Goal: Information Seeking & Learning: Learn about a topic

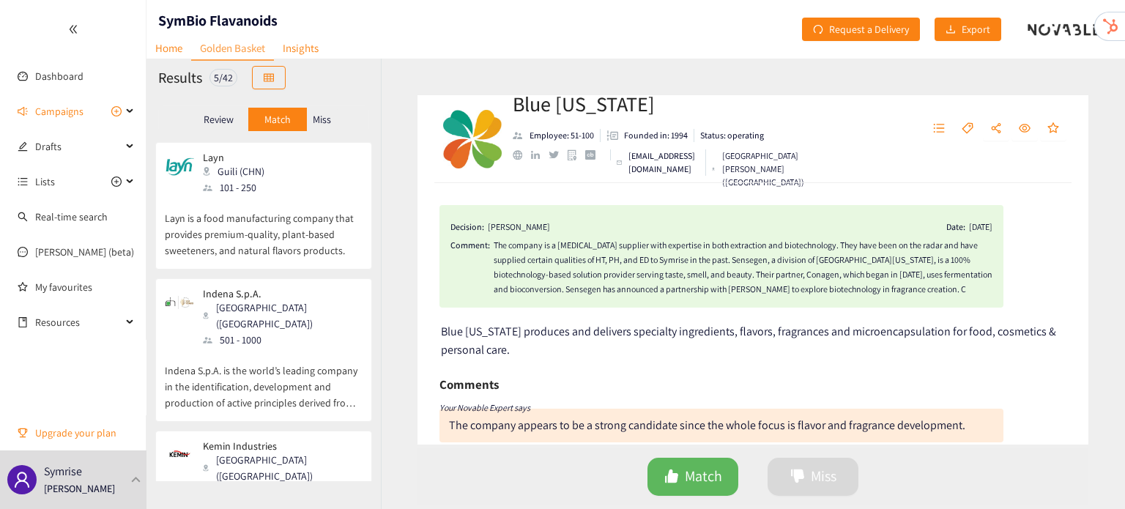
scroll to position [680, 0]
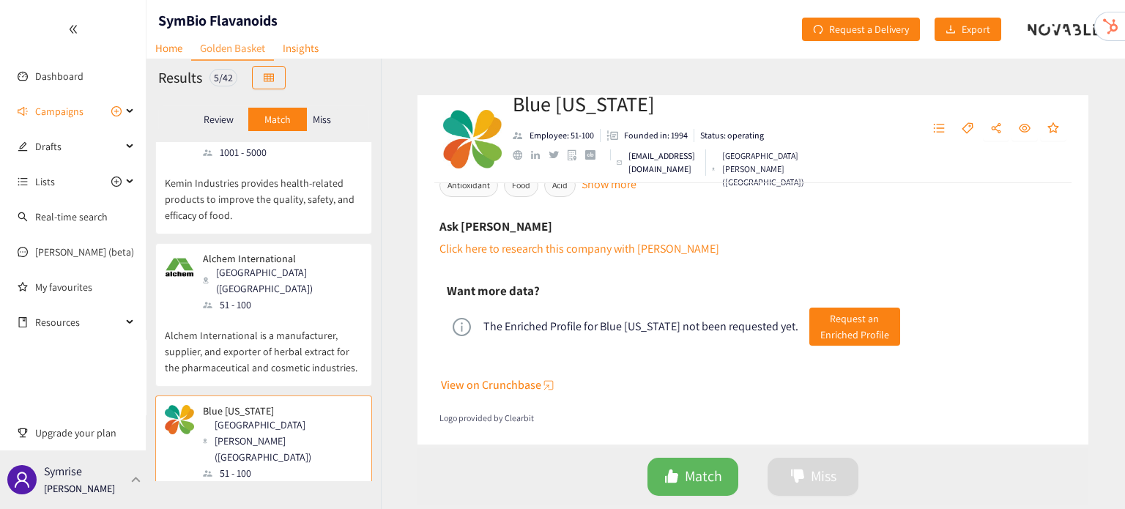
click at [126, 453] on div "Symrise [PERSON_NAME]" at bounding box center [73, 479] width 146 height 59
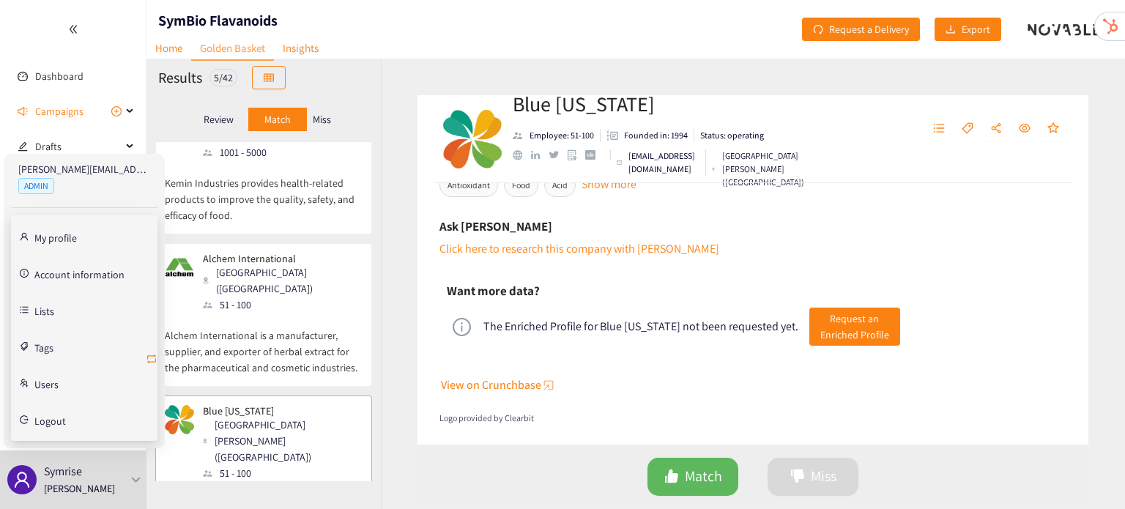
click at [155, 357] on icon "retweet" at bounding box center [152, 359] width 12 height 12
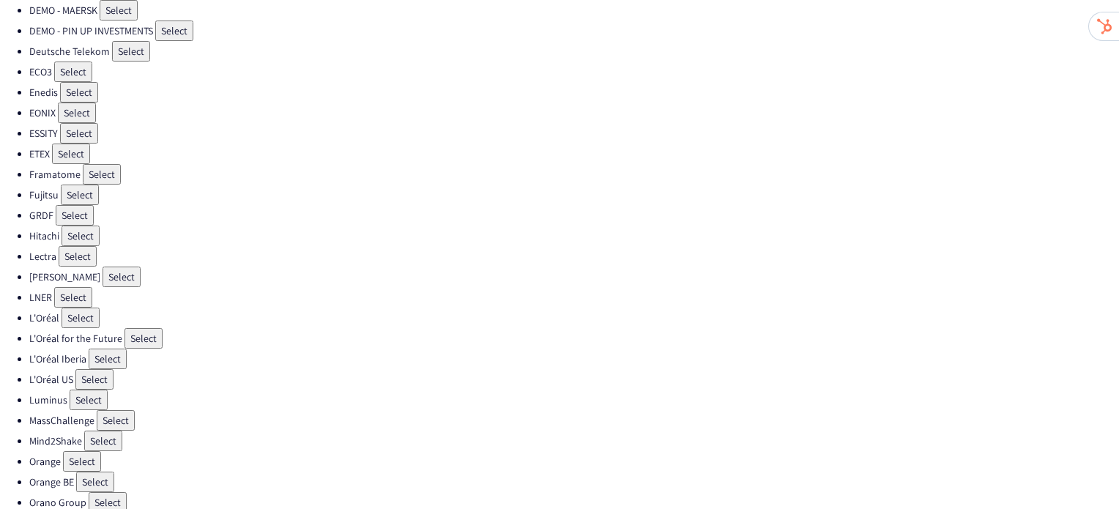
scroll to position [251, 0]
click at [80, 389] on button "Select" at bounding box center [89, 399] width 38 height 21
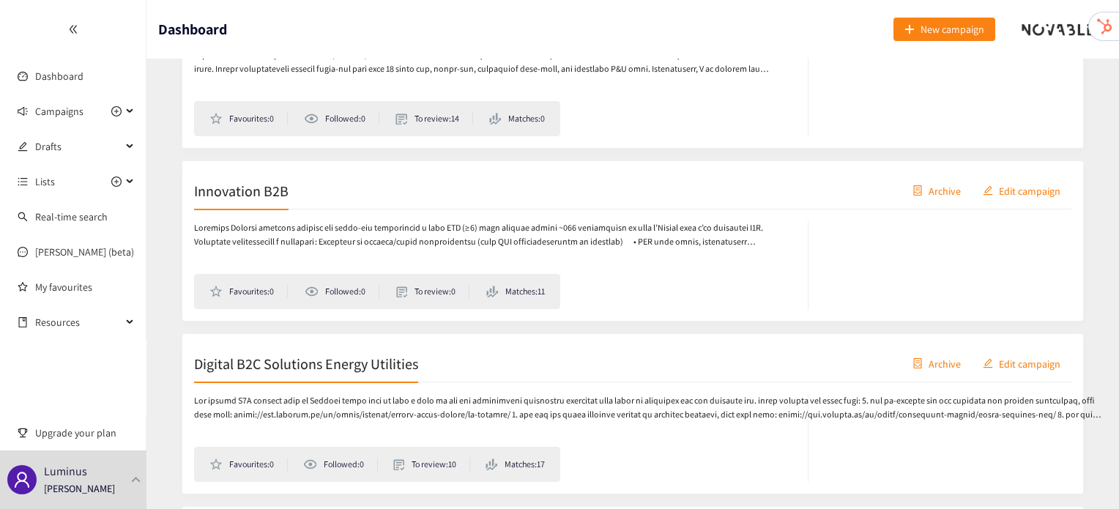
scroll to position [849, 0]
click at [278, 179] on h2 "Innovation B2B" at bounding box center [241, 189] width 94 height 21
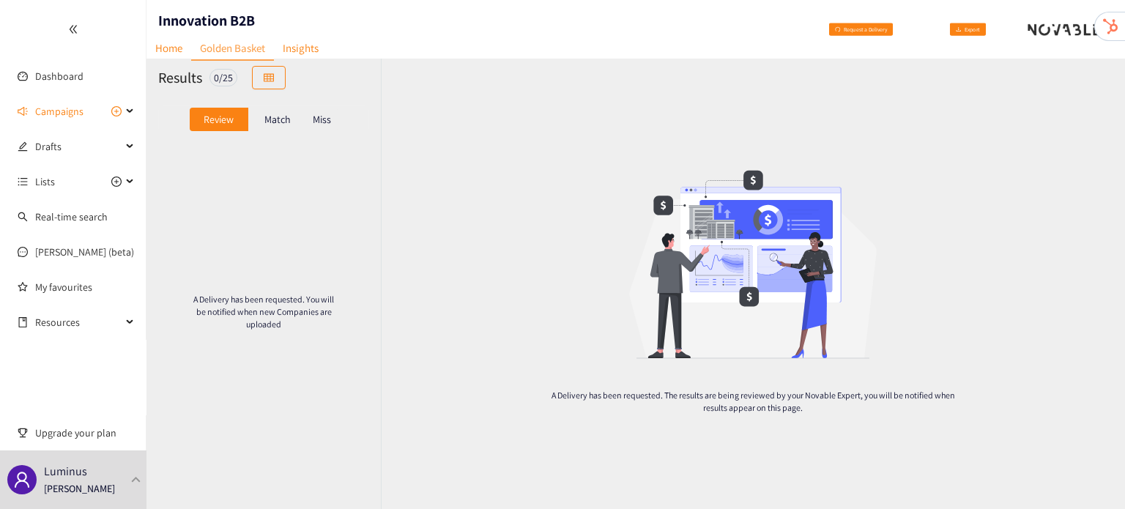
click at [275, 122] on p "Match" at bounding box center [277, 120] width 26 height 12
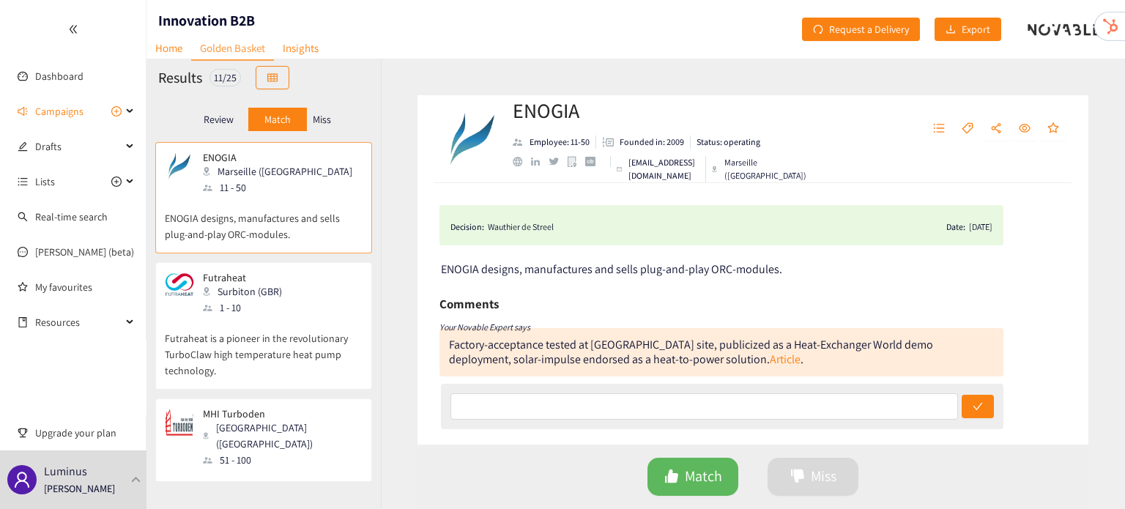
click at [278, 347] on p "Futraheat is a pioneer in the revolutionary TurboClaw high temperature heat pum…" at bounding box center [264, 347] width 198 height 63
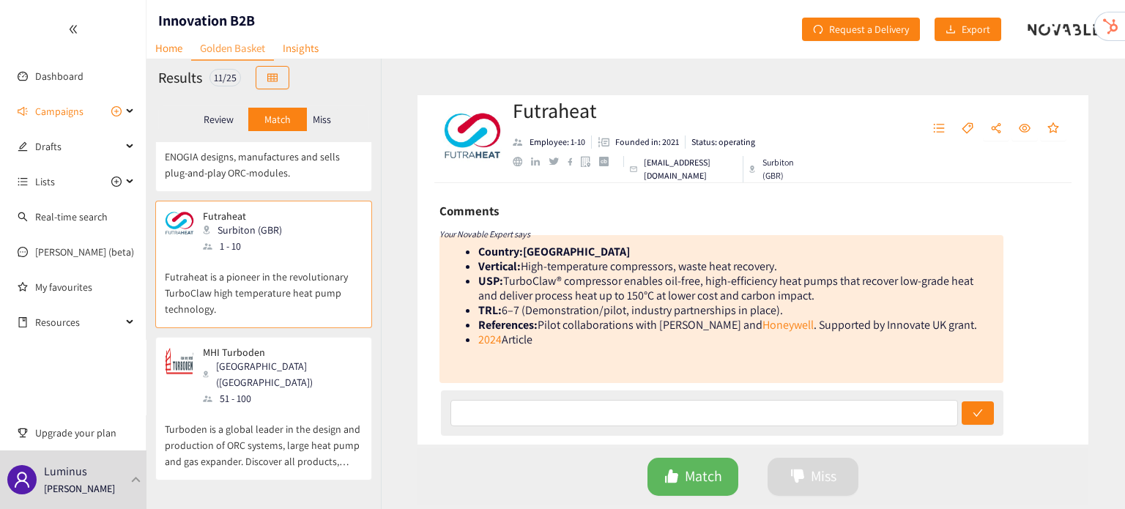
scroll to position [111, 0]
click at [267, 362] on div "Brescia (ITA)" at bounding box center [282, 374] width 158 height 32
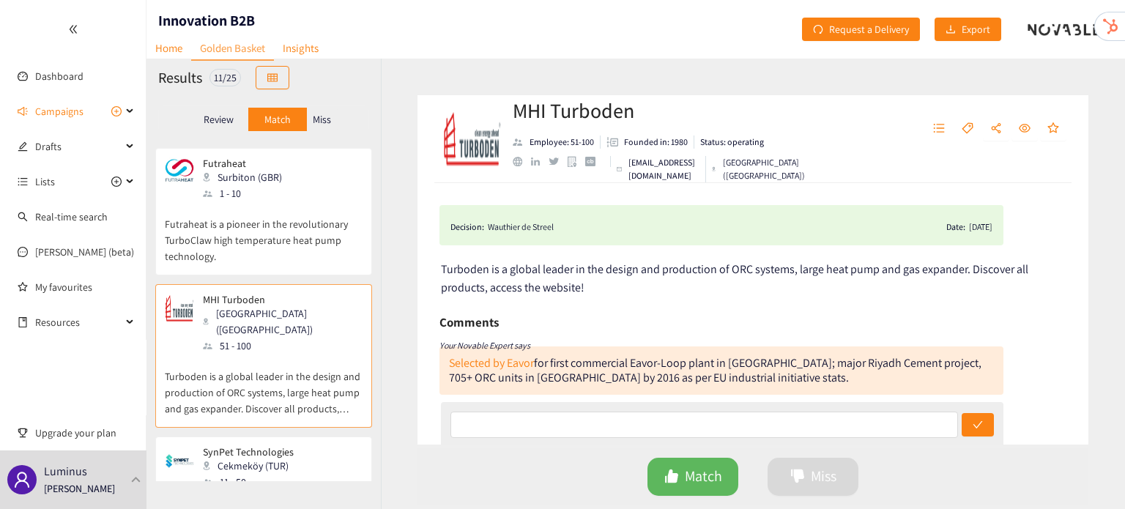
scroll to position [246, 0]
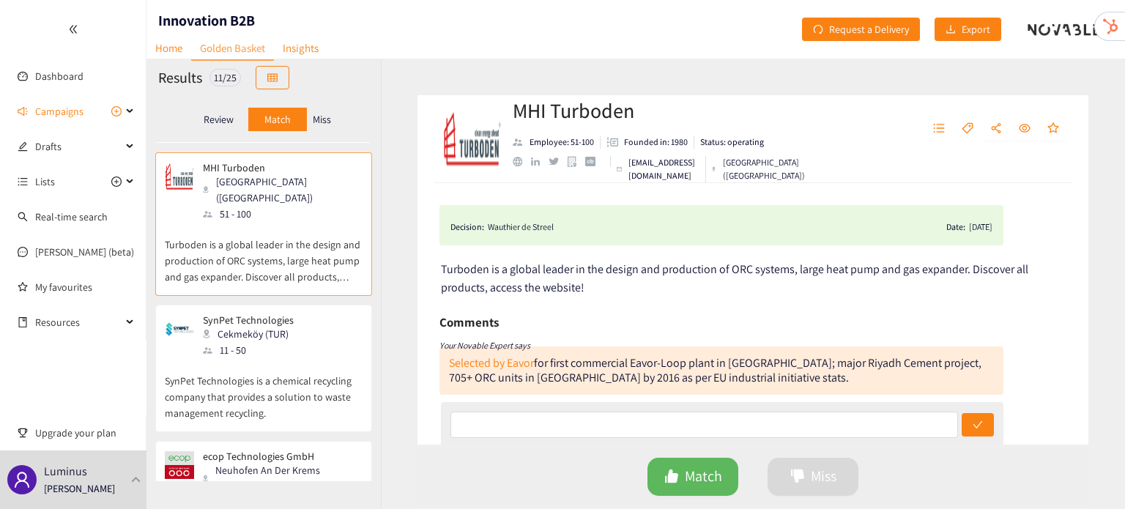
click at [267, 362] on p "SynPet Technologies is a chemical recycling company that provides a solution to…" at bounding box center [264, 389] width 198 height 63
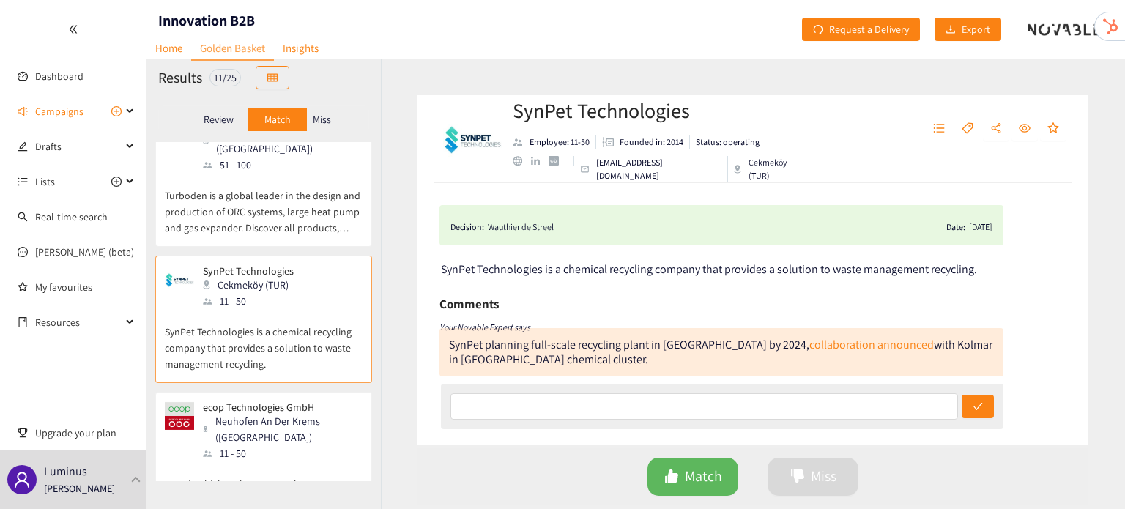
click at [283, 461] on p "ecop is a high-tech company that manufactures rotation heat pumps for industria…" at bounding box center [264, 492] width 198 height 63
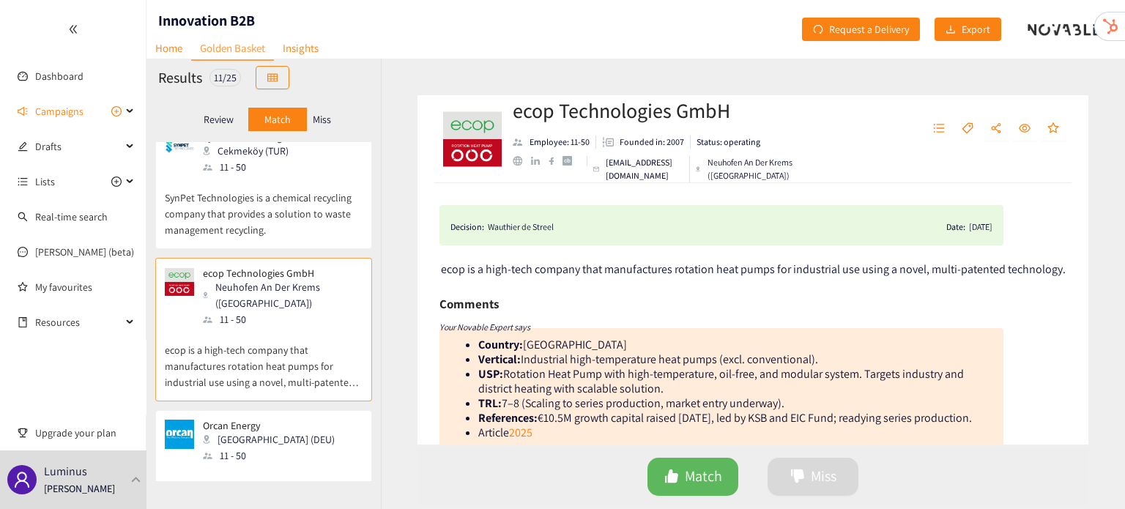
click at [283, 464] on p "Orcan Energy is a waste heat recovery tech company developing ORC platform tech…" at bounding box center [264, 495] width 198 height 63
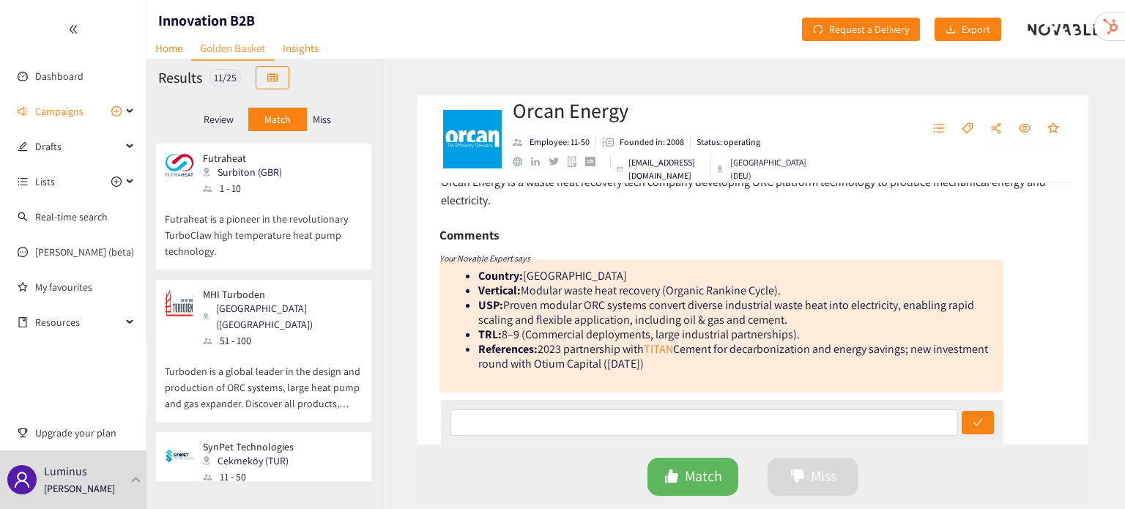
scroll to position [0, 0]
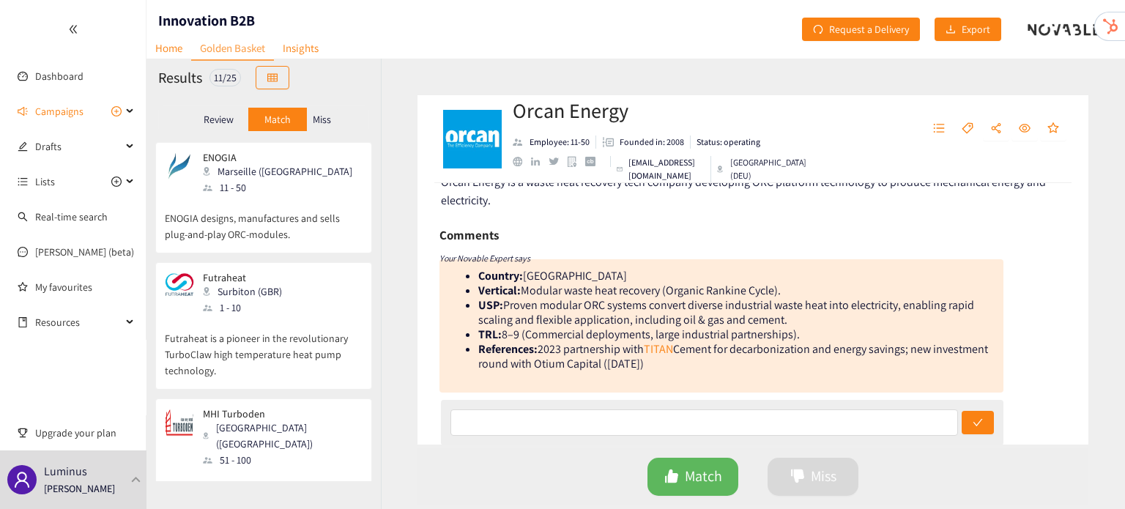
click at [203, 333] on p "Futraheat is a pioneer in the revolutionary TurboClaw high temperature heat pum…" at bounding box center [264, 347] width 198 height 63
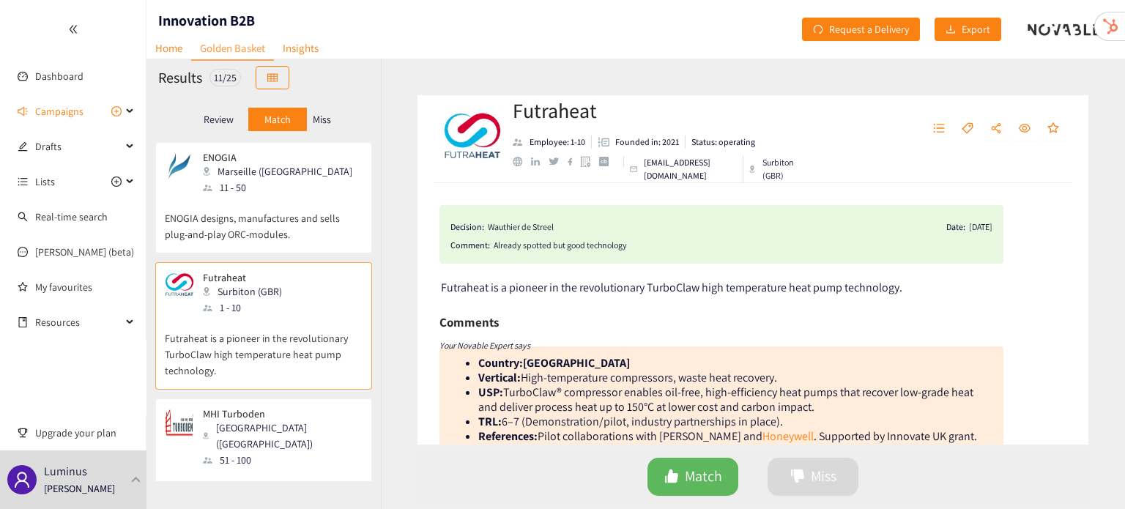
scroll to position [64, 0]
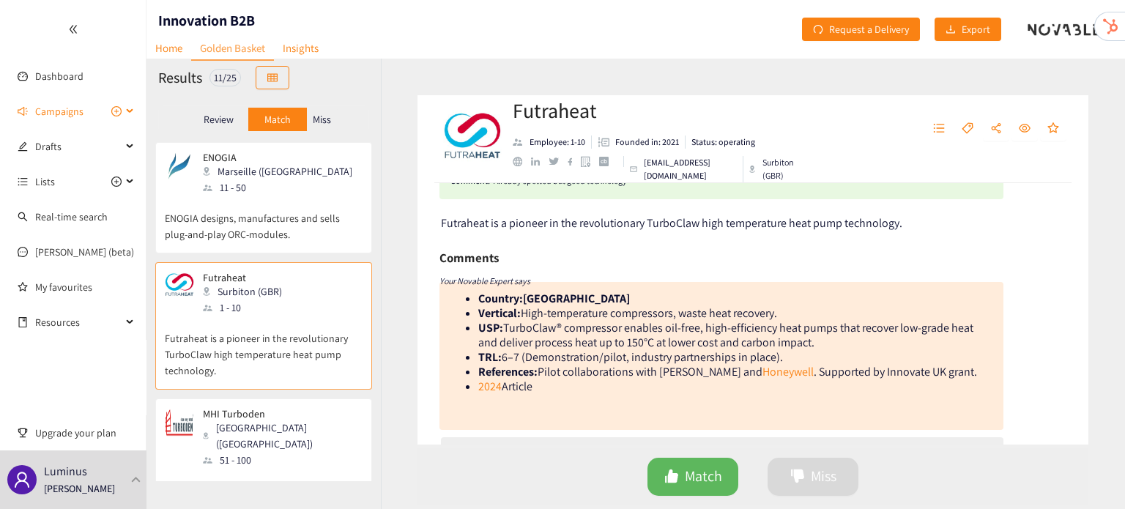
click at [51, 118] on span "Campaigns" at bounding box center [59, 111] width 48 height 29
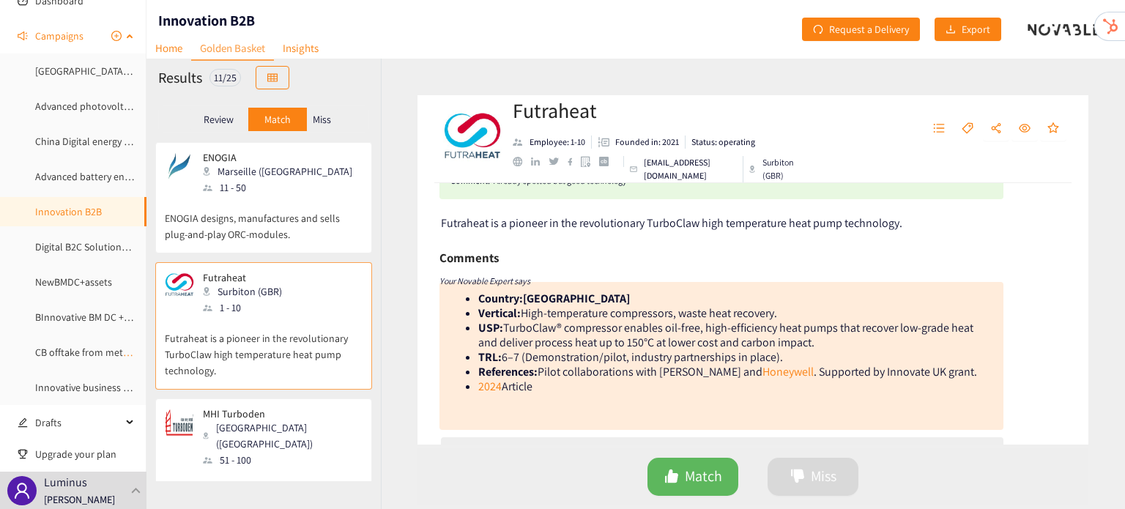
scroll to position [76, 0]
click at [75, 345] on link "CB offtake from methane pyrolysis" at bounding box center [110, 351] width 150 height 13
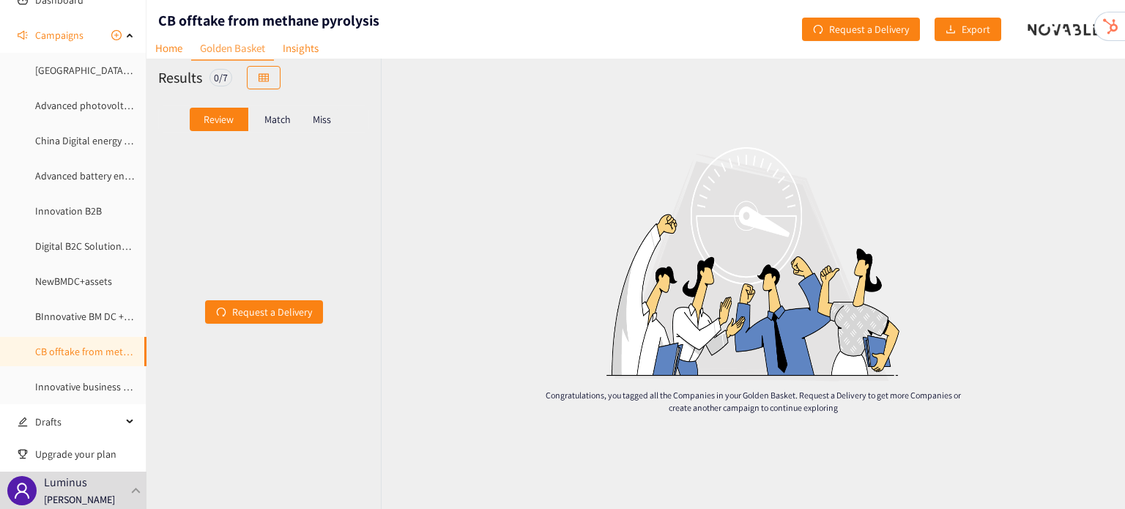
click at [279, 116] on p "Match" at bounding box center [277, 120] width 26 height 12
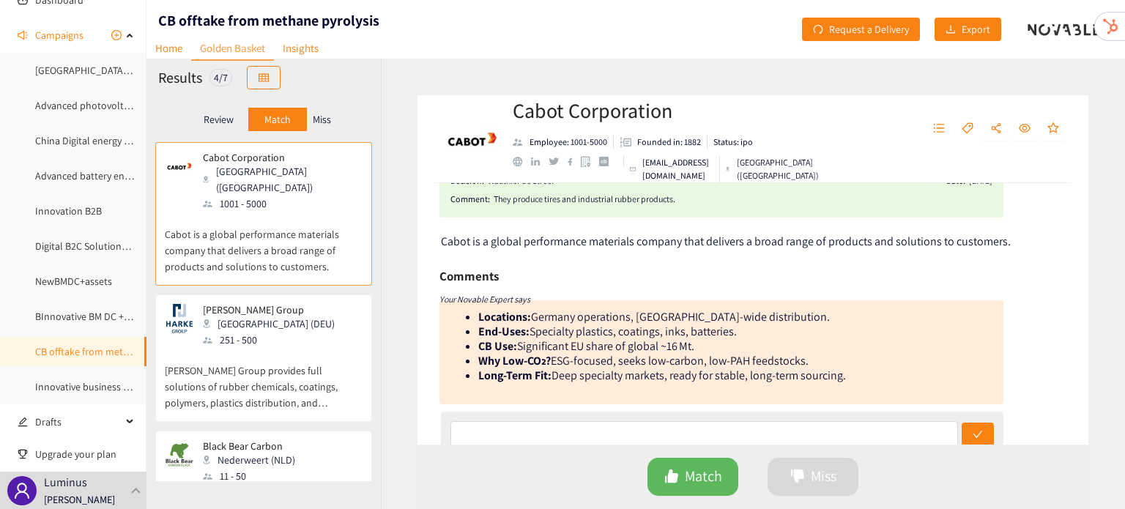
scroll to position [47, 0]
click at [298, 304] on p "Harke Group" at bounding box center [269, 310] width 132 height 12
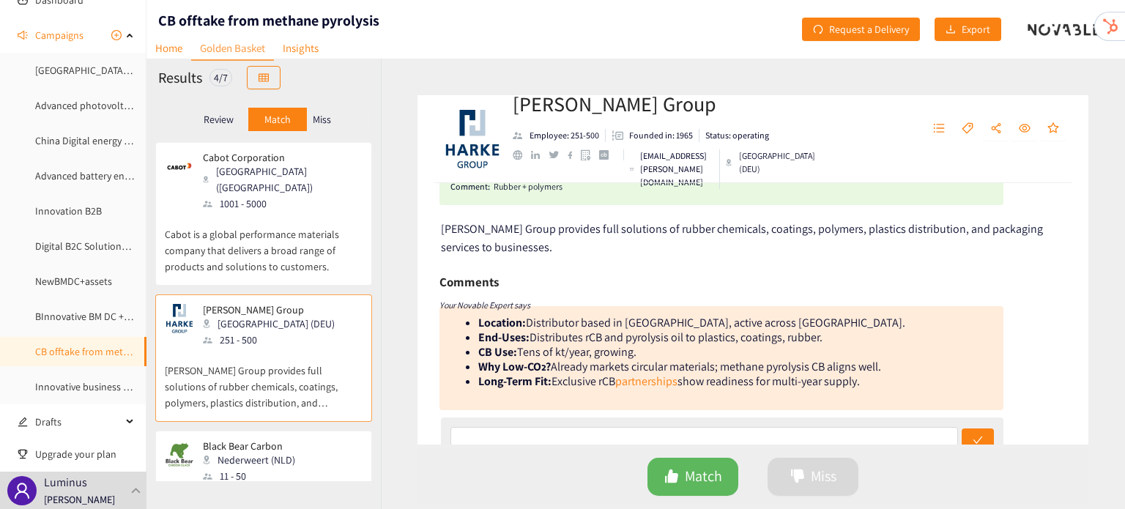
scroll to position [67, 0]
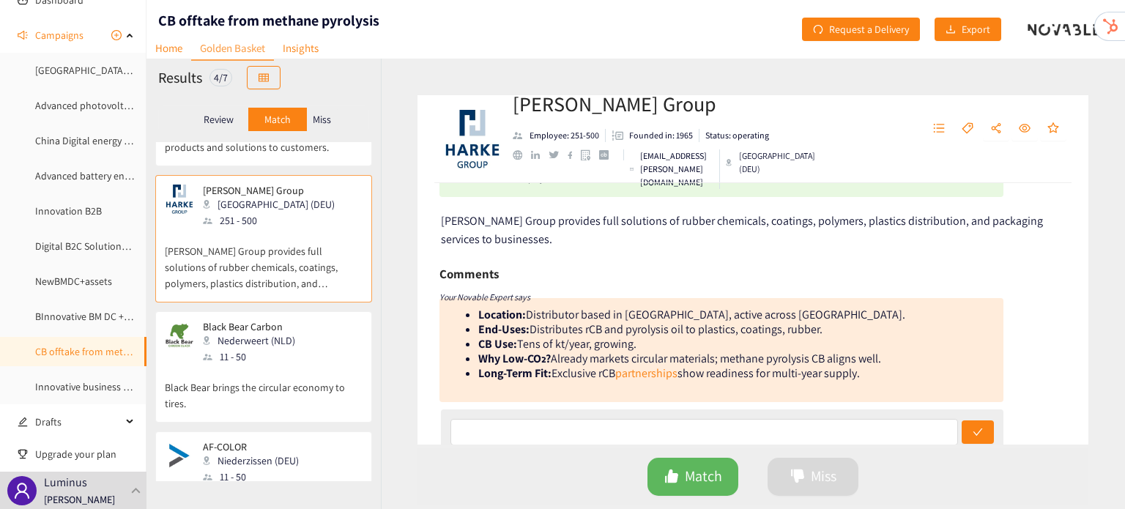
click at [280, 366] on p "Black Bear brings the circular economy to tires." at bounding box center [264, 388] width 198 height 47
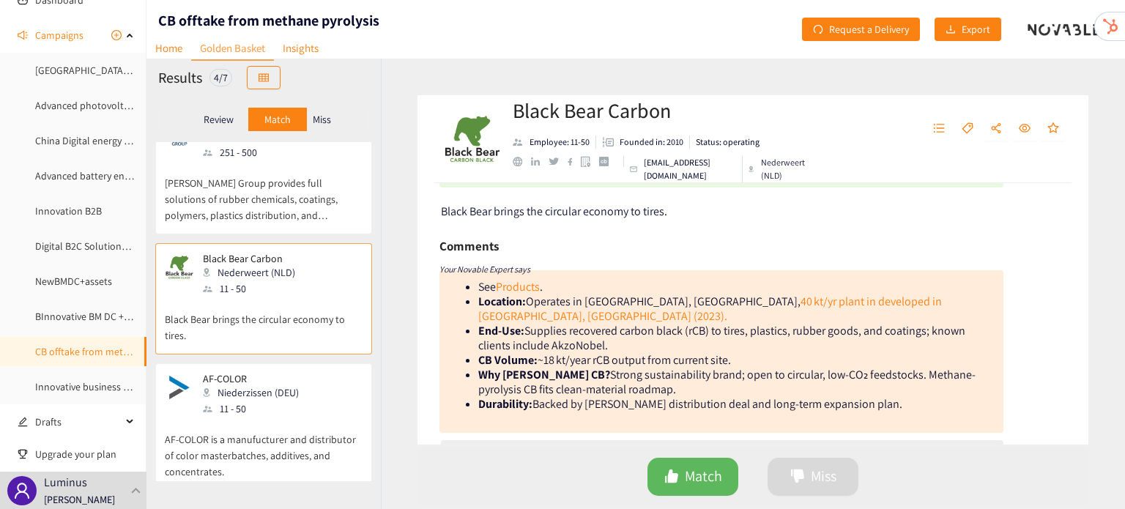
scroll to position [79, 0]
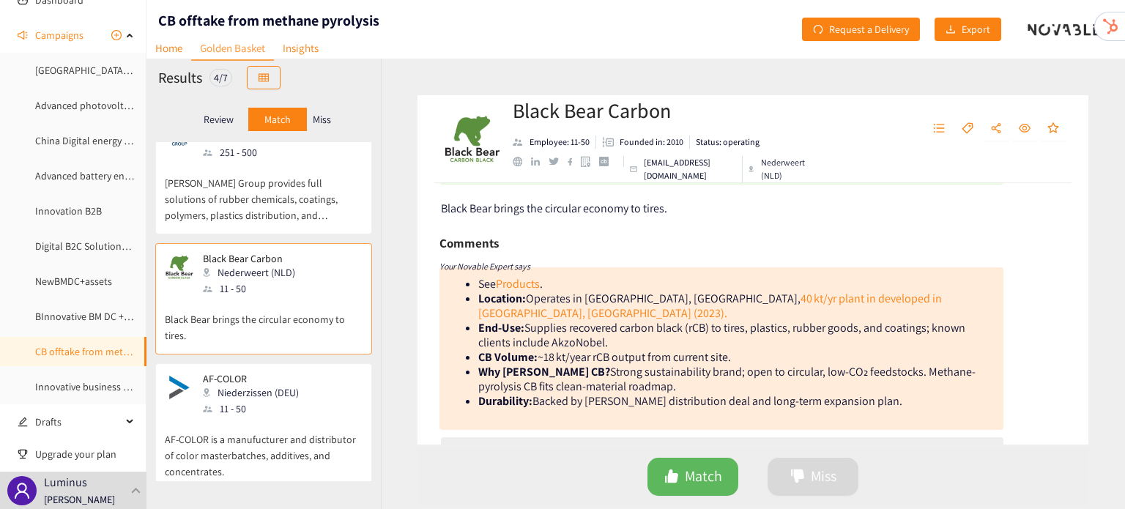
click at [300, 377] on div "AF-COLOR Niederzissen (DEU) 11 - 50" at bounding box center [264, 395] width 198 height 44
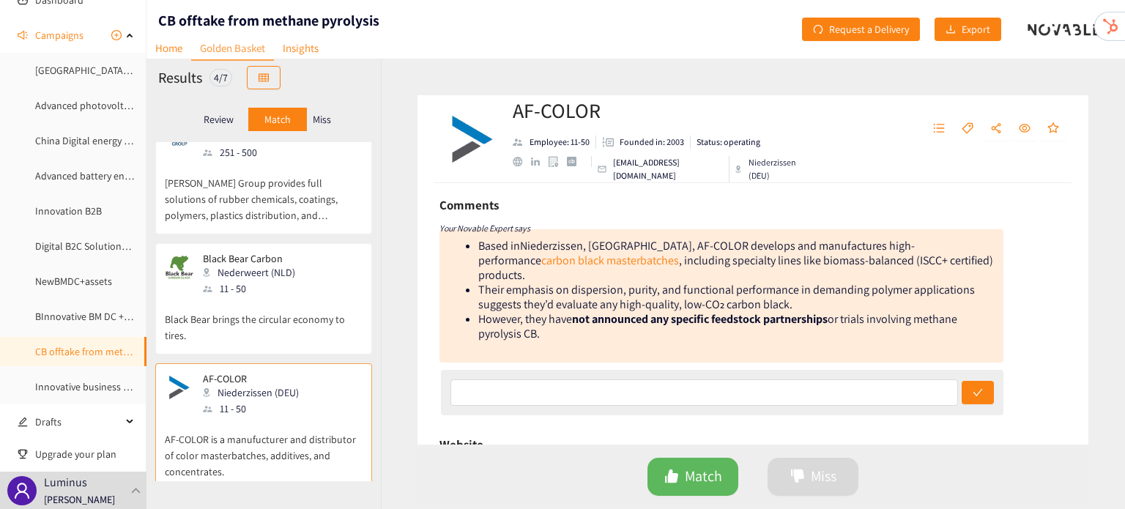
scroll to position [119, 0]
click at [99, 390] on link "Innovative business models datacenters and energy" at bounding box center [148, 386] width 226 height 13
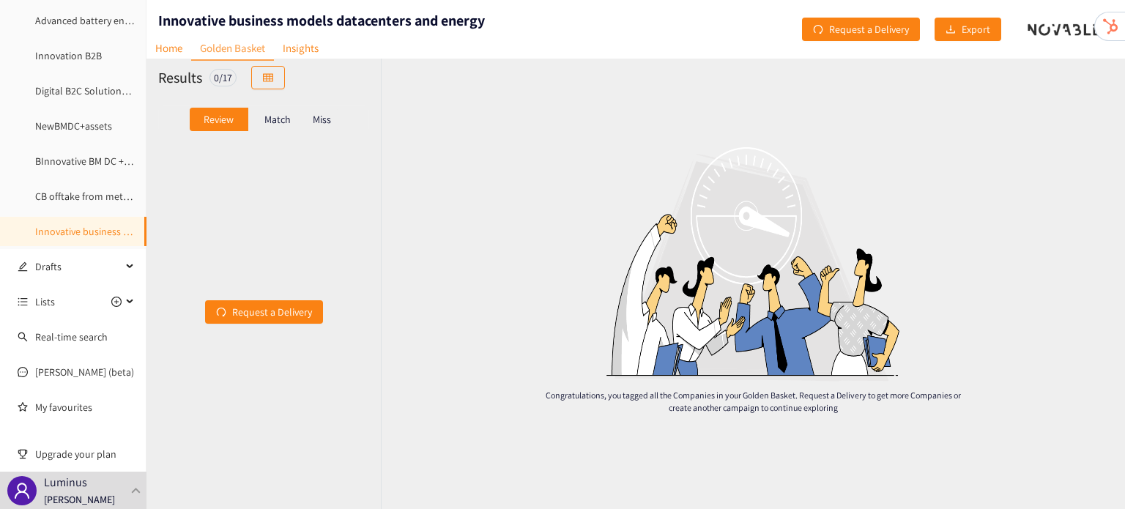
scroll to position [254, 0]
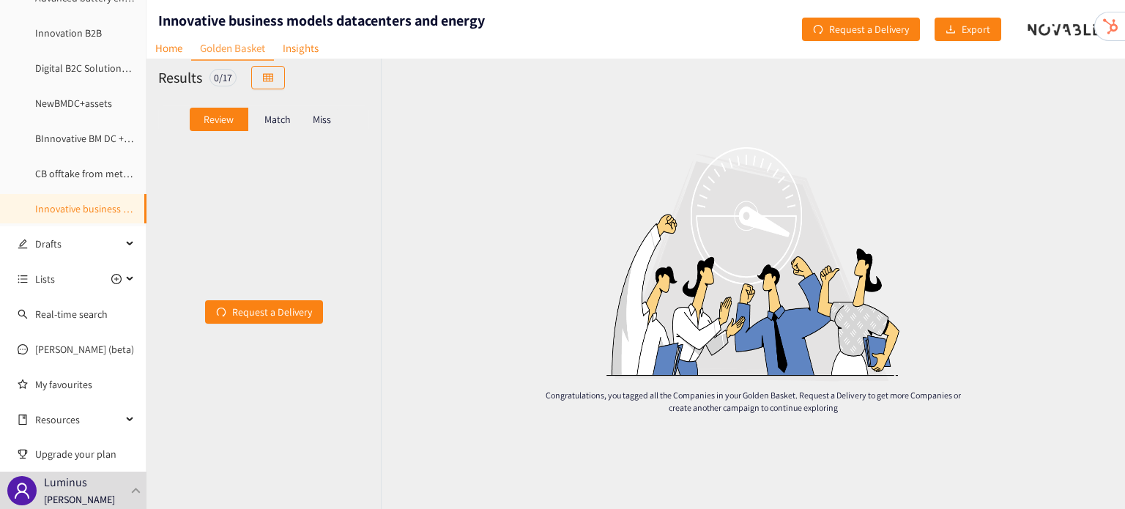
click at [260, 140] on div "Review Match Miss" at bounding box center [263, 119] width 234 height 45
click at [271, 128] on div "Match" at bounding box center [277, 119] width 59 height 23
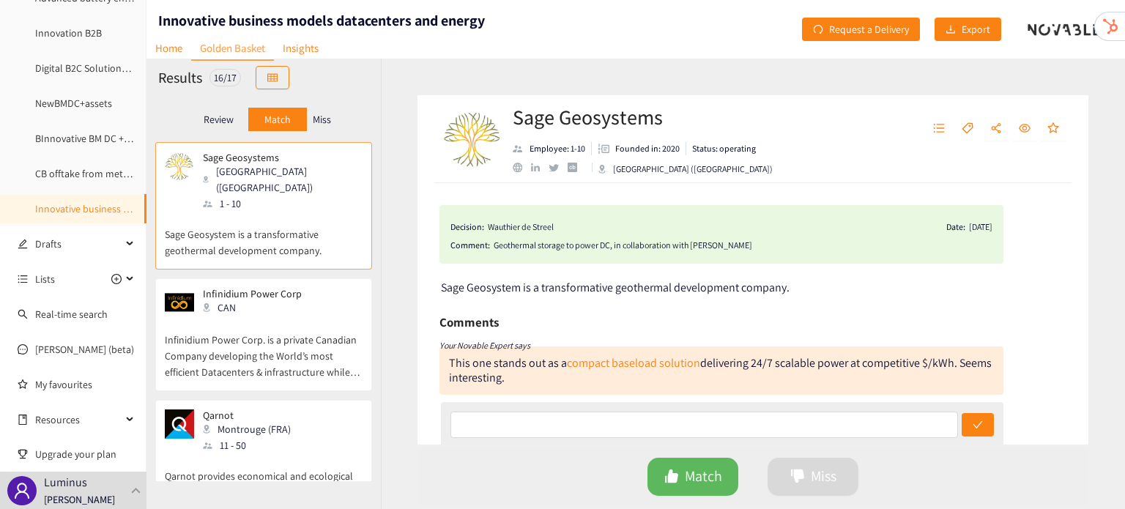
click at [281, 336] on p "Infinidium Power Corp. is a private Canadian Company developing the World’s mos…" at bounding box center [264, 348] width 198 height 63
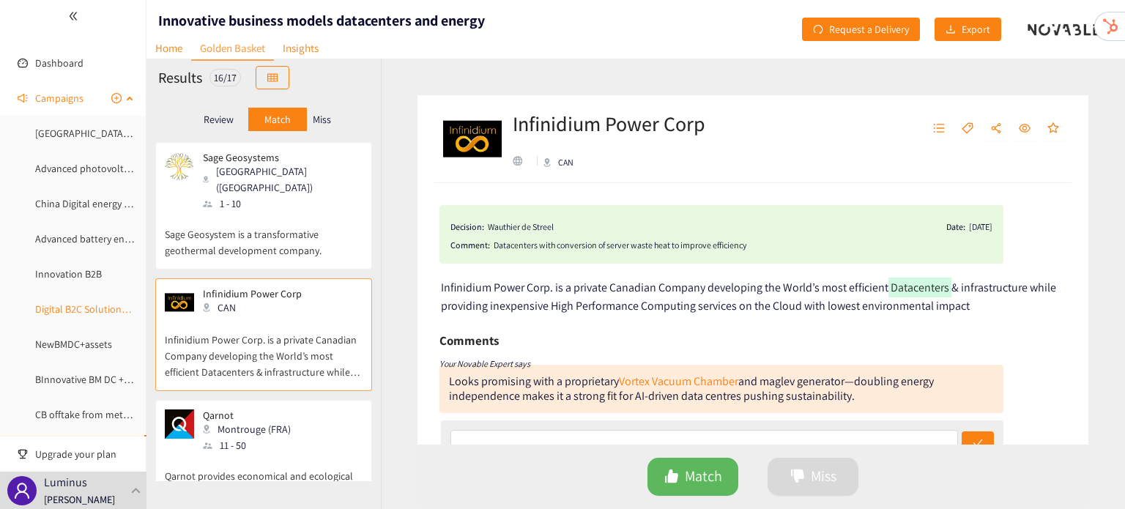
scroll to position [14, 0]
click at [81, 346] on link "NewBMDC+assets" at bounding box center [73, 343] width 77 height 13
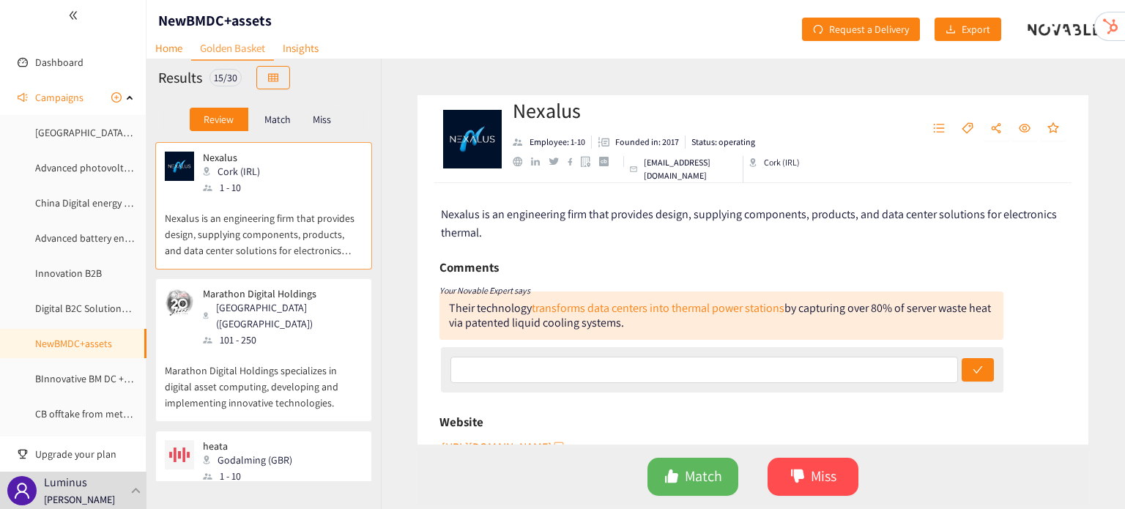
click at [256, 348] on p "Marathon Digital Holdings specializes in digital asset computing, developing an…" at bounding box center [264, 379] width 198 height 63
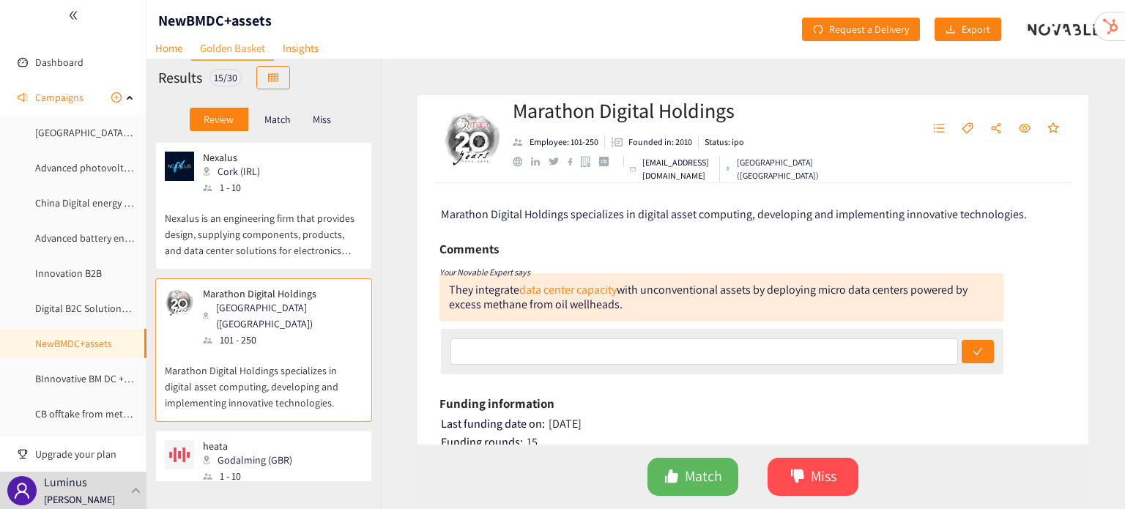
click at [283, 130] on div "Match" at bounding box center [277, 119] width 59 height 23
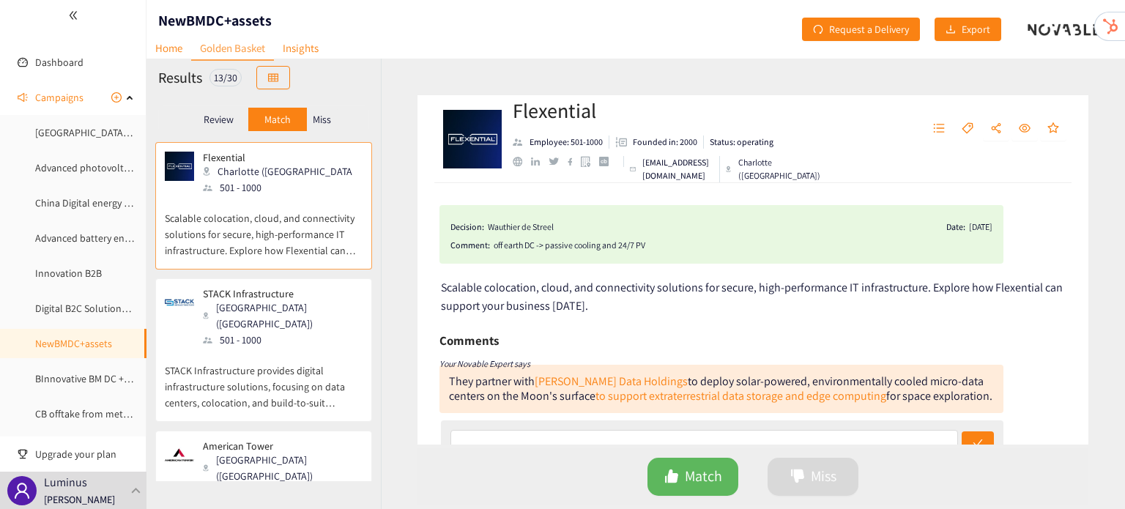
click at [301, 384] on p "STACK Infrastructure provides digital infrastructure solutions, focusing on dat…" at bounding box center [264, 379] width 198 height 63
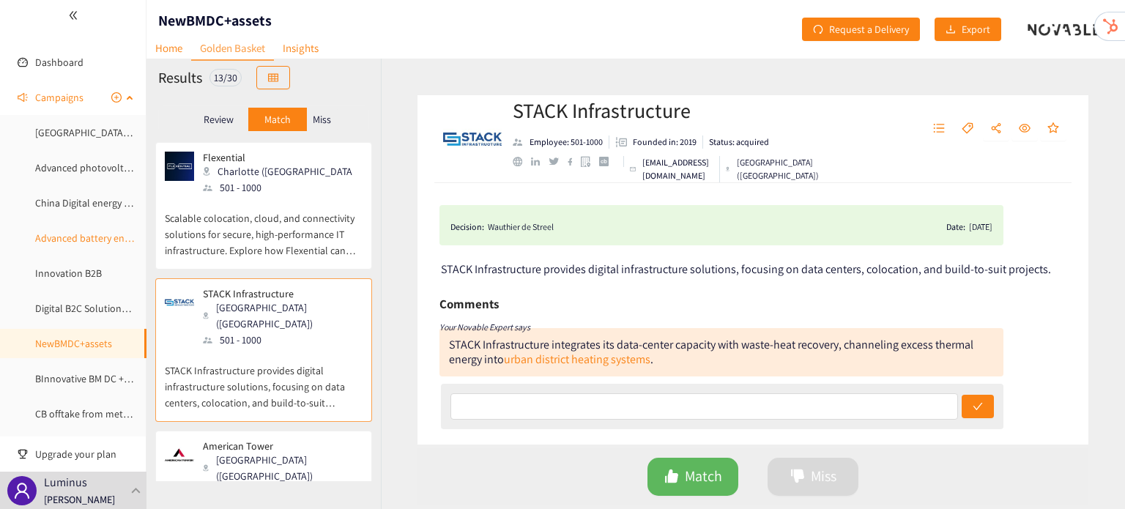
click at [85, 234] on link "Advanced battery energy storage" at bounding box center [106, 237] width 143 height 13
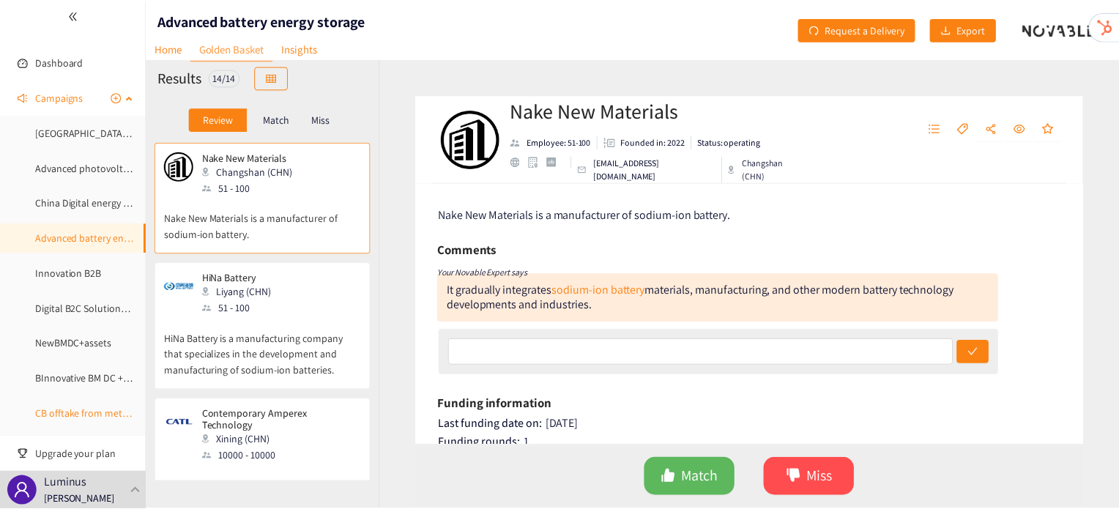
scroll to position [254, 0]
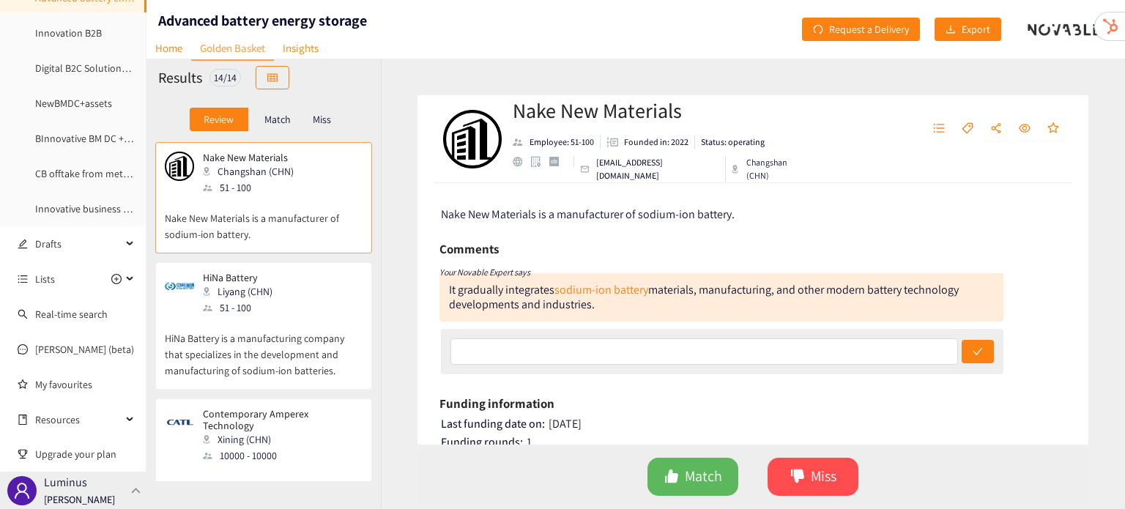
click at [126, 486] on div "Luminus Irene Violetta" at bounding box center [73, 490] width 146 height 37
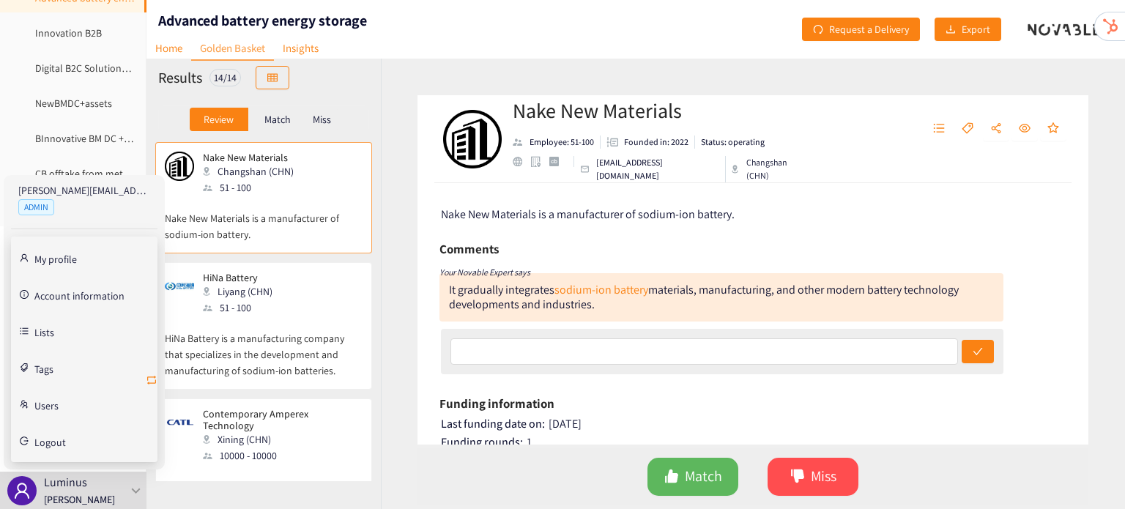
click at [155, 376] on icon "retweet" at bounding box center [151, 380] width 9 height 9
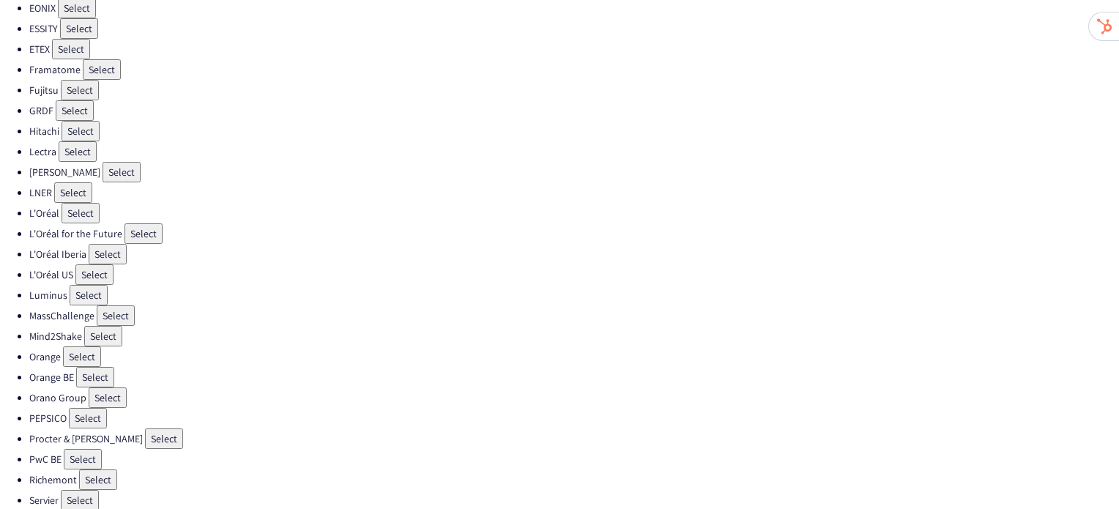
scroll to position [351, 0]
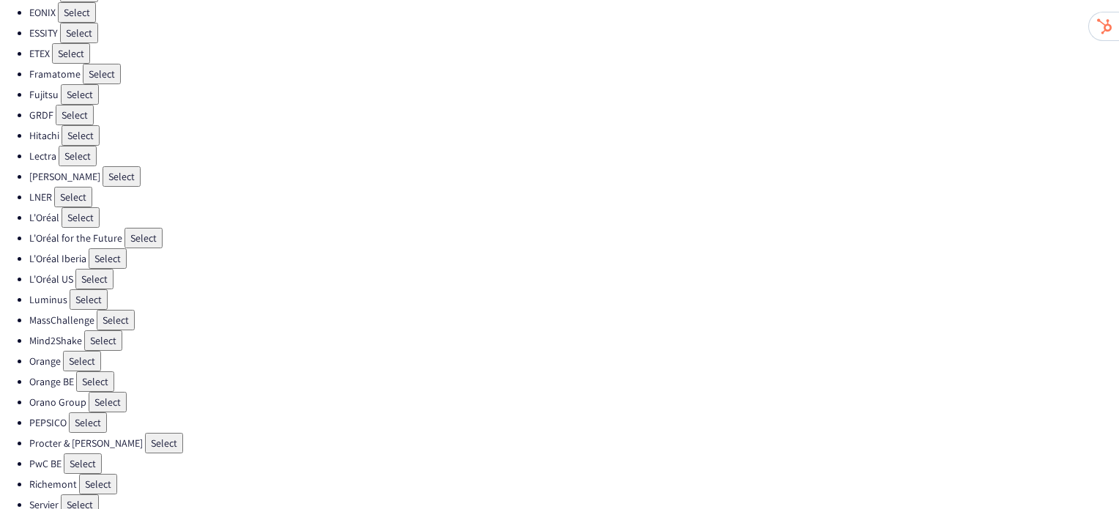
click at [94, 64] on button "Select" at bounding box center [102, 74] width 38 height 21
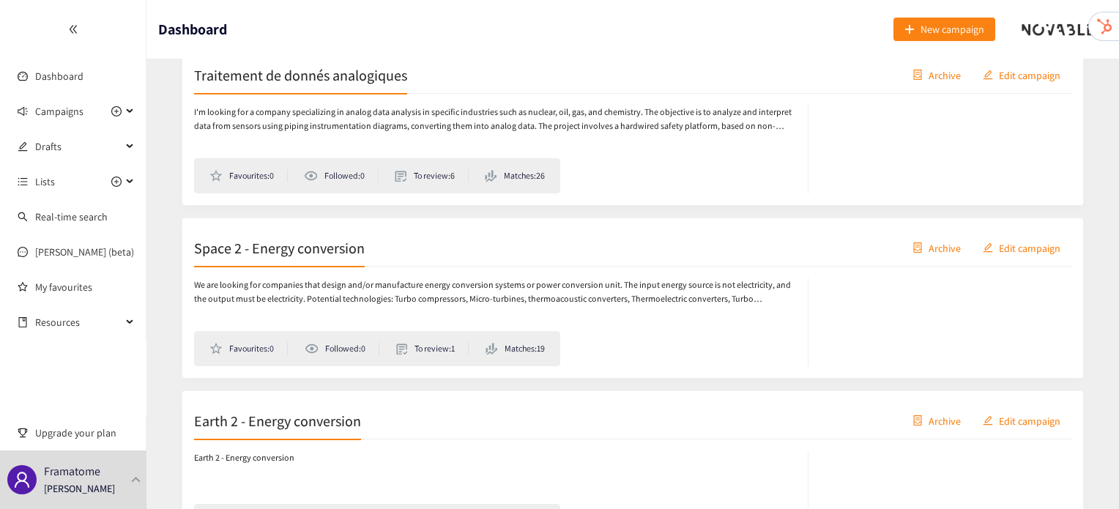
scroll to position [2015, 0]
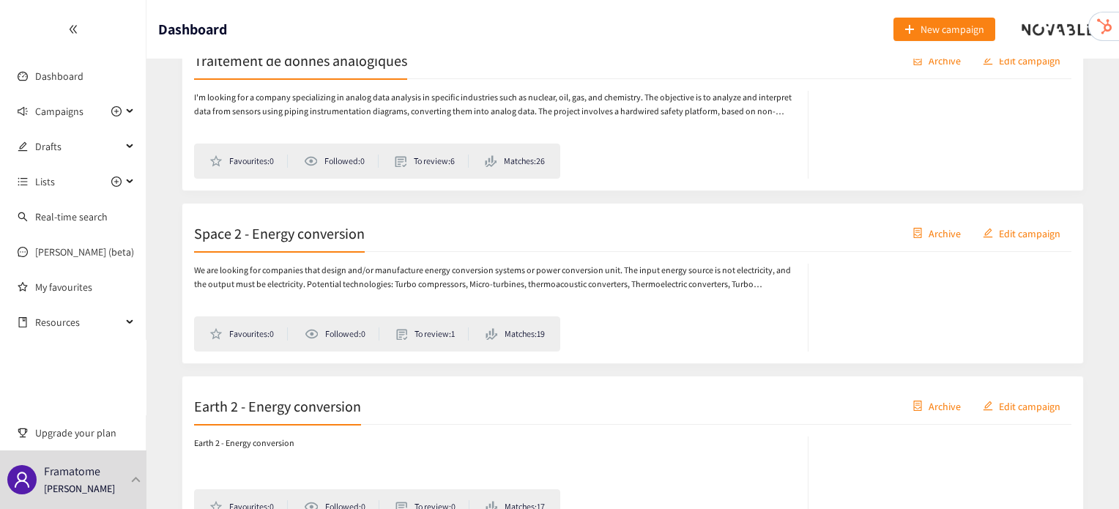
click at [255, 226] on h2 "Space 2 - Energy conversion" at bounding box center [279, 233] width 171 height 21
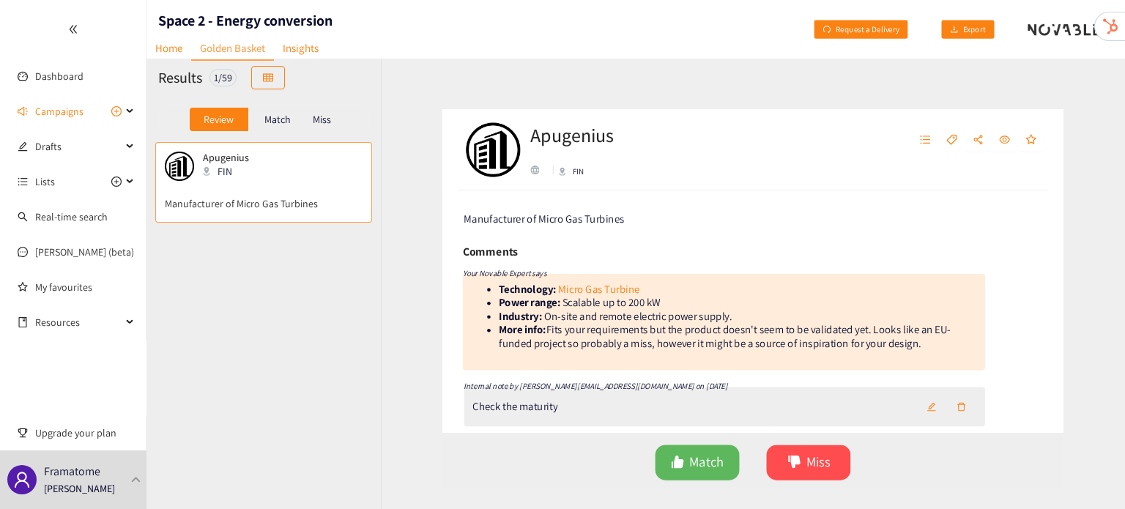
click at [278, 114] on p "Match" at bounding box center [277, 120] width 26 height 12
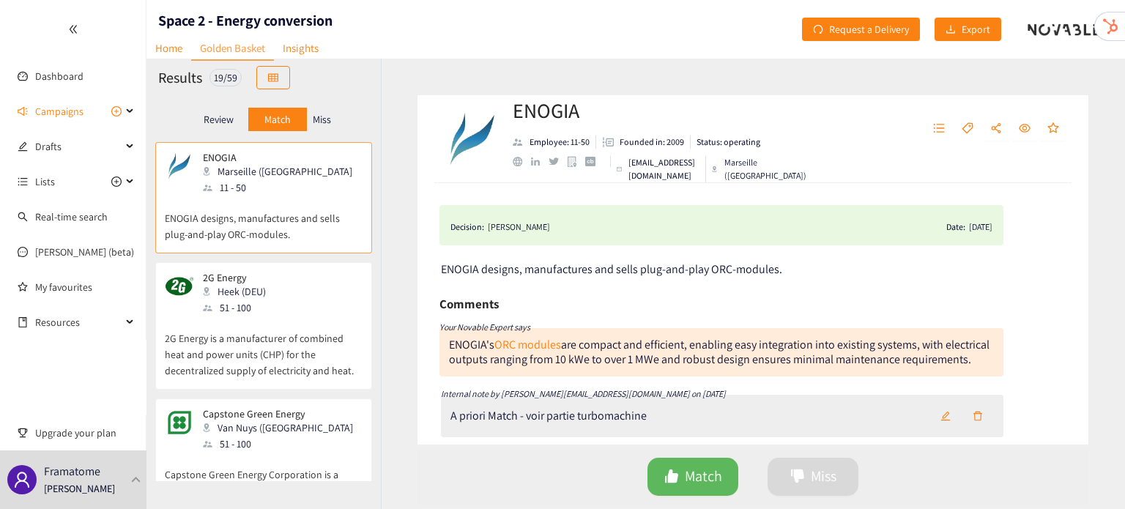
click at [249, 318] on p "2G Energy is a manufacturer of combined heat and power units (CHP) for the dece…" at bounding box center [264, 347] width 198 height 63
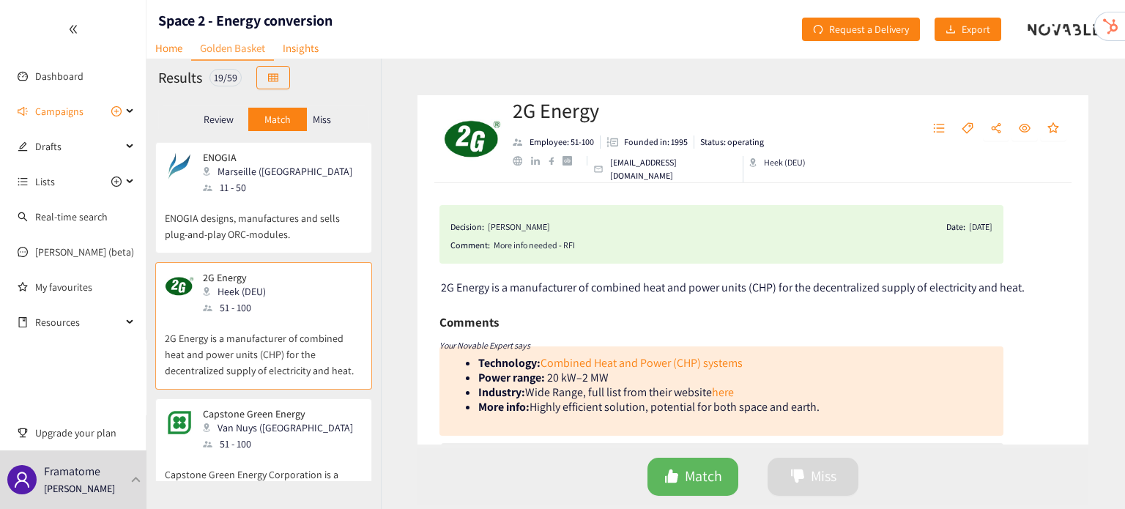
scroll to position [1, 0]
click at [270, 404] on div "Capstone Green Energy Van Nuys (USA) 51 - 100 Capstone Green Energy Corporation…" at bounding box center [263, 461] width 217 height 127
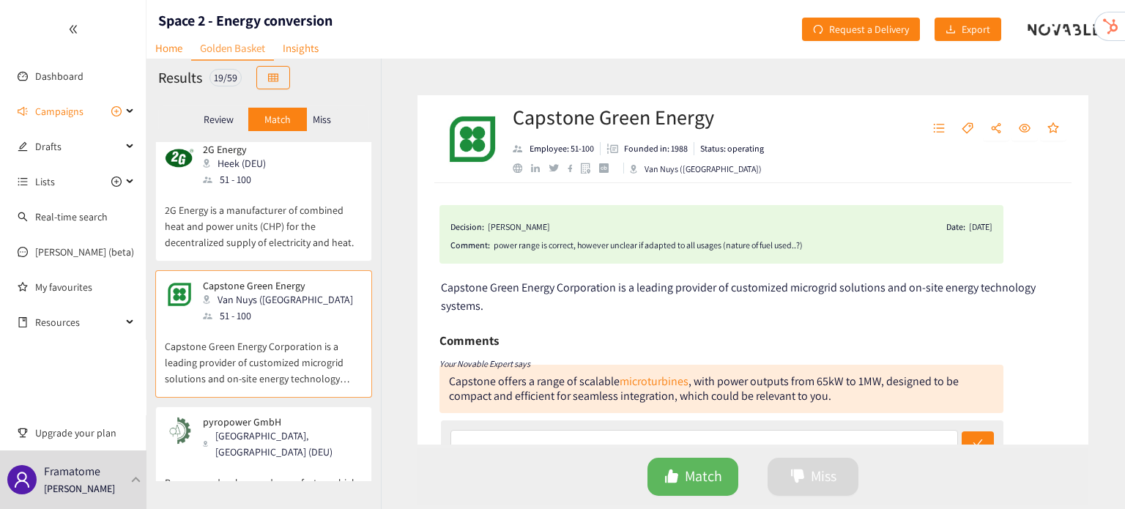
scroll to position [204, 0]
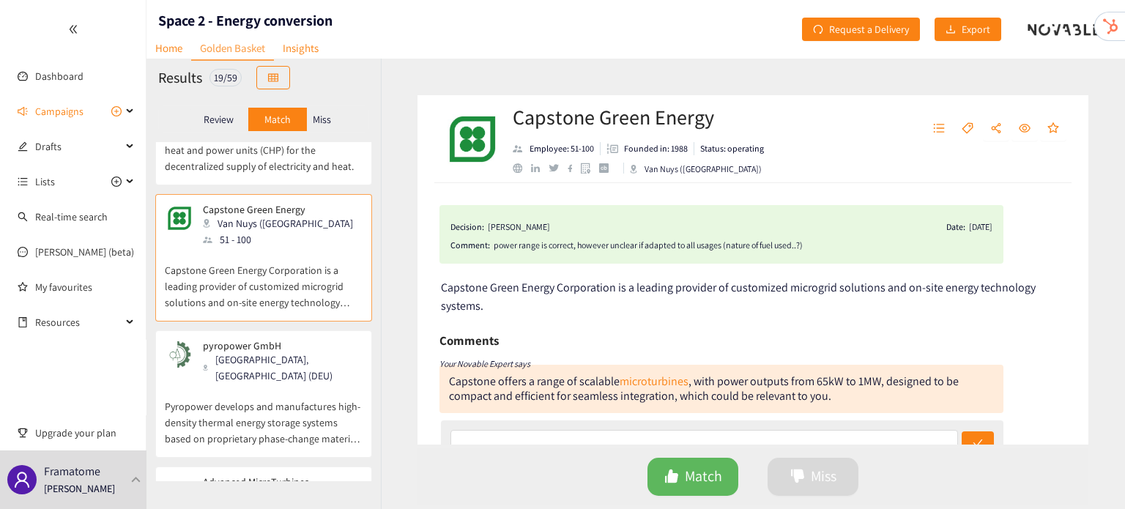
click at [270, 404] on p "Pyropower develops and manufactures high-density thermal energy storage systems…" at bounding box center [264, 415] width 198 height 63
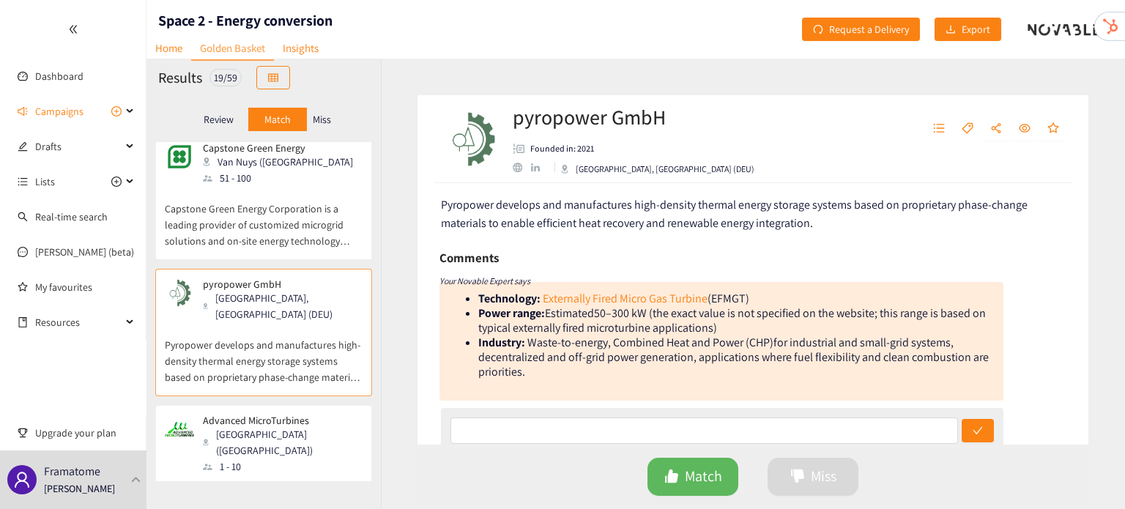
scroll to position [64, 0]
click at [309, 424] on div "Advanced MicroTurbines Genova (ITA) 1 - 10" at bounding box center [264, 444] width 198 height 60
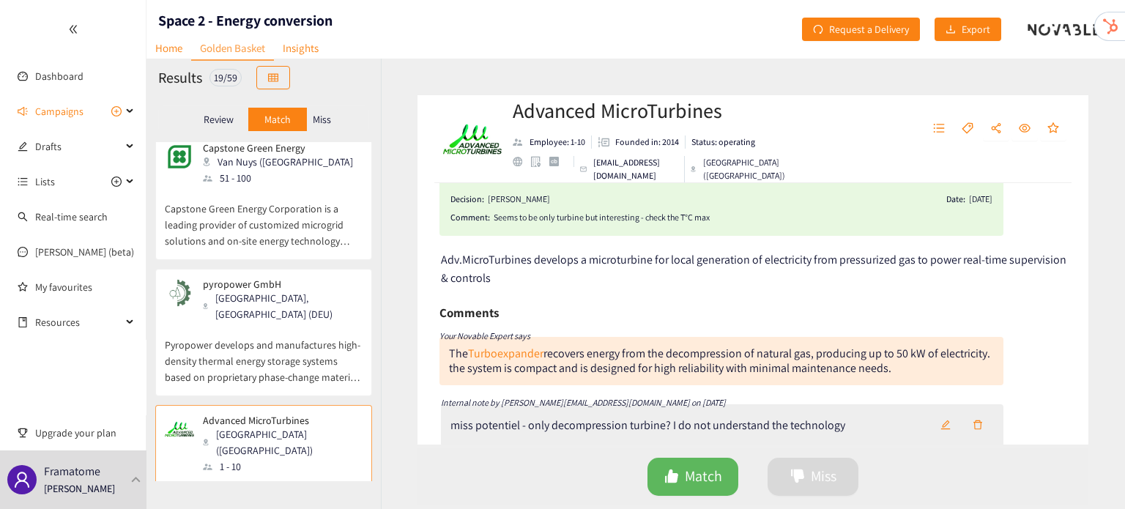
scroll to position [26, 0]
click at [270, 353] on p "Pyropower develops and manufactures high-density thermal energy storage systems…" at bounding box center [264, 353] width 198 height 63
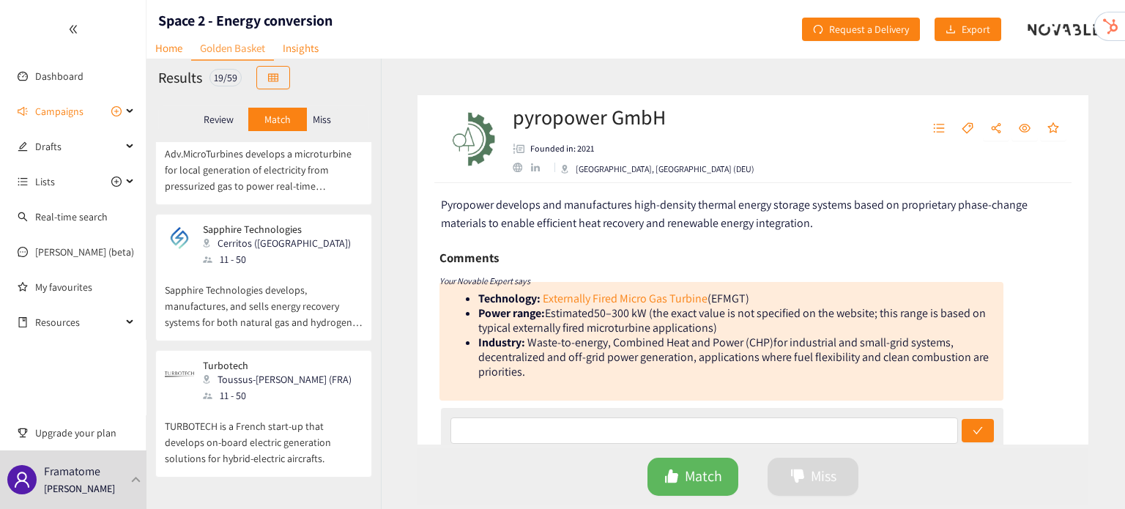
scroll to position [609, 0]
click at [248, 388] on div "11 - 50" at bounding box center [281, 396] width 157 height 16
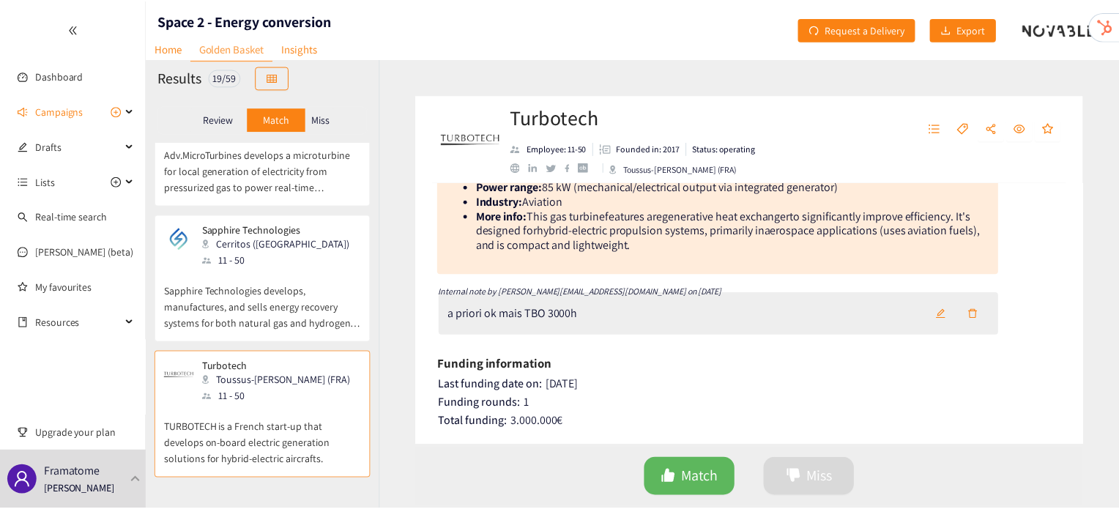
scroll to position [176, 0]
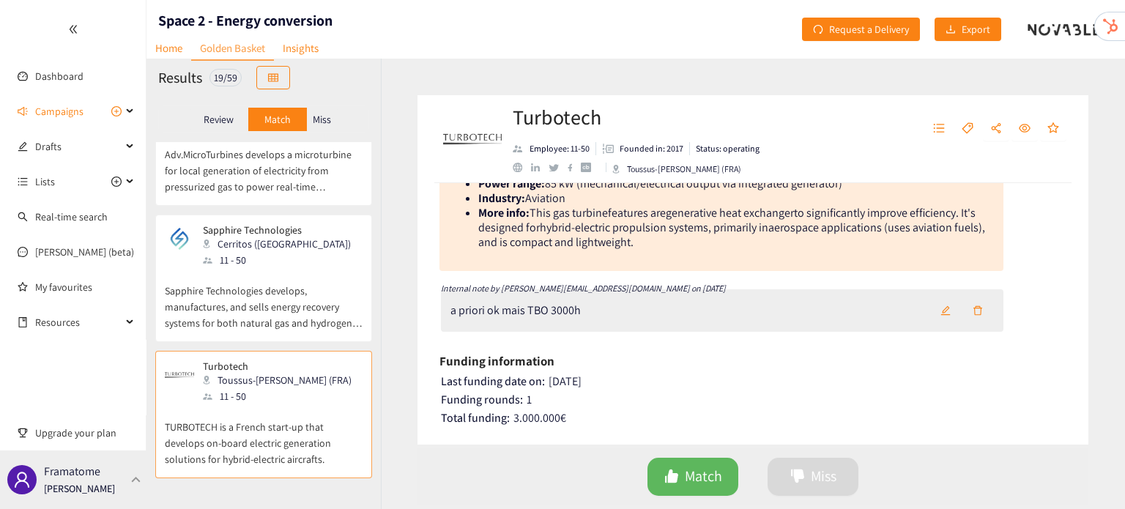
click at [120, 471] on div "Framatome Irene Violetta" at bounding box center [73, 479] width 146 height 59
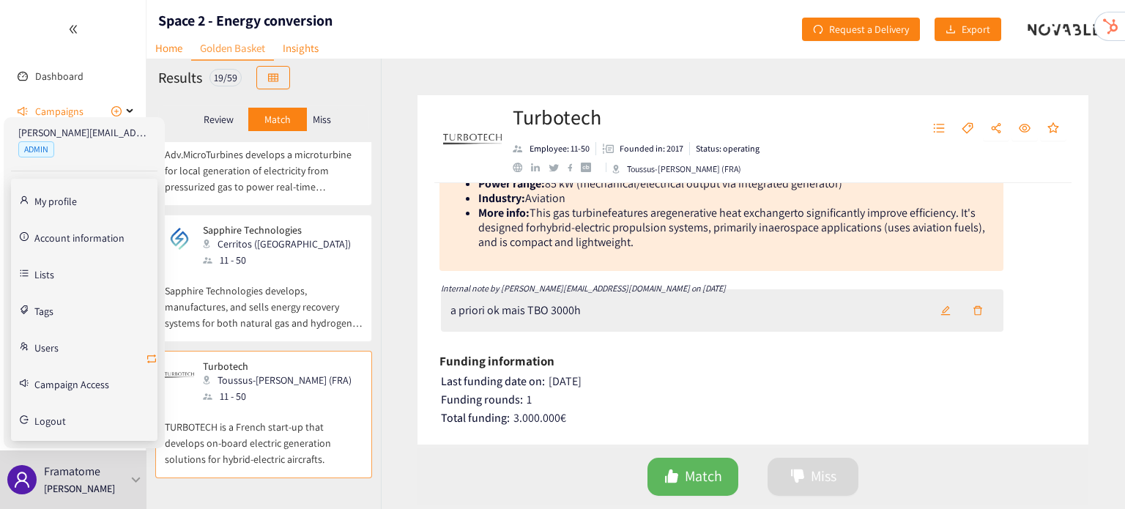
click at [149, 359] on icon "retweet" at bounding box center [152, 359] width 12 height 12
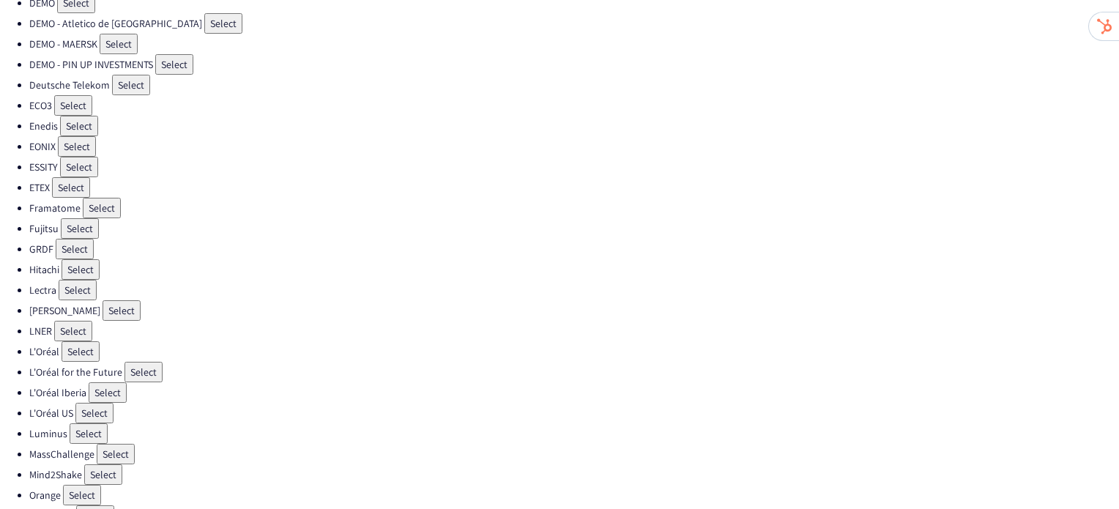
scroll to position [256, 0]
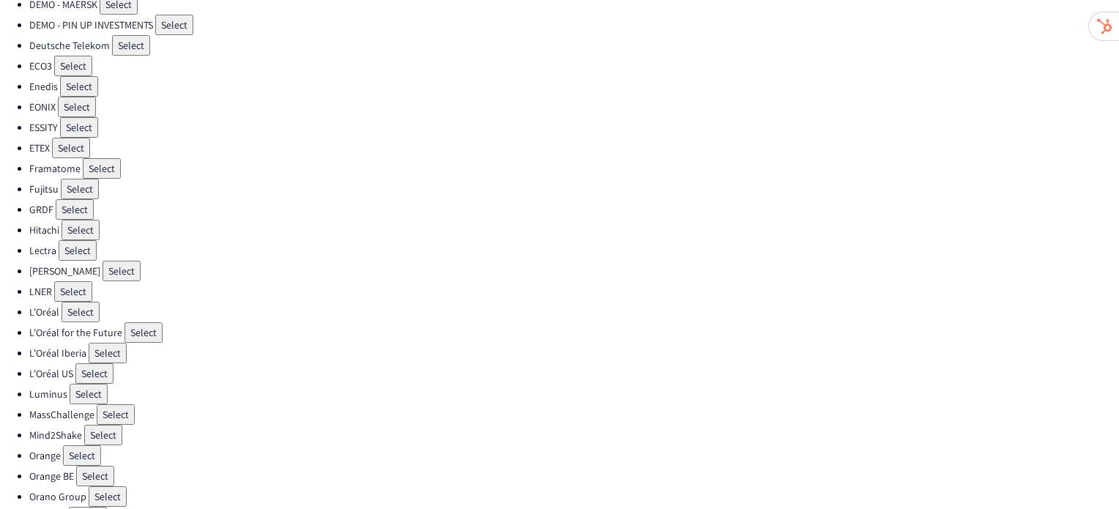
click at [122, 486] on button "Select" at bounding box center [108, 496] width 38 height 21
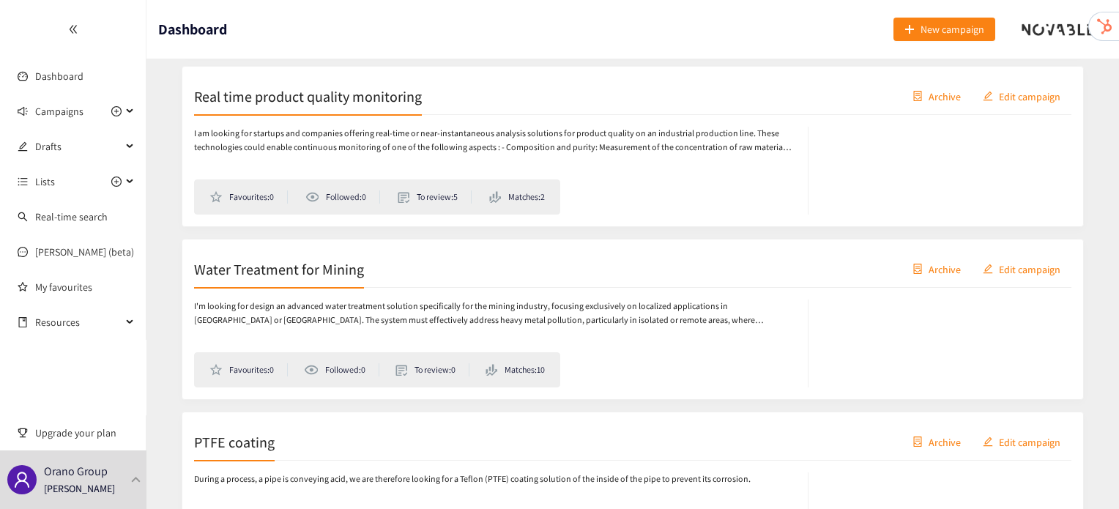
scroll to position [1066, 0]
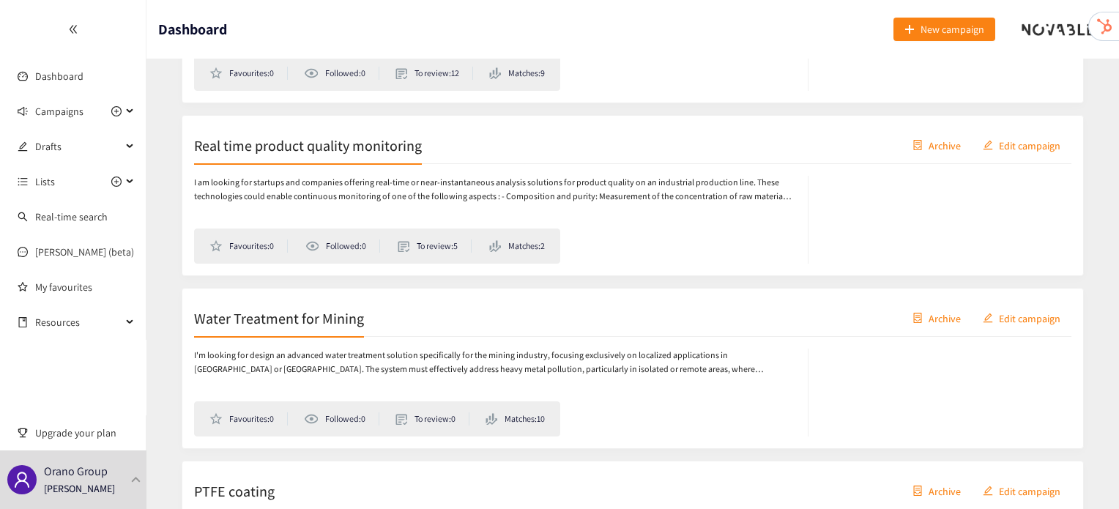
click at [247, 314] on h2 "Water Treatment for Mining" at bounding box center [279, 318] width 170 height 21
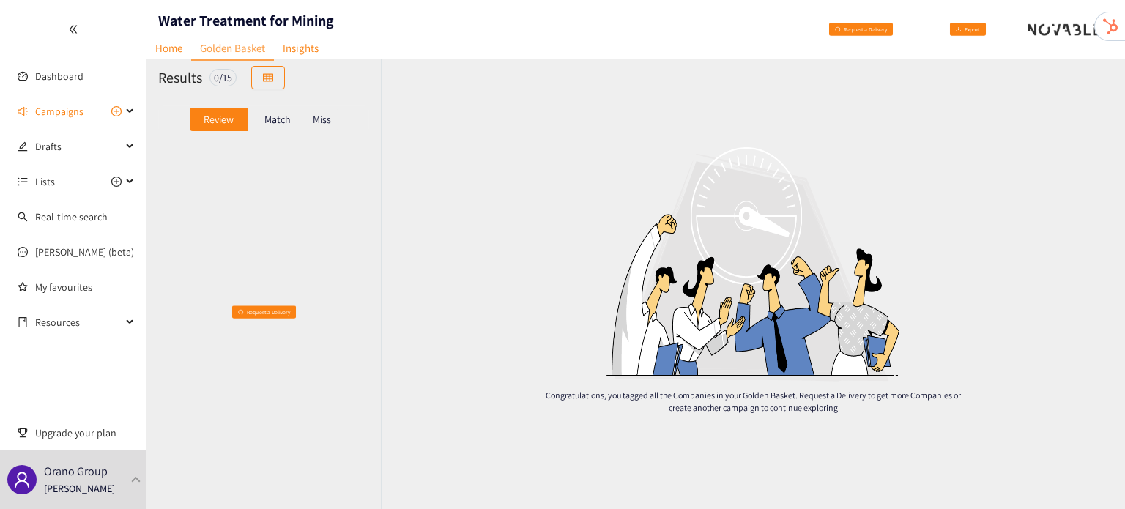
click at [269, 118] on p "Match" at bounding box center [277, 120] width 26 height 12
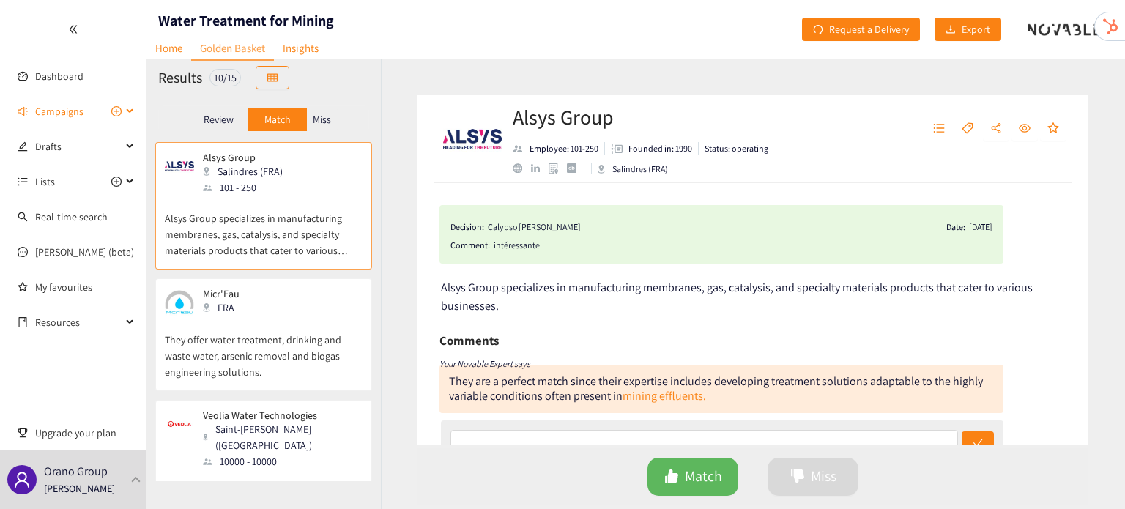
click at [78, 111] on span "Campaigns" at bounding box center [59, 111] width 48 height 29
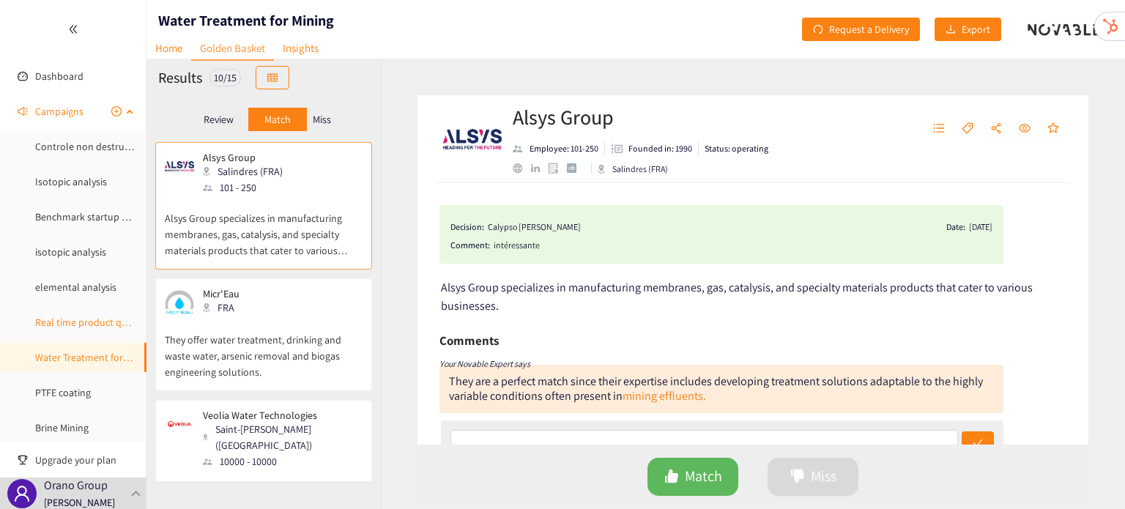
click at [67, 316] on link "Real time product quality monitoring" at bounding box center [116, 322] width 162 height 13
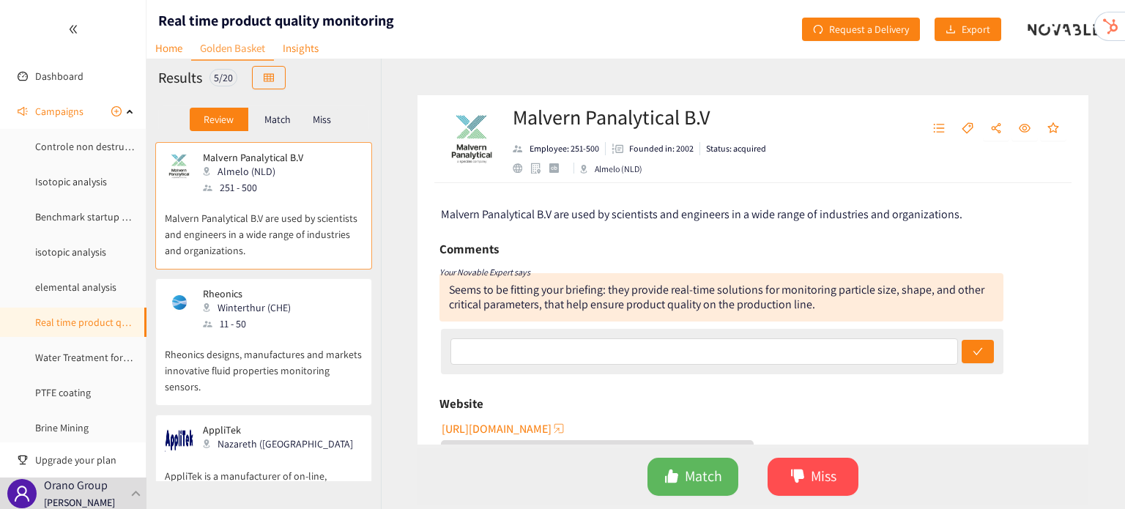
click at [257, 319] on div "11 - 50" at bounding box center [251, 324] width 97 height 16
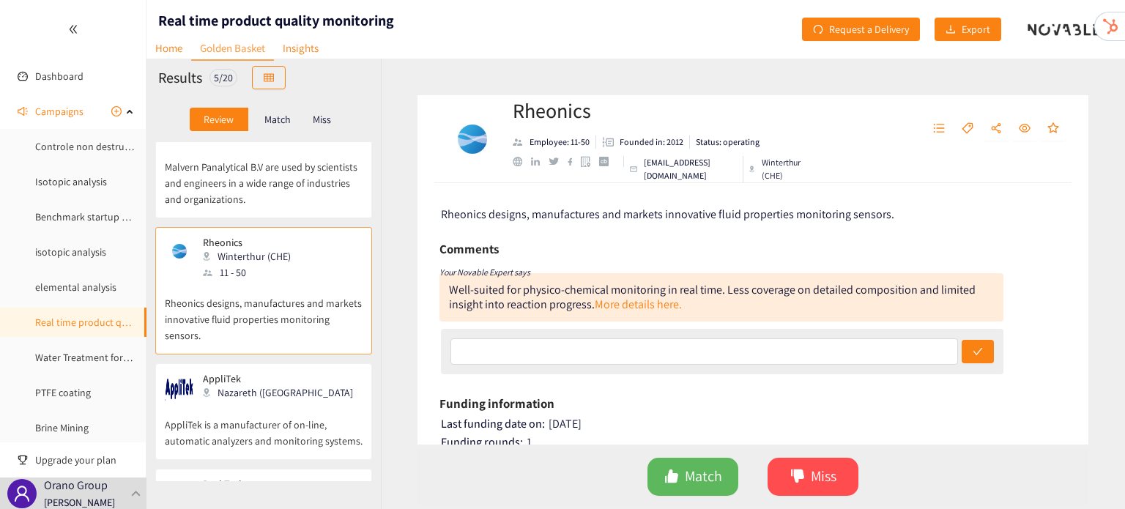
scroll to position [52, 0]
click at [277, 122] on p "Match" at bounding box center [277, 120] width 26 height 12
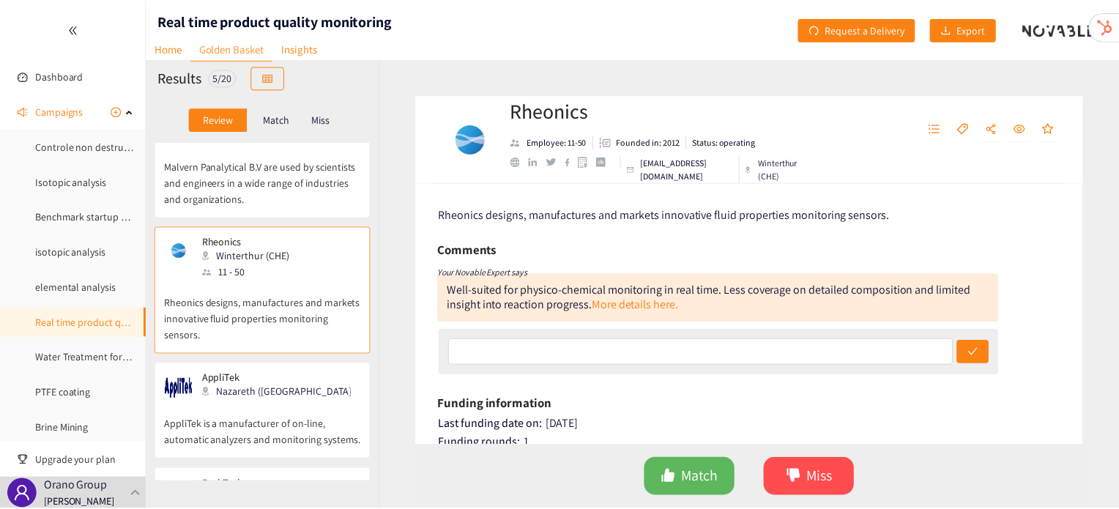
scroll to position [0, 0]
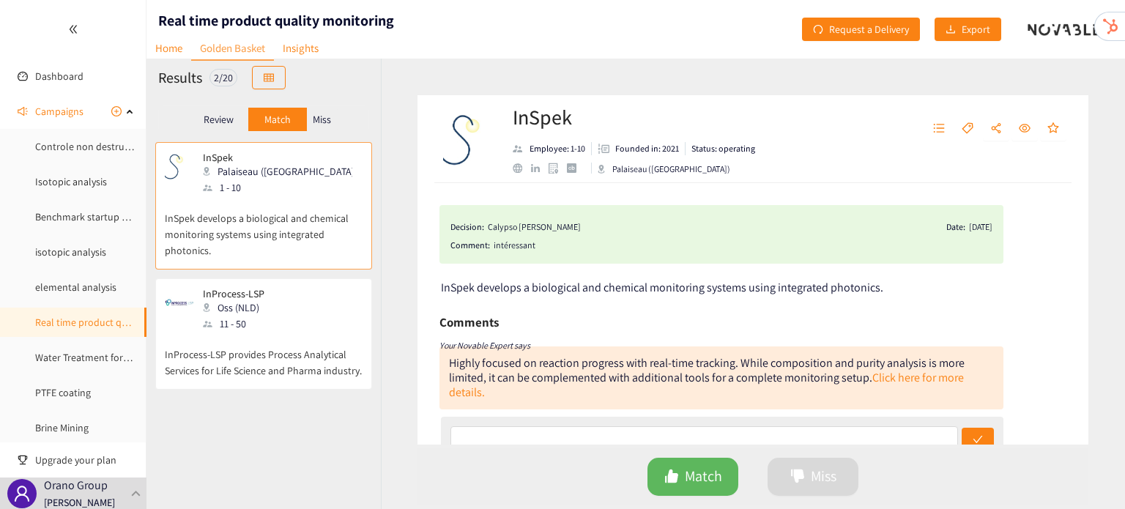
click at [274, 304] on div "InProcess-LSP Oss (NLD) 11 - 50" at bounding box center [264, 310] width 198 height 44
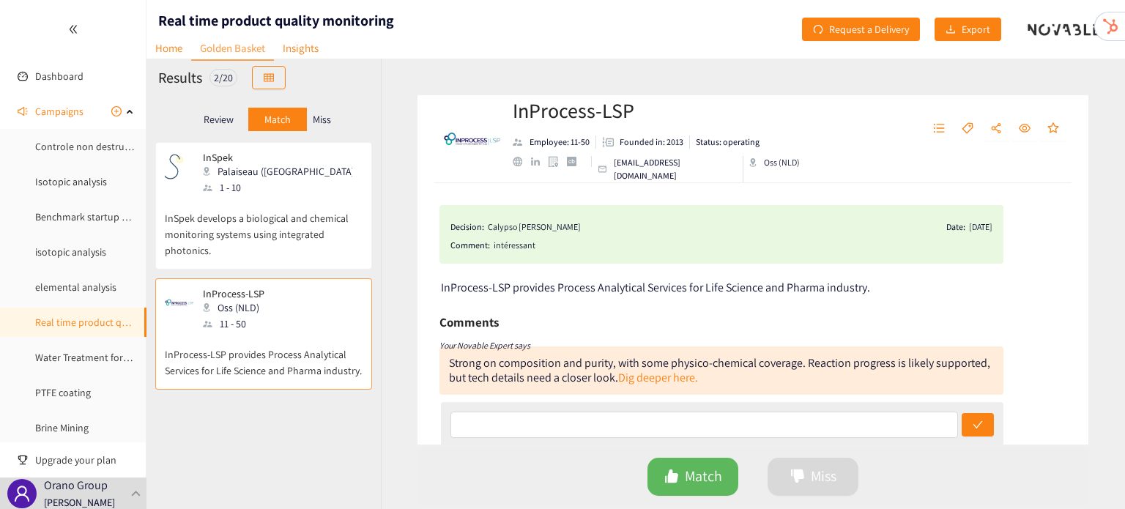
click at [330, 114] on p "Miss" at bounding box center [322, 120] width 18 height 12
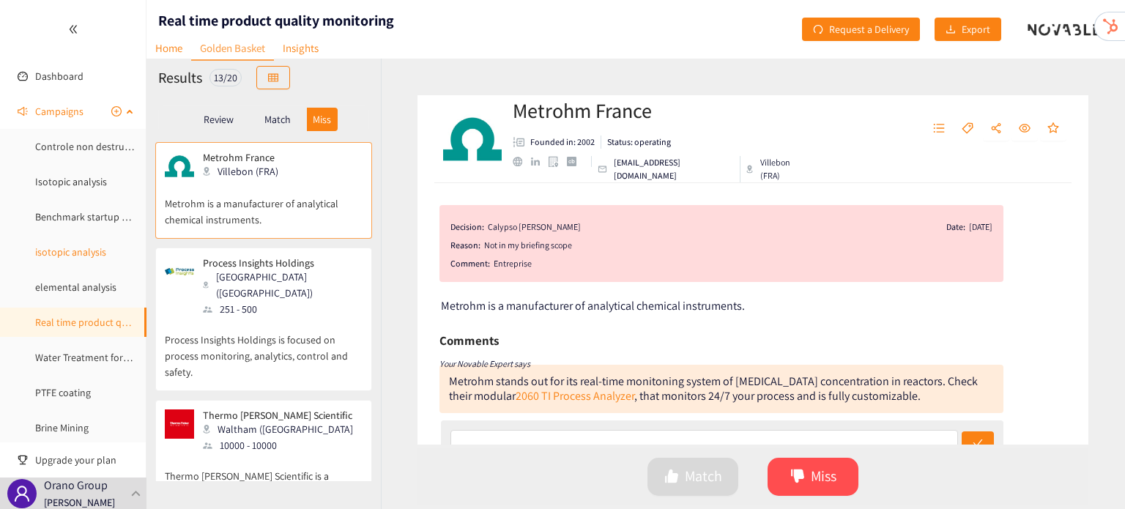
click at [82, 245] on link "isotopic analysis" at bounding box center [70, 251] width 71 height 13
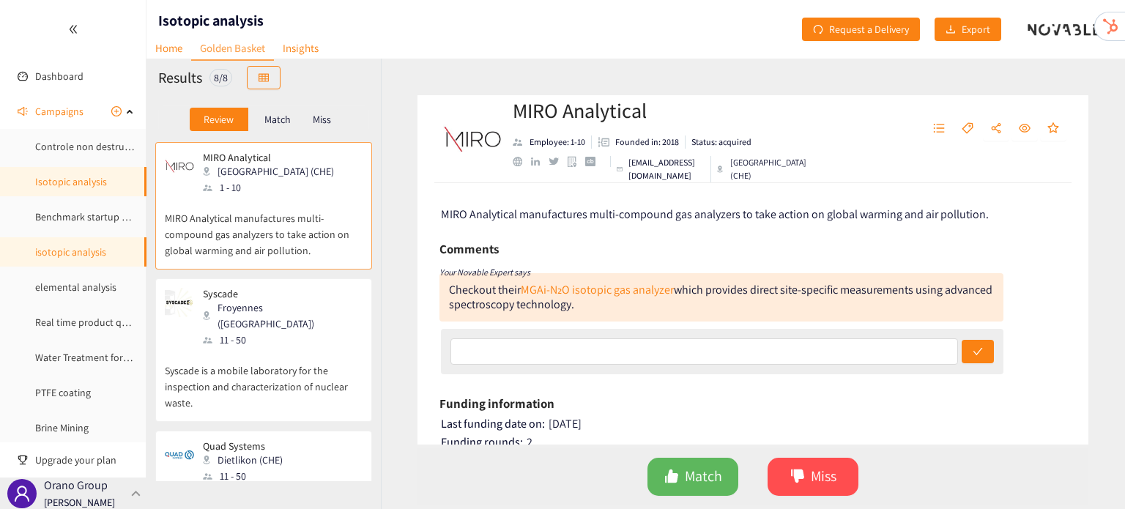
click at [133, 500] on div "Orano Group Irene Violetta" at bounding box center [73, 492] width 146 height 31
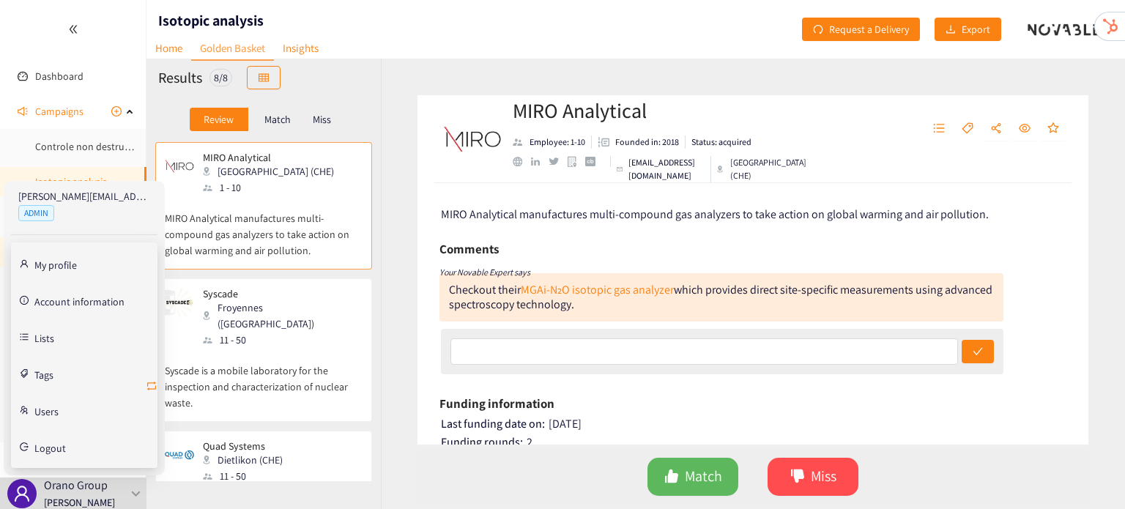
click at [153, 386] on icon "retweet" at bounding box center [152, 386] width 12 height 12
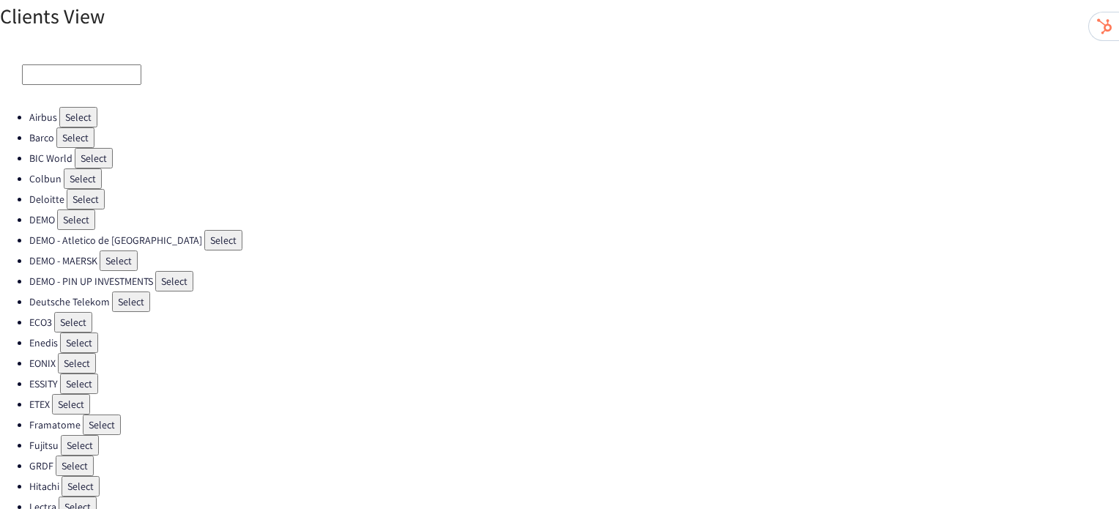
click at [83, 312] on button "Select" at bounding box center [73, 322] width 38 height 21
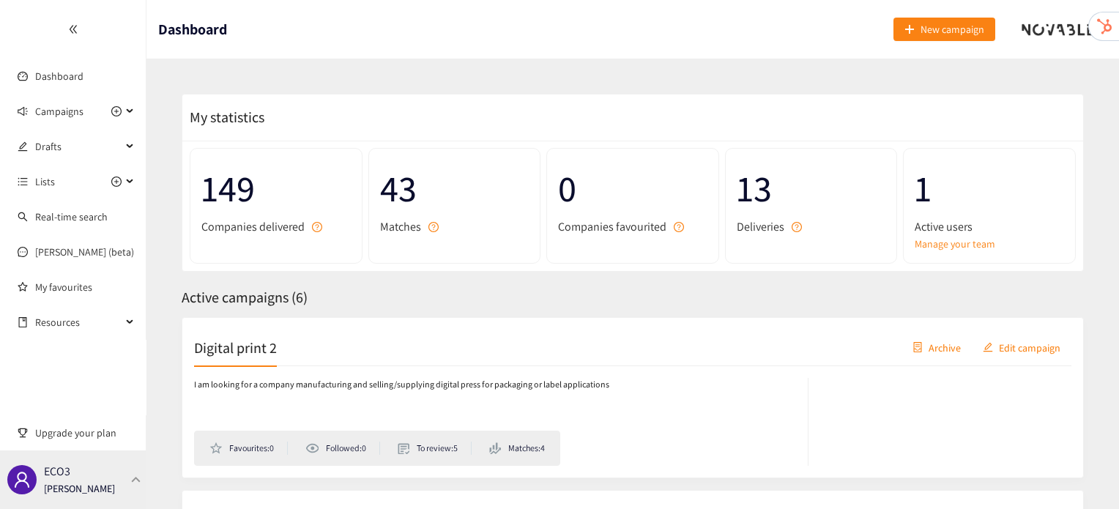
click at [126, 499] on div "ECO3 Irene Violetta" at bounding box center [73, 479] width 146 height 59
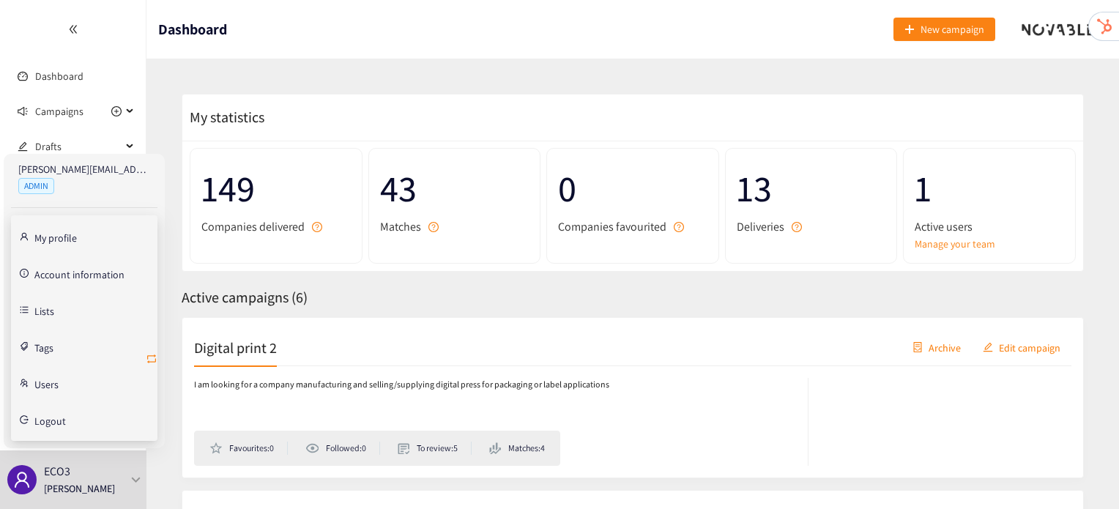
click at [152, 357] on icon "retweet" at bounding box center [152, 359] width 12 height 12
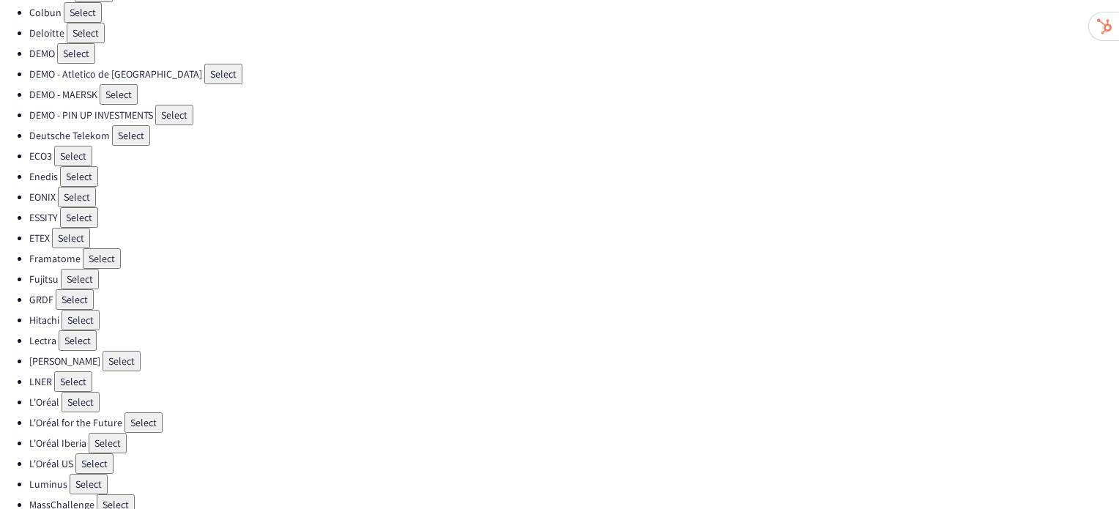
scroll to position [167, 0]
click at [103, 473] on button "Select" at bounding box center [89, 483] width 38 height 21
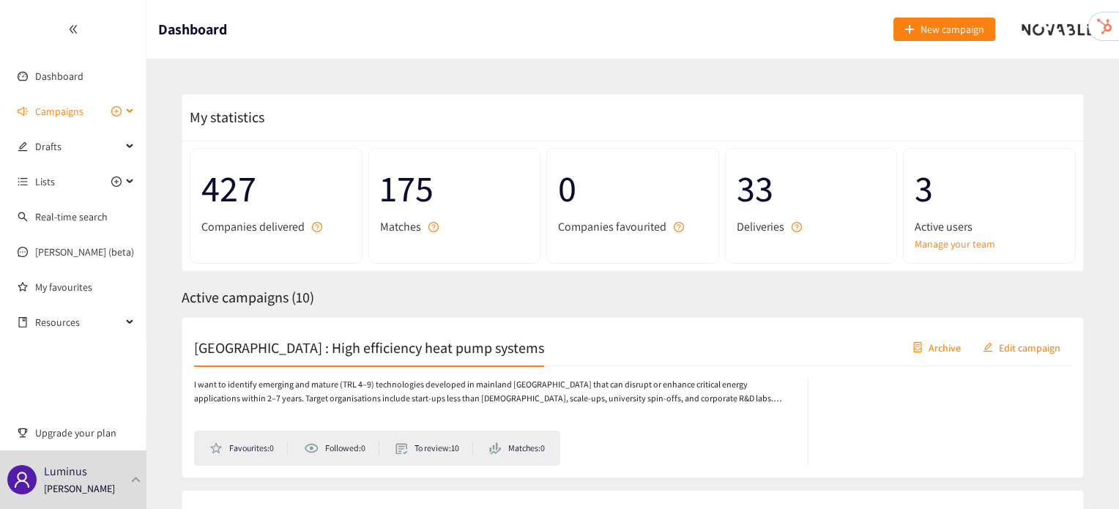
click at [45, 112] on span "Campaigns" at bounding box center [59, 111] width 48 height 29
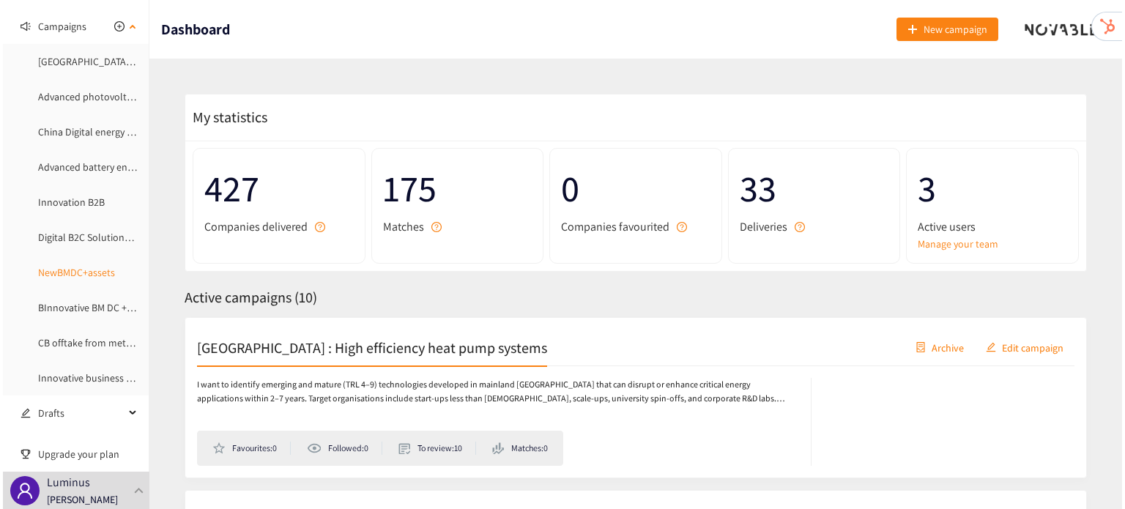
scroll to position [88, 0]
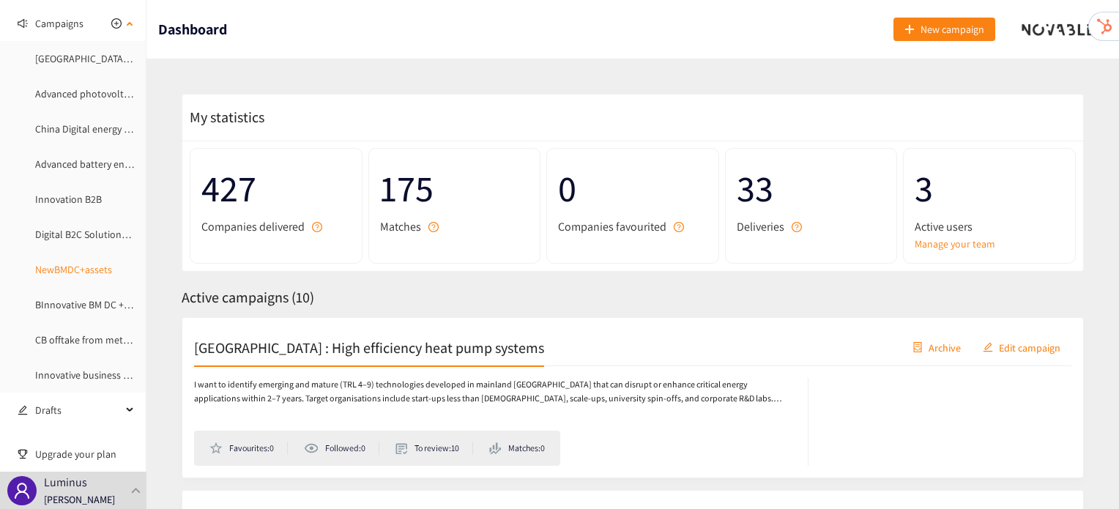
click at [89, 263] on link "NewBMDC+assets" at bounding box center [73, 269] width 77 height 13
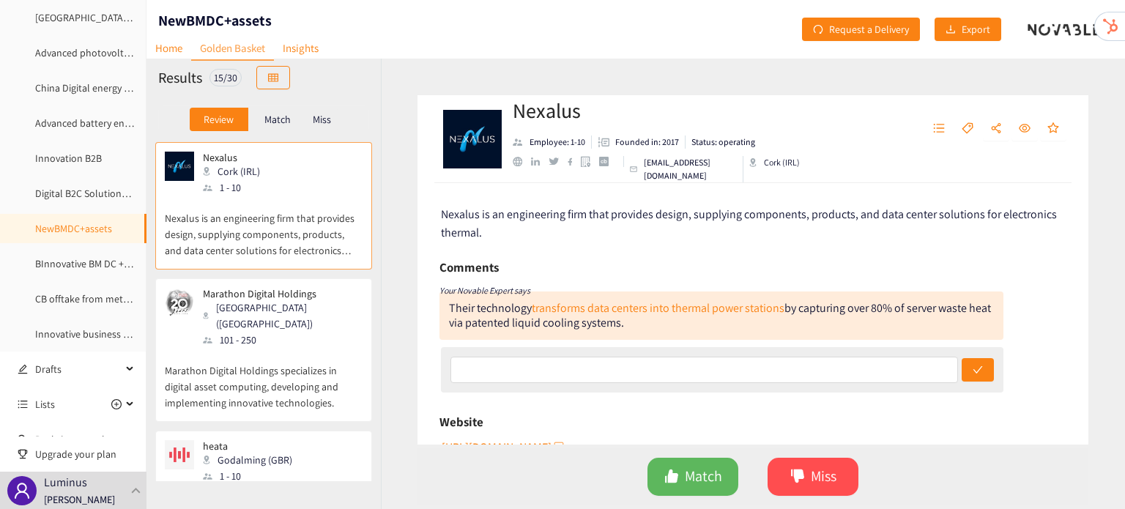
scroll to position [131, 0]
click at [96, 261] on link "BInnovative BM DC + extra service" at bounding box center [107, 261] width 144 height 13
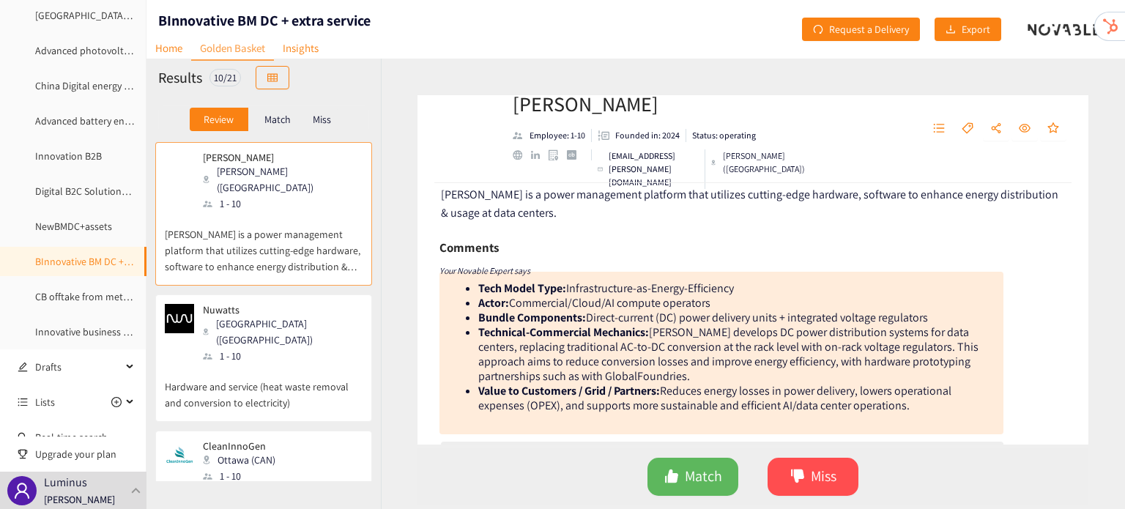
scroll to position [26, 0]
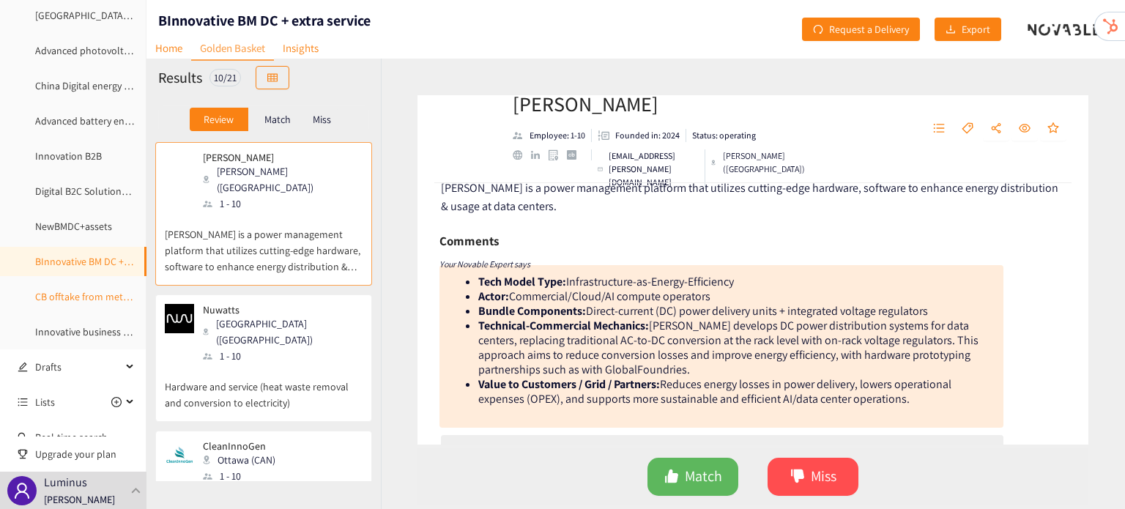
click at [70, 303] on link "CB offtake from methane pyrolysis" at bounding box center [110, 296] width 150 height 13
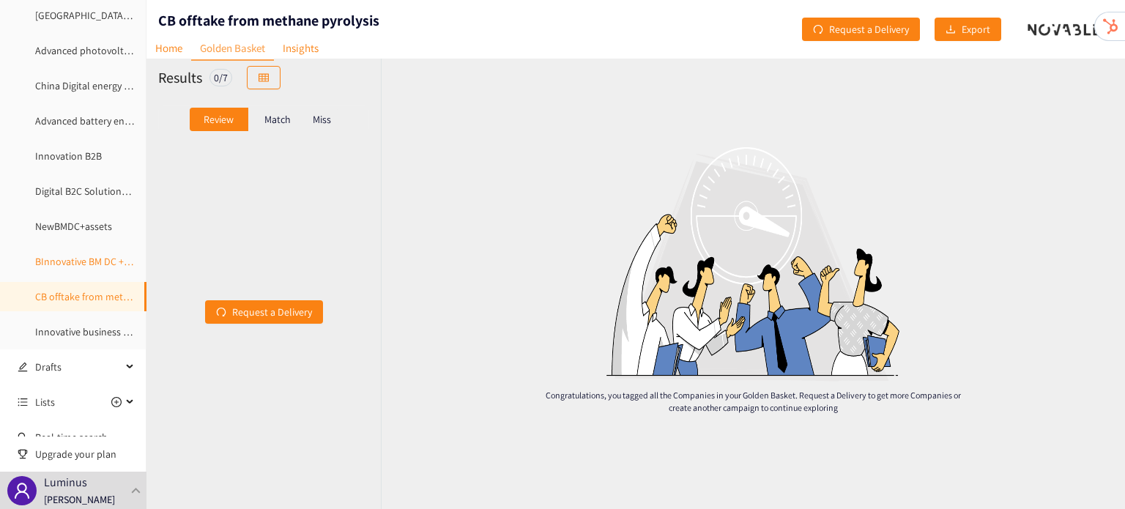
click at [72, 264] on link "BInnovative BM DC + extra service" at bounding box center [107, 261] width 144 height 13
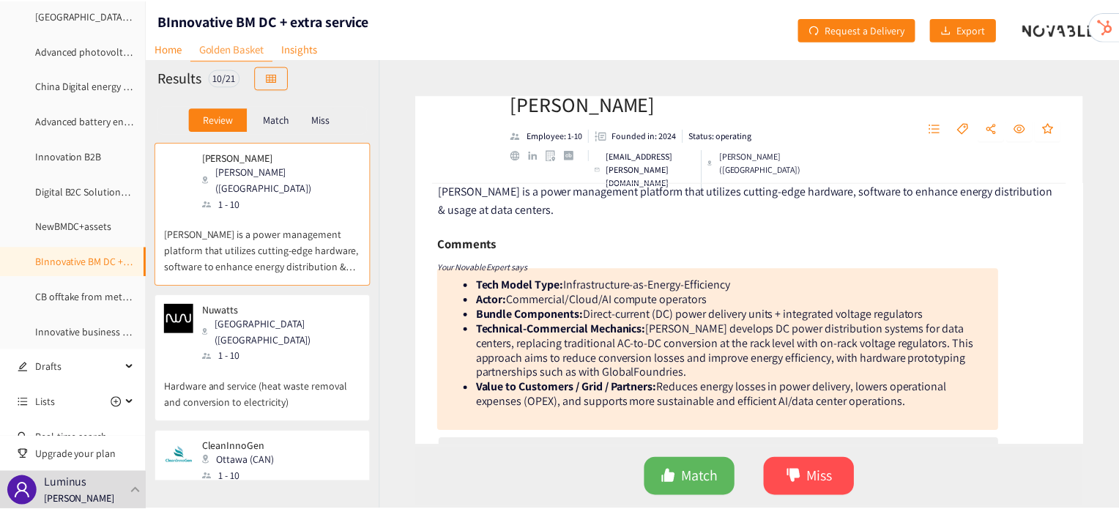
scroll to position [35, 0]
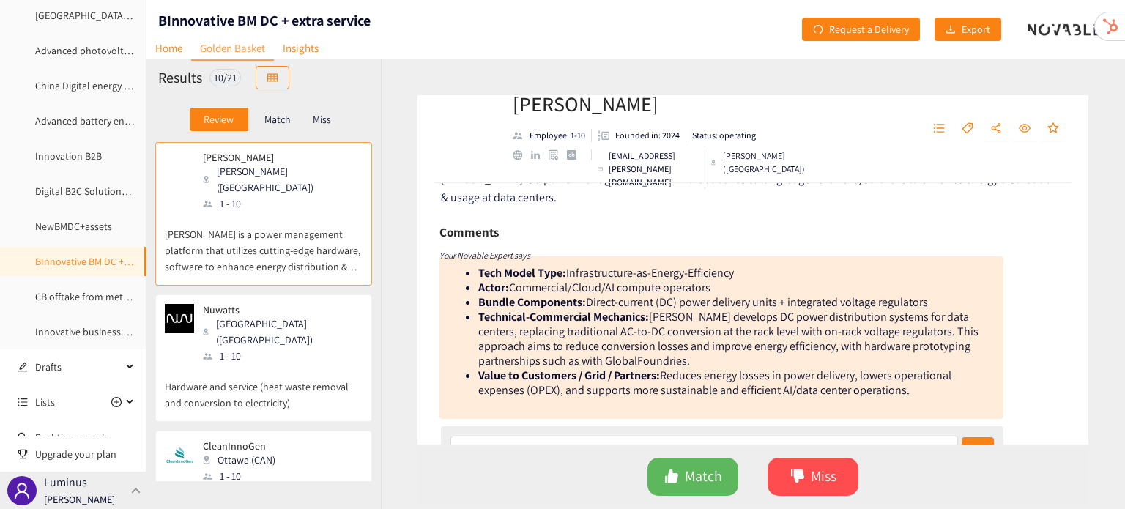
click at [140, 487] on div at bounding box center [136, 490] width 13 height 7
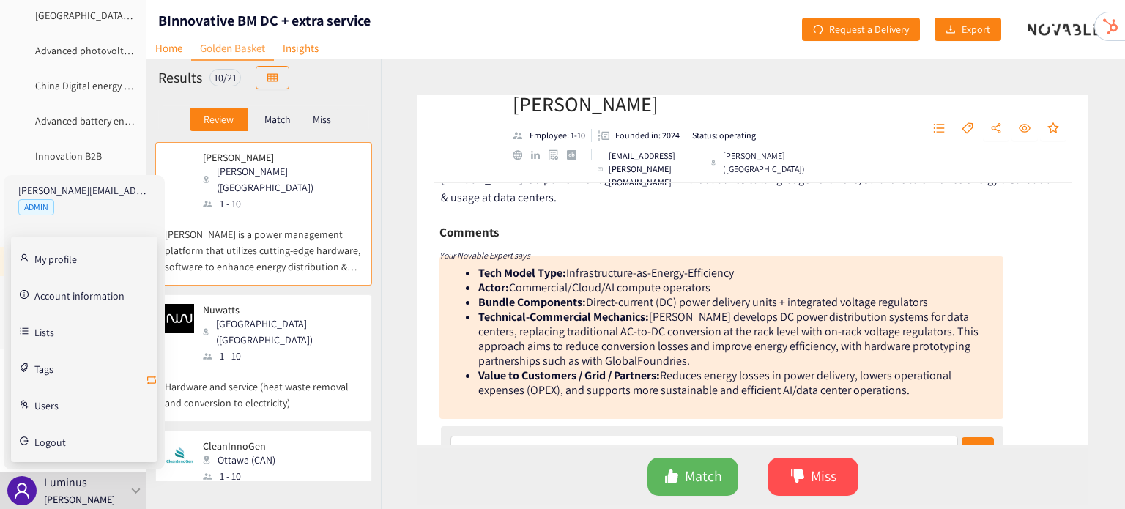
click at [152, 382] on icon "retweet" at bounding box center [151, 380] width 9 height 9
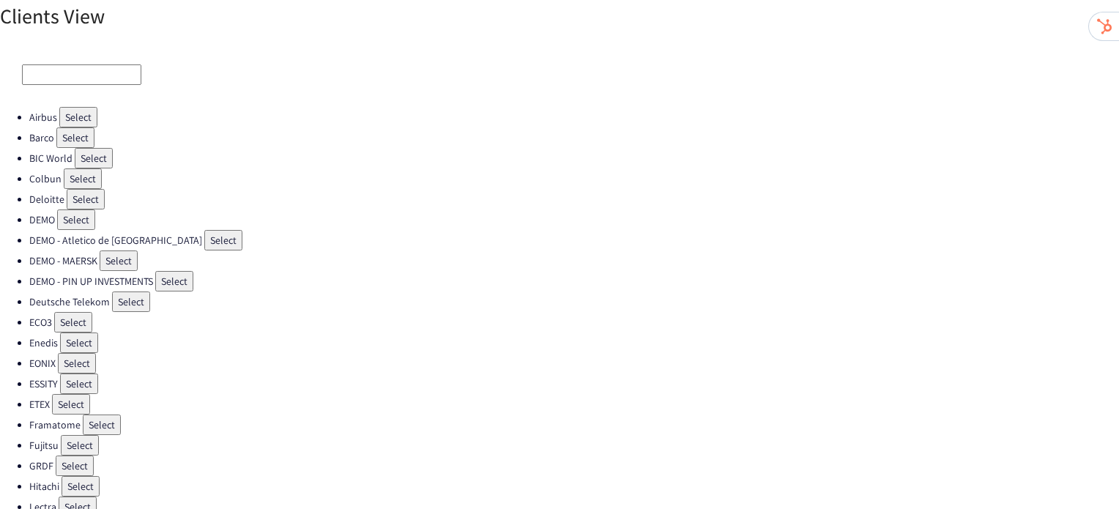
click at [69, 435] on button "Select" at bounding box center [80, 445] width 38 height 21
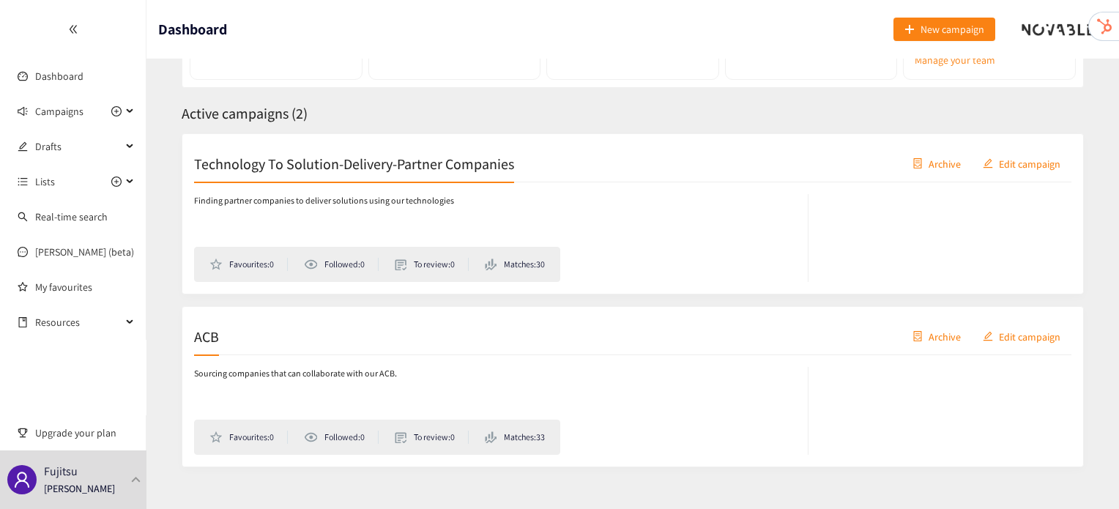
scroll to position [185, 0]
click at [201, 332] on h2 "ACB" at bounding box center [206, 335] width 25 height 21
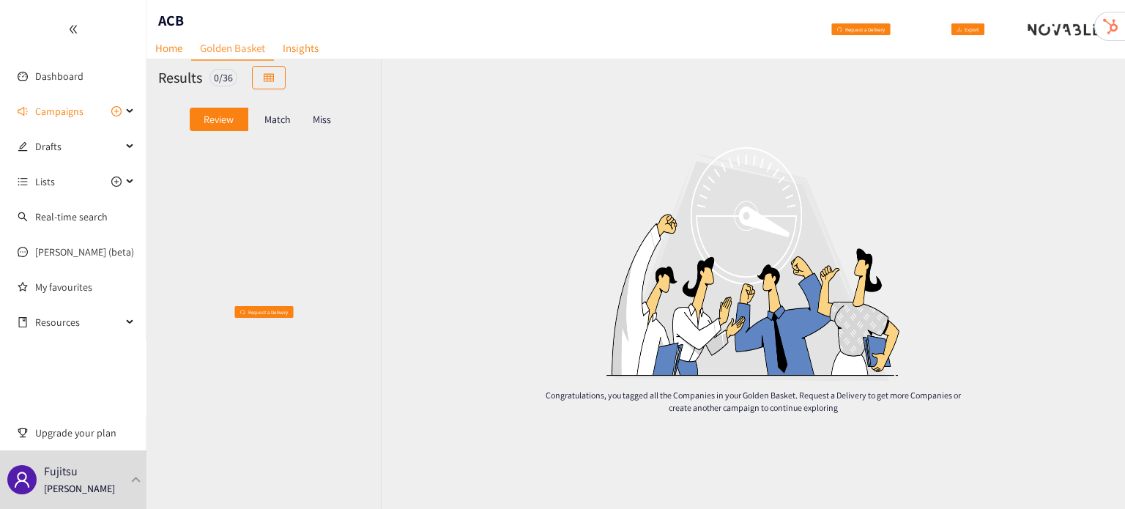
click at [291, 123] on div "Match" at bounding box center [277, 119] width 59 height 23
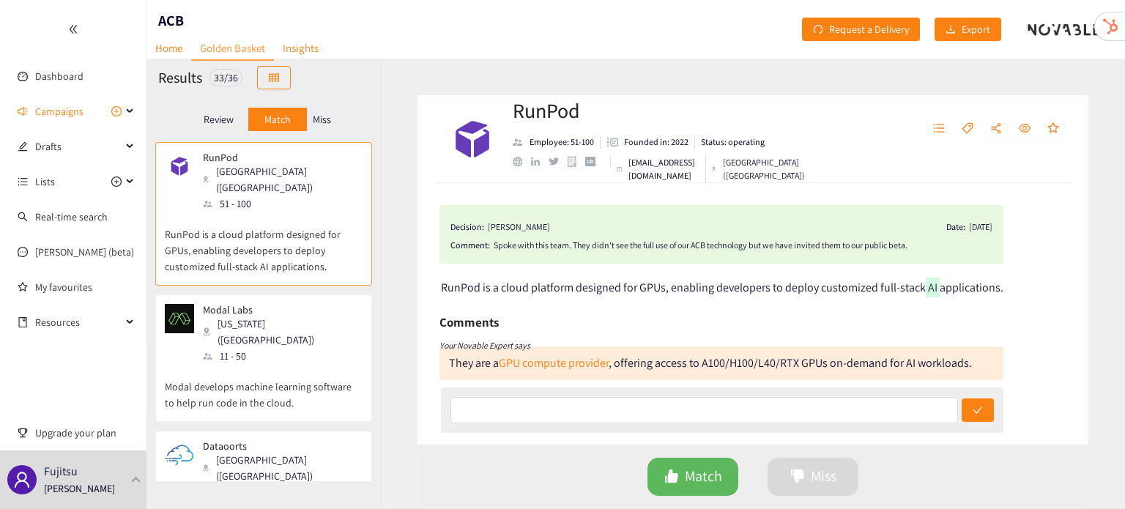
click at [275, 364] on p "Modal develops machine learning software to help run code in the cloud." at bounding box center [264, 387] width 198 height 47
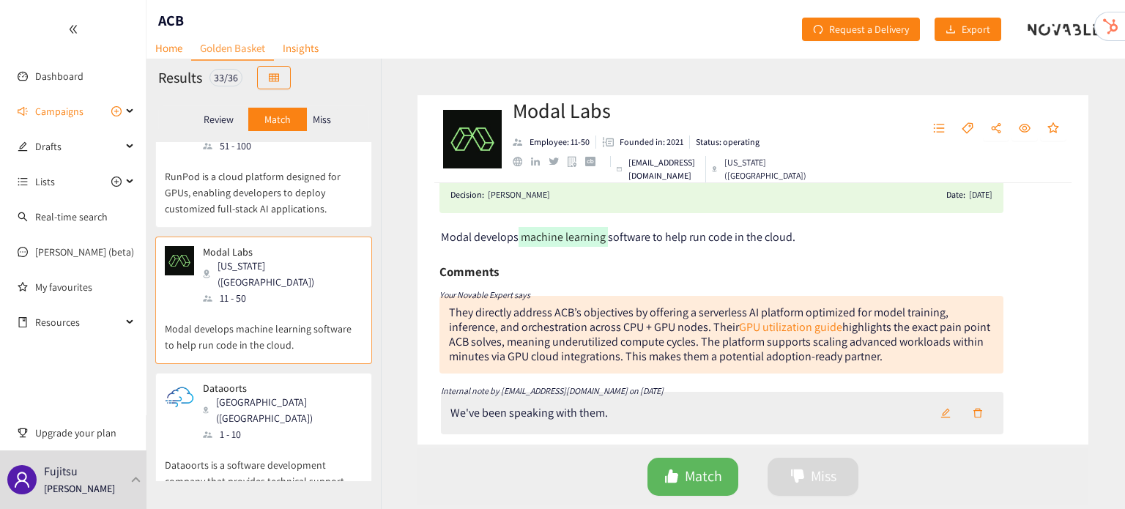
scroll to position [40, 0]
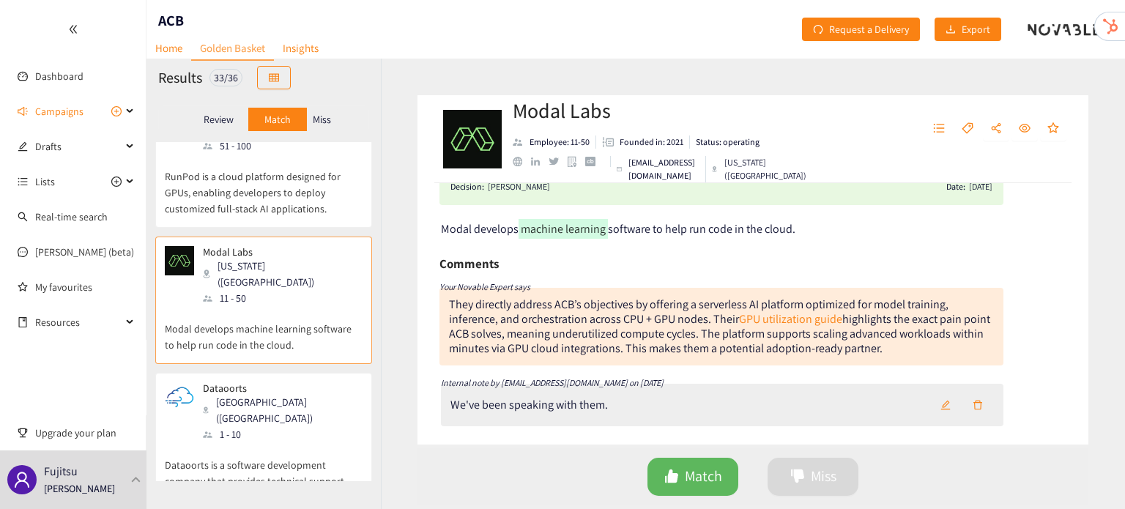
click at [271, 426] on div "1 - 10" at bounding box center [282, 434] width 158 height 16
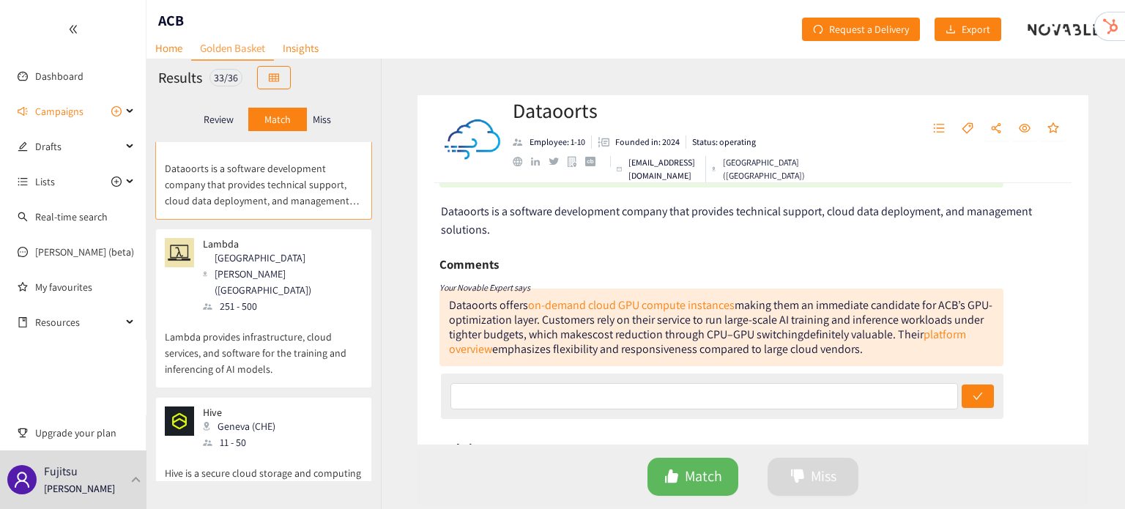
scroll to position [365, 0]
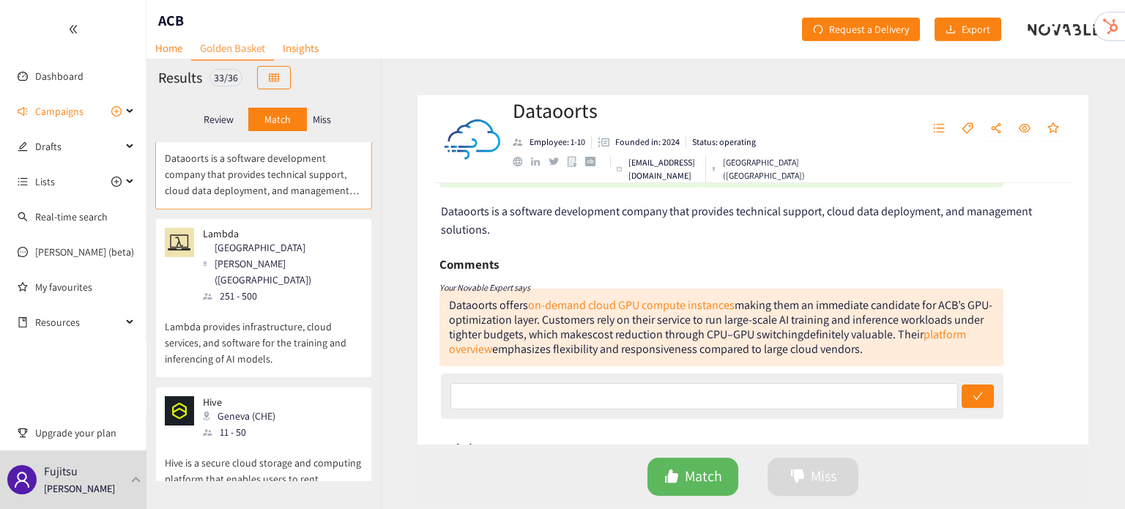
drag, startPoint x: 217, startPoint y: 368, endPoint x: 190, endPoint y: 389, distance: 34.0
click at [190, 440] on p "Hive is a secure cloud storage and computing platform that enables users to ren…" at bounding box center [264, 471] width 198 height 63
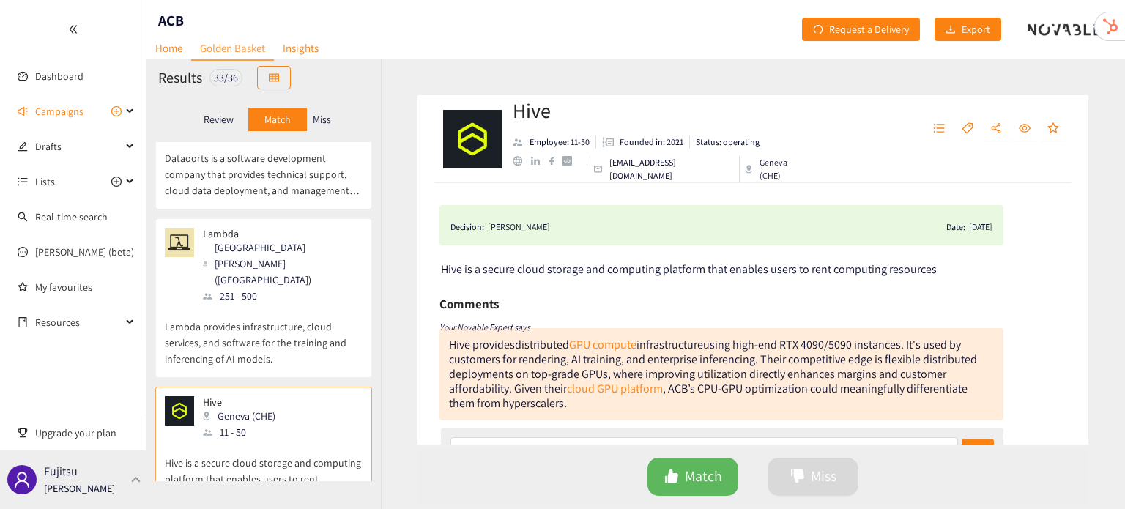
click at [127, 486] on div "Fujitsu Irene Violetta" at bounding box center [73, 479] width 146 height 59
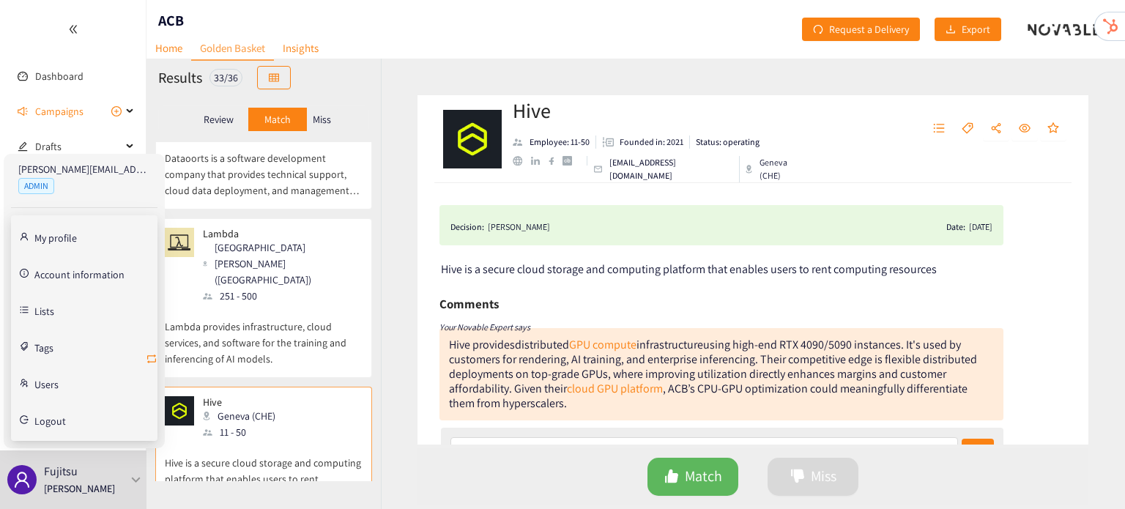
click at [151, 361] on icon "retweet" at bounding box center [151, 358] width 9 height 9
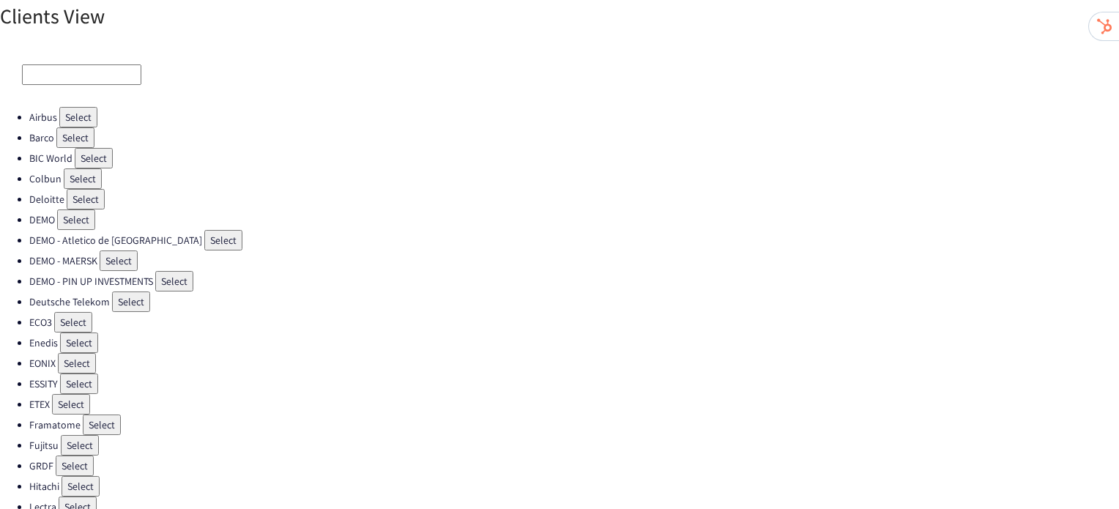
click at [82, 312] on button "Select" at bounding box center [73, 322] width 38 height 21
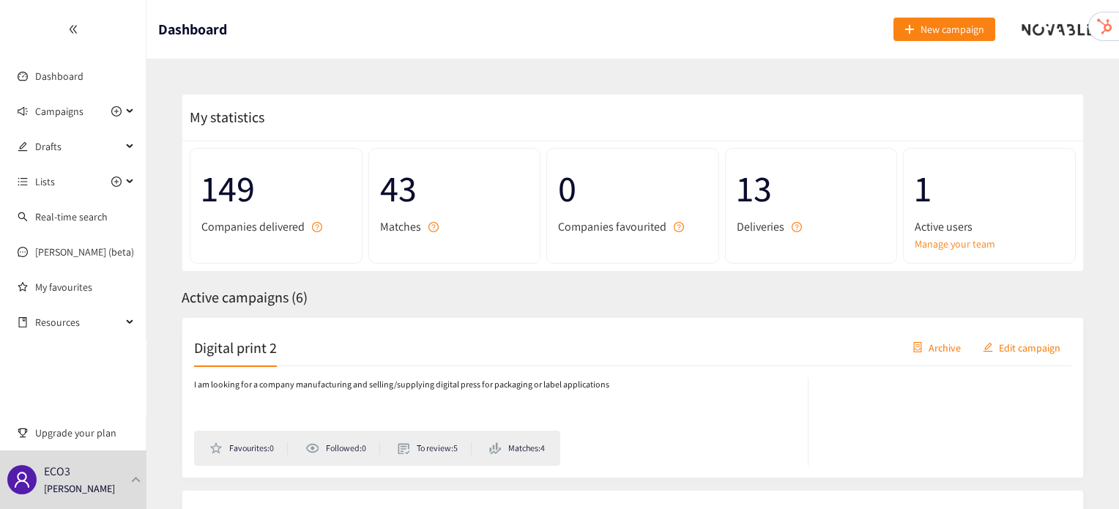
click at [241, 352] on h2 "Digital print 2" at bounding box center [235, 347] width 83 height 21
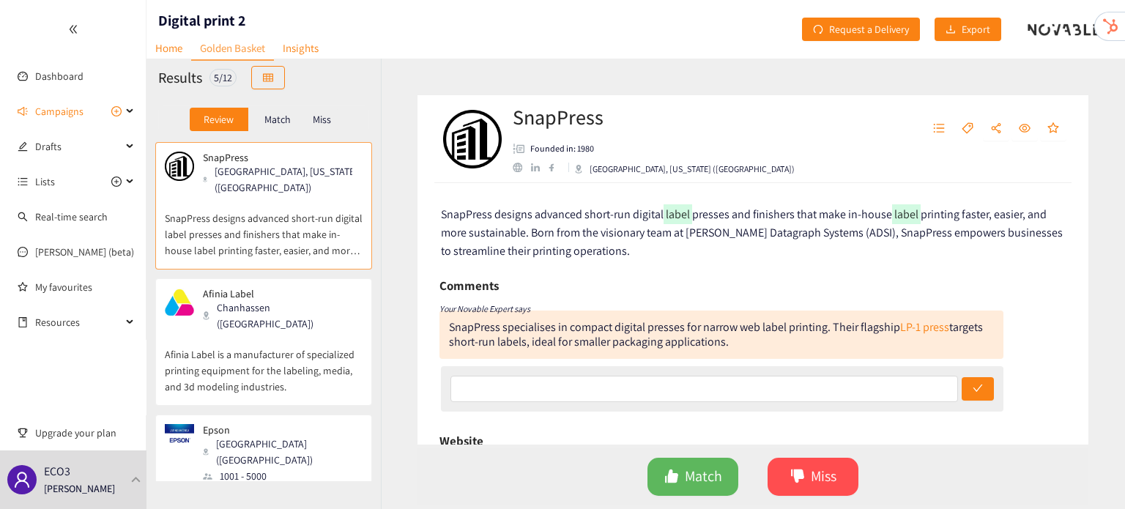
click at [272, 332] on p "Afinia Label is a manufacturer of specialized printing equipment for the labeli…" at bounding box center [264, 363] width 198 height 63
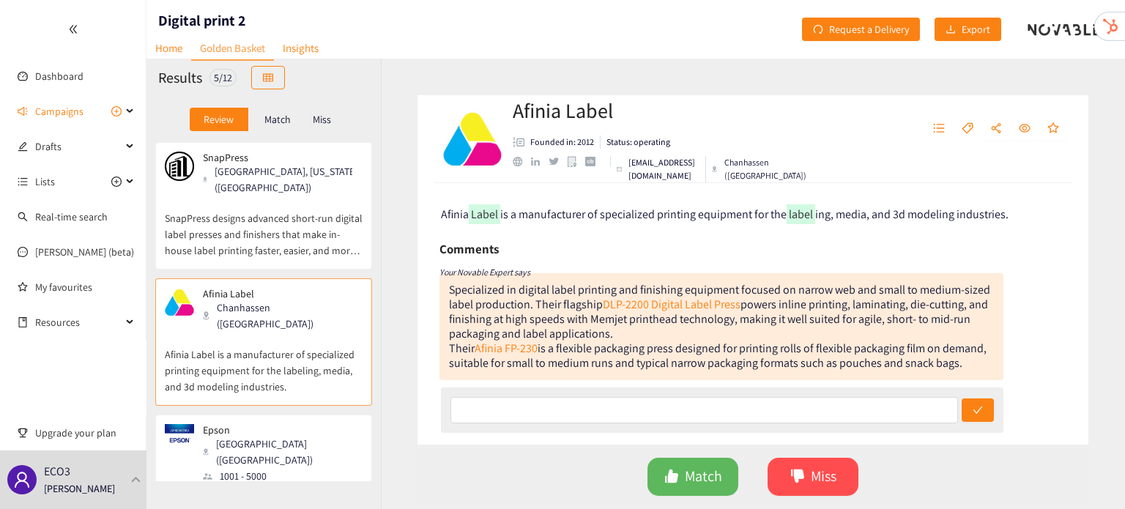
click at [279, 122] on p "Match" at bounding box center [277, 120] width 26 height 12
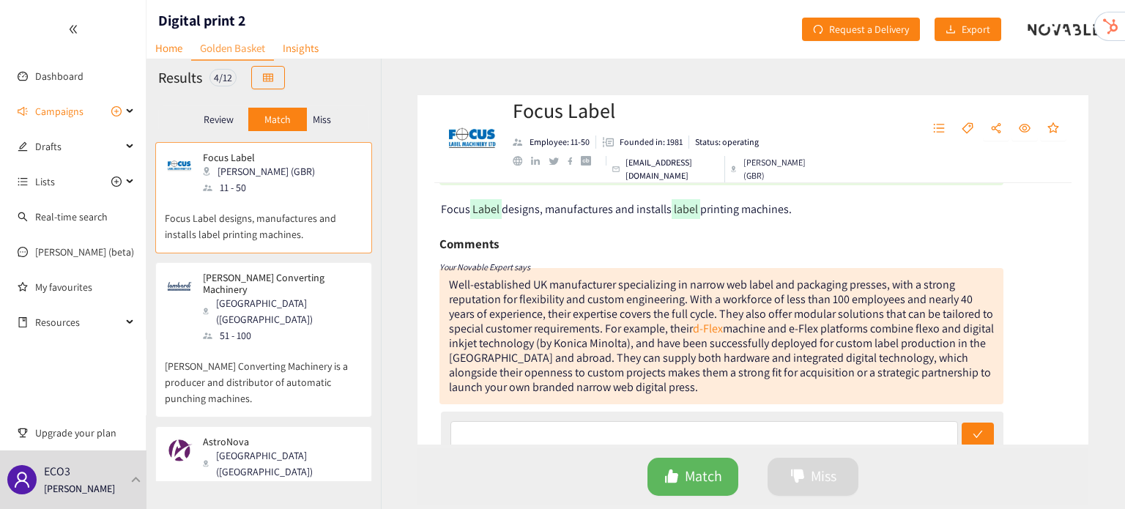
scroll to position [62, 0]
click at [310, 327] on div "51 - 100" at bounding box center [282, 335] width 158 height 16
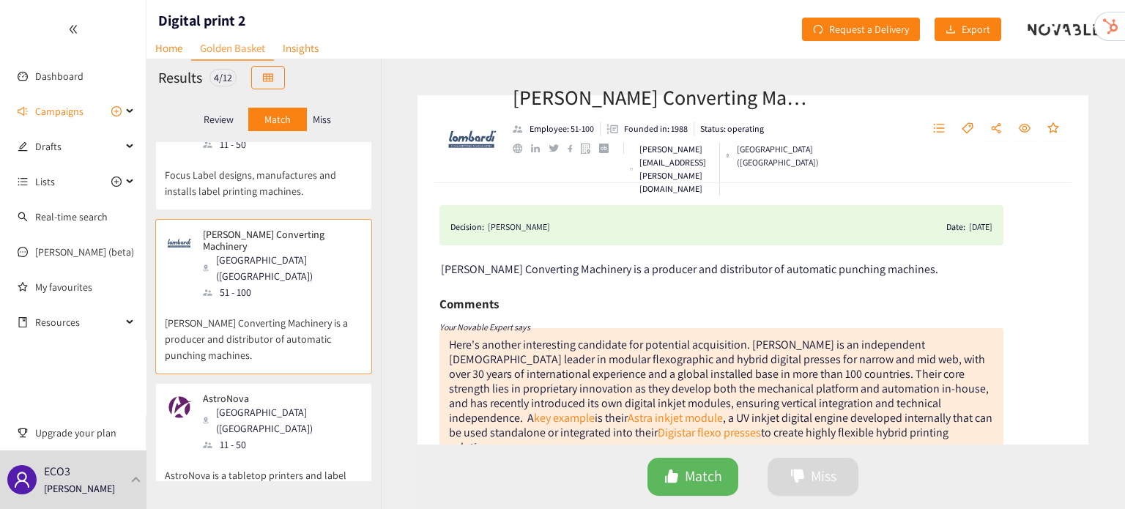
scroll to position [44, 0]
click at [305, 399] on div "AstroNova West Warwick (USA) 11 - 50" at bounding box center [264, 422] width 198 height 60
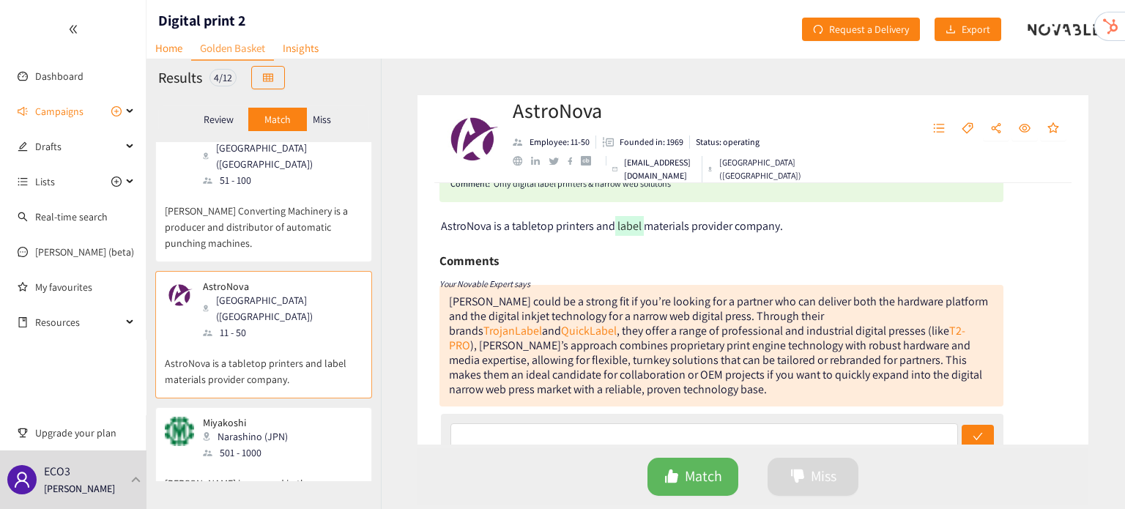
scroll to position [155, 0]
click at [76, 105] on span "Campaigns" at bounding box center [59, 111] width 48 height 29
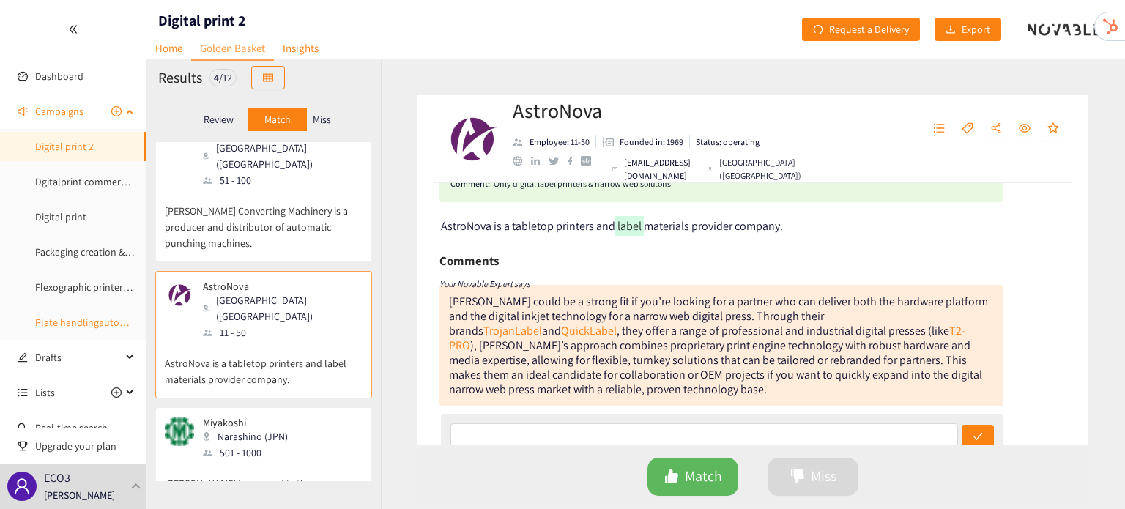
click at [91, 323] on link "Plate handlingautomation" at bounding box center [93, 322] width 116 height 13
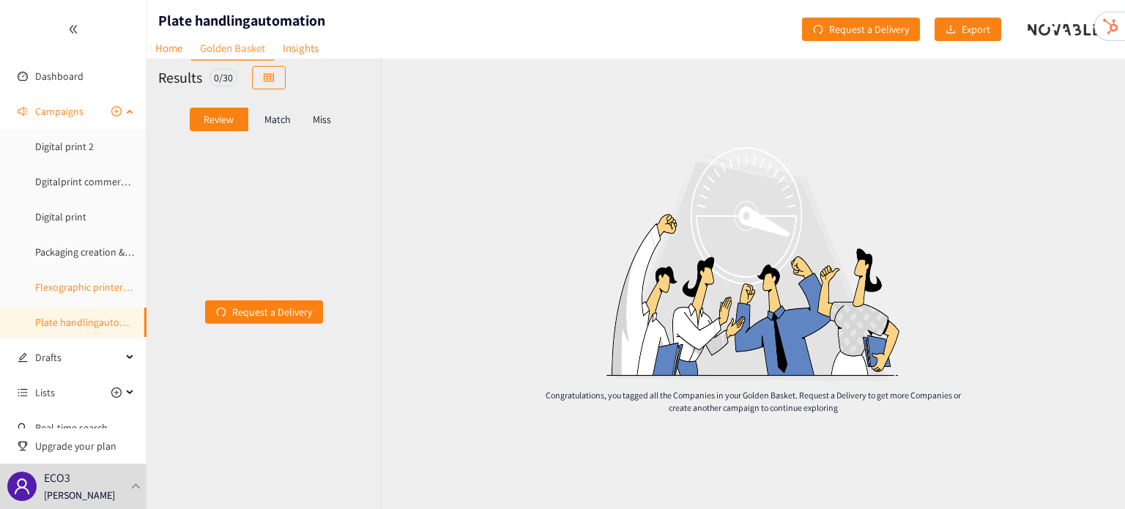
click at [75, 294] on link "Flexographic printers Europe" at bounding box center [98, 286] width 126 height 13
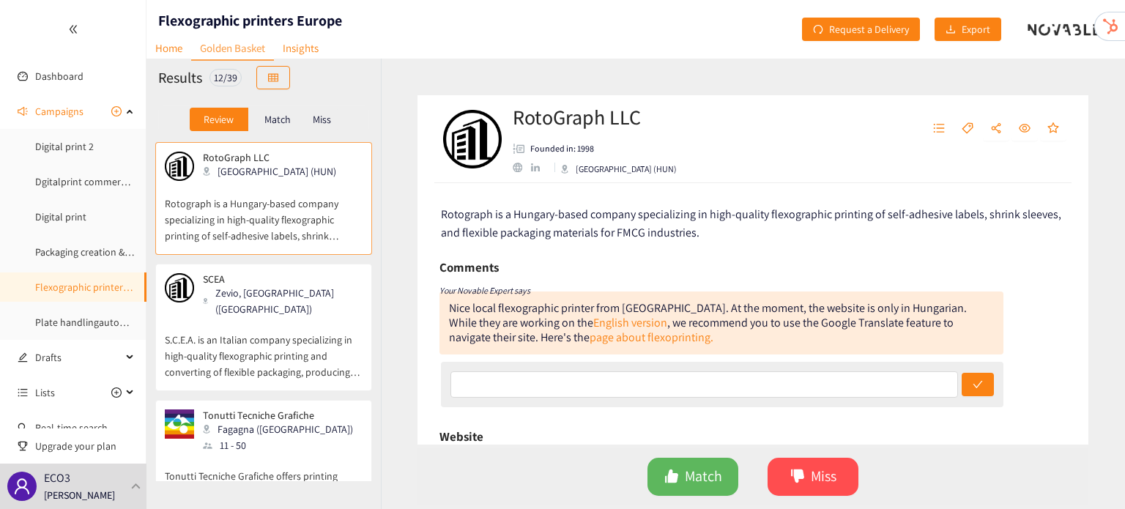
click at [311, 317] on p "S.C.E.A. is an Italian company specializing in high-quality flexographic printi…" at bounding box center [264, 348] width 198 height 63
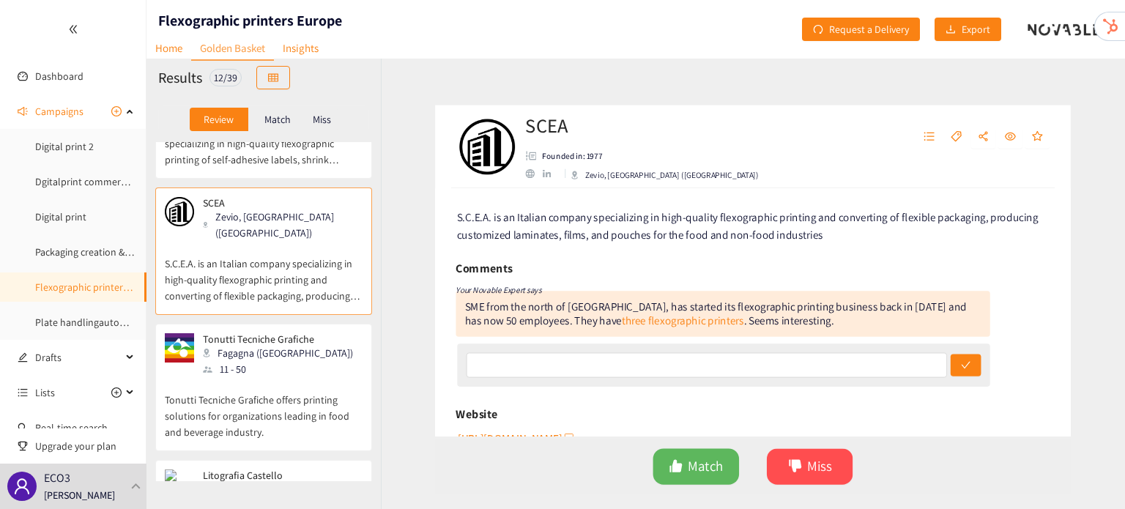
scroll to position [76, 0]
click at [284, 430] on div "Tonutti Tecniche Grafiche Fagagna (ITA) 11 - 50 Tonutti Tecniche Grafiche offer…" at bounding box center [264, 391] width 198 height 117
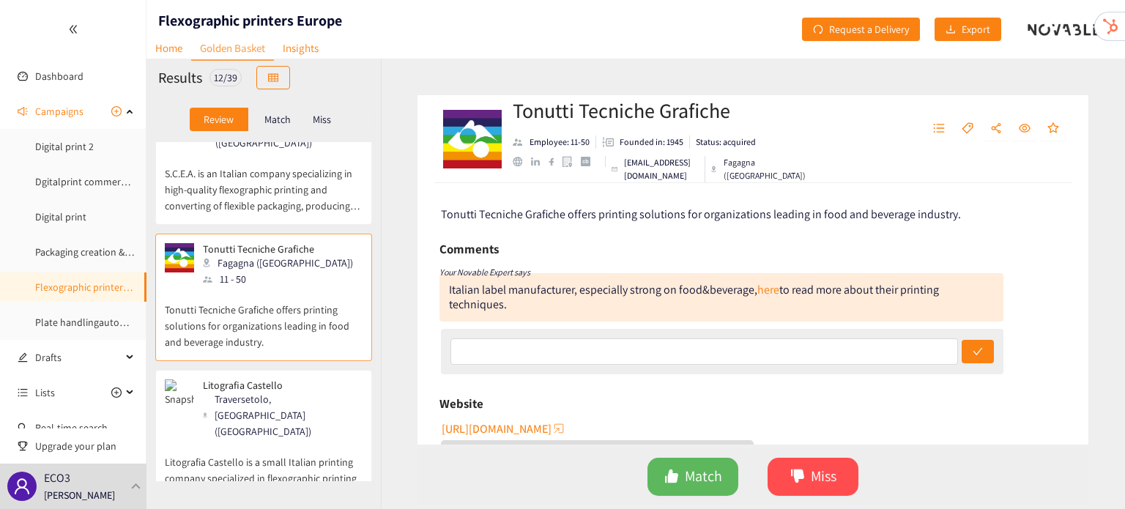
click at [284, 439] on p "Litografia Castello is a small Italian printing company specialized in flexogra…" at bounding box center [264, 470] width 198 height 63
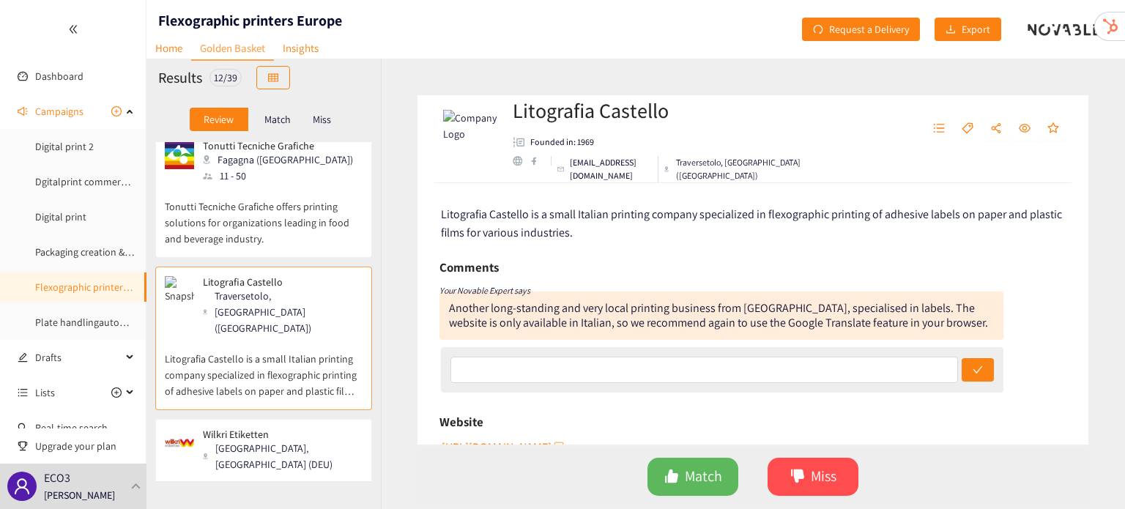
click at [284, 472] on p "German manufacturer specializing in high-quality self-adhesive labels, combinin…" at bounding box center [264, 503] width 198 height 63
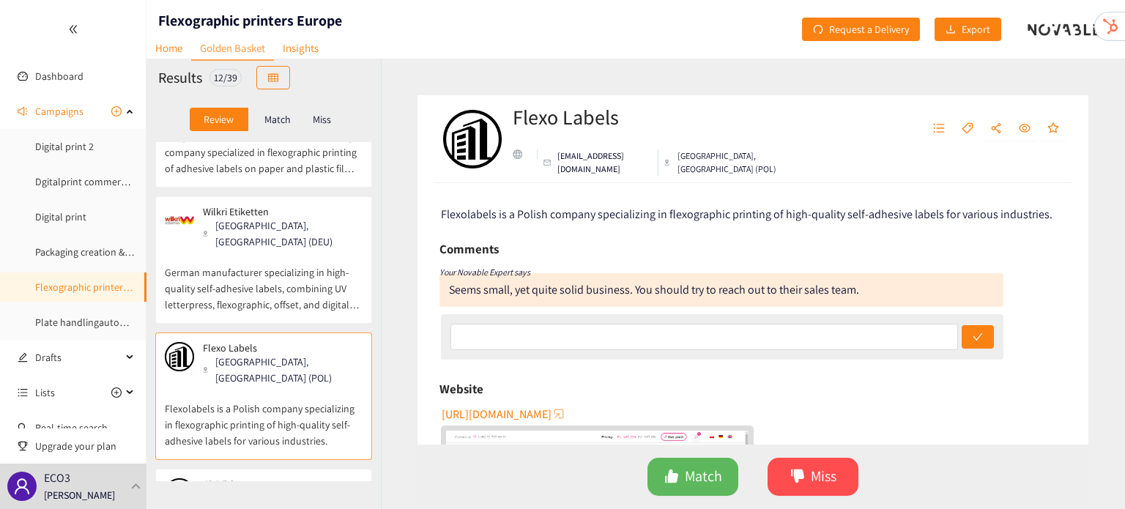
scroll to position [556, 0]
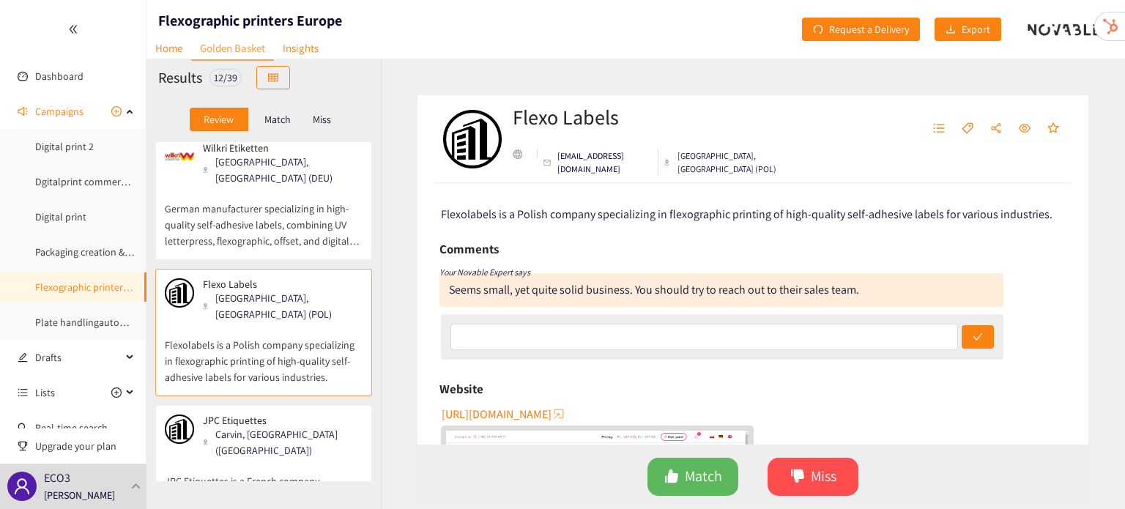
click at [284, 458] on p "JPC Etiquettes is a French company specializing in the flexographic printing an…" at bounding box center [264, 489] width 198 height 63
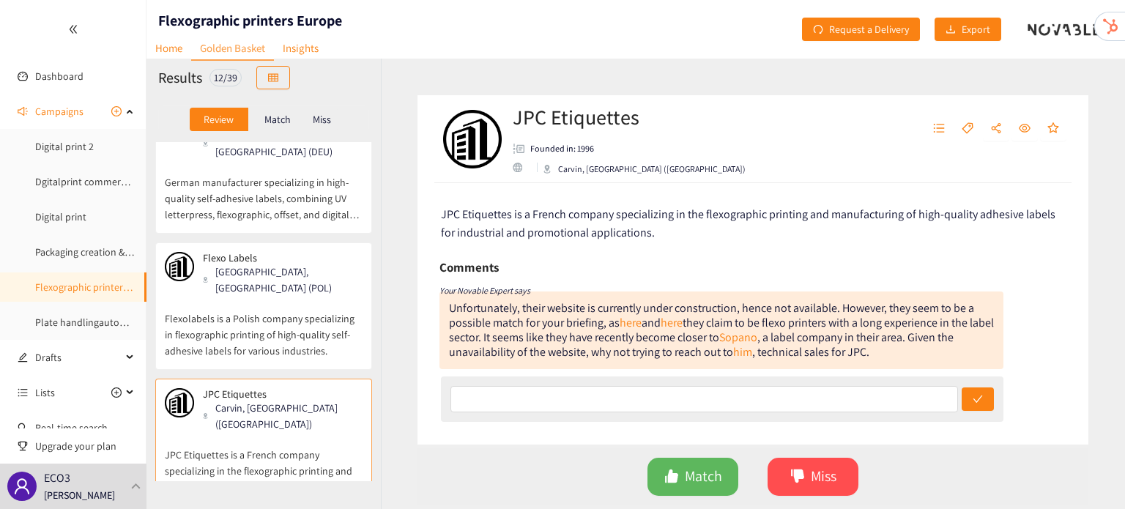
scroll to position [15, 0]
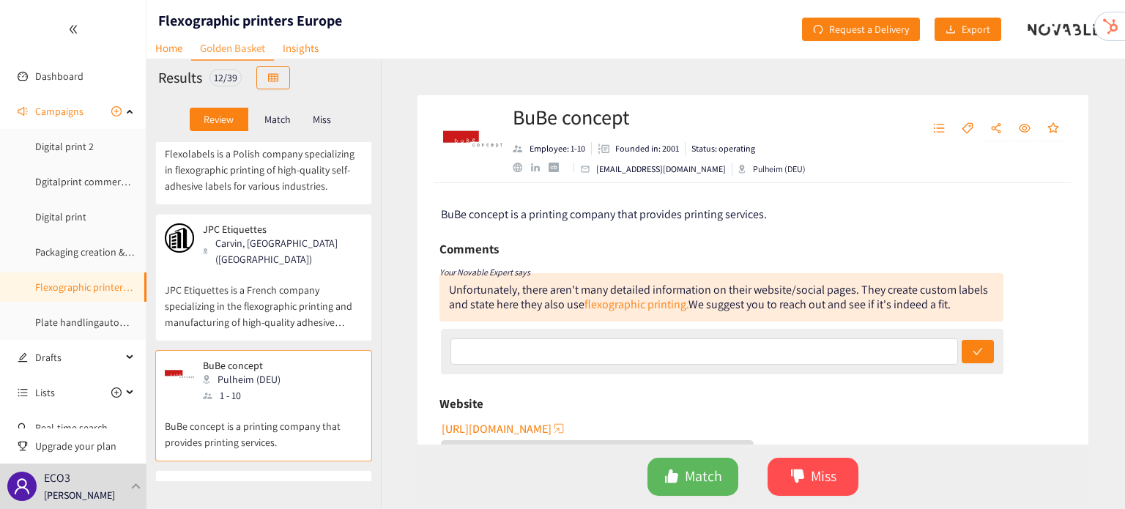
scroll to position [747, 0]
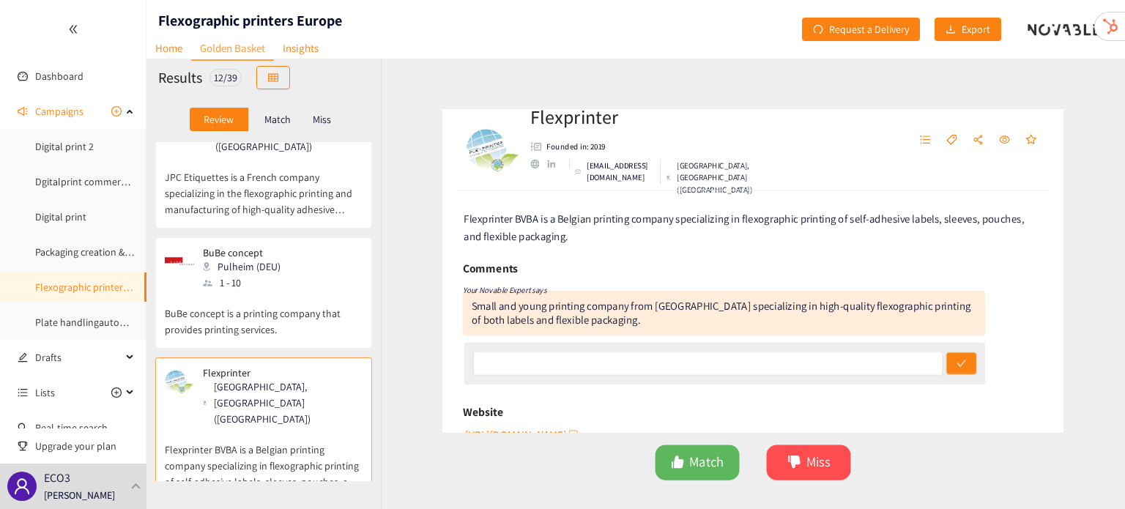
scroll to position [885, 0]
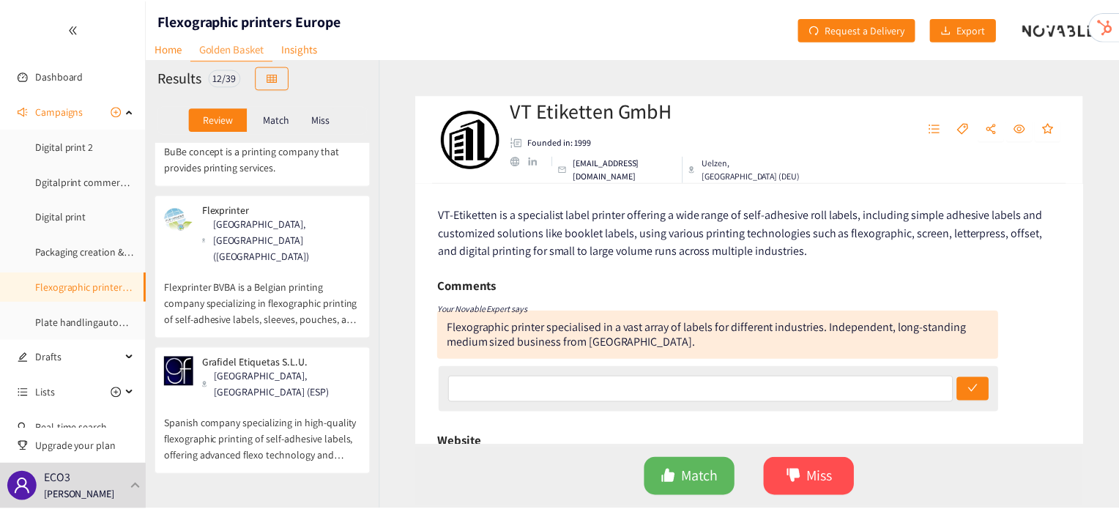
scroll to position [1129, 0]
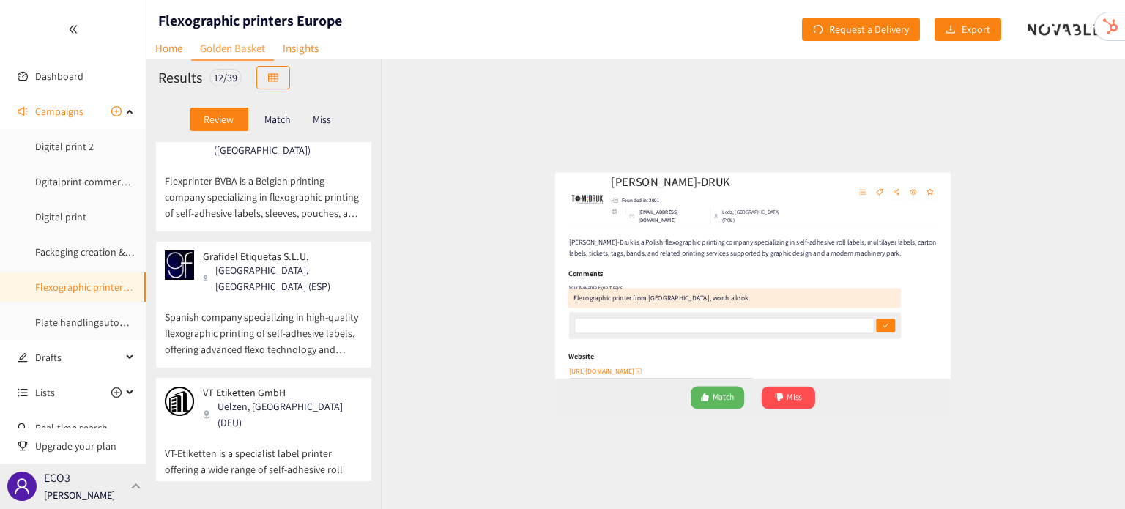
click at [130, 486] on div at bounding box center [136, 486] width 13 height 7
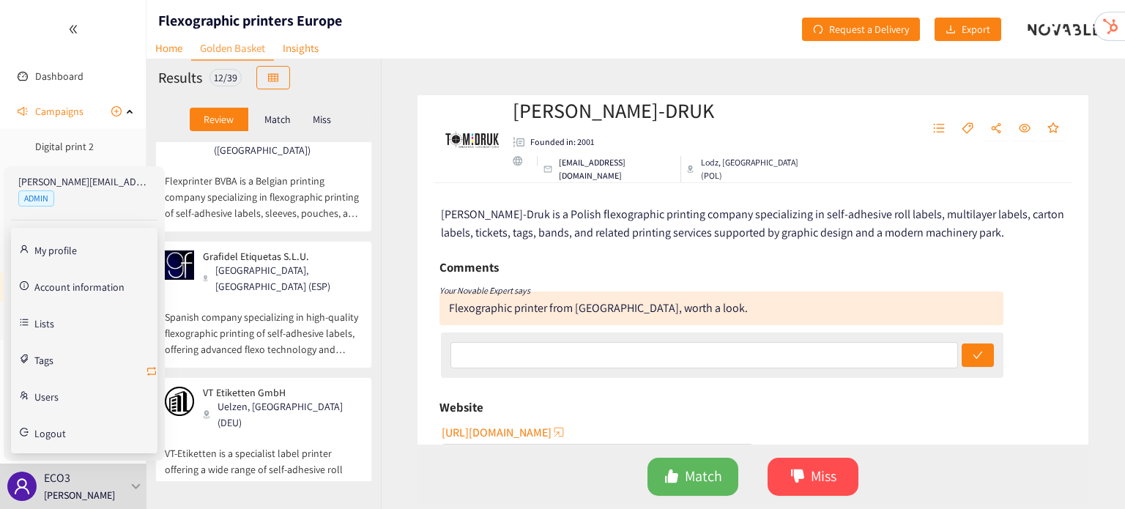
click at [155, 366] on icon "retweet" at bounding box center [152, 371] width 12 height 12
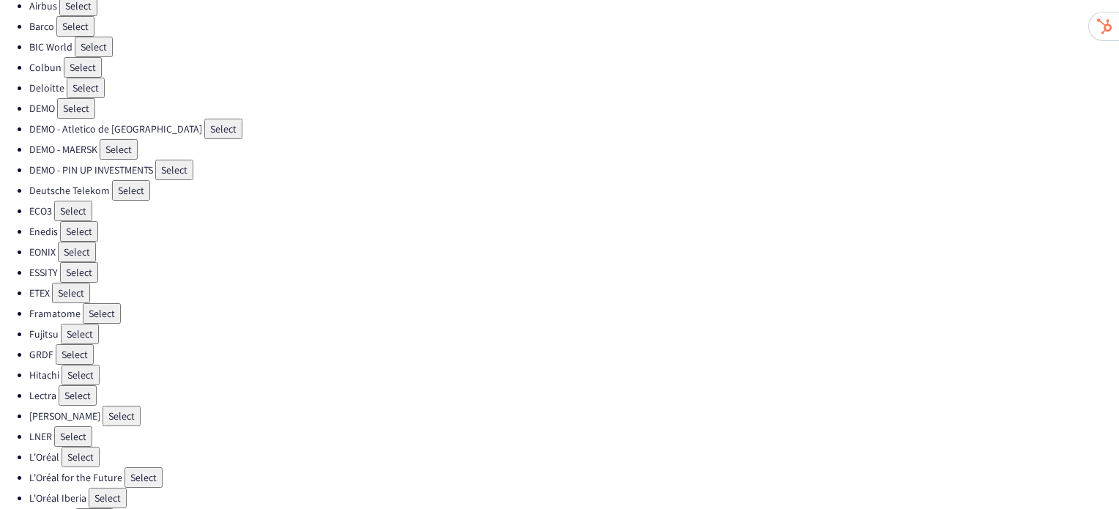
scroll to position [40, 0]
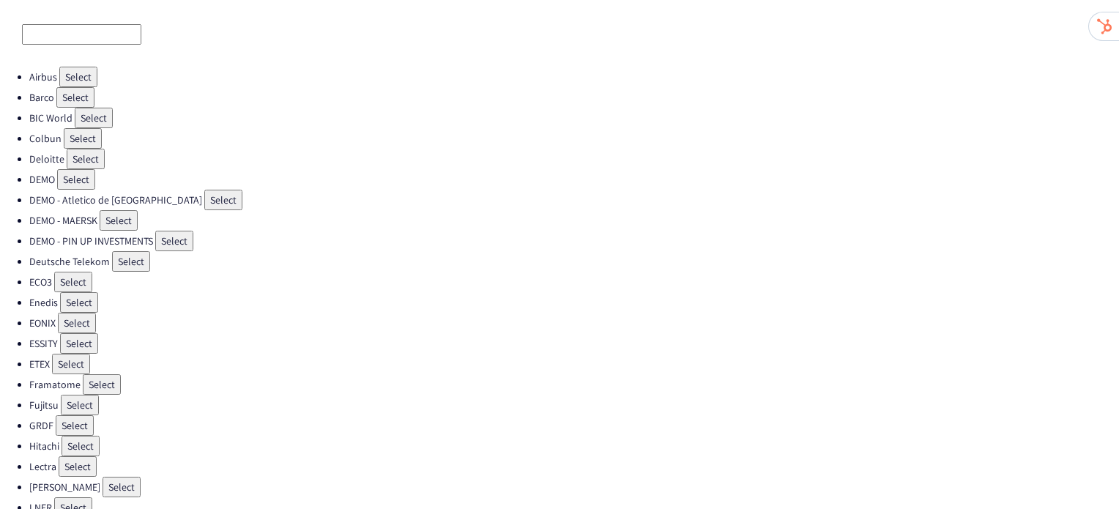
click at [90, 136] on button "Select" at bounding box center [83, 138] width 38 height 21
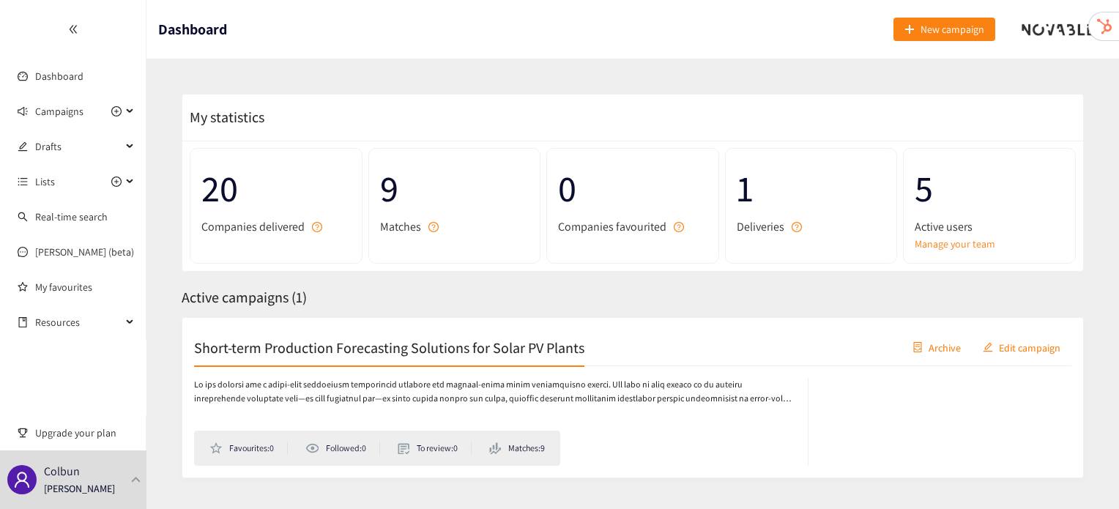
click at [286, 347] on h2 "Short-term Production Forecasting Solutions for Solar PV Plants" at bounding box center [389, 347] width 390 height 21
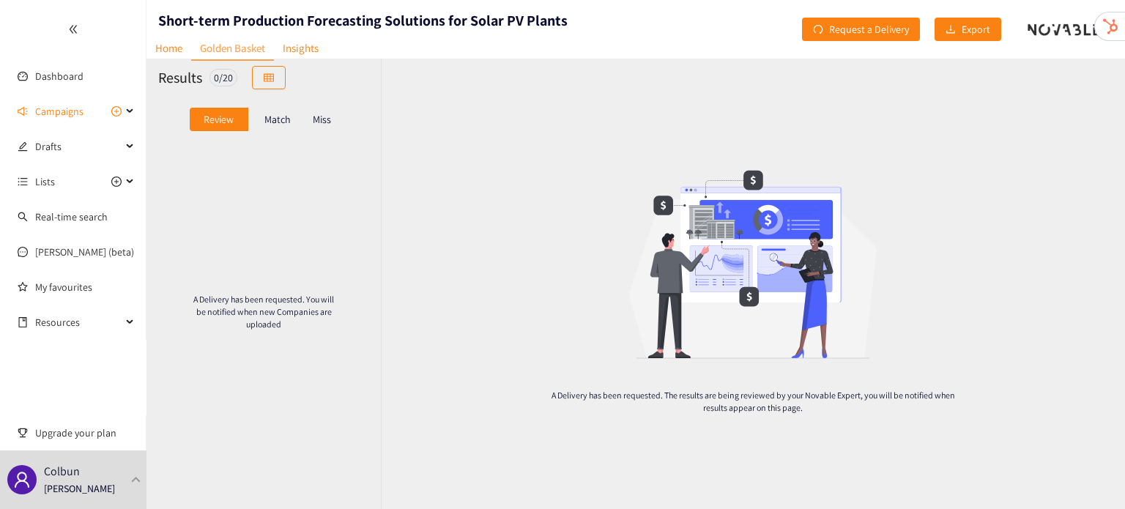
click at [269, 128] on div "Match" at bounding box center [277, 119] width 59 height 23
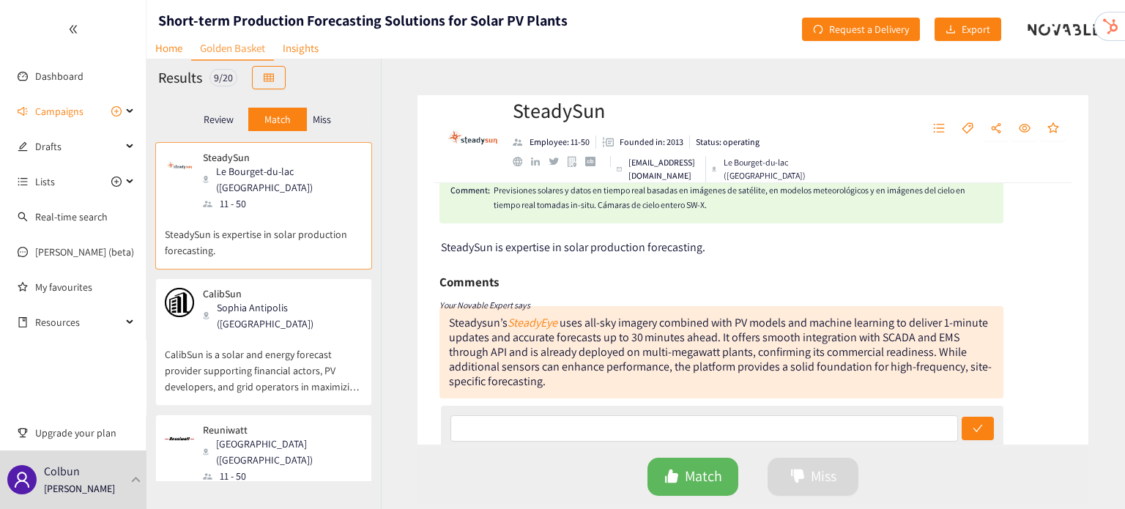
scroll to position [56, 0]
click at [267, 341] on p "CalibSun is a solar and energy forecast provider supporting financial actors, P…" at bounding box center [264, 363] width 198 height 63
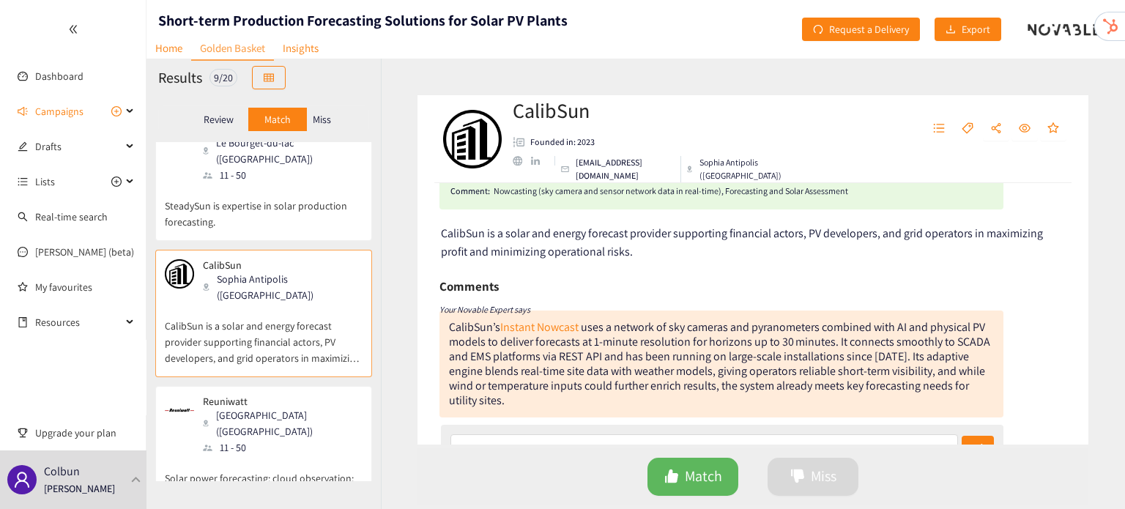
scroll to position [64, 0]
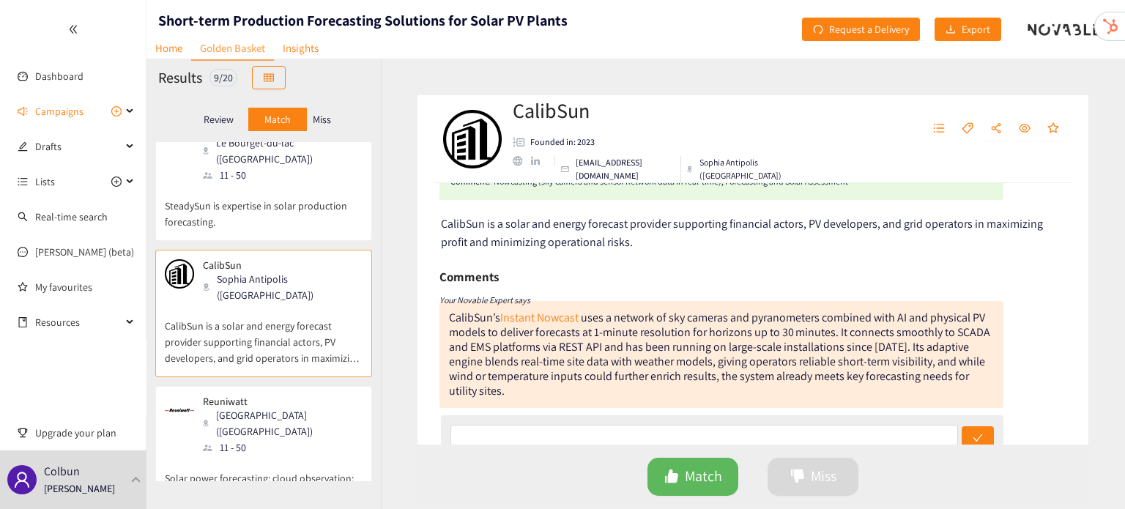
click at [318, 395] on div "Reuniwatt Paris (FRA) 11 - 50" at bounding box center [264, 425] width 198 height 60
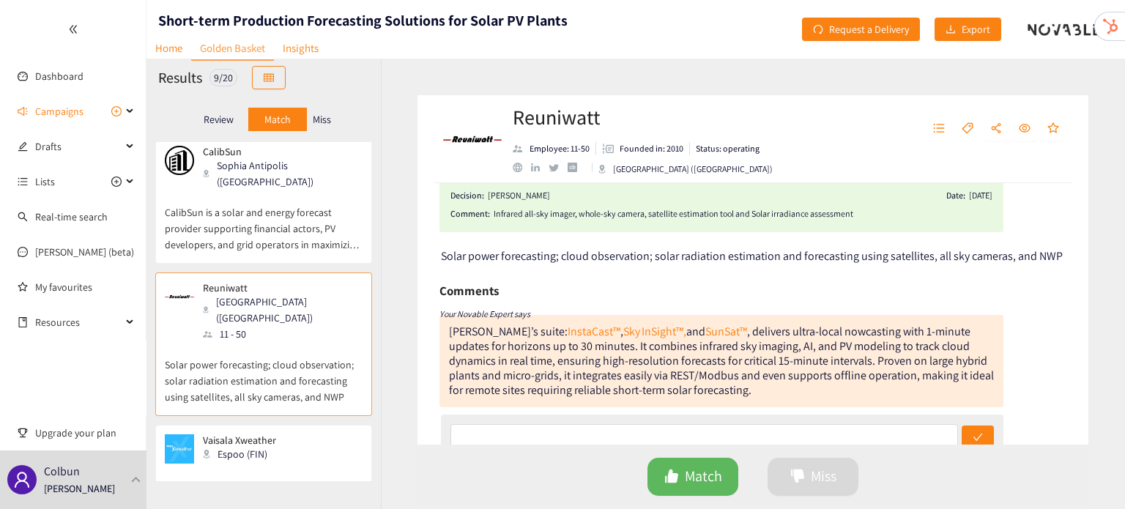
scroll to position [143, 0]
click at [231, 463] on p "Vaisala Xweather delivers top-quality weather data enhanced with AI and machine…" at bounding box center [264, 494] width 198 height 63
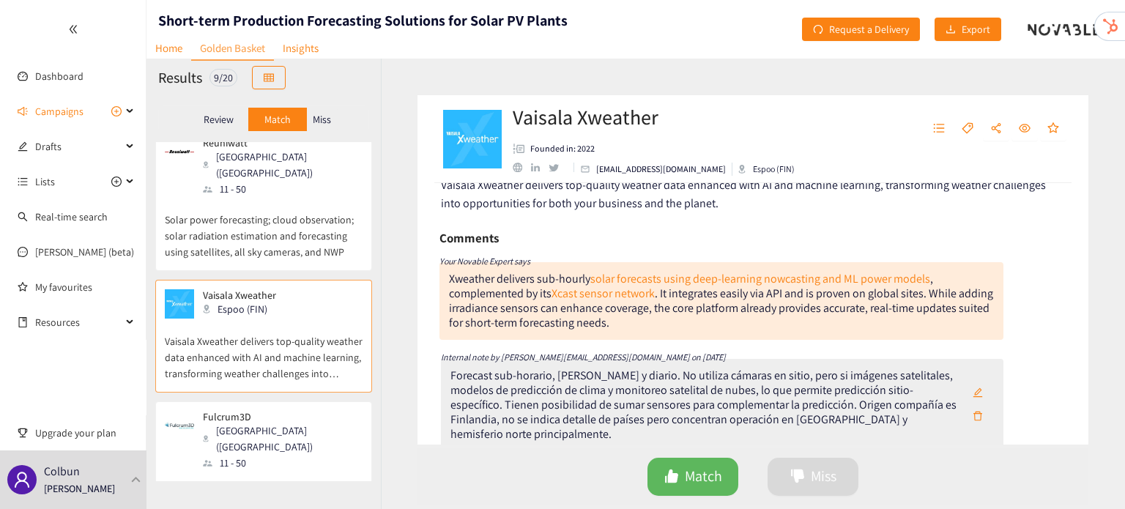
scroll to position [291, 0]
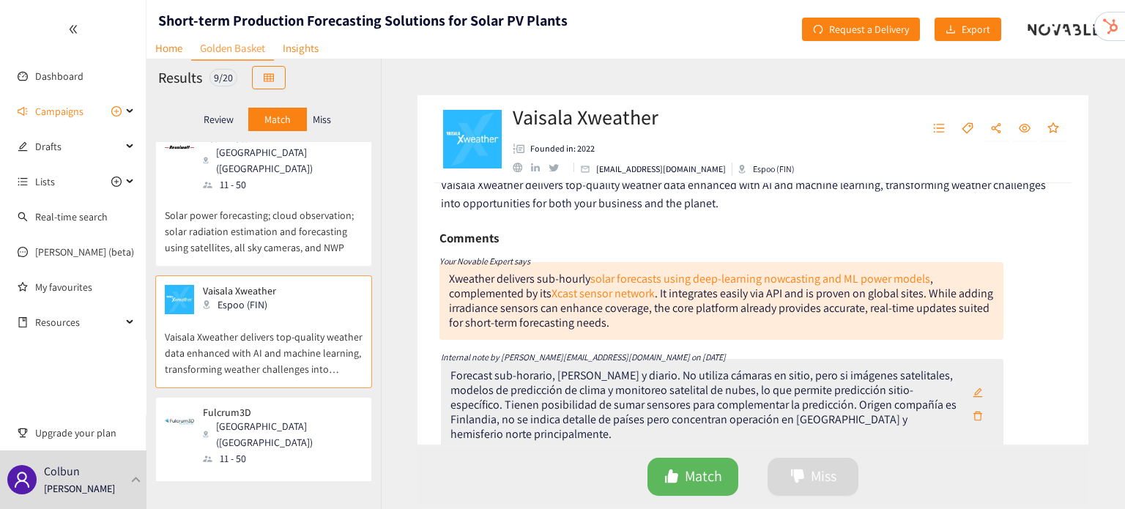
click at [320, 406] on div "Fulcrum3D Sydney (AUS) 11 - 50" at bounding box center [264, 436] width 198 height 60
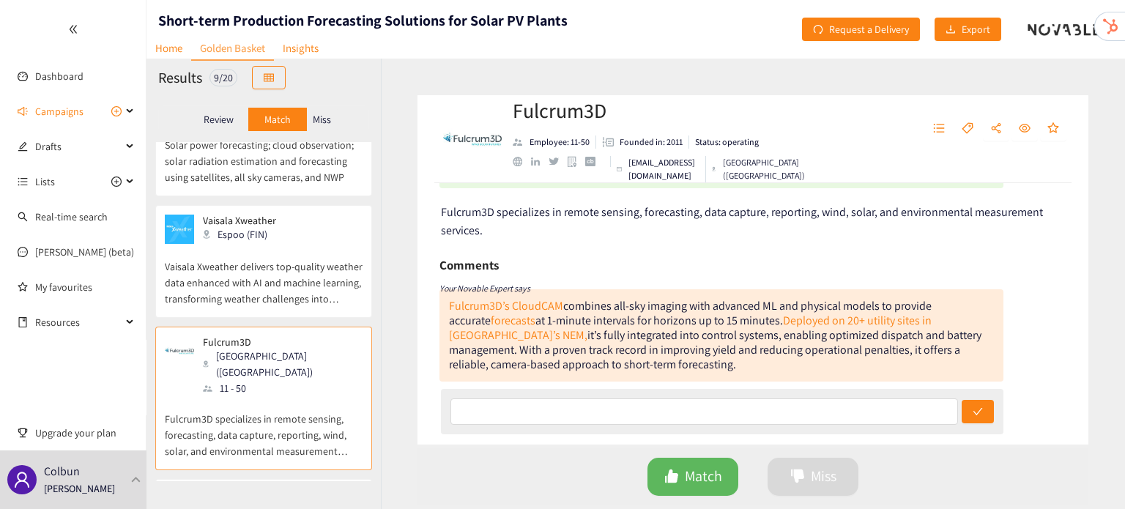
scroll to position [76, 0]
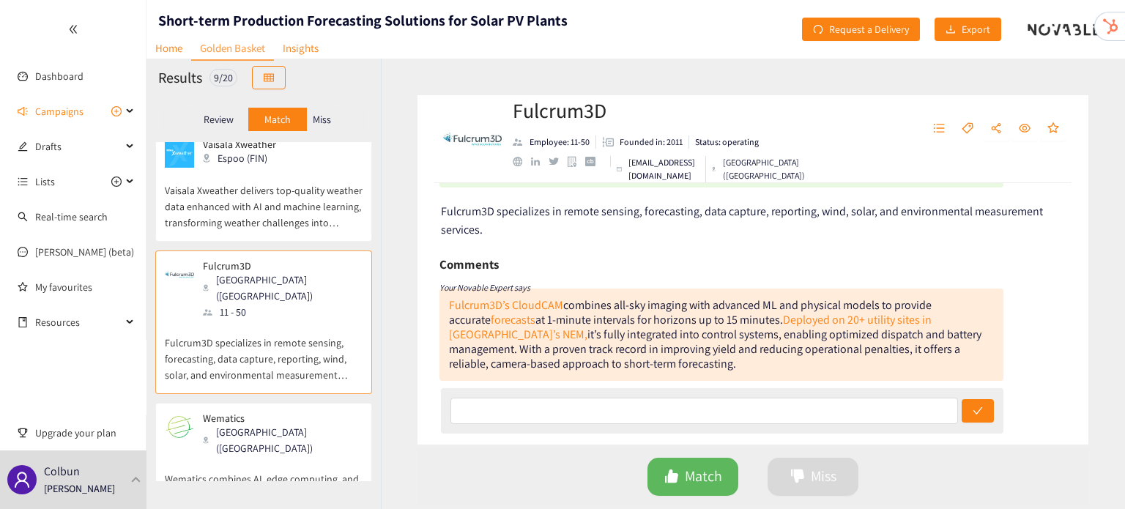
click at [284, 412] on div "Wematics Salzburg (AUT)" at bounding box center [264, 434] width 198 height 44
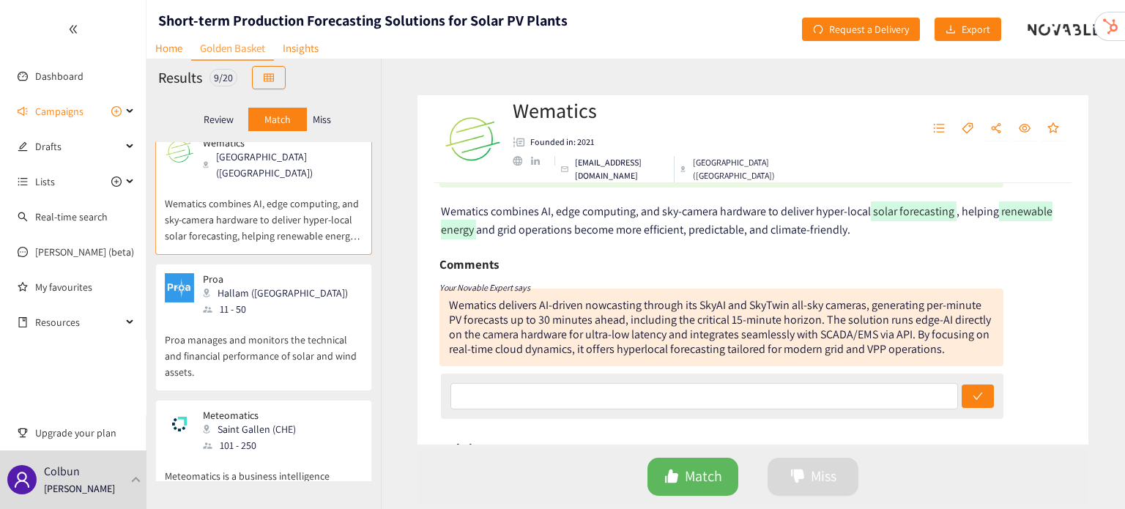
scroll to position [714, 0]
click at [275, 316] on p "Proa manages and monitors the technical and financial performance of solar and …" at bounding box center [264, 347] width 198 height 63
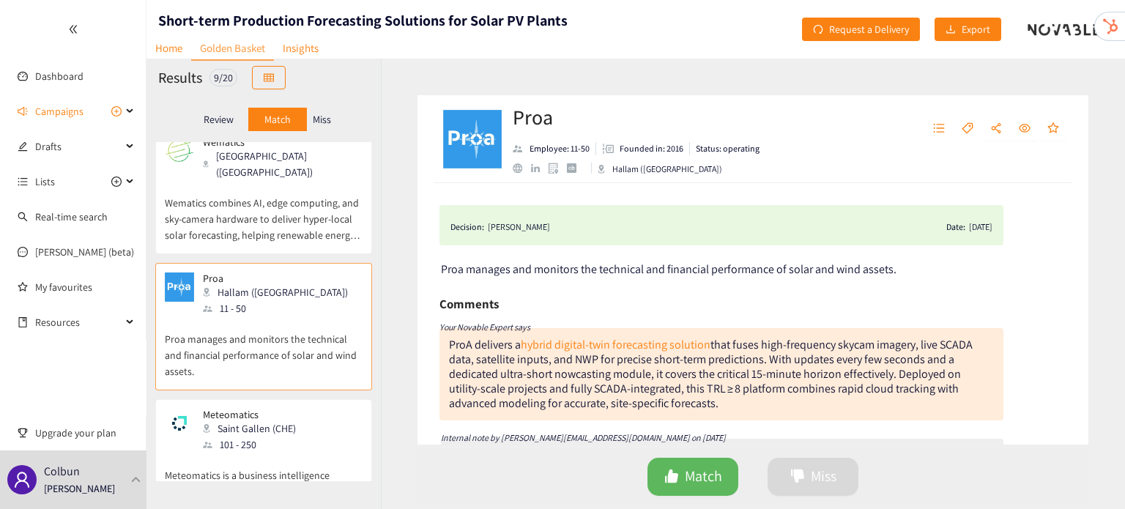
click at [264, 453] on p "Meteomatics is a business intelligence company that offers curated IT solutions…" at bounding box center [264, 484] width 198 height 63
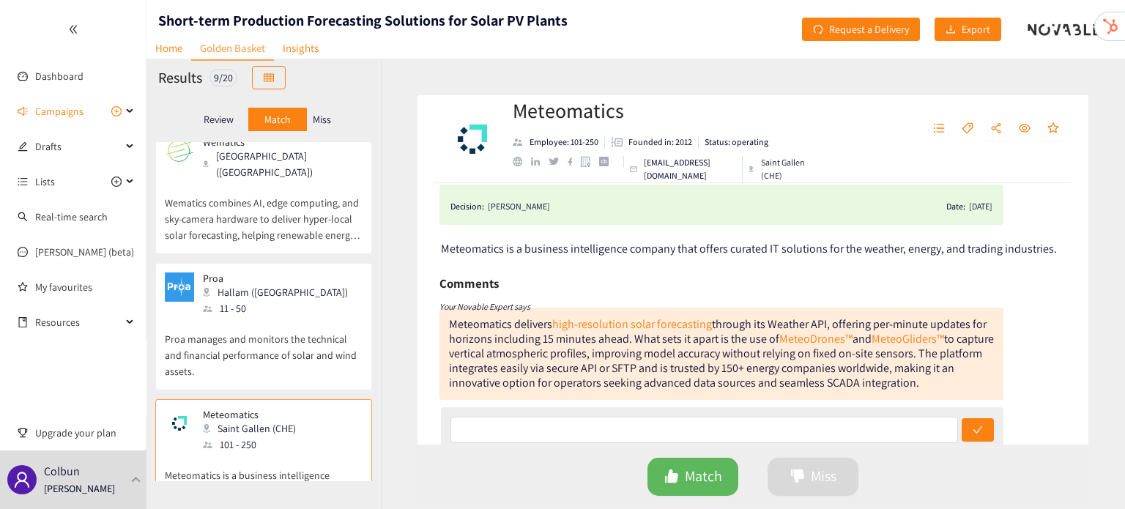
scroll to position [21, 0]
click at [118, 495] on div "Colbun Irene Violetta" at bounding box center [73, 479] width 146 height 59
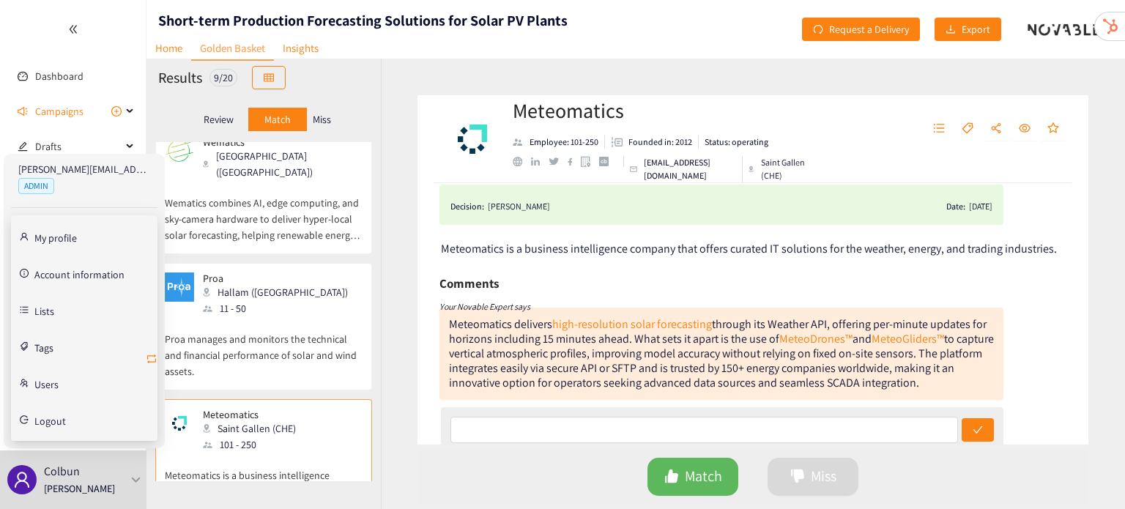
click at [149, 357] on icon "retweet" at bounding box center [152, 359] width 12 height 12
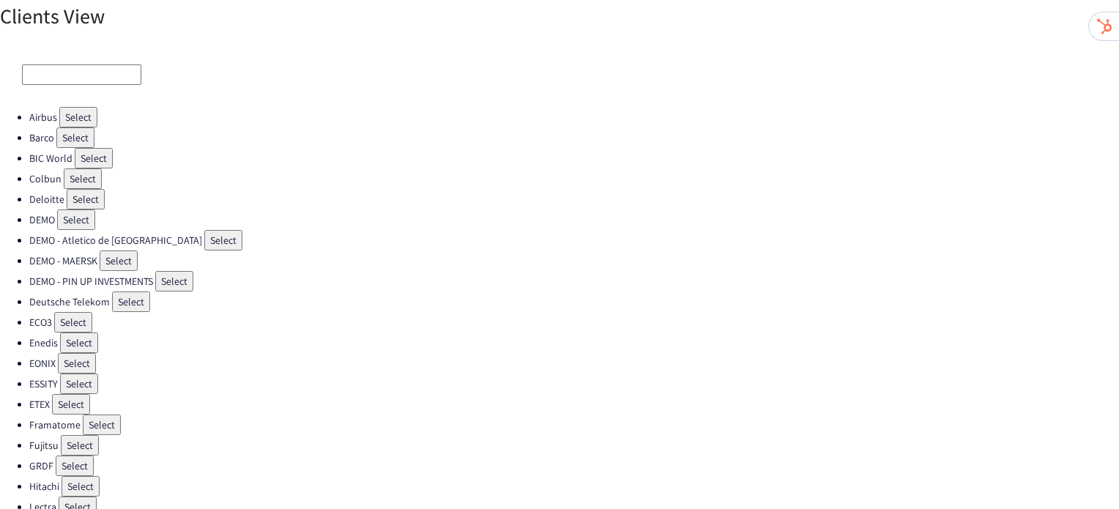
click at [204, 237] on button "Select" at bounding box center [223, 240] width 38 height 21
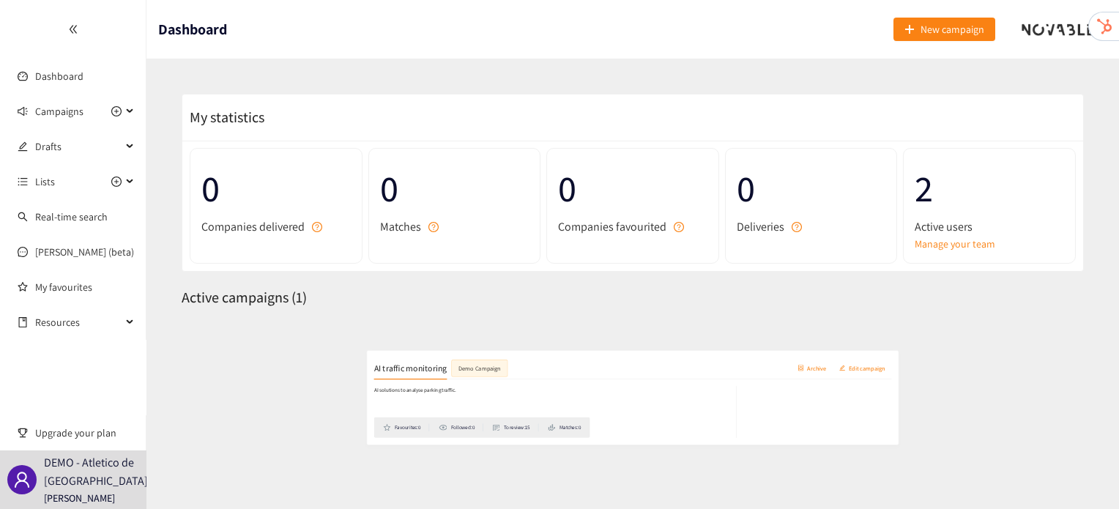
click at [296, 347] on h2 "AI traffic monitoring" at bounding box center [256, 347] width 124 height 21
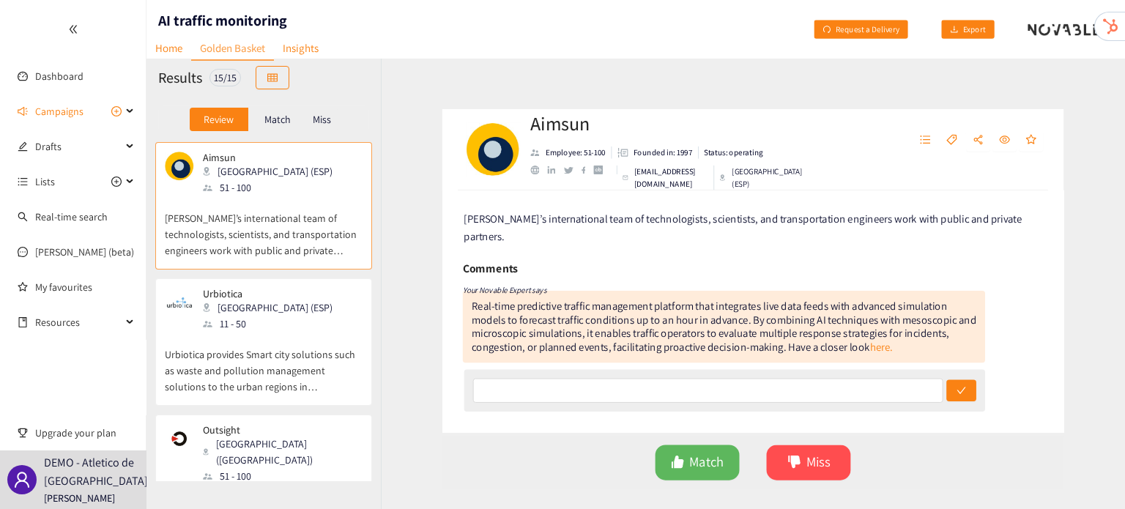
click at [323, 346] on p "Urbiotica provides Smart city solutions such as waste and pollution management …" at bounding box center [264, 363] width 198 height 63
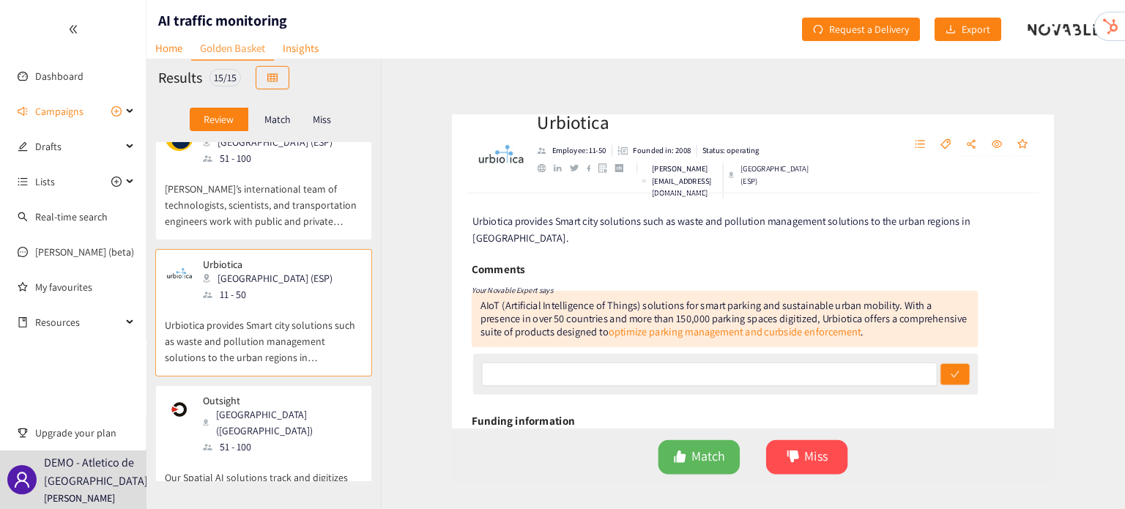
scroll to position [42, 0]
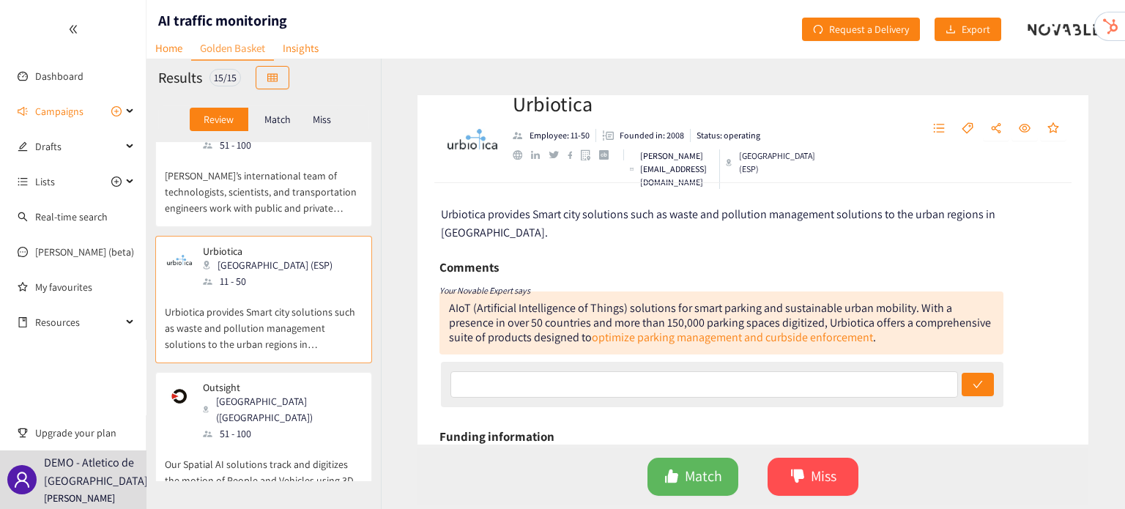
click at [301, 420] on div "Outsight Paris (FRA) 51 - 100" at bounding box center [264, 412] width 198 height 60
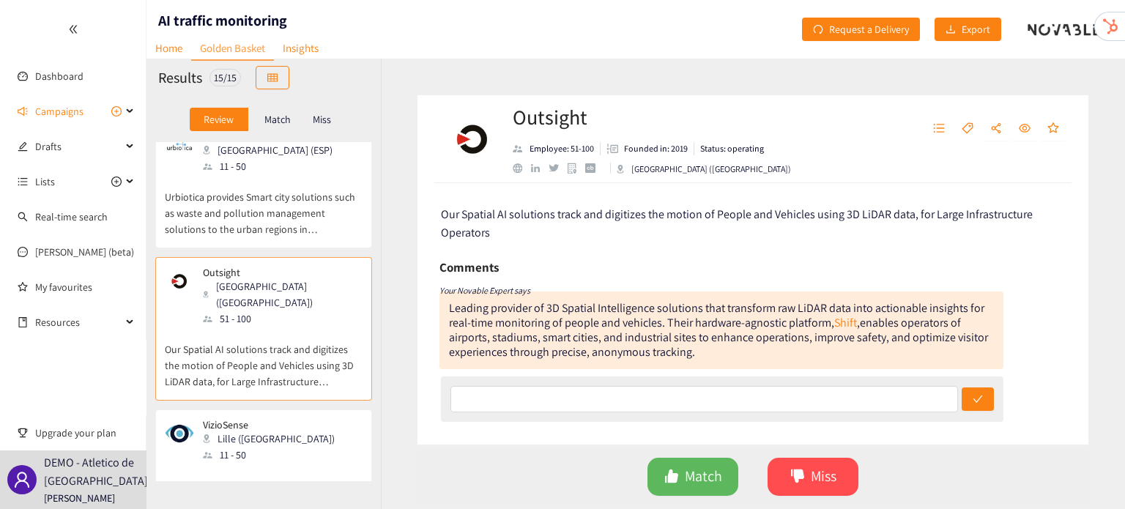
scroll to position [163, 0]
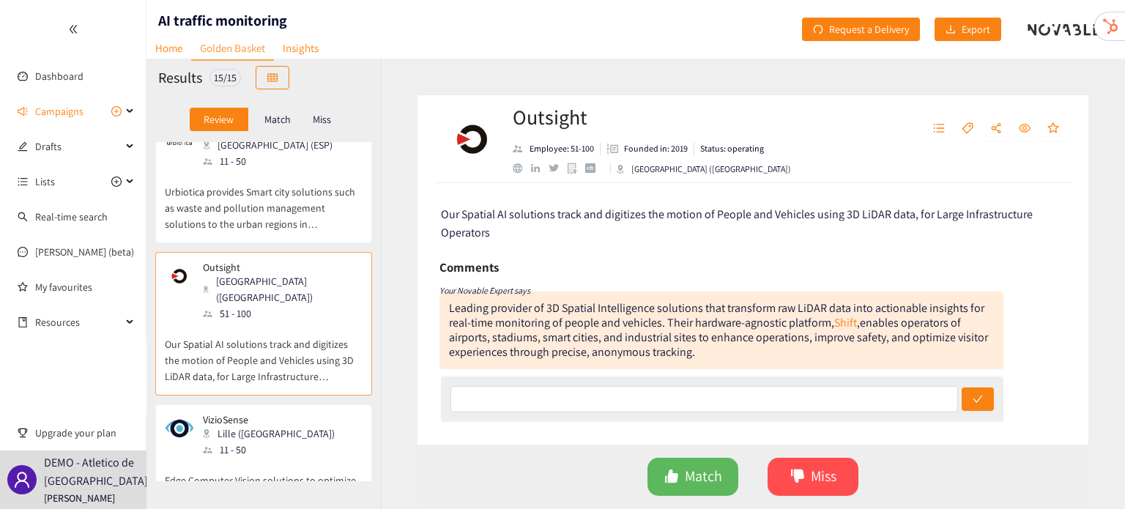
click at [262, 416] on div "VizioSense Lille (FRA) 11 - 50" at bounding box center [264, 436] width 198 height 44
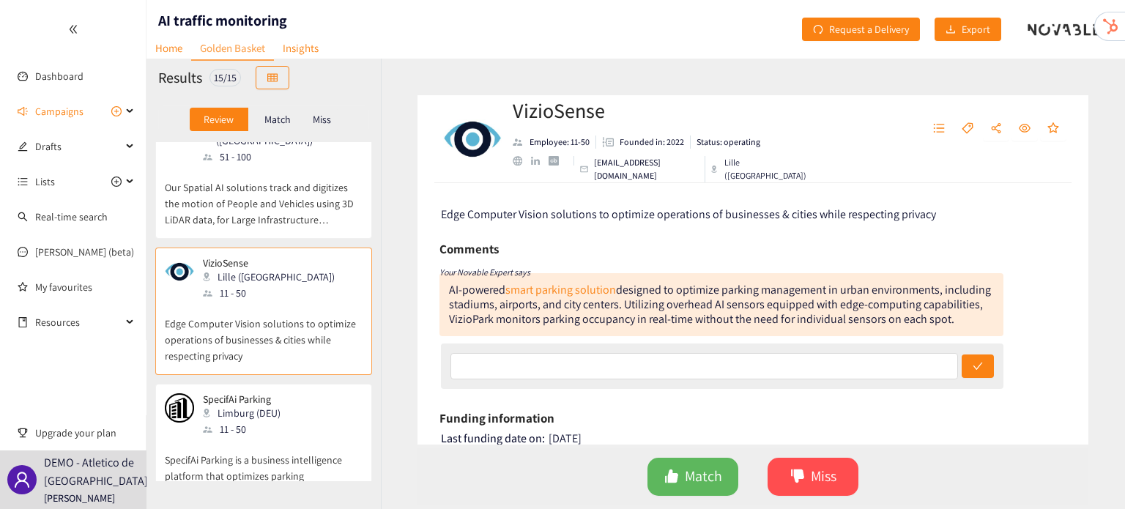
scroll to position [321, 0]
click at [262, 420] on div "11 - 50" at bounding box center [246, 428] width 86 height 16
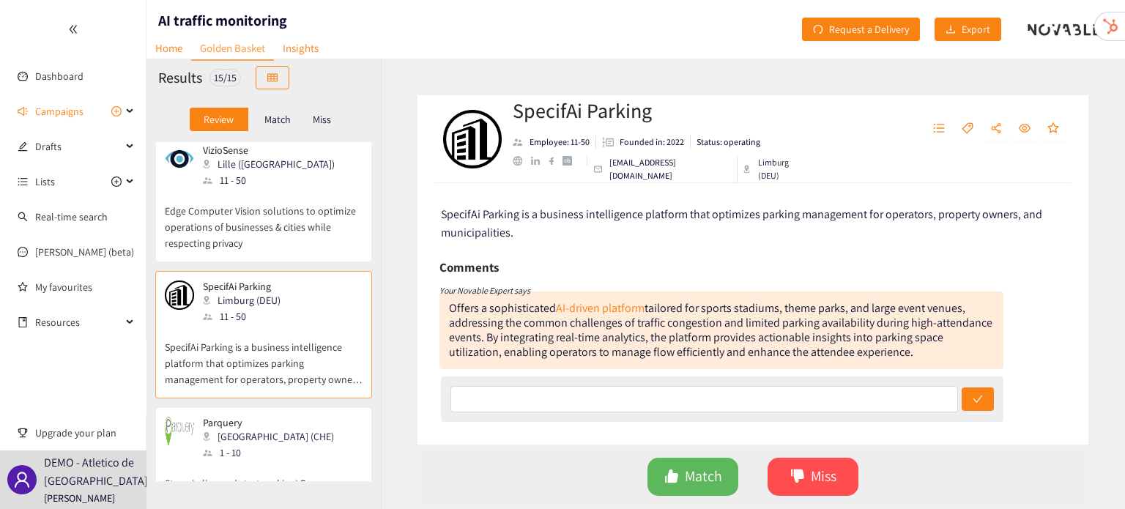
scroll to position [450, 0]
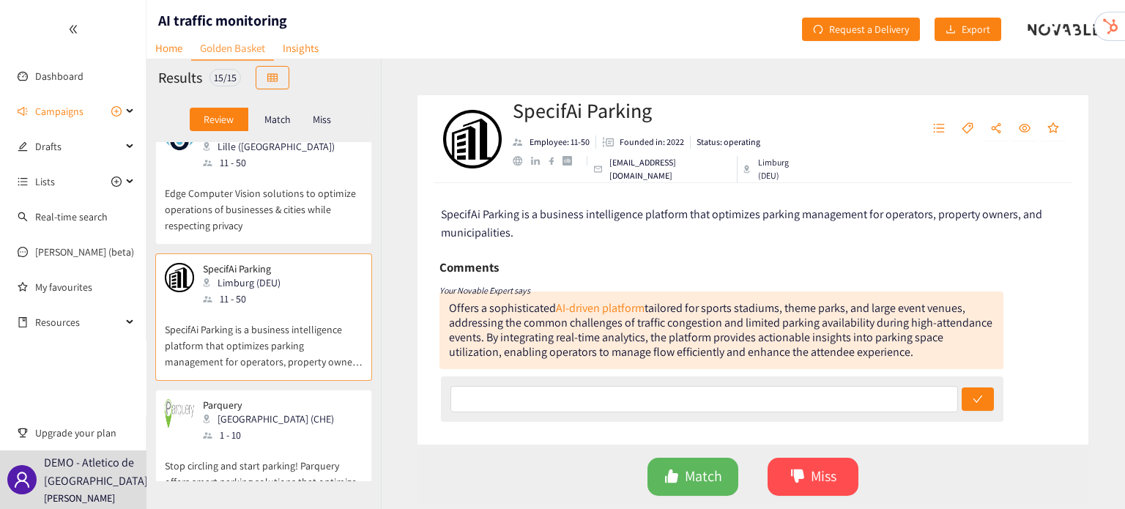
click at [262, 427] on div "1 - 10" at bounding box center [273, 435] width 140 height 16
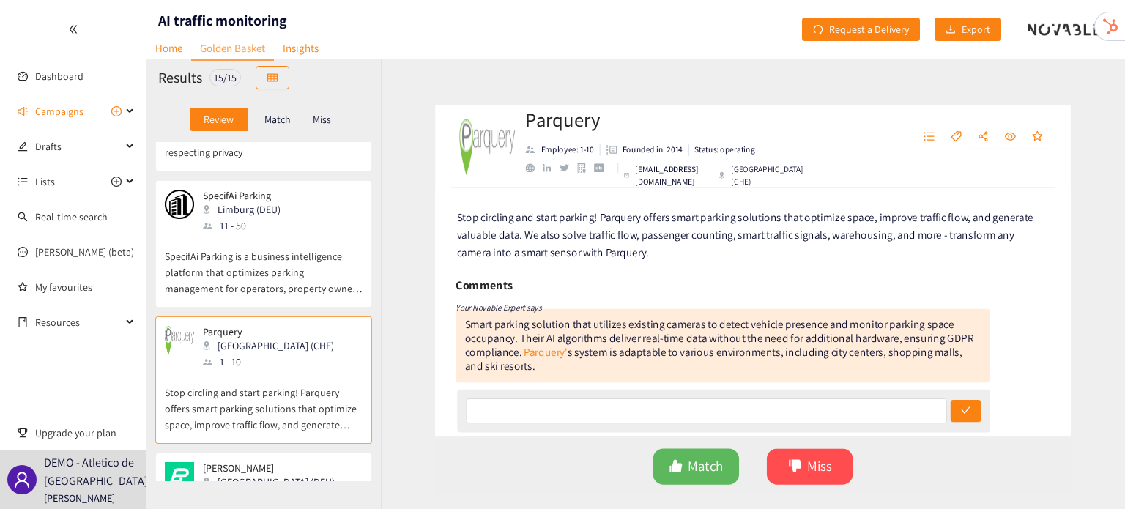
scroll to position [532, 0]
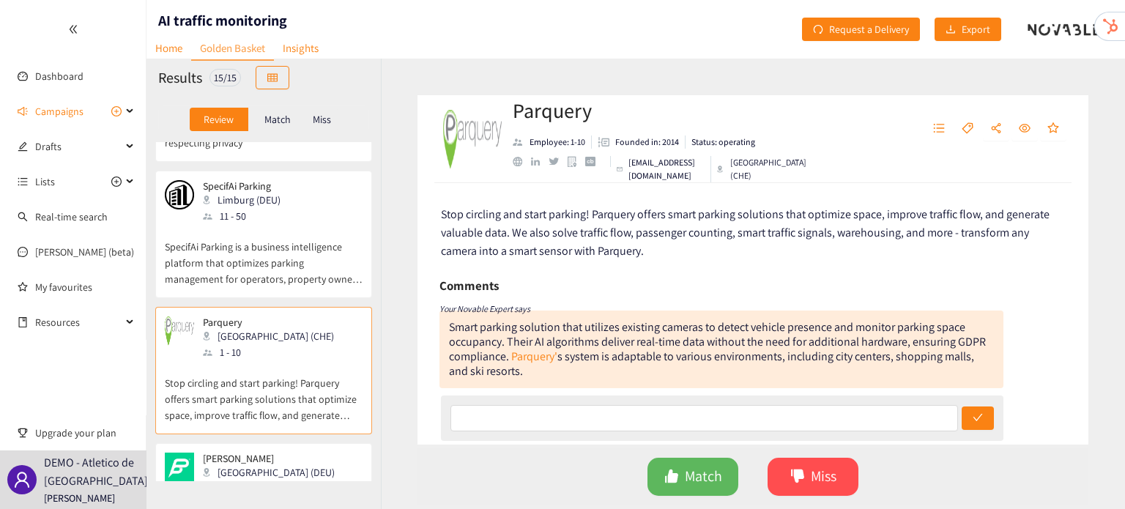
click at [249, 464] on div "Munich (DEU)" at bounding box center [273, 472] width 141 height 16
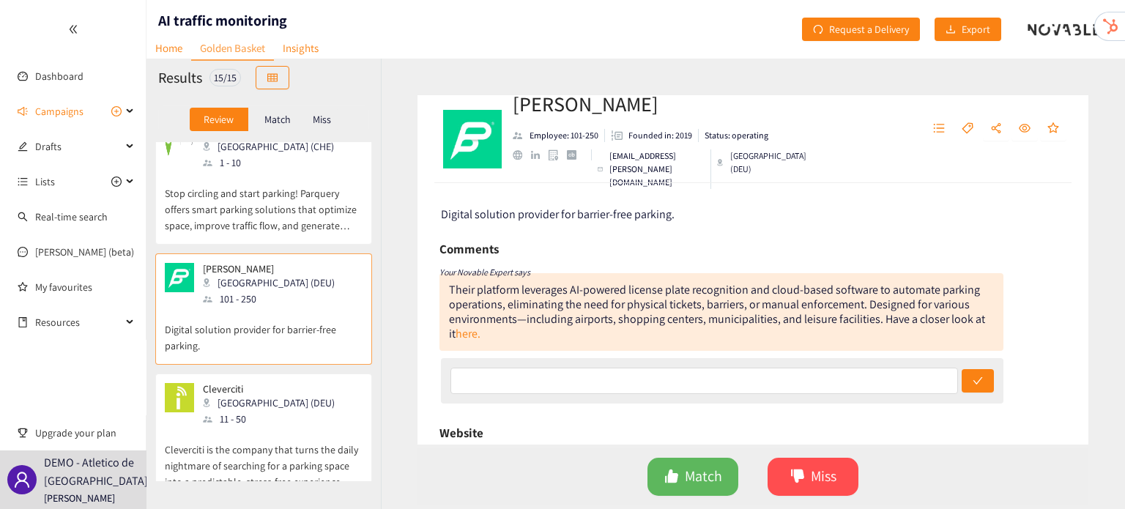
scroll to position [750, 0]
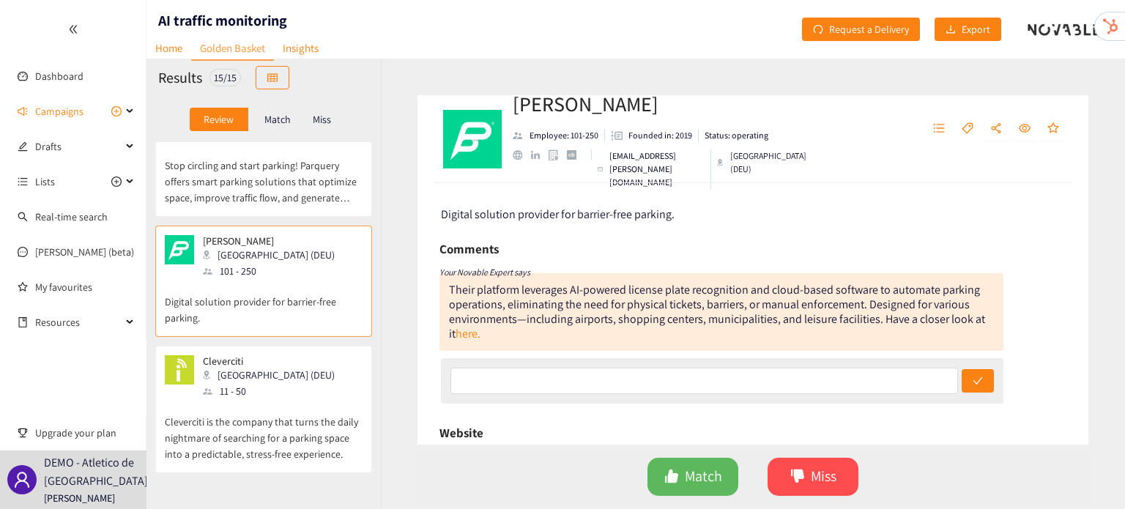
click at [264, 404] on p "Cleverciti is the company that turns the daily nightmare of searching for a par…" at bounding box center [264, 430] width 198 height 63
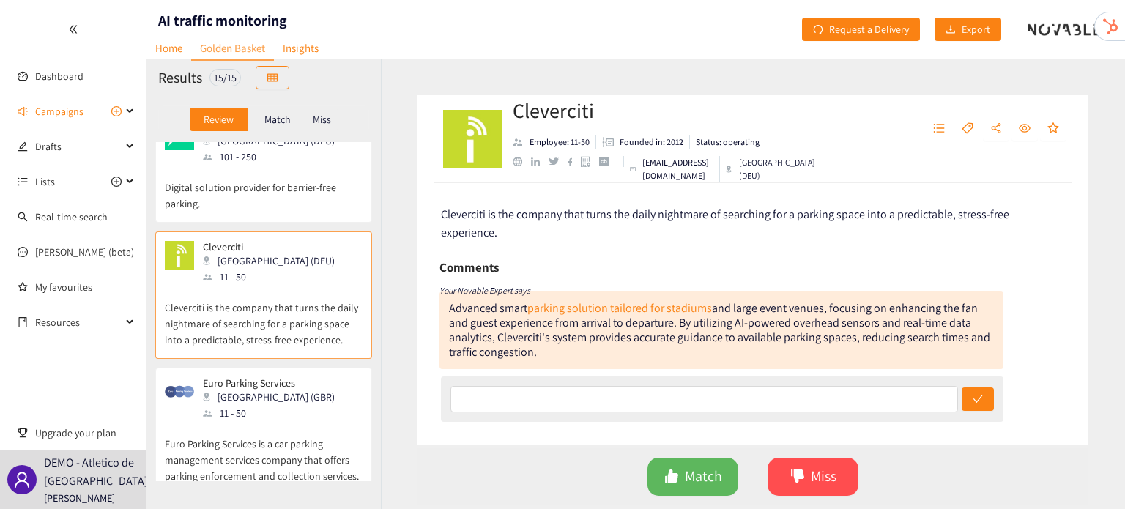
scroll to position [864, 0]
click at [264, 421] on p "Euro Parking Services is a car parking management services company that offers …" at bounding box center [264, 452] width 198 height 63
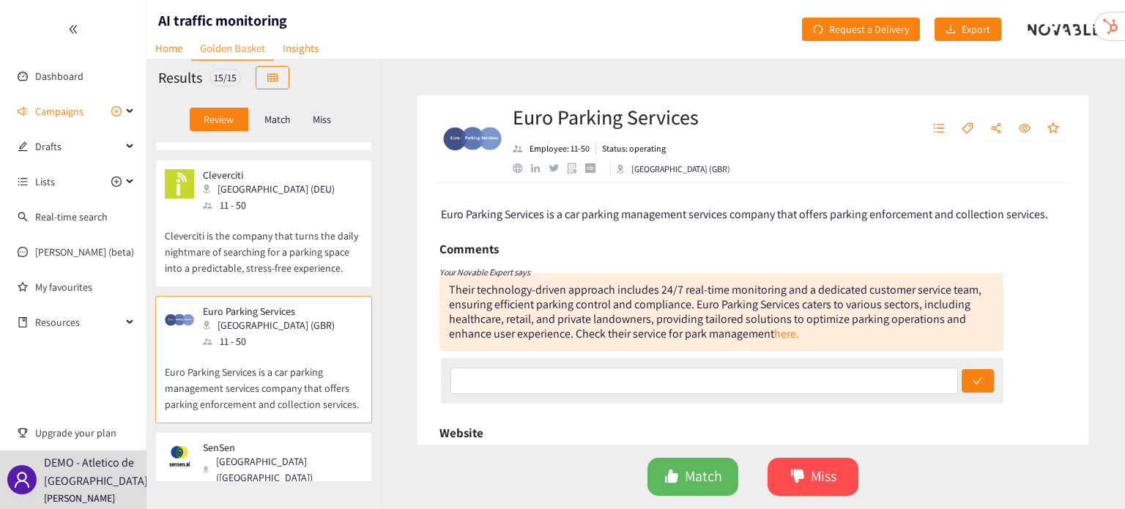
scroll to position [937, 0]
click at [264, 404] on div "Aimsun Barcelona (ESP) 51 - 100 Aimsun’s international team of technologists, s…" at bounding box center [263, 311] width 234 height 339
click at [262, 452] on div "South Melbourne (AUS)" at bounding box center [282, 468] width 158 height 32
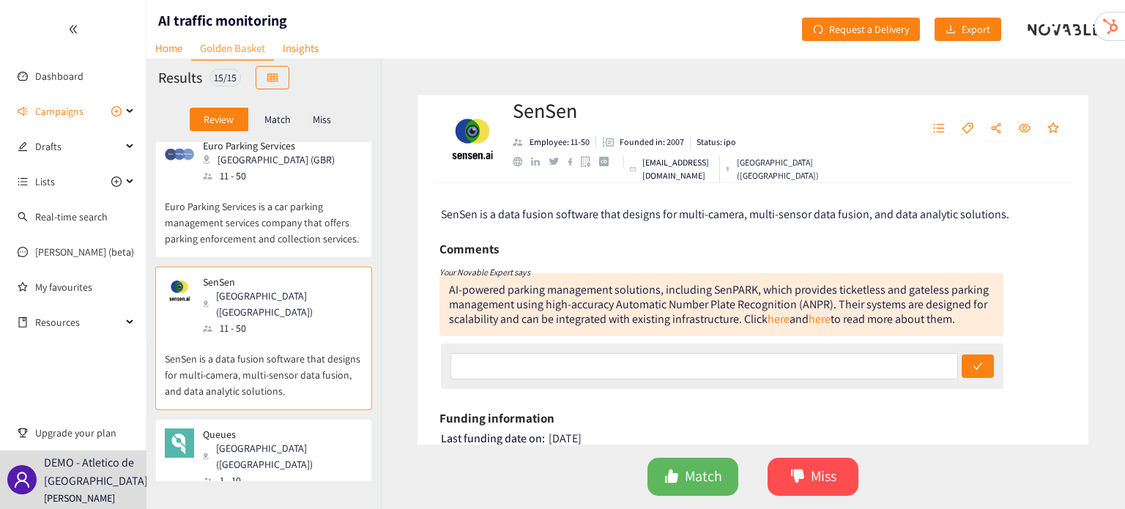
scroll to position [1122, 0]
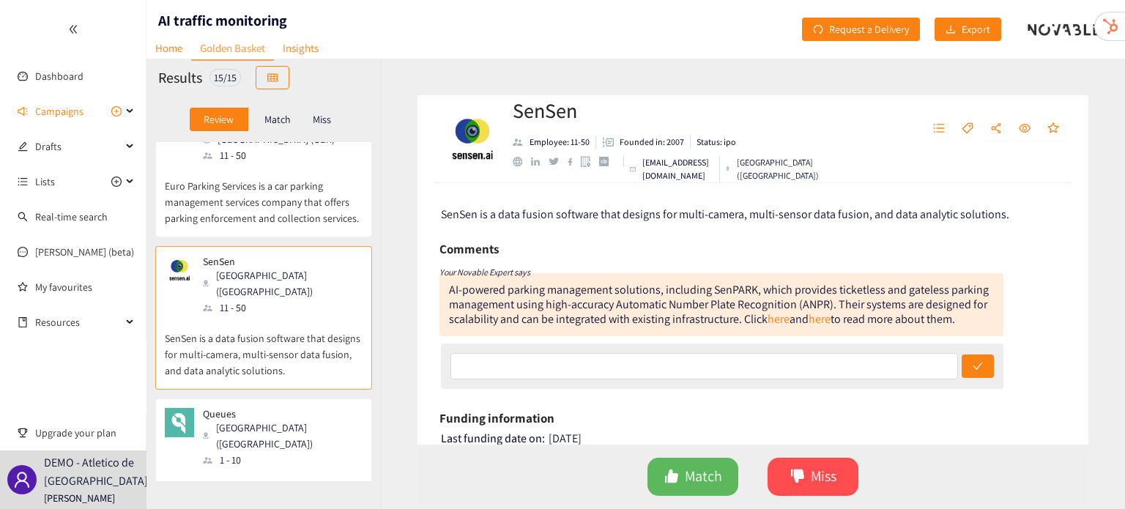
click at [262, 468] on p "Queues delivers AI-powered computer vision solutions that optimize occupancy ma…" at bounding box center [264, 499] width 198 height 63
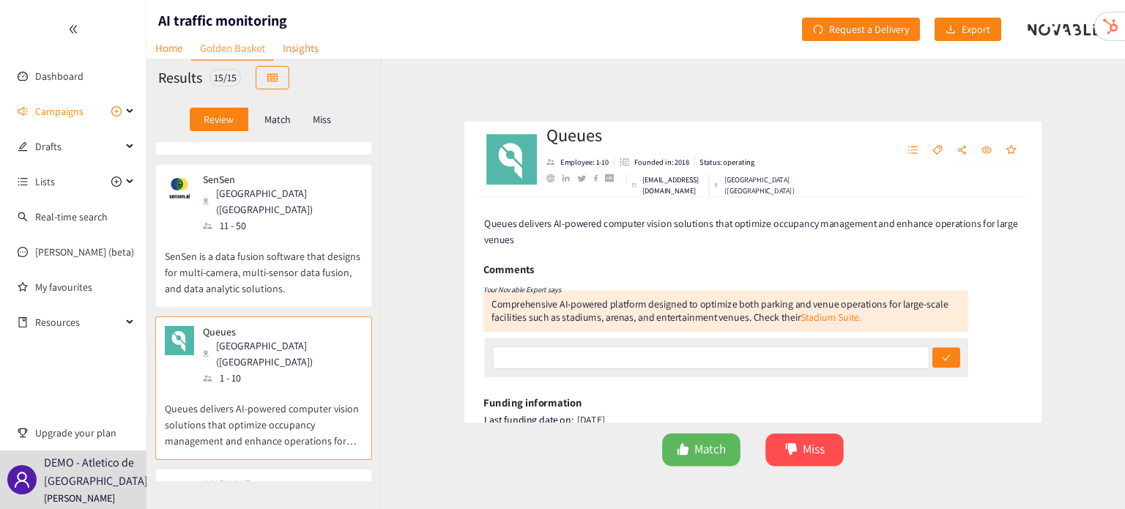
scroll to position [1302, 0]
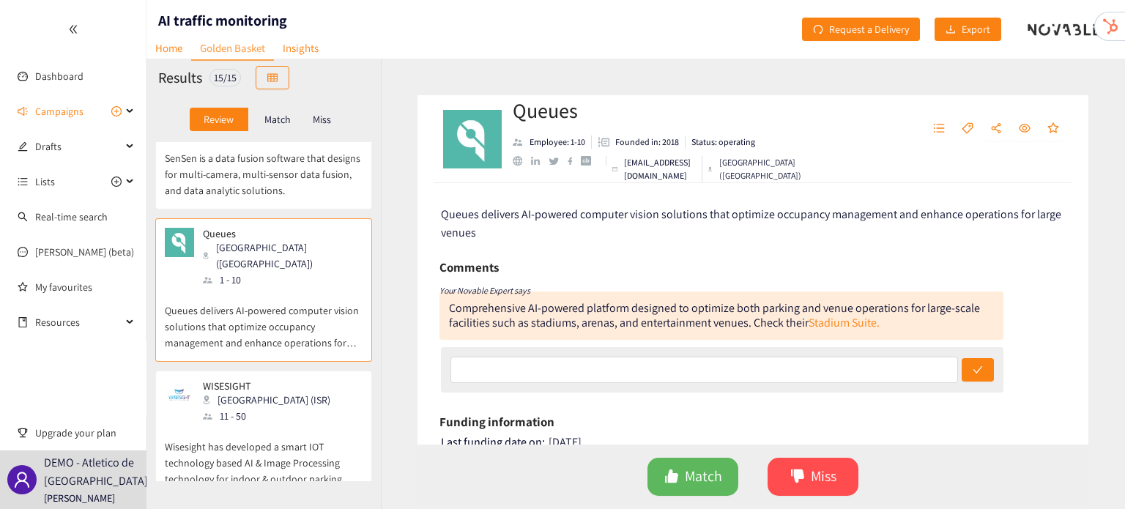
click at [272, 424] on p "Wisesight has developed a smart IOT technology based AI & Image Processing tech…" at bounding box center [264, 455] width 198 height 63
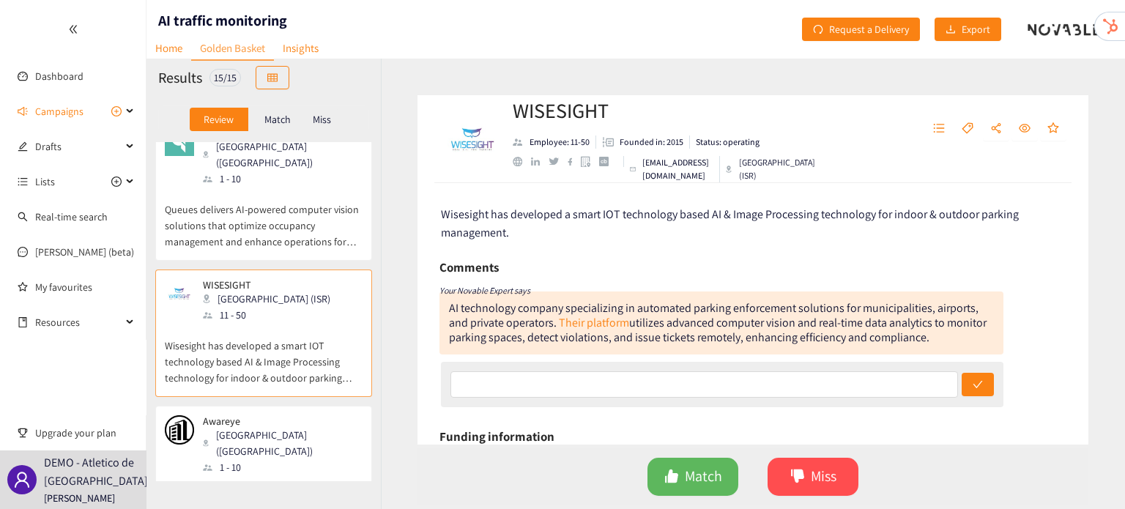
scroll to position [1402, 0]
click at [272, 460] on div "1 - 10" at bounding box center [282, 468] width 158 height 16
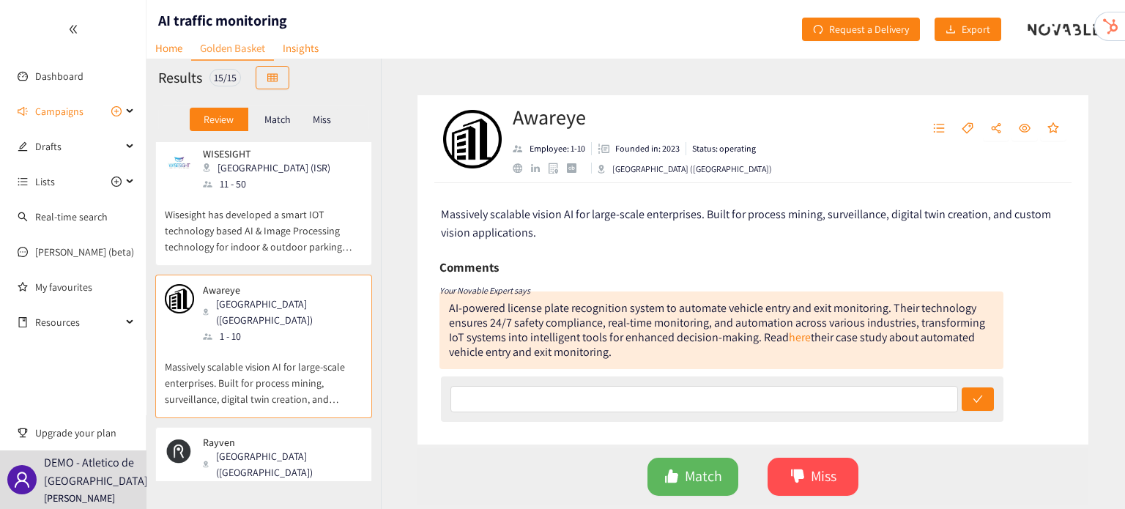
scroll to position [1549, 0]
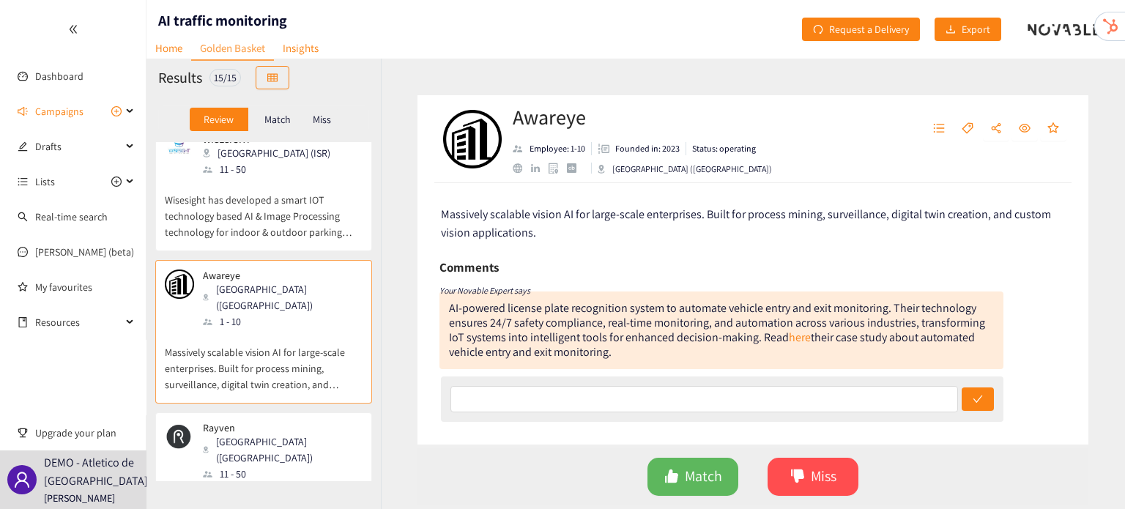
click at [243, 466] on div "11 - 50" at bounding box center [282, 474] width 158 height 16
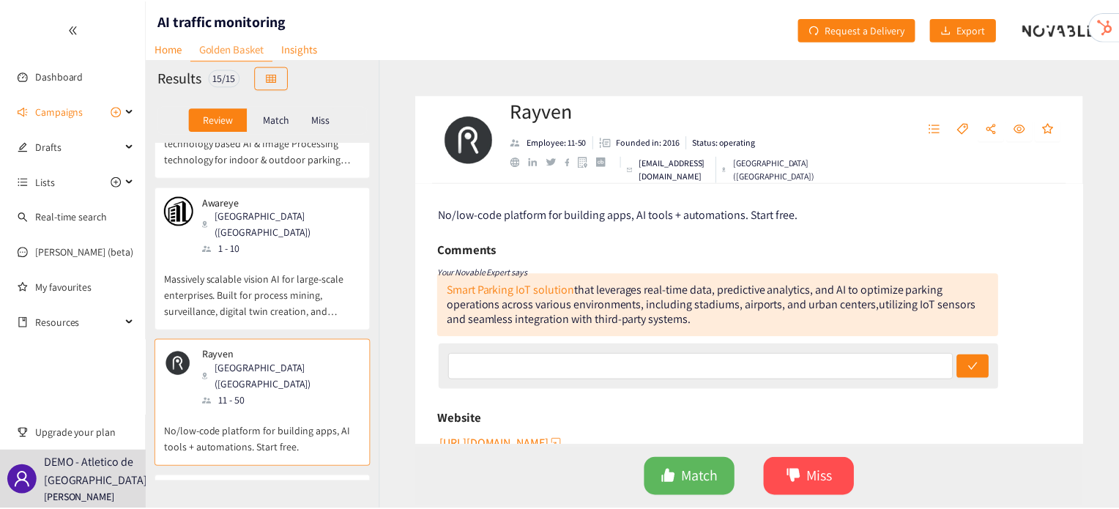
scroll to position [1667, 0]
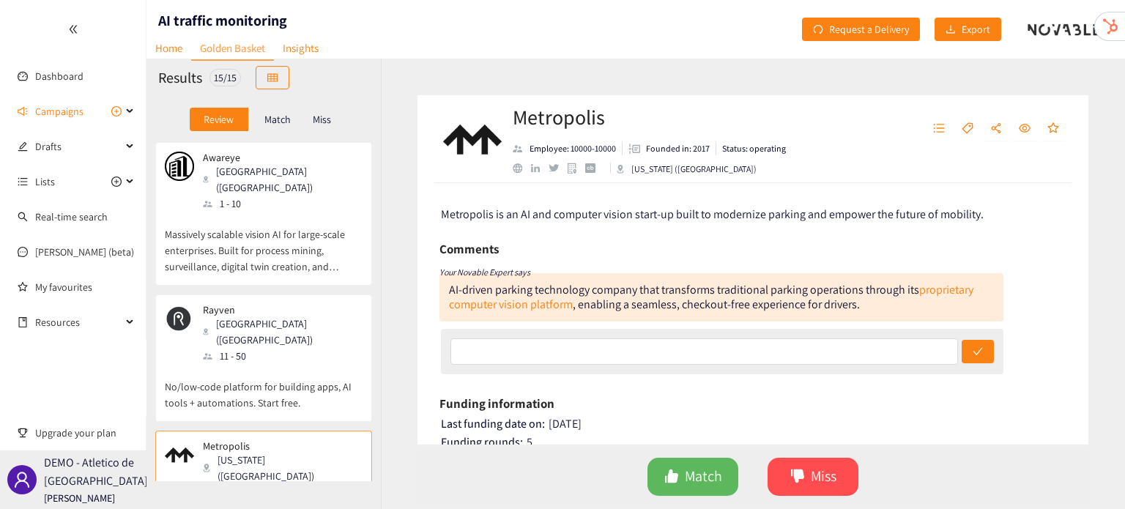
click at [135, 483] on div "DEMO - Atletico de Madrid Irene Violetta" at bounding box center [73, 479] width 146 height 59
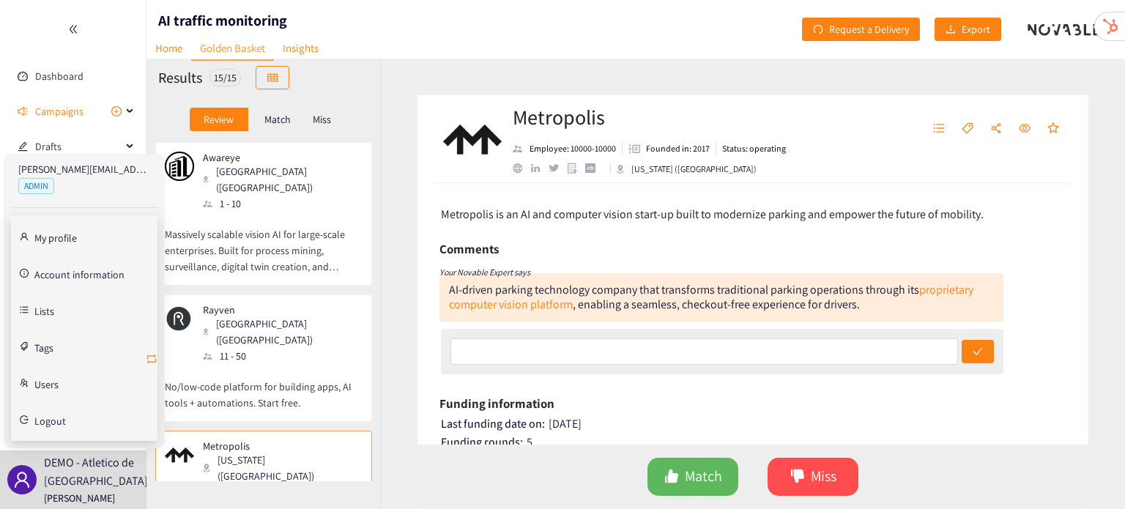
click at [154, 357] on icon "retweet" at bounding box center [152, 359] width 12 height 12
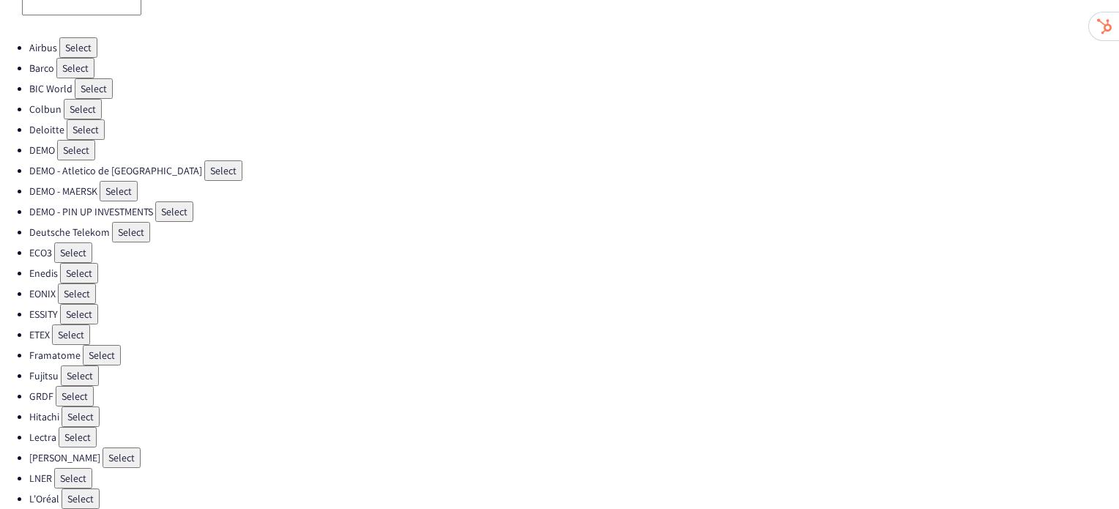
scroll to position [70, 0]
click at [99, 345] on button "Select" at bounding box center [102, 355] width 38 height 21
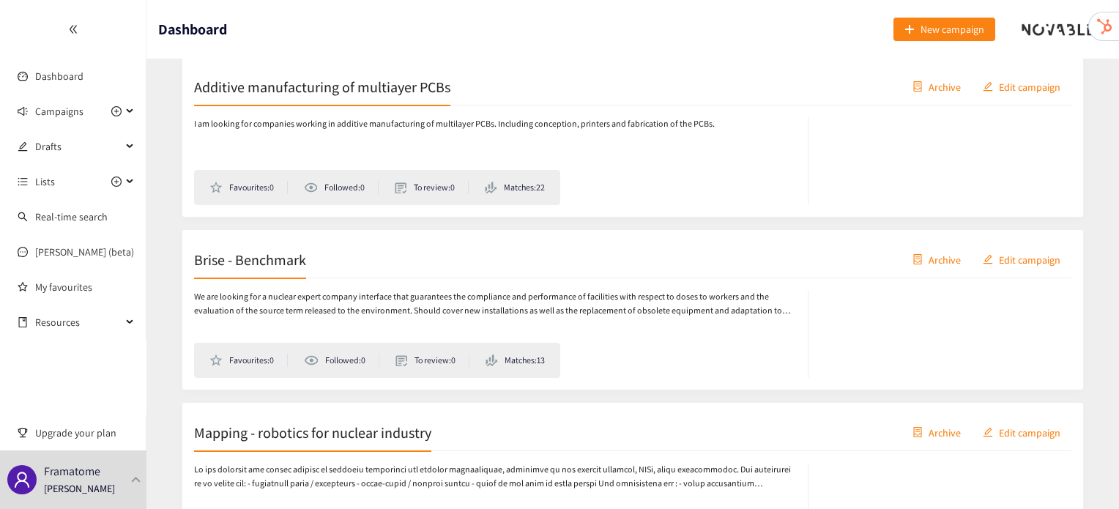
scroll to position [1133, 0]
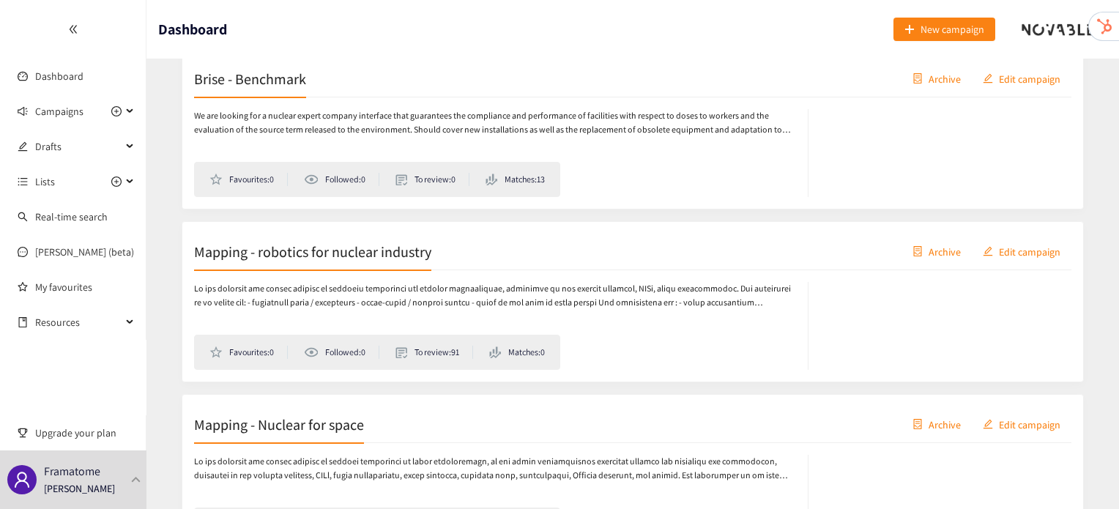
click at [287, 430] on h2 "Mapping - Nuclear for space" at bounding box center [279, 424] width 170 height 21
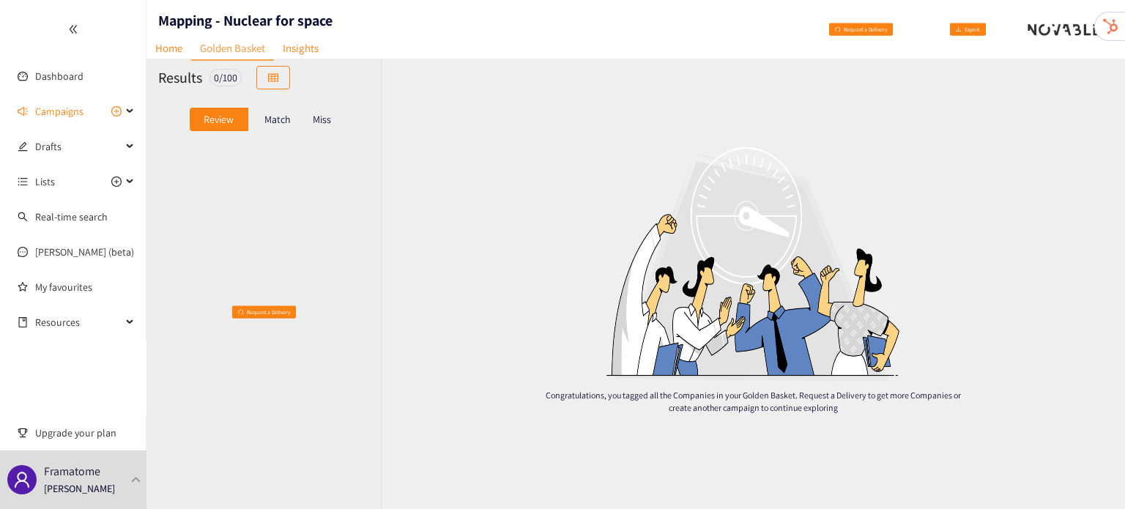
click at [267, 117] on p "Match" at bounding box center [277, 120] width 26 height 12
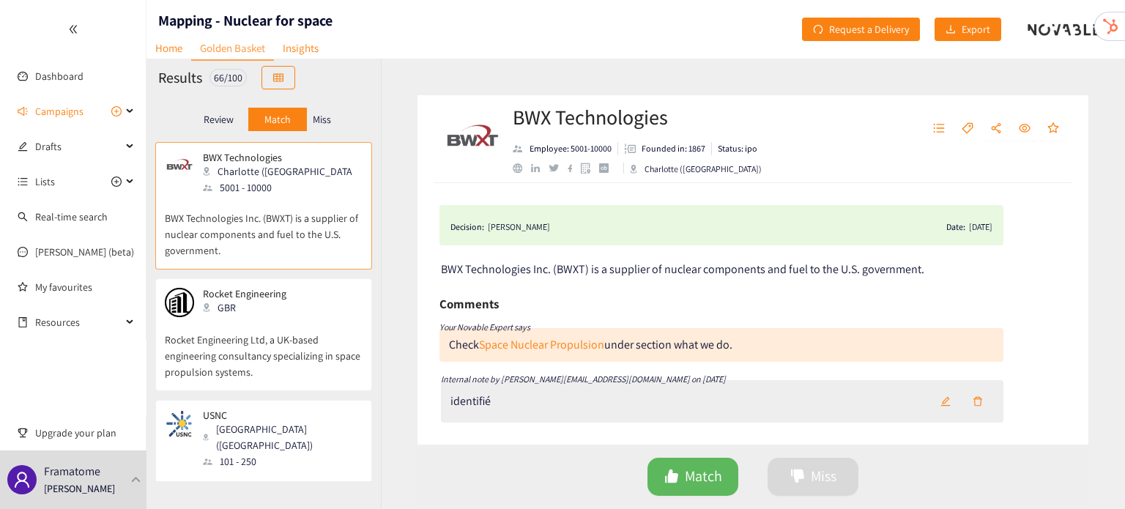
click at [252, 336] on p "Rocket Engineering Ltd, a UK-based engineering consultancy specializing in spac…" at bounding box center [264, 348] width 198 height 63
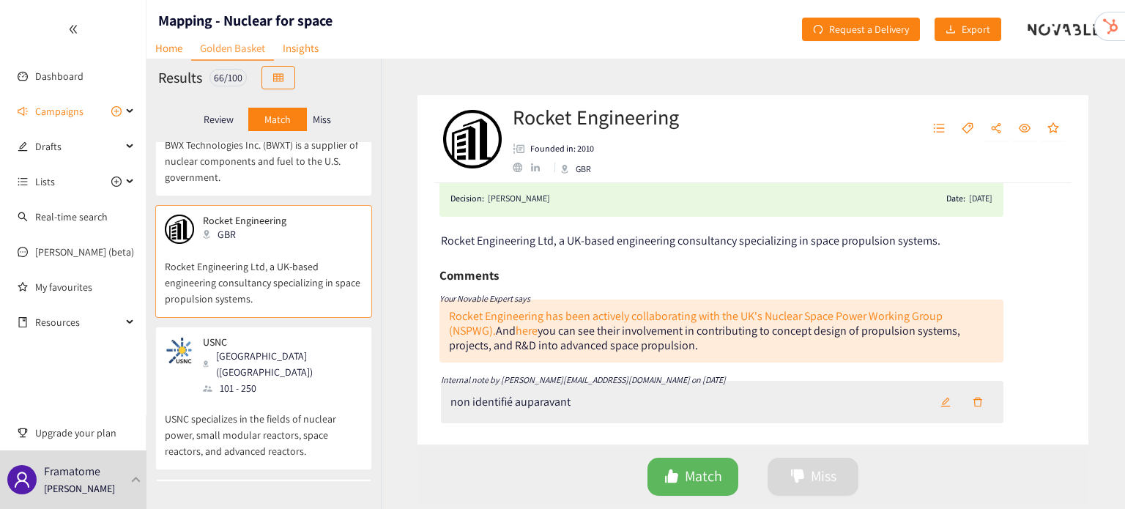
scroll to position [29, 0]
click at [324, 396] on p "USNC specializes in the fields of nuclear power, small modular reactors, space …" at bounding box center [264, 427] width 198 height 63
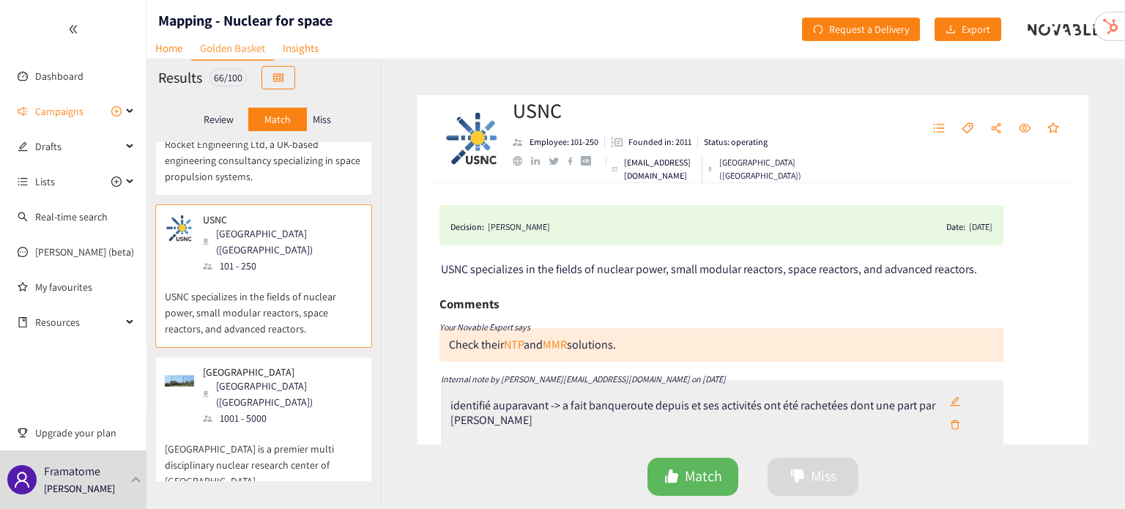
click at [324, 426] on p "Bhabha Atomic Research Centre is a premier multi disciplinary nuclear research …" at bounding box center [264, 457] width 198 height 63
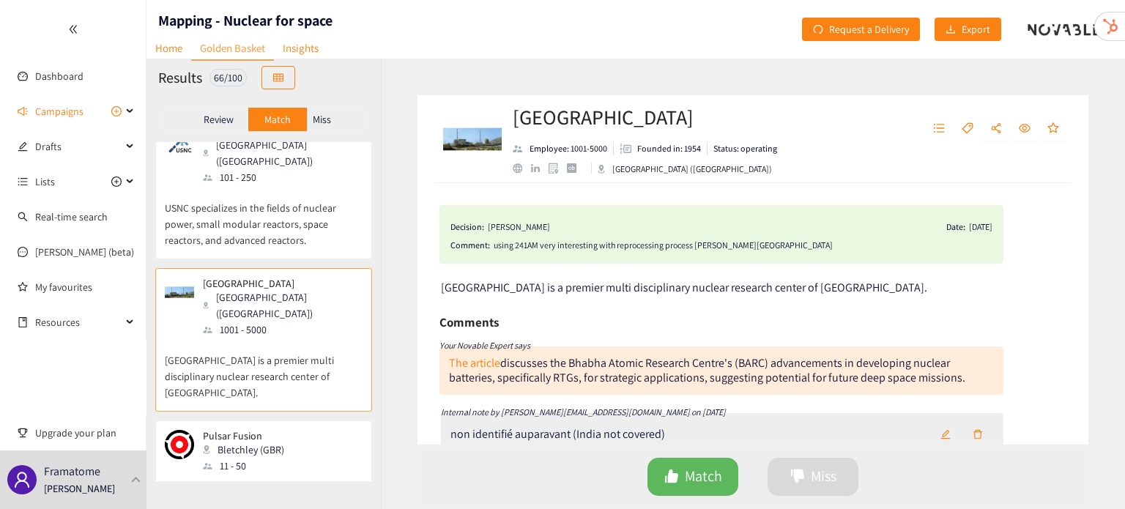
scroll to position [316, 0]
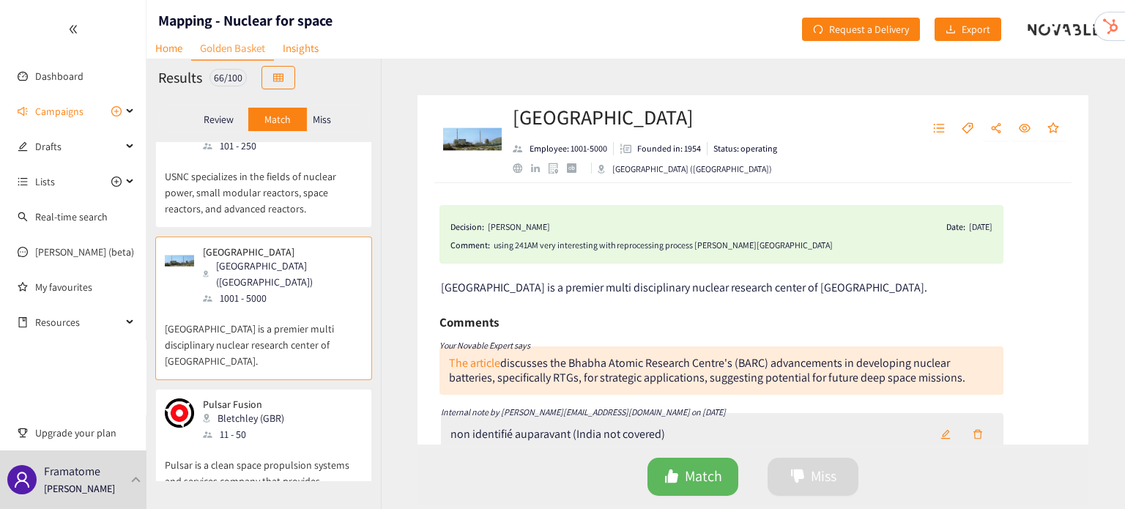
click at [324, 398] on div "Pulsar Fusion Bletchley (GBR) 11 - 50" at bounding box center [264, 420] width 198 height 44
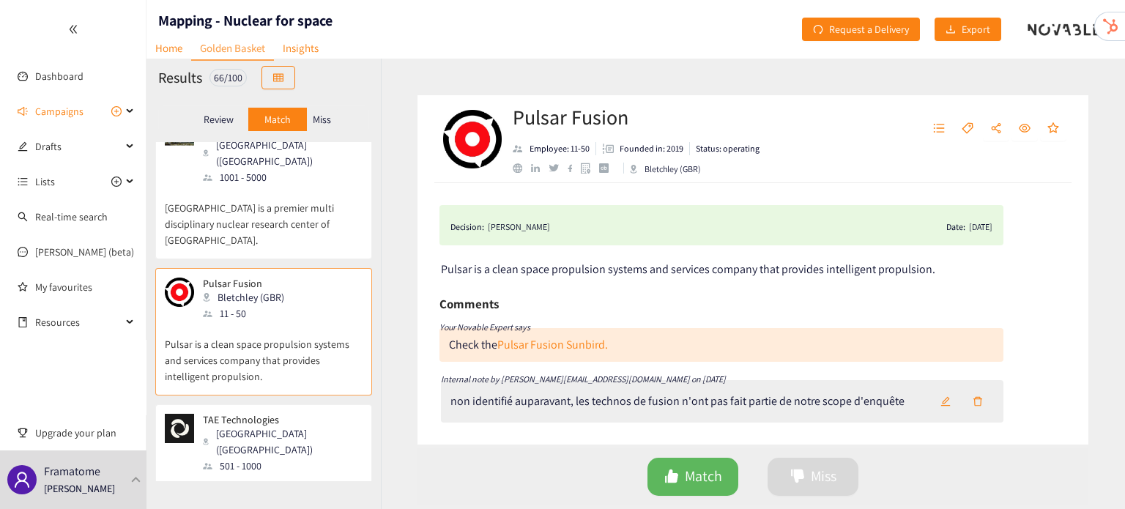
scroll to position [451, 0]
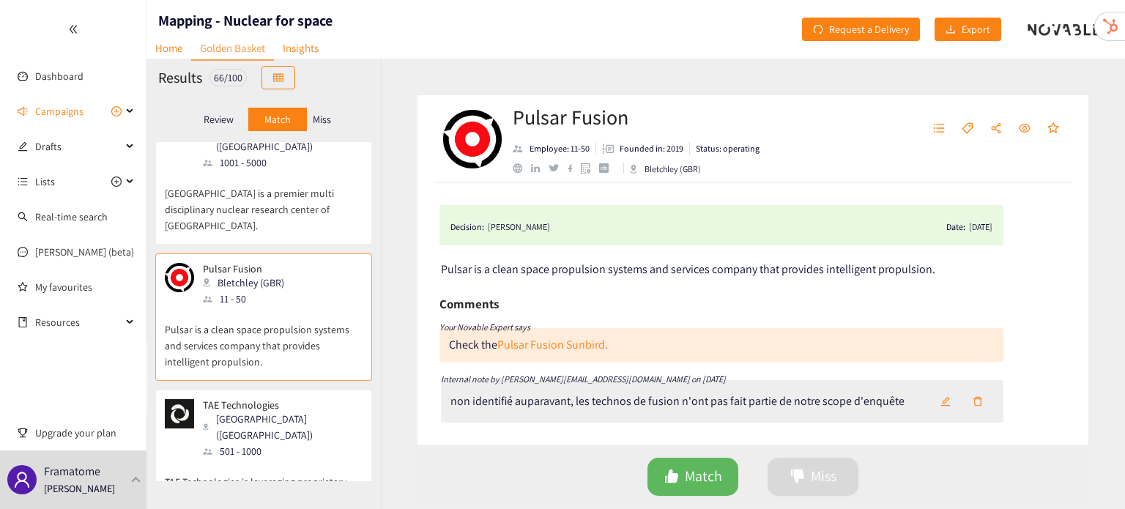
click at [269, 459] on p "TAE Technologies is leveraging proprietary science and engineering to tackle th…" at bounding box center [264, 490] width 198 height 63
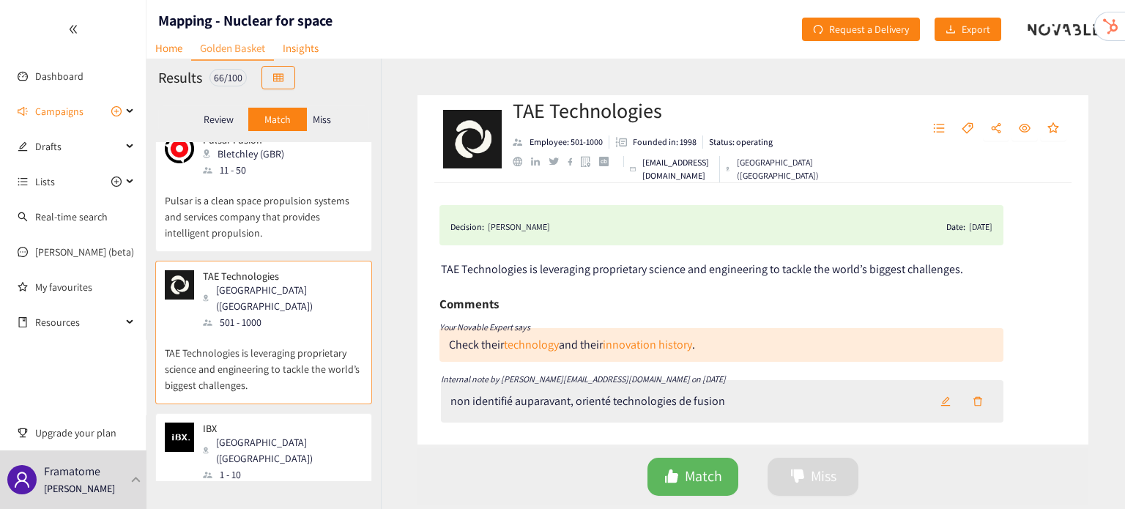
scroll to position [580, 0]
click at [269, 466] on div "1 - 10" at bounding box center [282, 474] width 158 height 16
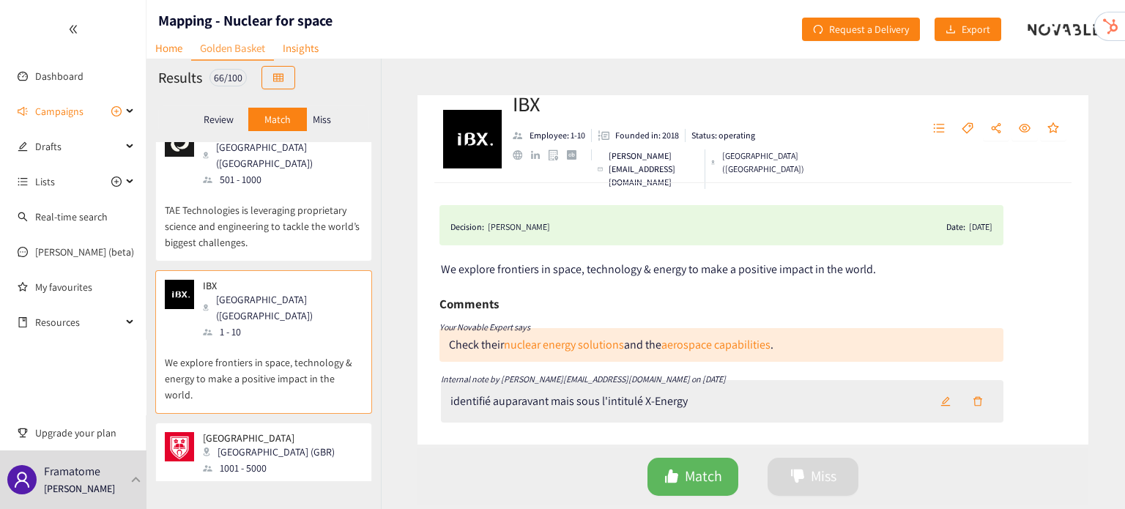
scroll to position [724, 0]
click at [269, 475] on p "The University of Leicester is a public research university based in Leicester,…" at bounding box center [264, 506] width 198 height 63
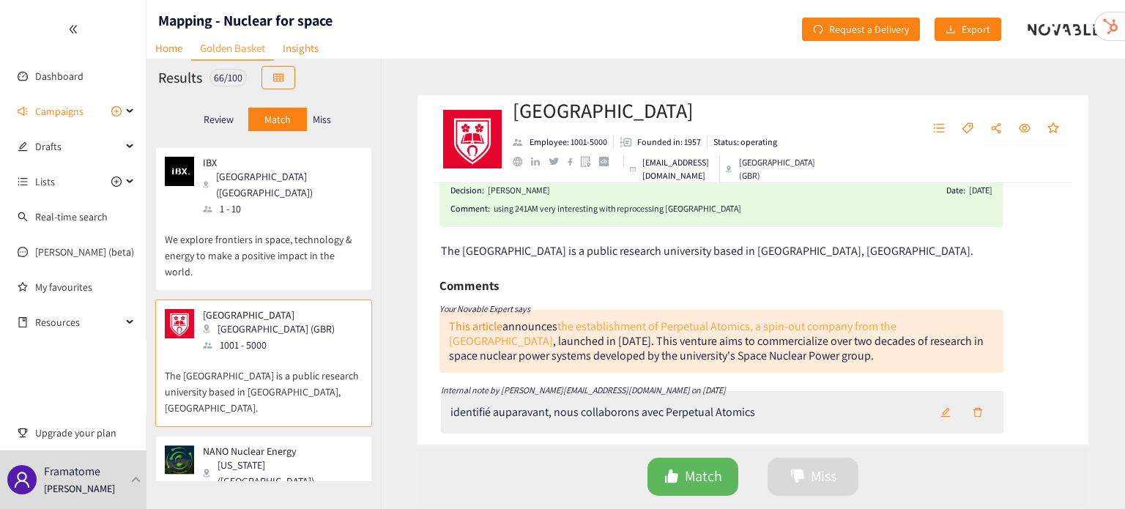
scroll to position [48, 0]
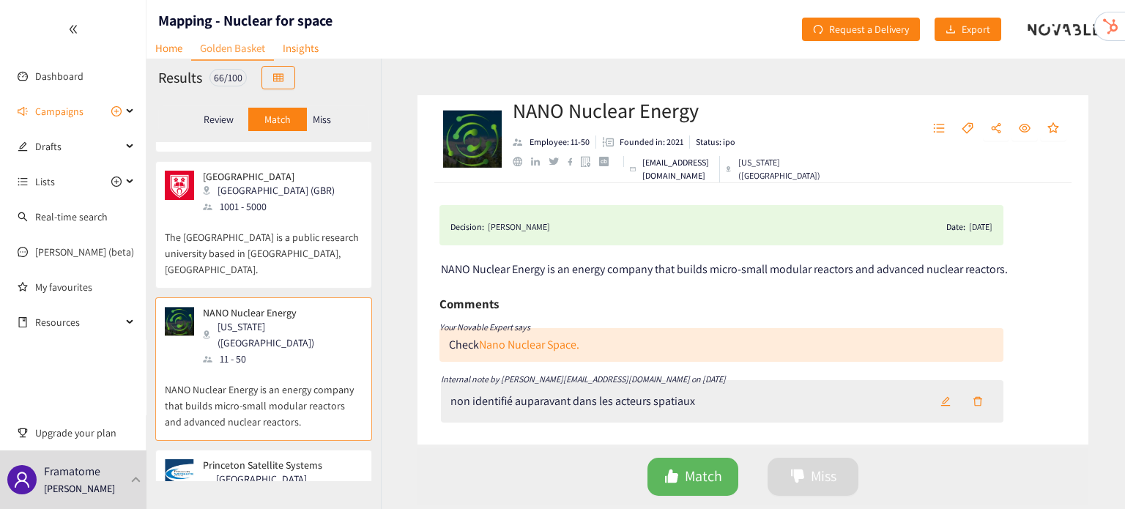
scroll to position [992, 0]
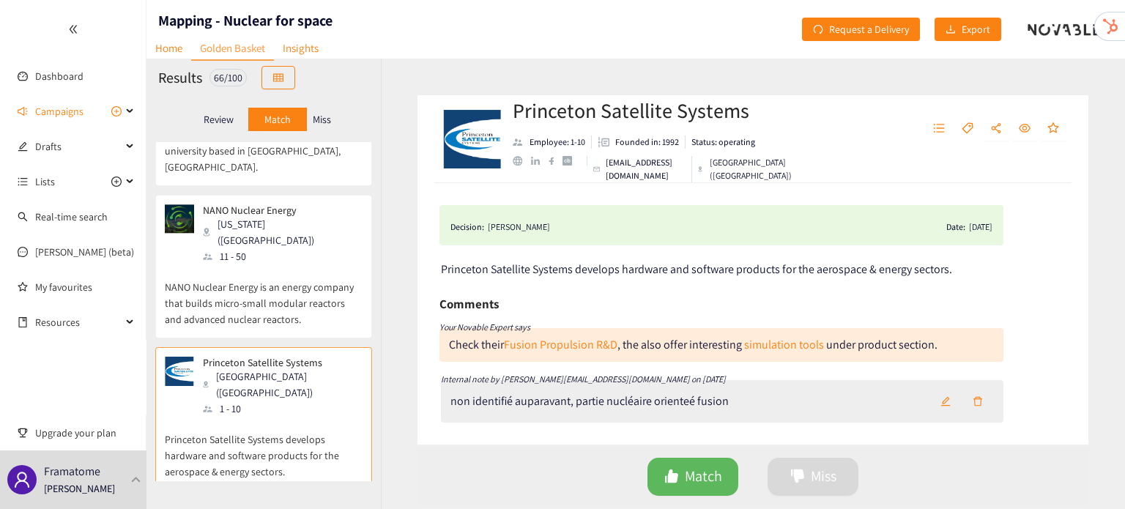
scroll to position [1086, 0]
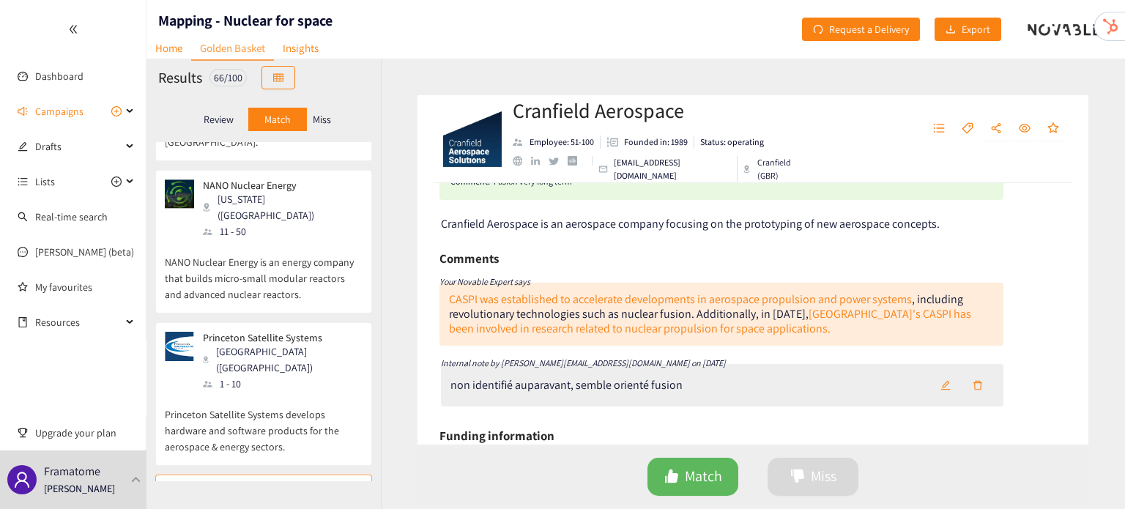
scroll to position [70, 0]
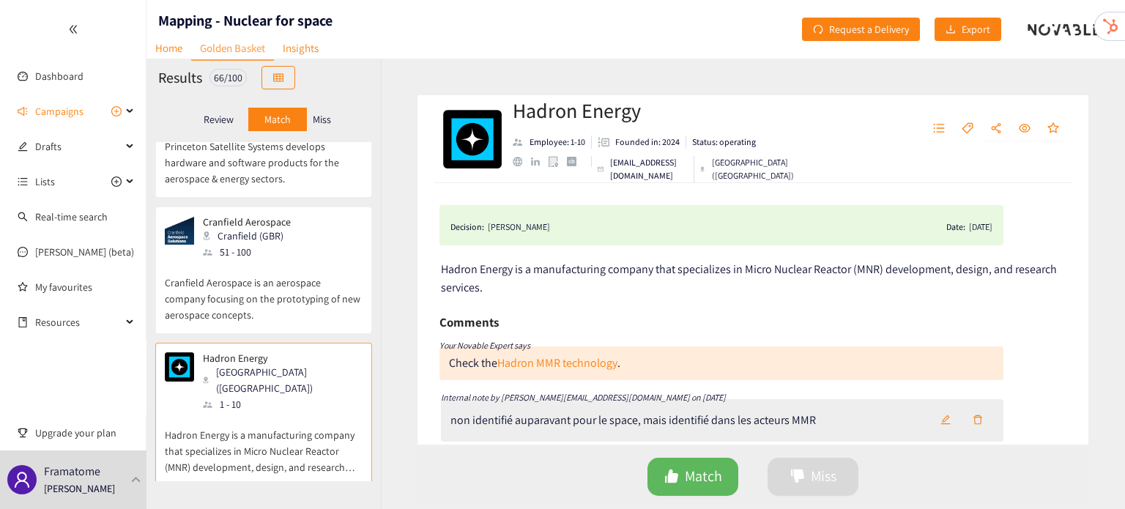
scroll to position [1381, 0]
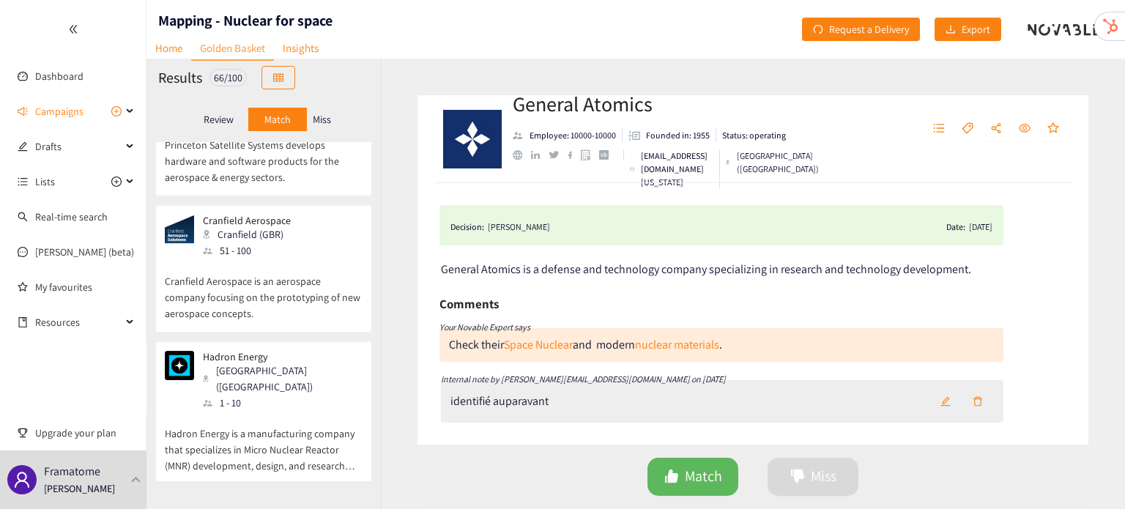
scroll to position [1514, 0]
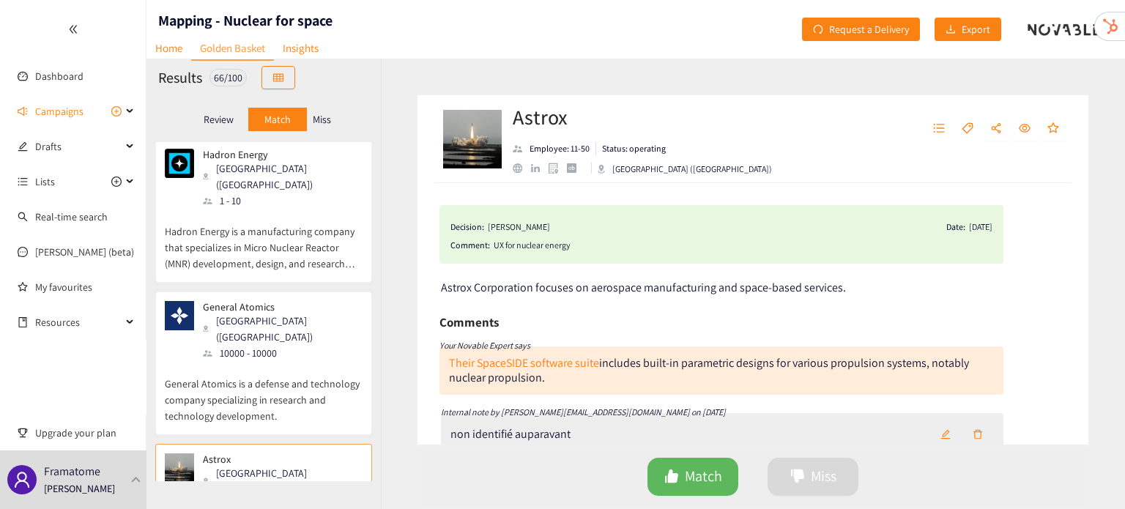
scroll to position [1589, 0]
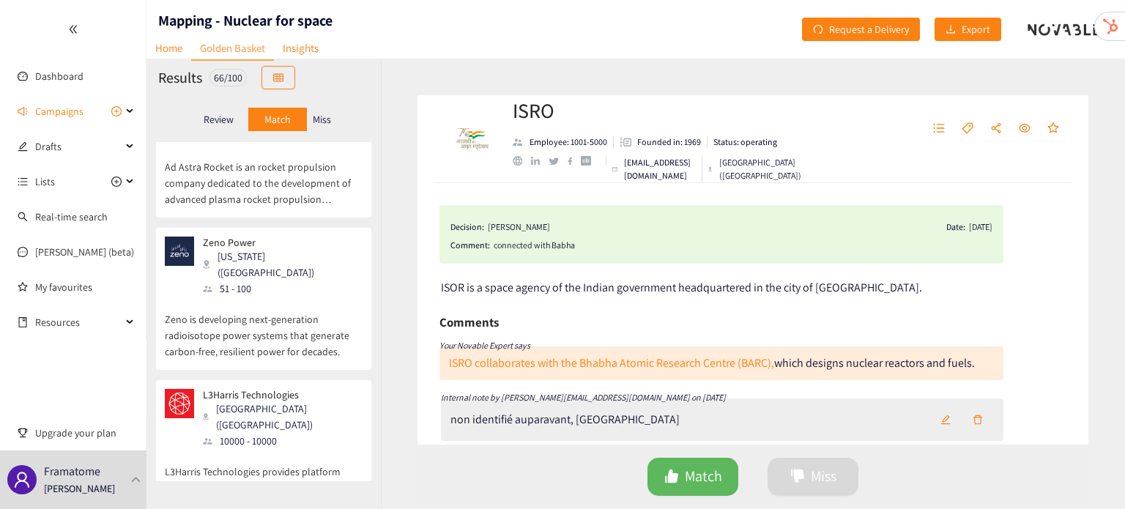
scroll to position [3077, 0]
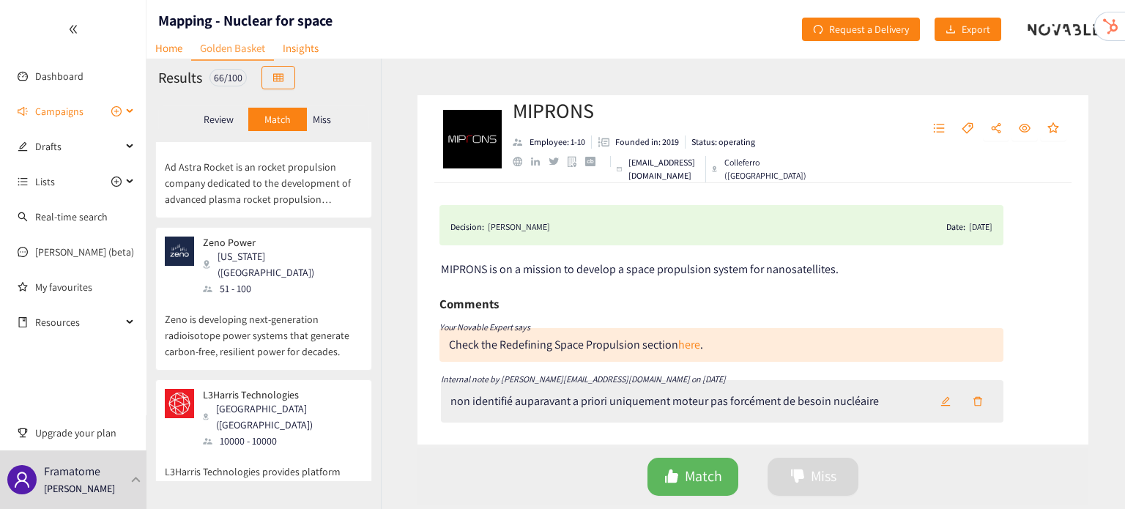
click at [78, 107] on span "Campaigns" at bounding box center [59, 111] width 48 height 29
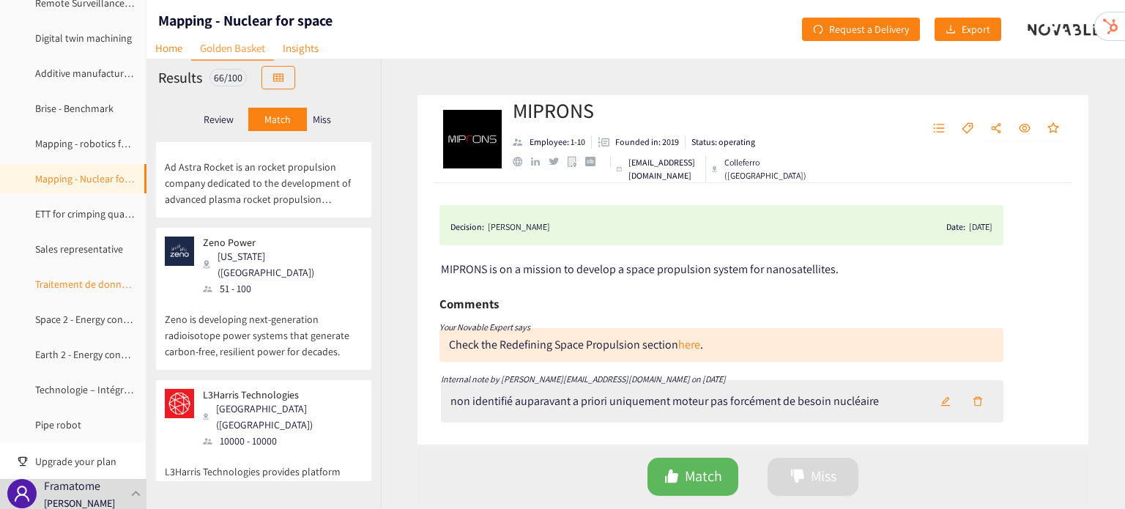
scroll to position [220, 0]
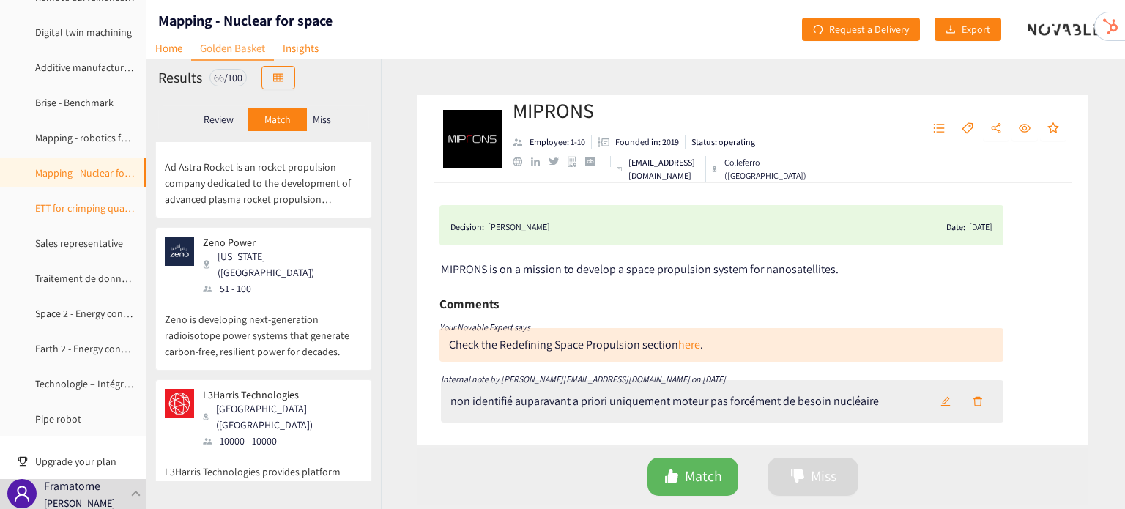
click at [97, 215] on link "ETT for crimping qualification" at bounding box center [98, 207] width 127 height 13
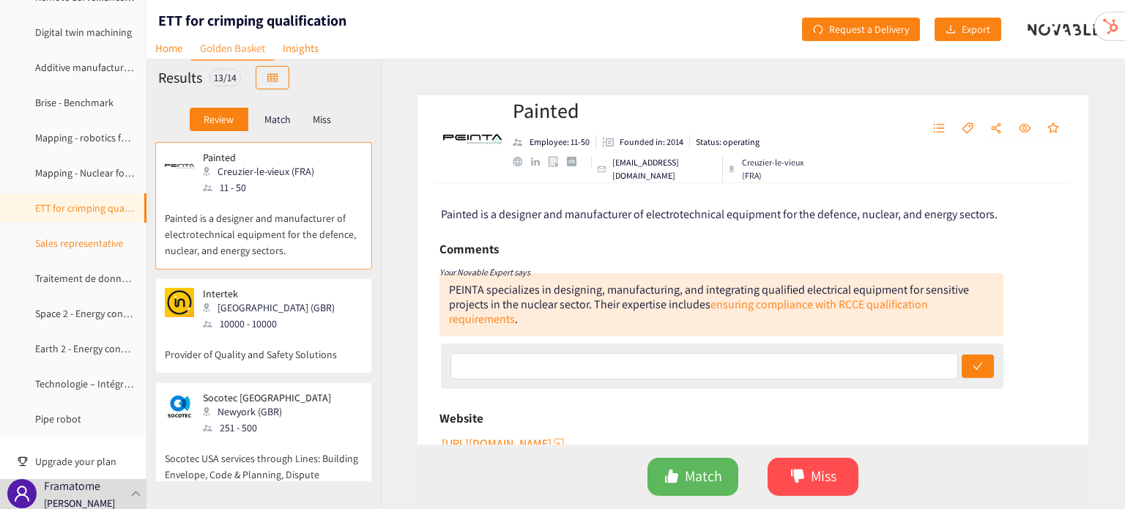
click at [82, 250] on link "Sales representative" at bounding box center [79, 243] width 88 height 13
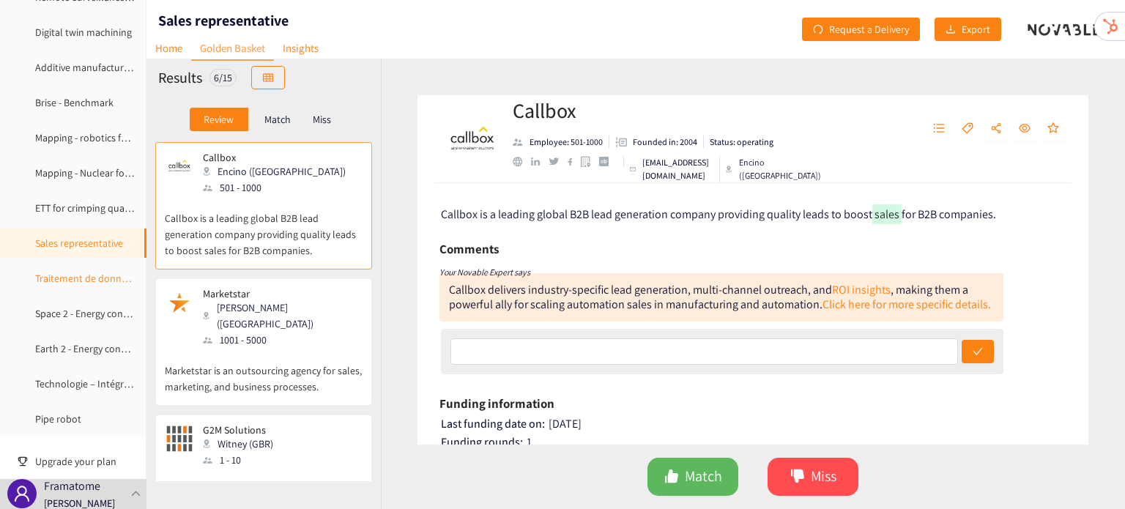
click at [94, 282] on link "Traitement de donnés analogiques" at bounding box center [111, 278] width 152 height 13
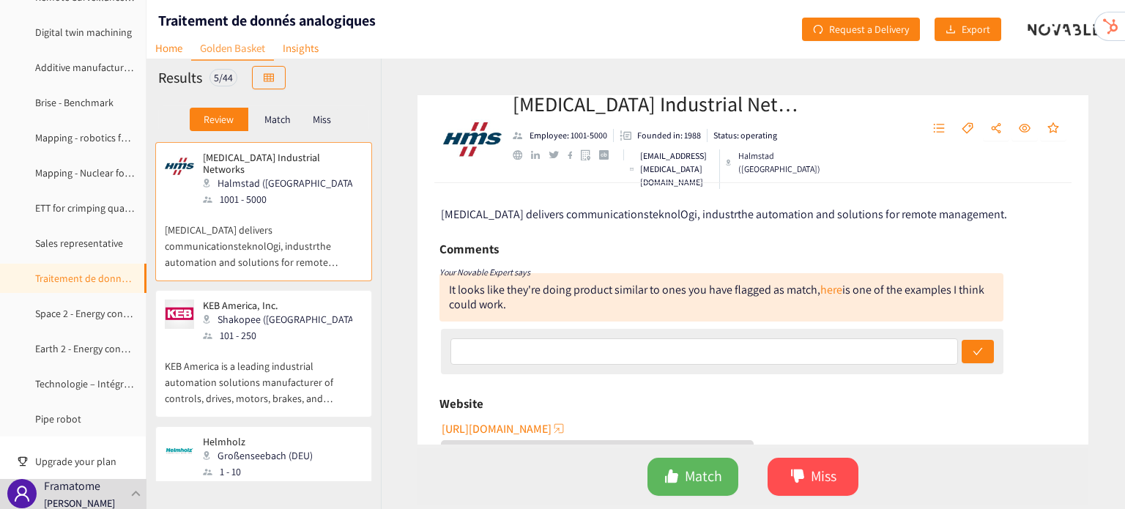
click at [264, 343] on p "KEB America is a leading industrial automation solutions manufacturer of contro…" at bounding box center [264, 374] width 198 height 63
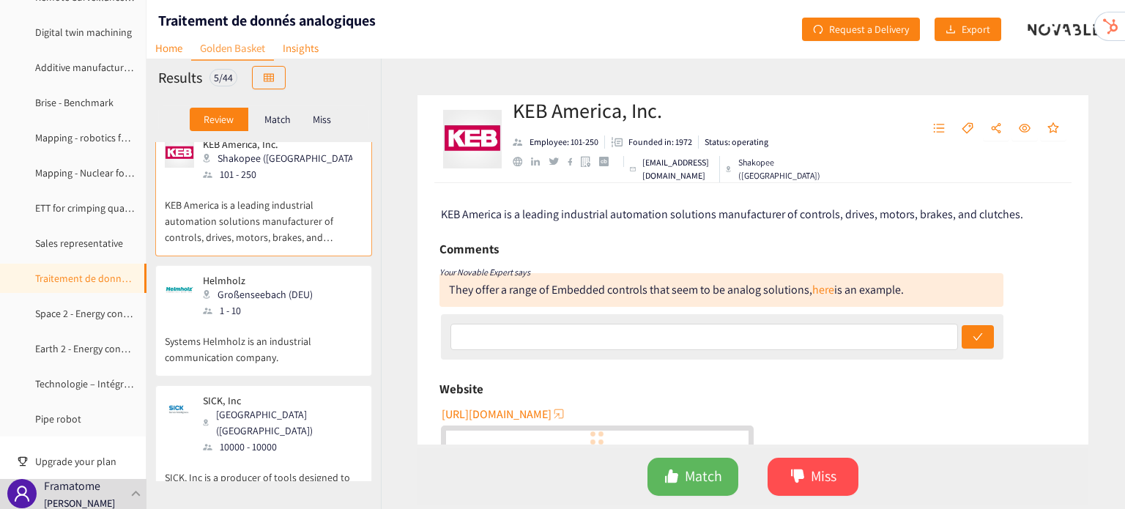
scroll to position [163, 0]
click at [264, 343] on p "Systems Helmholz is an industrial communication company." at bounding box center [264, 340] width 198 height 47
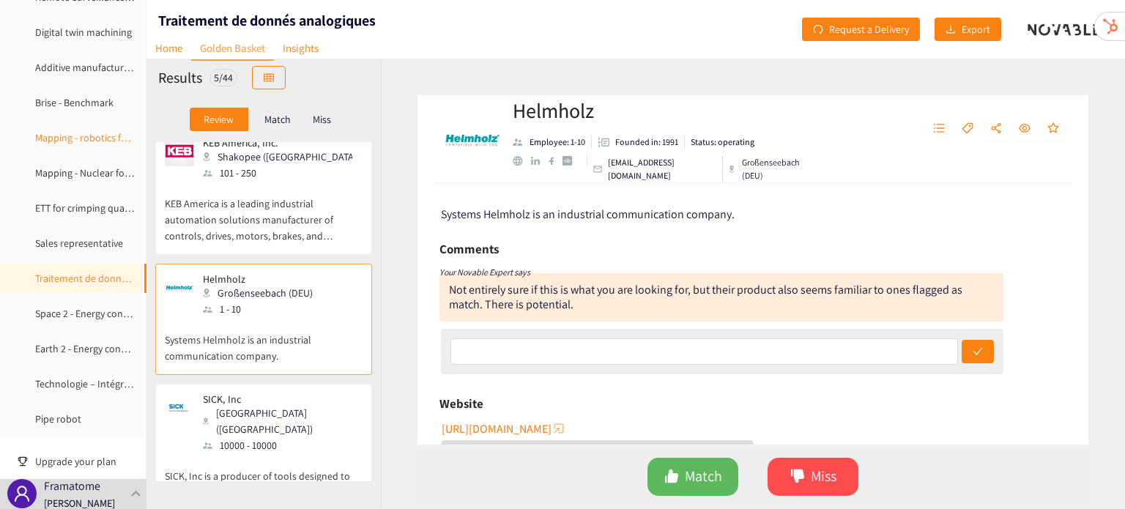
click at [69, 131] on link "Mapping - robotics for nuclear industry" at bounding box center [119, 137] width 168 height 13
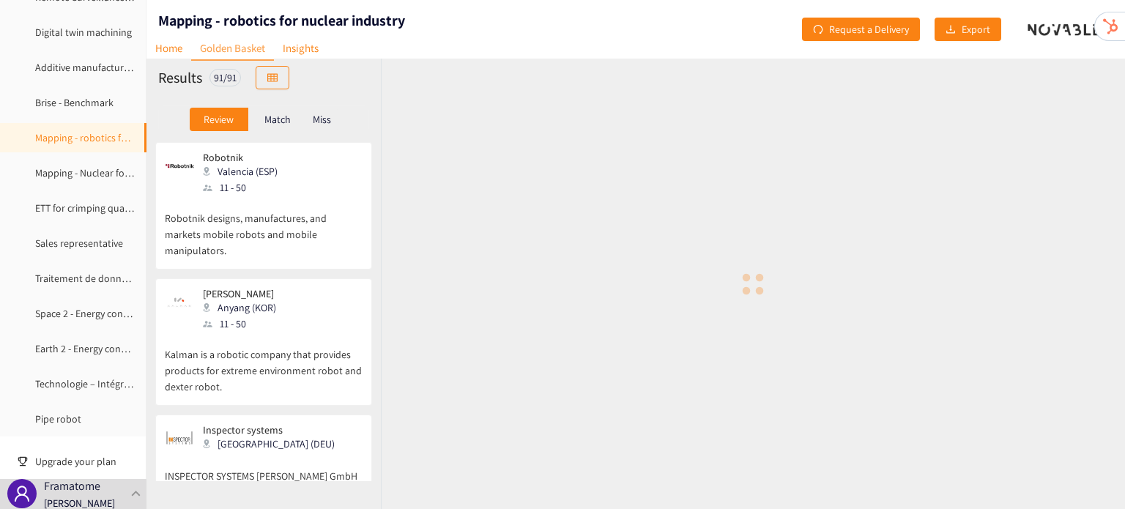
scroll to position [202, 0]
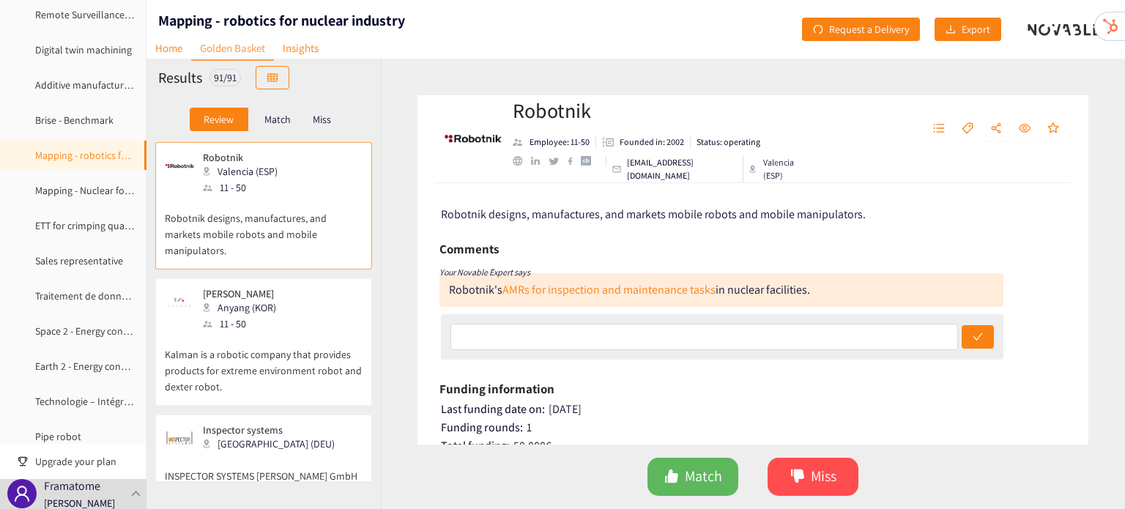
click at [69, 127] on link "Brise - Benchmark" at bounding box center [74, 120] width 78 height 13
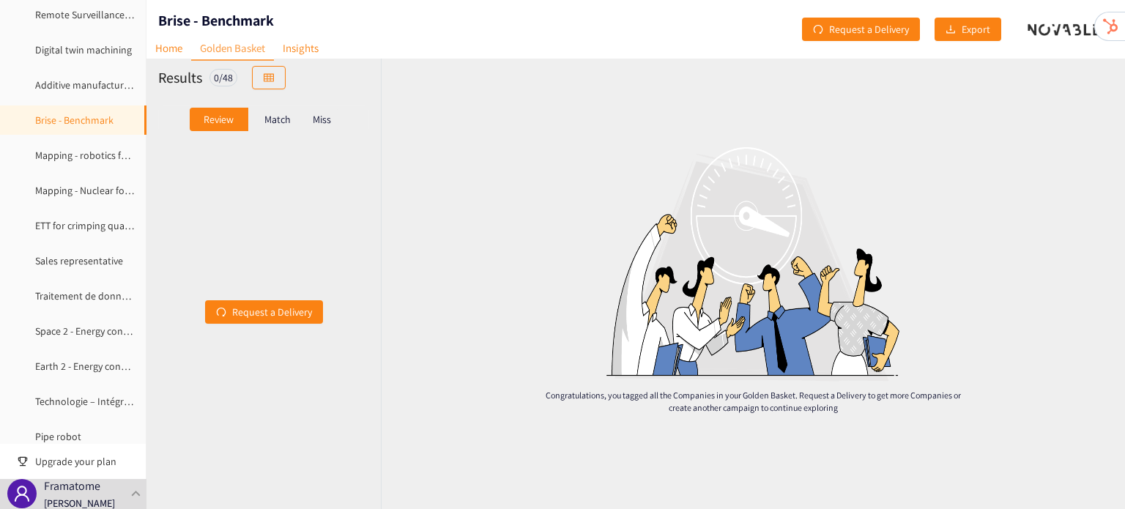
click at [274, 116] on p "Match" at bounding box center [277, 120] width 26 height 12
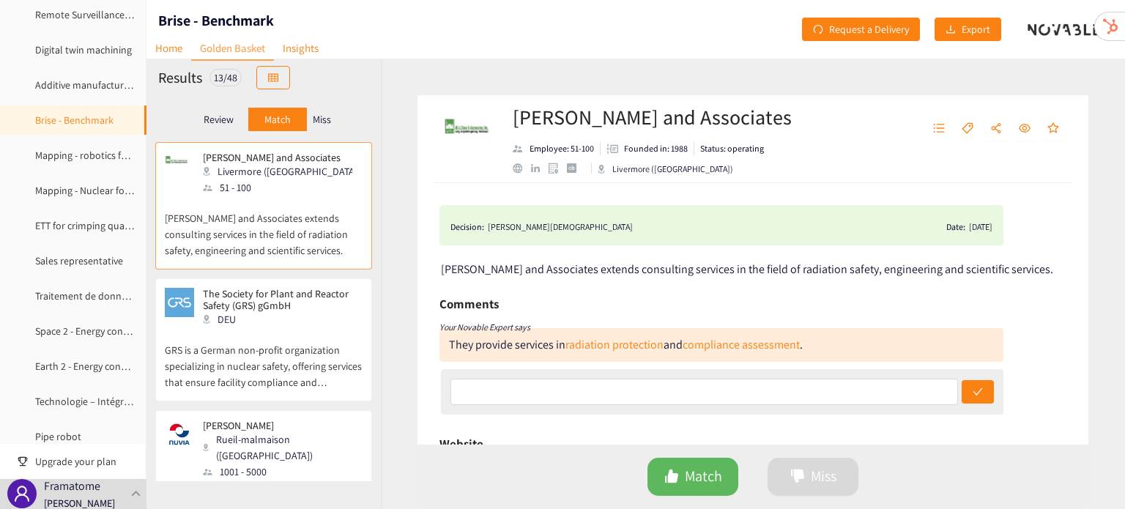
click at [264, 319] on div "DEU" at bounding box center [282, 319] width 158 height 16
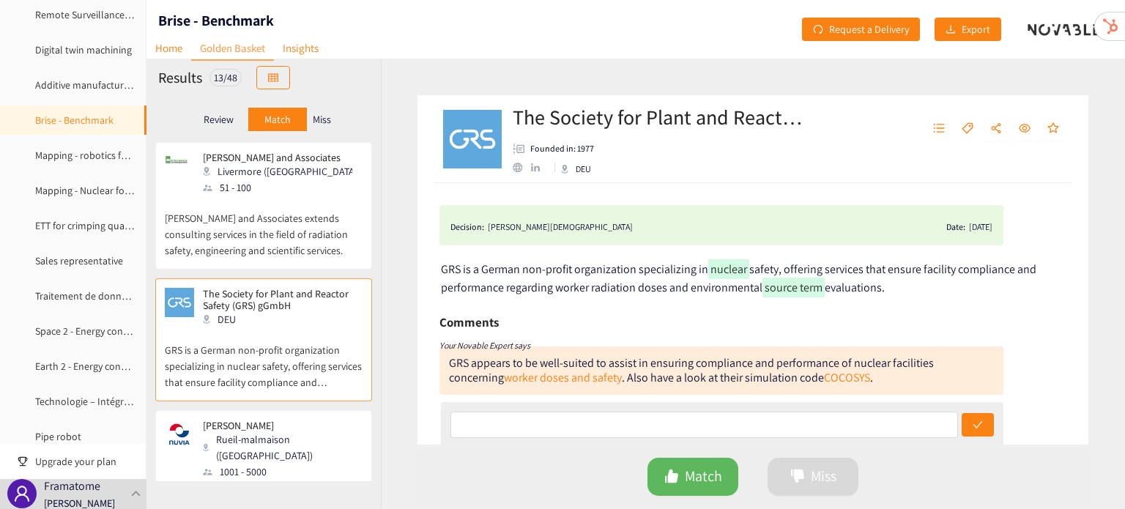
click at [329, 119] on p "Miss" at bounding box center [322, 120] width 18 height 12
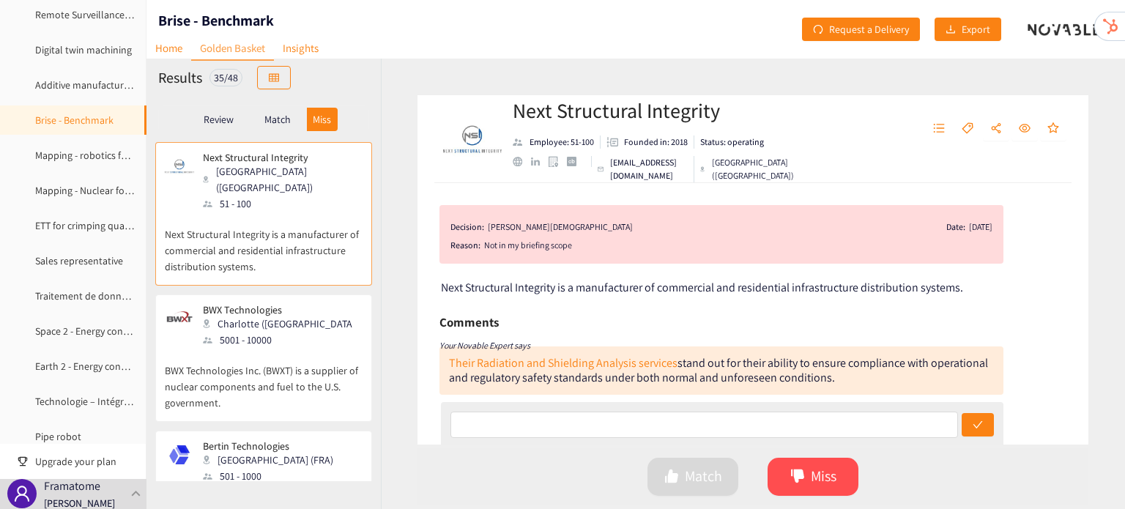
click at [273, 348] on p "BWX Technologies Inc. (BWXT) is a supplier of nuclear components and fuel to th…" at bounding box center [264, 379] width 198 height 63
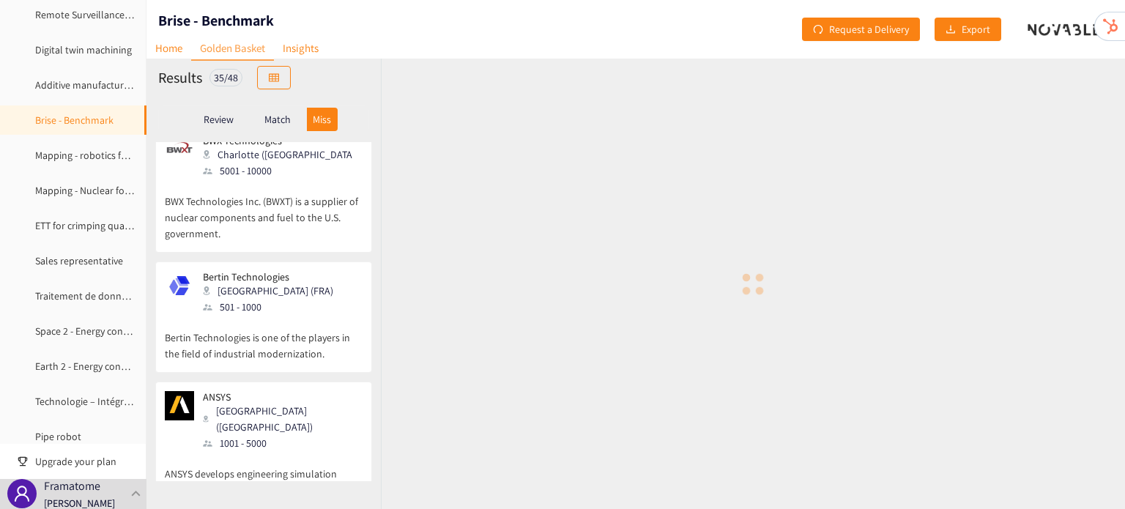
scroll to position [170, 0]
click at [273, 336] on p "Bertin Technologies is one of the players in the field of industrial modernizat…" at bounding box center [264, 337] width 198 height 47
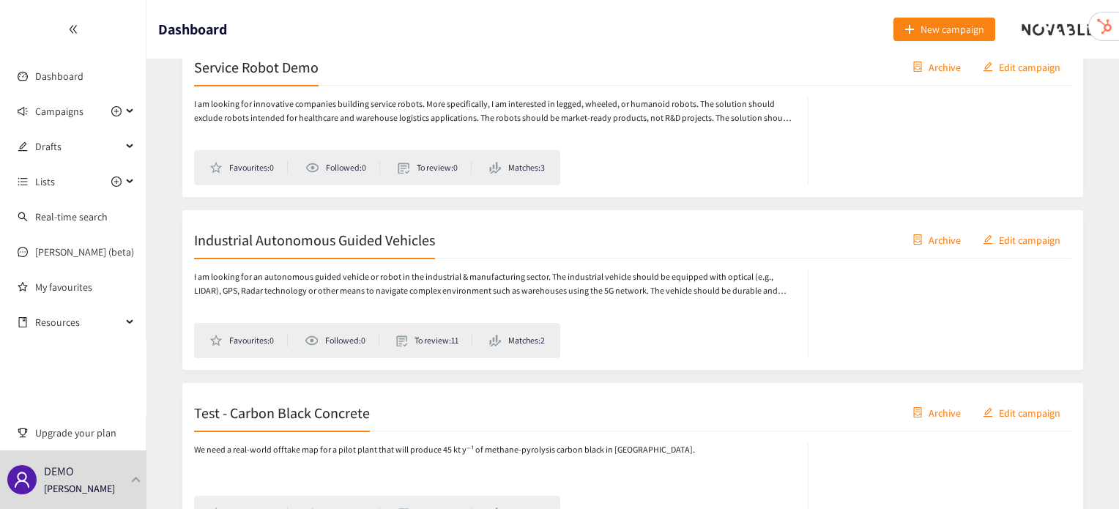
scroll to position [454, 0]
click at [141, 486] on div "DEMO [PERSON_NAME]" at bounding box center [73, 479] width 146 height 59
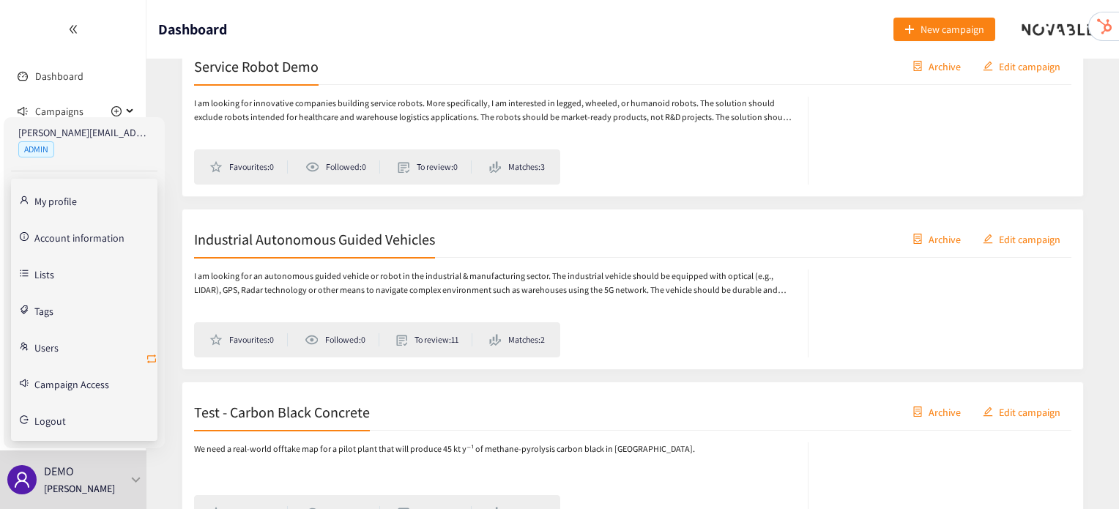
click at [152, 356] on icon "retweet" at bounding box center [152, 359] width 12 height 12
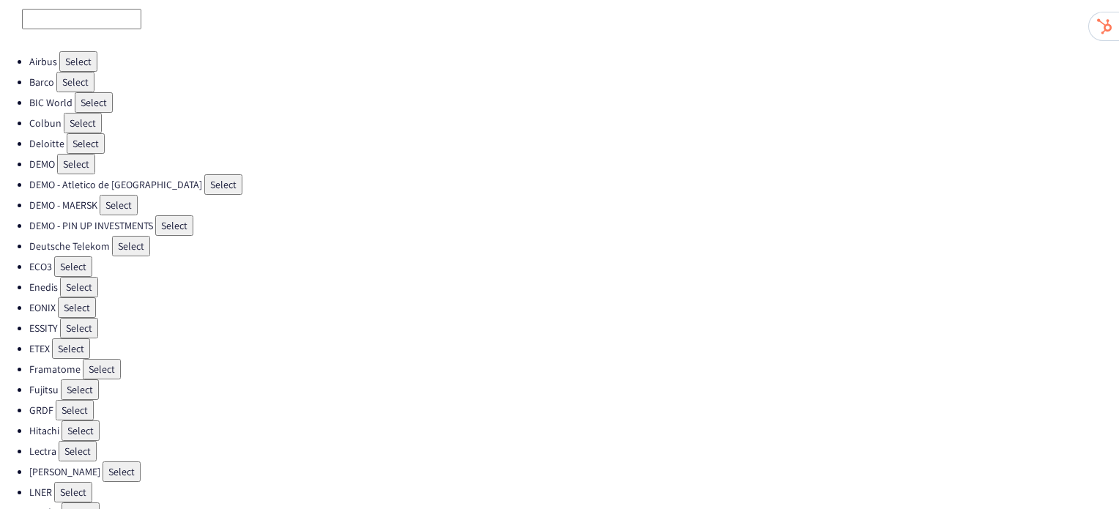
scroll to position [76, 0]
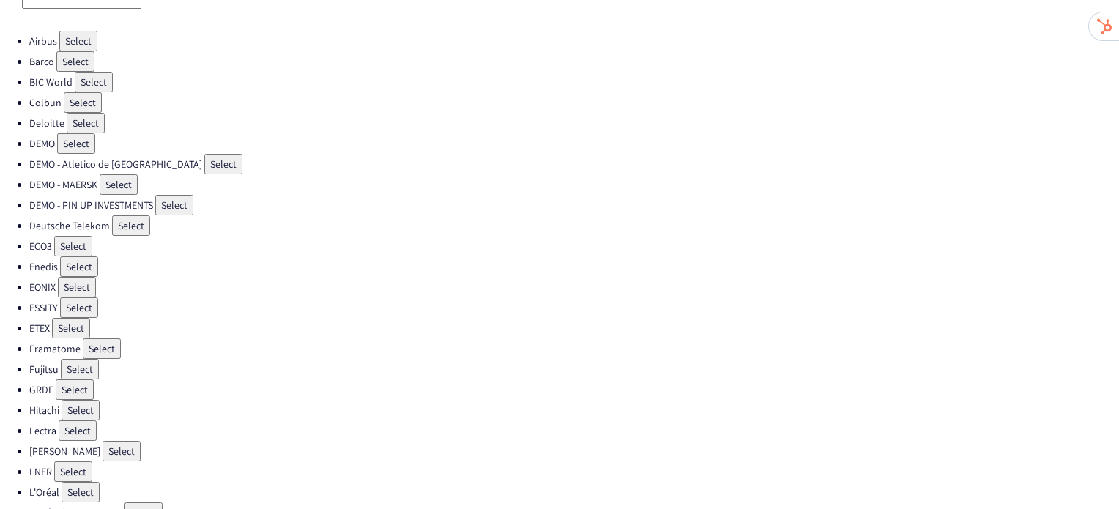
click at [92, 400] on button "Select" at bounding box center [81, 410] width 38 height 21
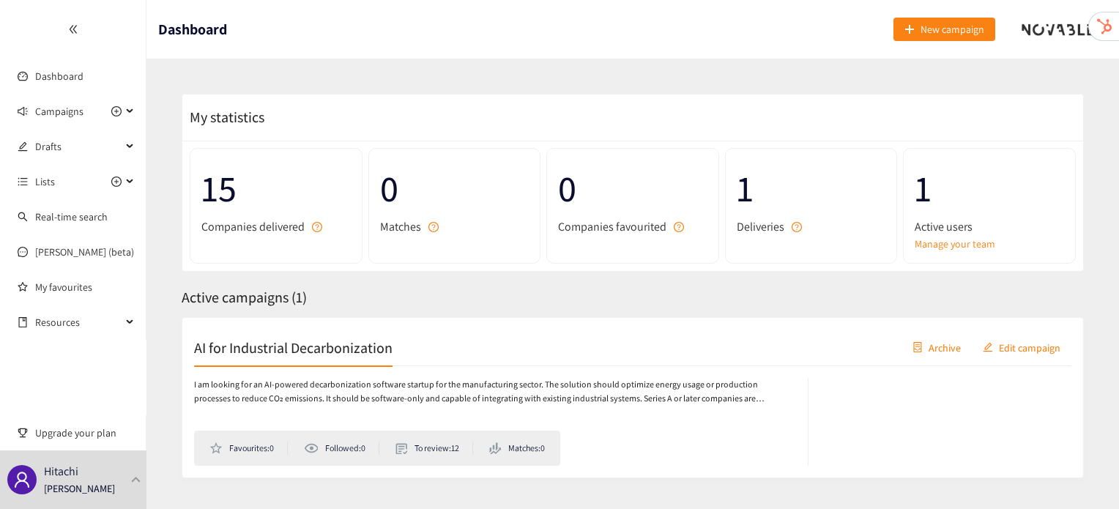
click at [294, 344] on h2 "AI for Industrial Decarbonization" at bounding box center [293, 347] width 198 height 21
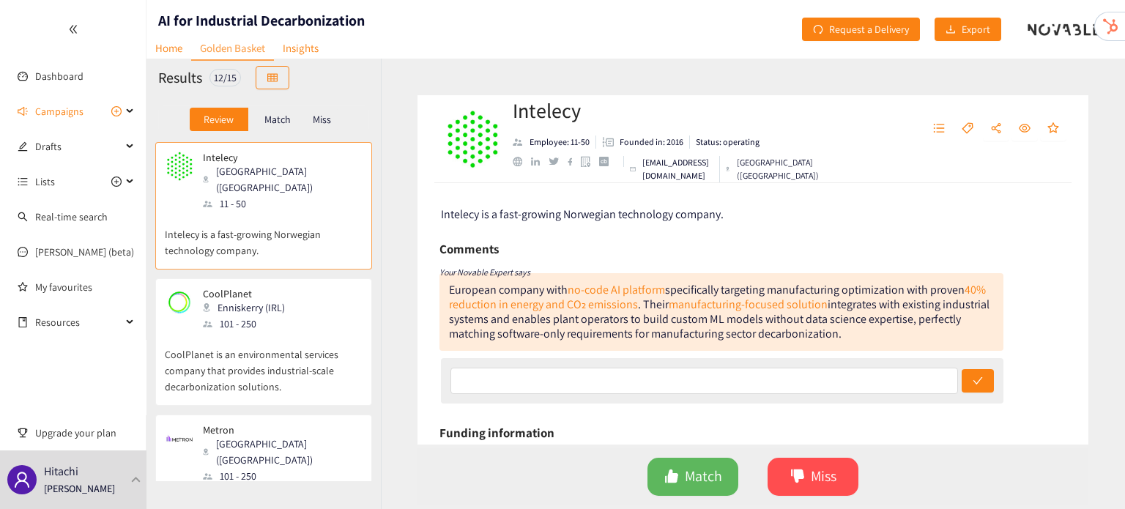
click at [324, 350] on p "CoolPlanet is an environmental services company that provides industrial-scale …" at bounding box center [264, 363] width 198 height 63
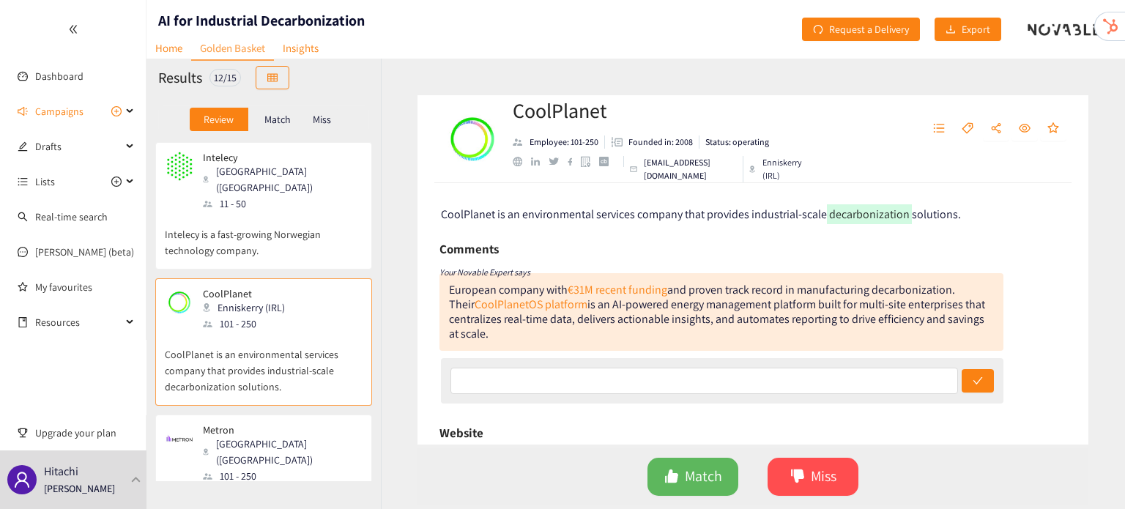
click at [278, 424] on div "Metron Paris (FRA) 101 - 250" at bounding box center [264, 454] width 198 height 60
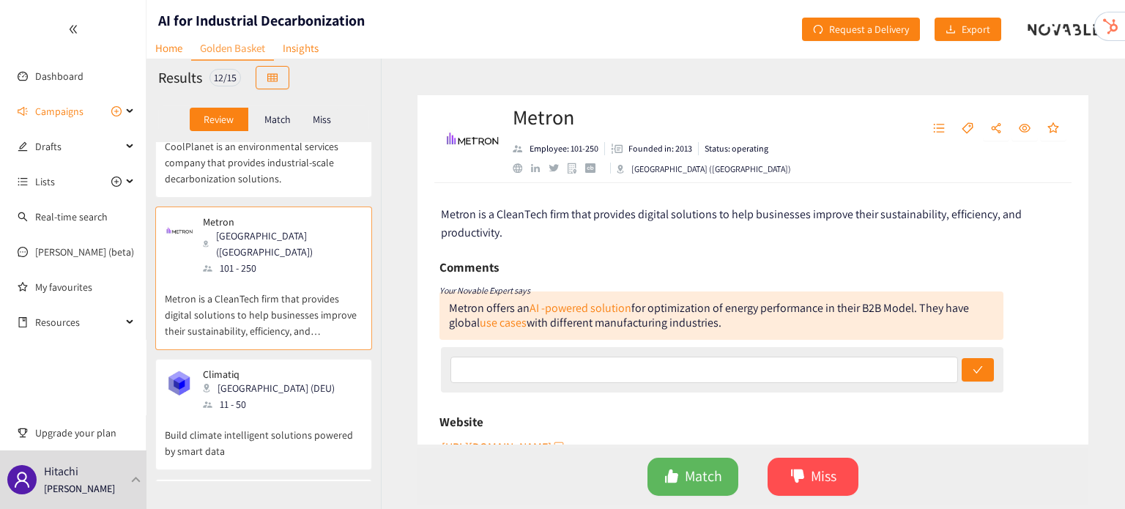
scroll to position [220, 0]
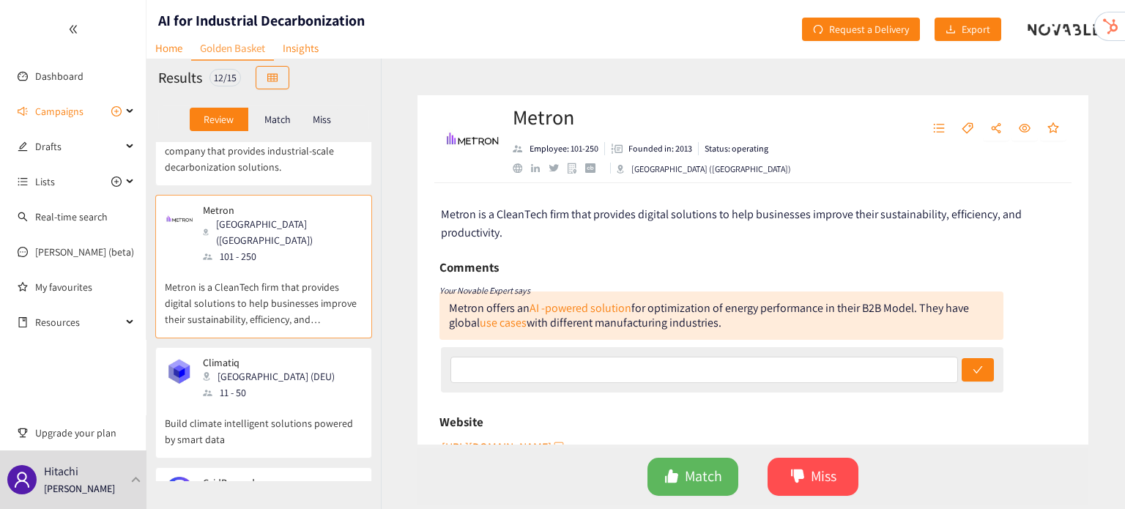
click at [281, 418] on div "Climatiq Berlin (DEU) 11 - 50 Build climate intelligent solutions powered by sm…" at bounding box center [264, 407] width 198 height 101
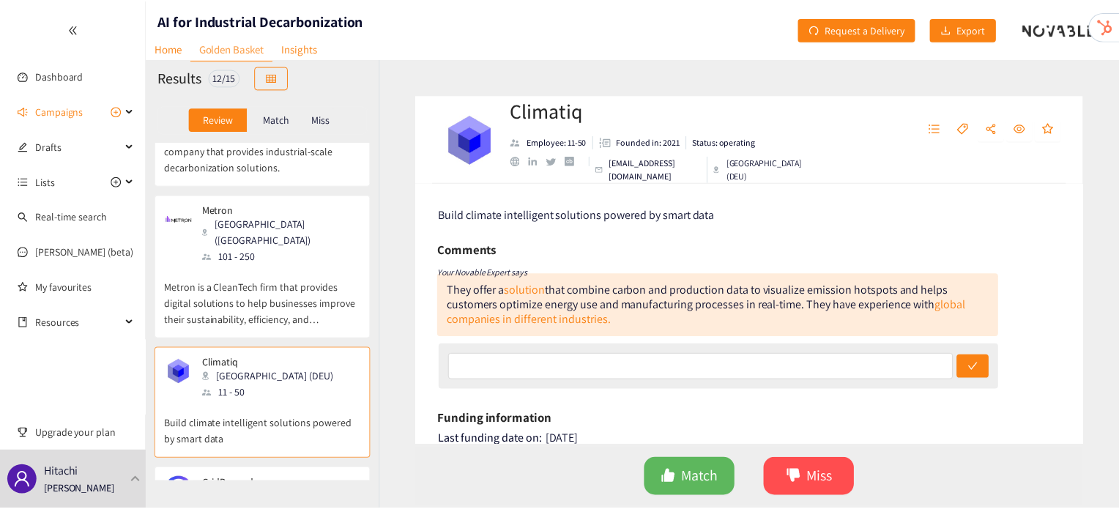
scroll to position [0, 0]
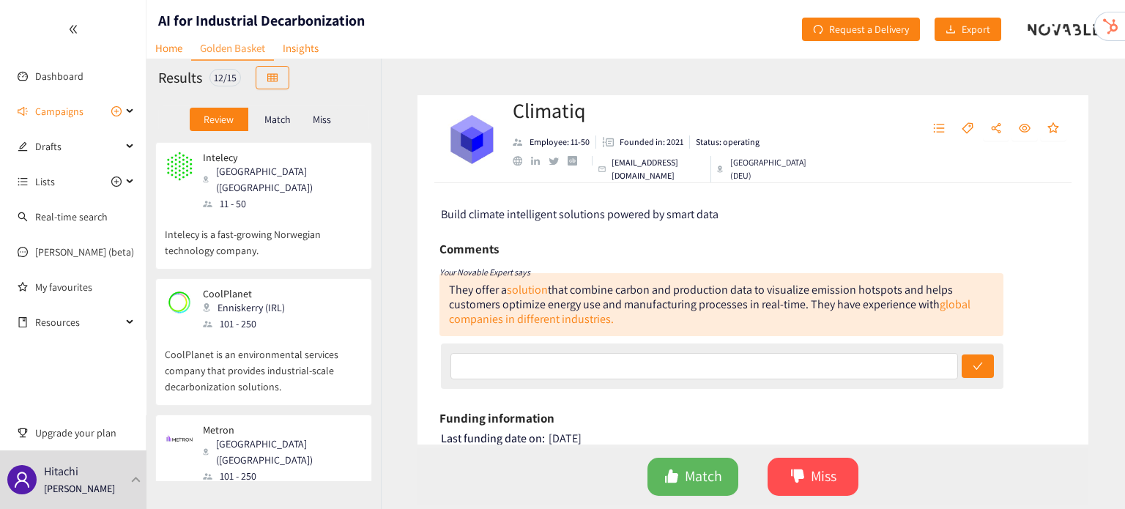
click at [283, 241] on p "Intelecy is a fast-growing Norwegian technology company." at bounding box center [264, 235] width 198 height 47
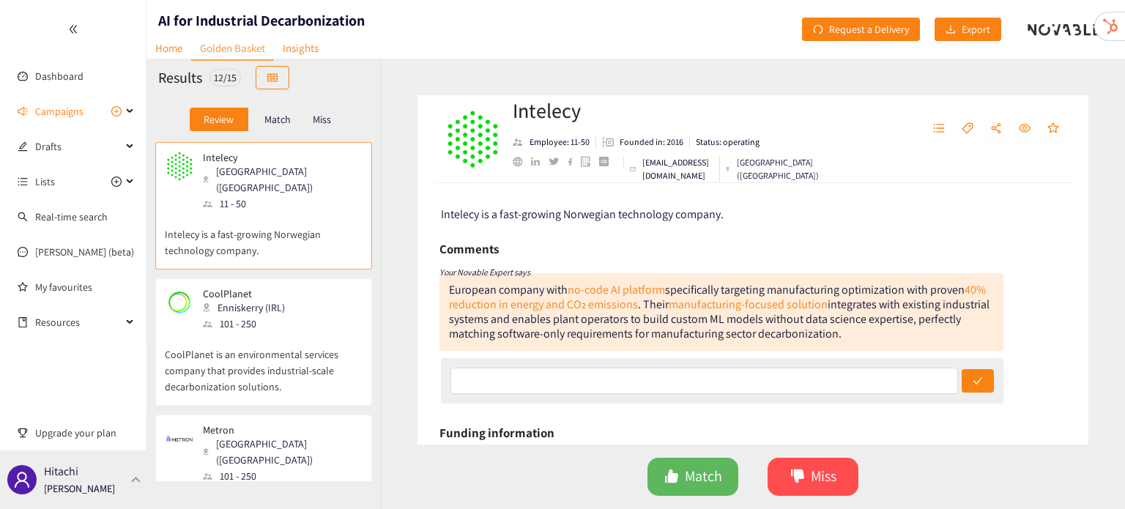
click at [135, 483] on div at bounding box center [136, 479] width 13 height 7
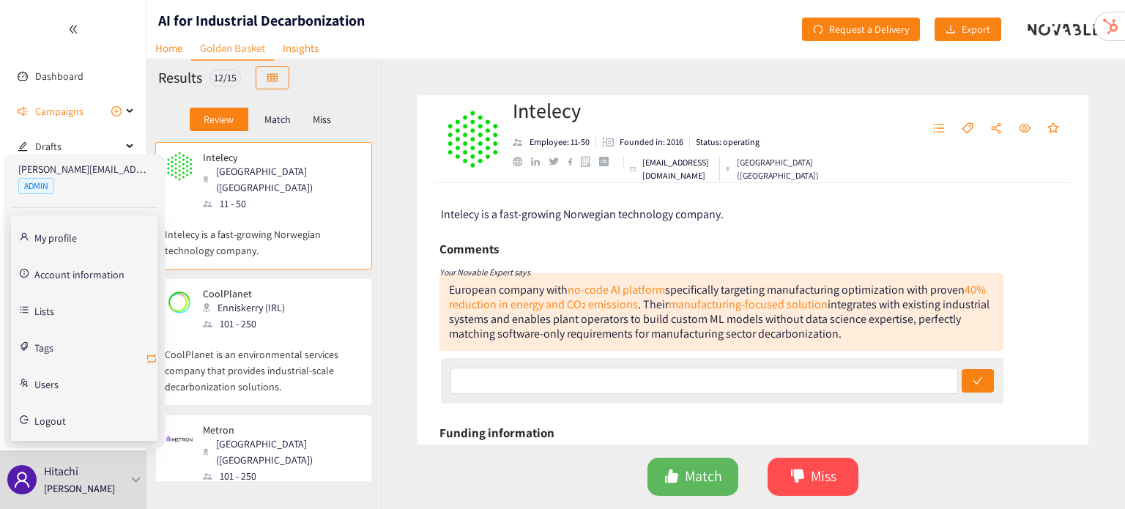
click at [155, 354] on icon "retweet" at bounding box center [152, 359] width 12 height 12
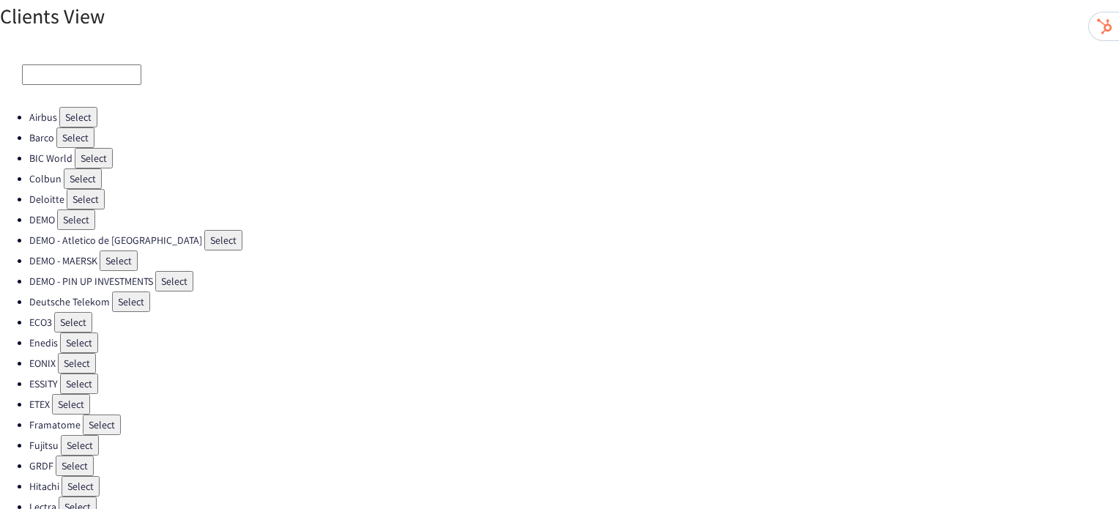
scroll to position [434, 0]
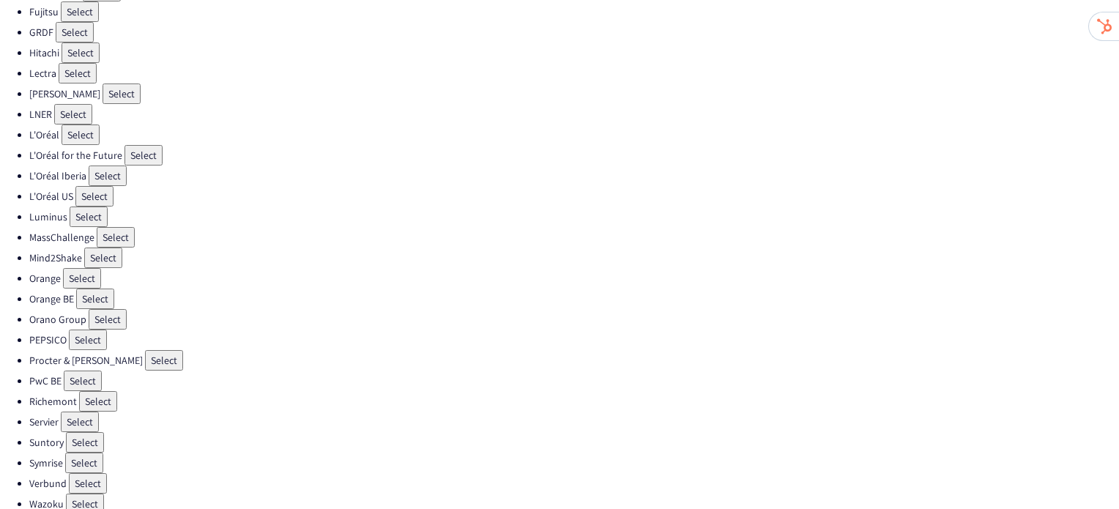
click at [75, 330] on button "Select" at bounding box center [88, 340] width 38 height 21
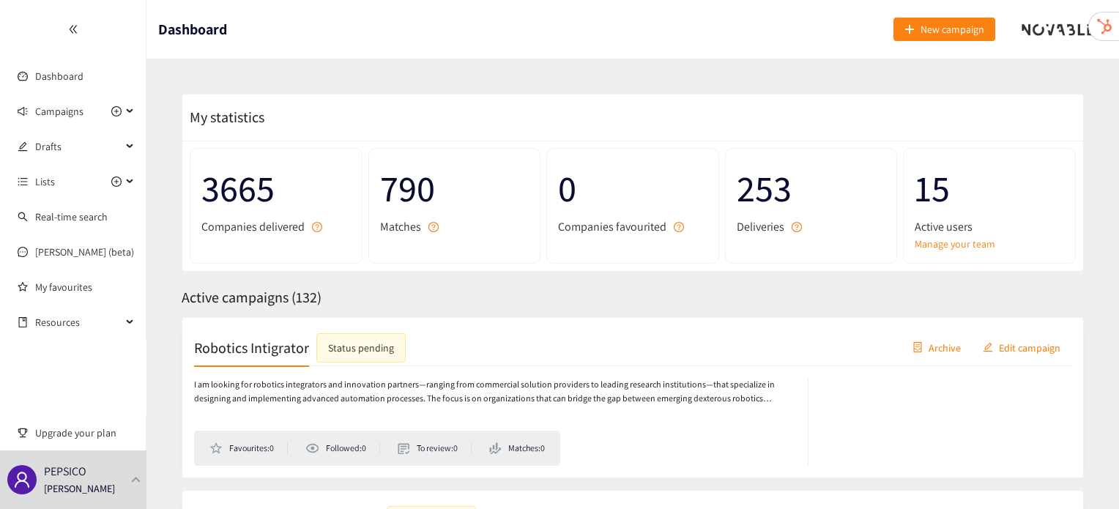
scroll to position [429, 0]
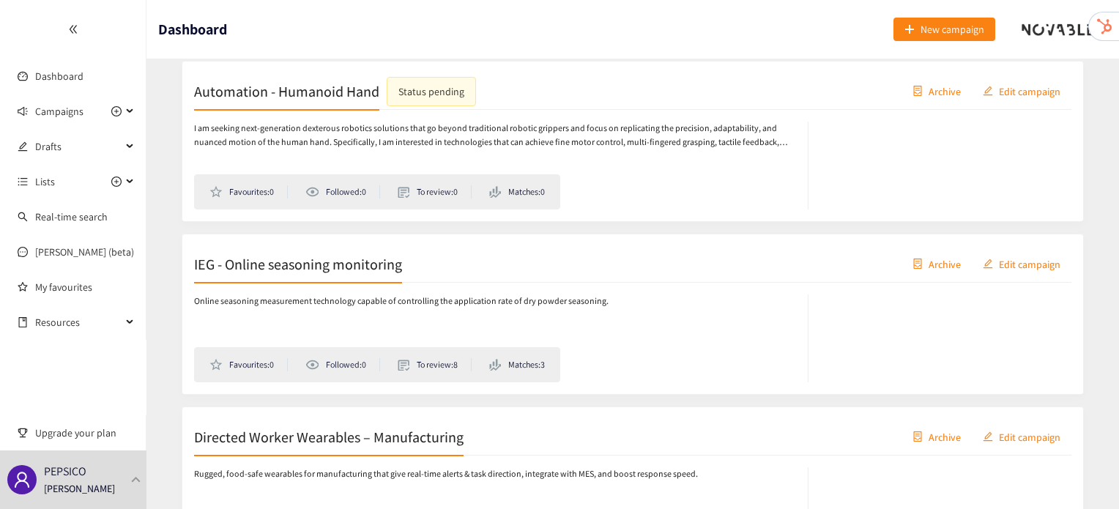
click at [279, 267] on h2 "IEG - Online seasoning monitoring" at bounding box center [298, 263] width 208 height 21
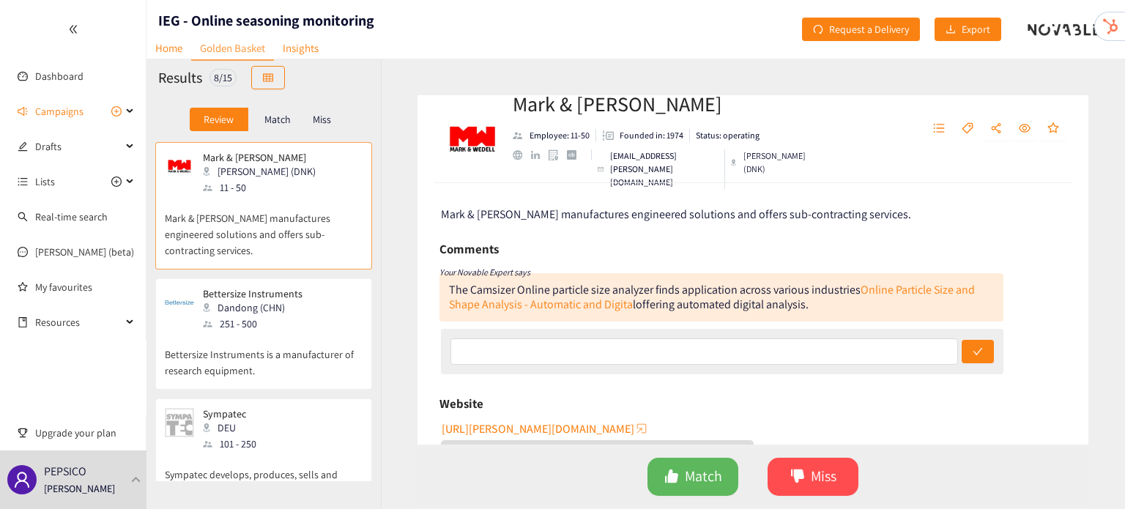
click at [252, 337] on p "Bettersize Instruments is a manufacturer of research equipment." at bounding box center [264, 355] width 198 height 47
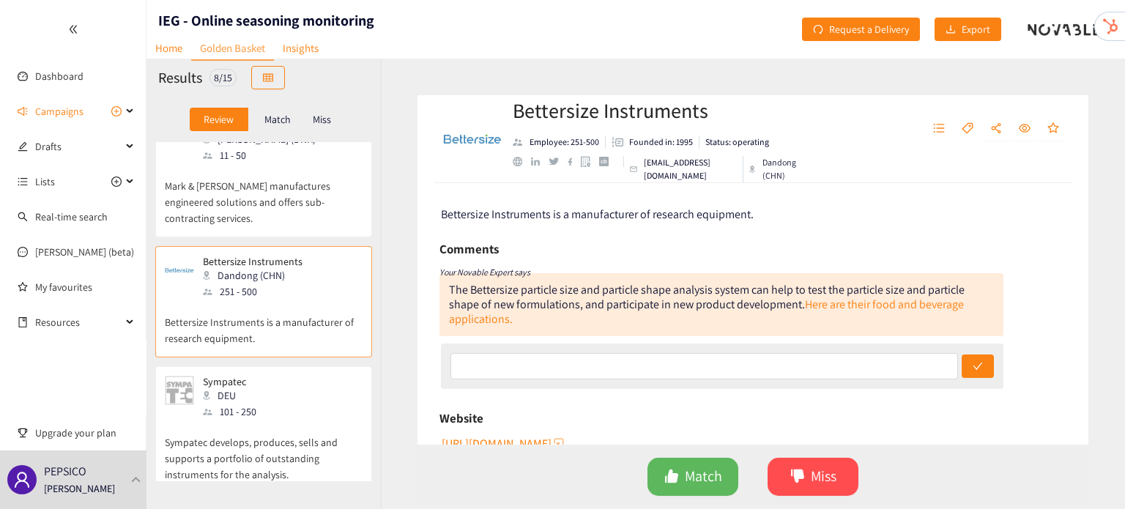
scroll to position [101, 0]
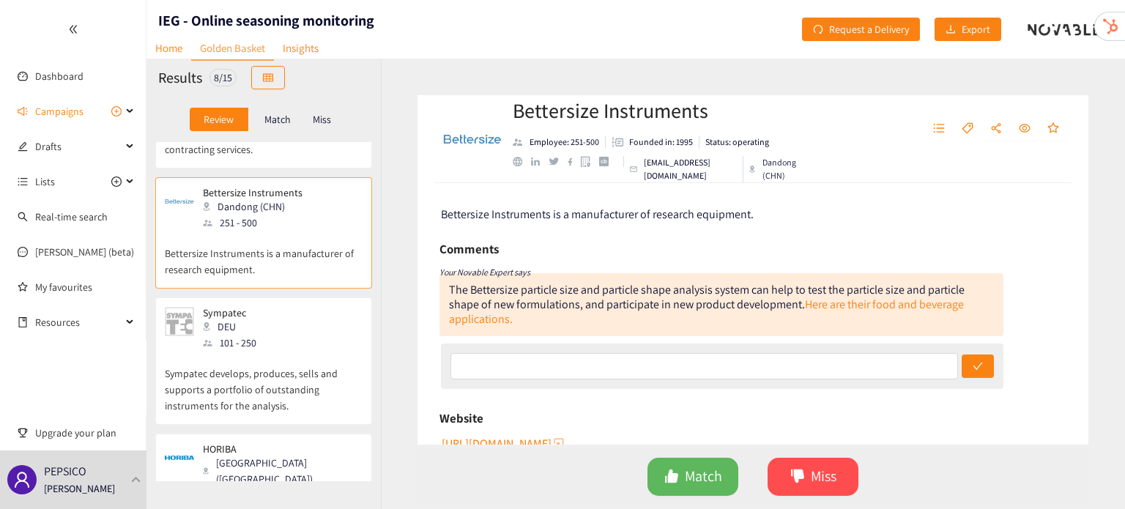
click at [252, 351] on p "Sympatec develops, produces, sells and supports a portfolio of outstanding inst…" at bounding box center [264, 382] width 198 height 63
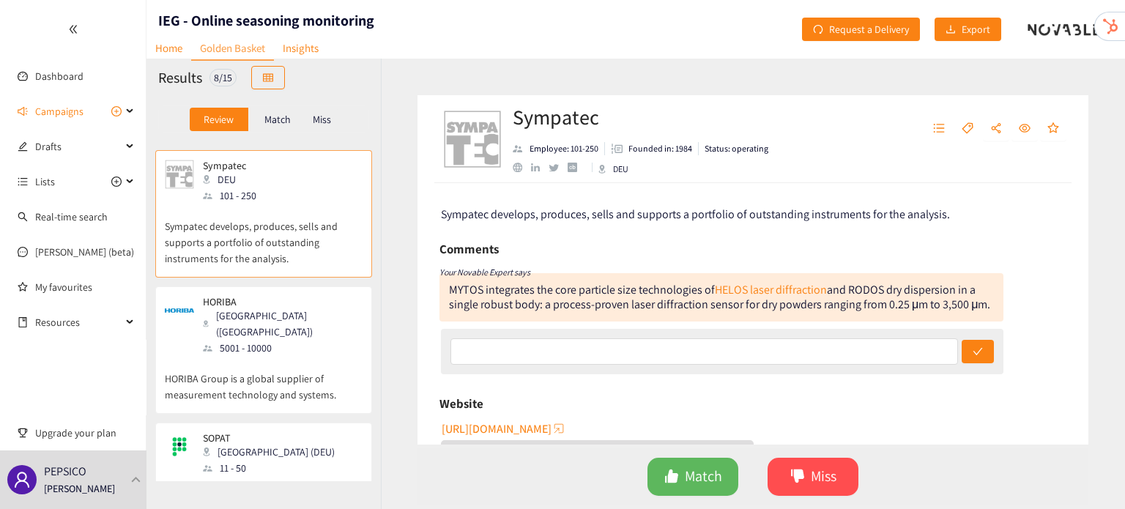
scroll to position [249, 0]
click at [252, 355] on p "HORIBA Group is a global supplier of measurement technology and systems." at bounding box center [264, 378] width 198 height 47
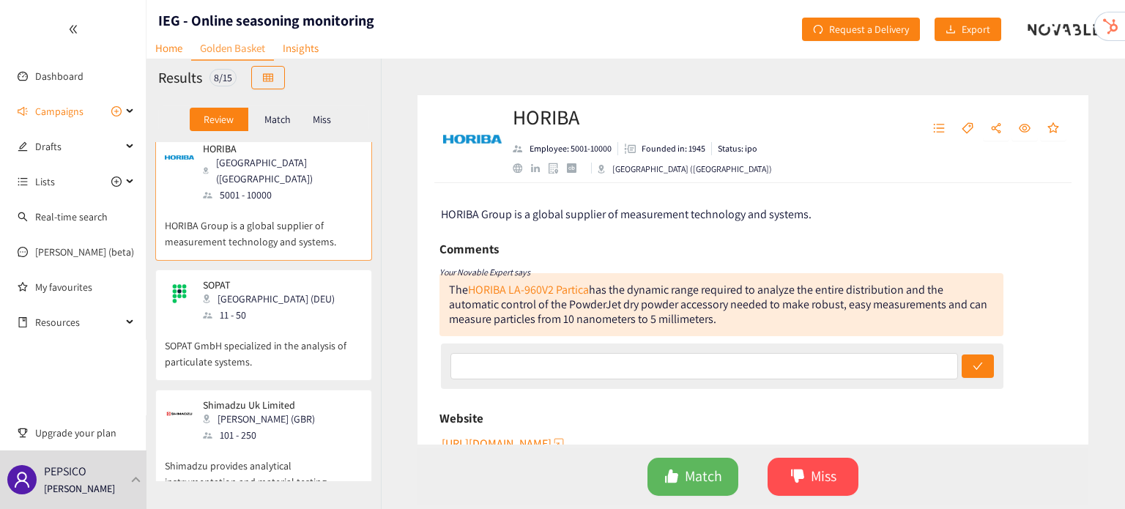
scroll to position [409, 0]
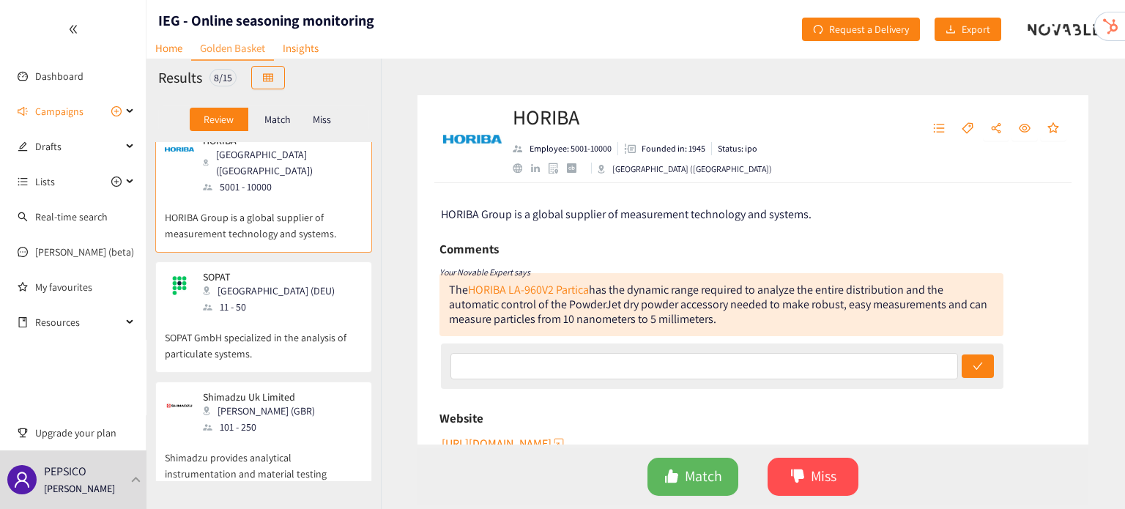
click at [252, 337] on div "SOPAT Berlin (DEU) 11 - 50 SOPAT GmbH specialized in the analysis of particulat…" at bounding box center [264, 321] width 198 height 101
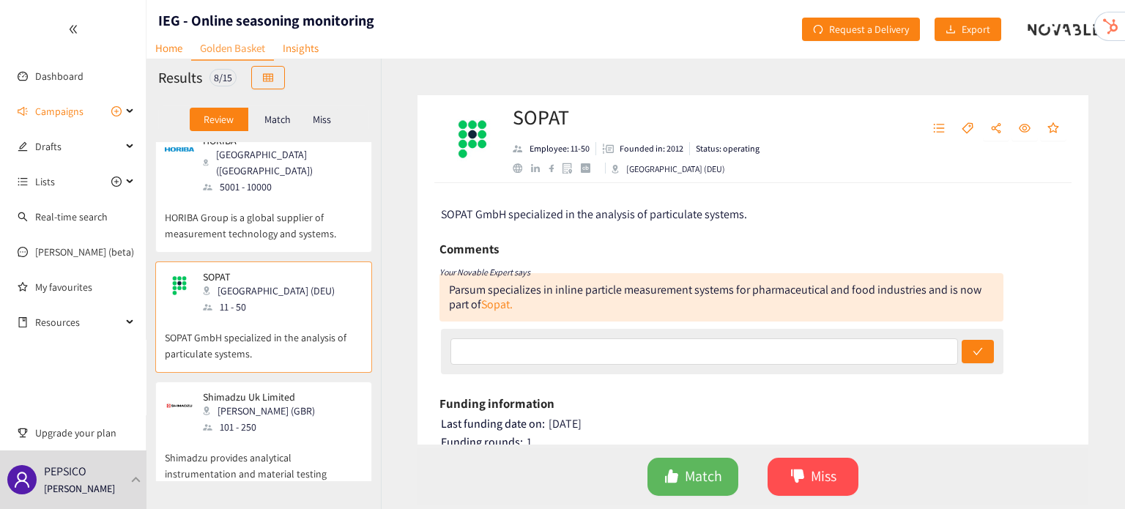
scroll to position [447, 0]
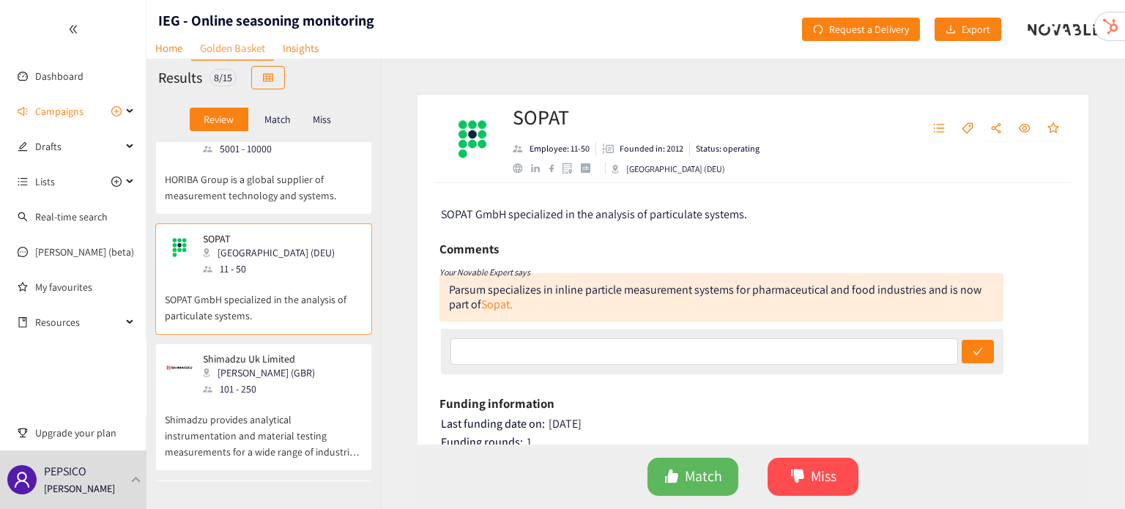
click at [256, 365] on div "Milton Keynes (GBR)" at bounding box center [263, 373] width 121 height 16
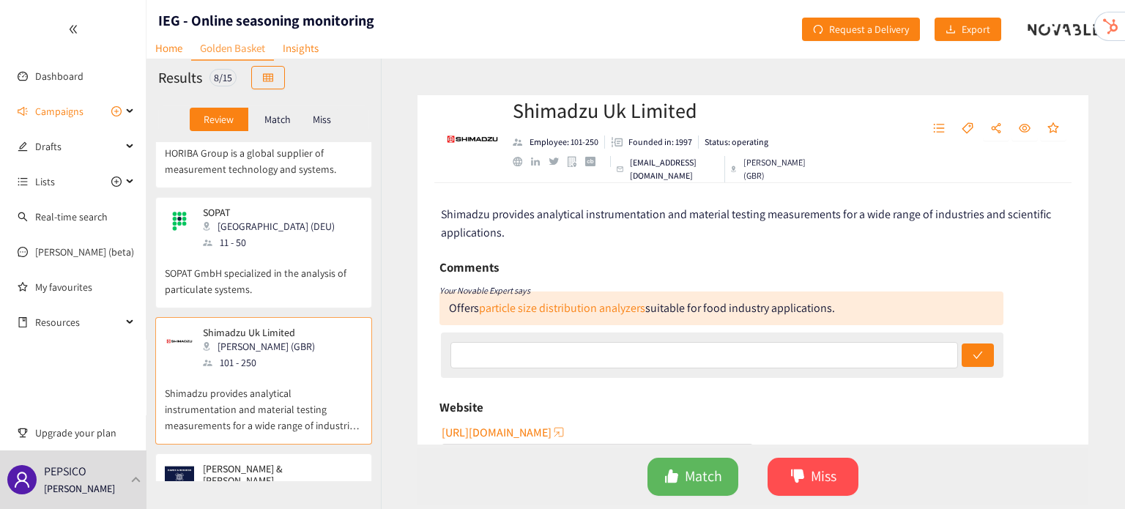
scroll to position [475, 0]
click at [230, 502] on div "1001 - 5000" at bounding box center [282, 510] width 158 height 16
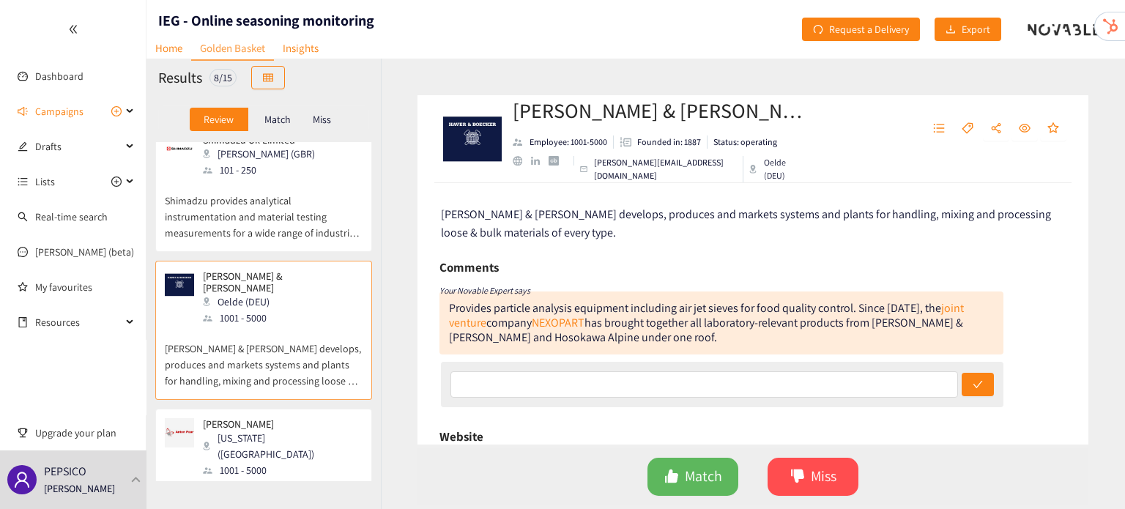
scroll to position [683, 0]
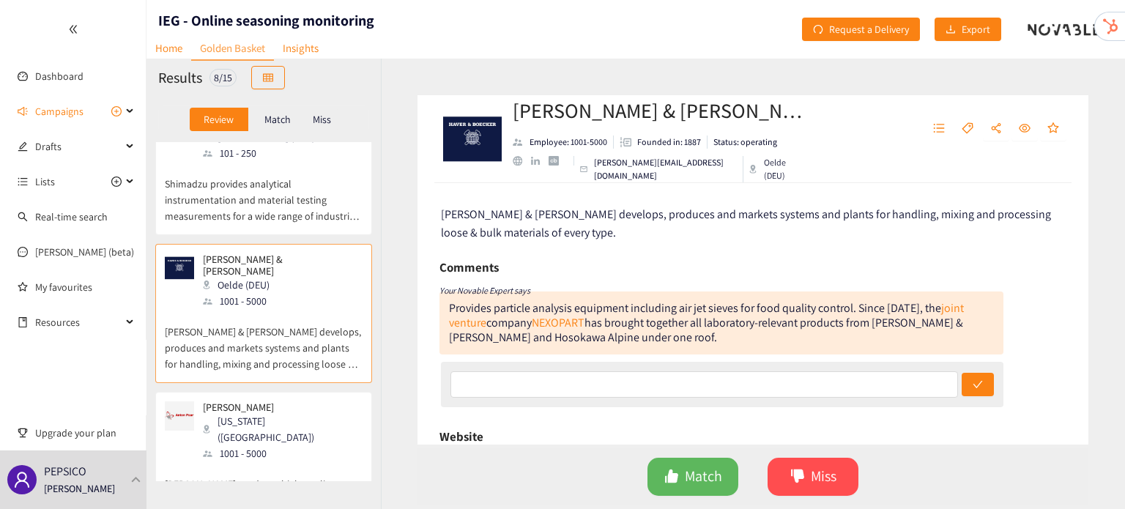
click at [230, 466] on div "Anton Paar Virginia (USA) 1001 - 5000 Anton Paar produces high-quality laborato…" at bounding box center [264, 467] width 198 height 133
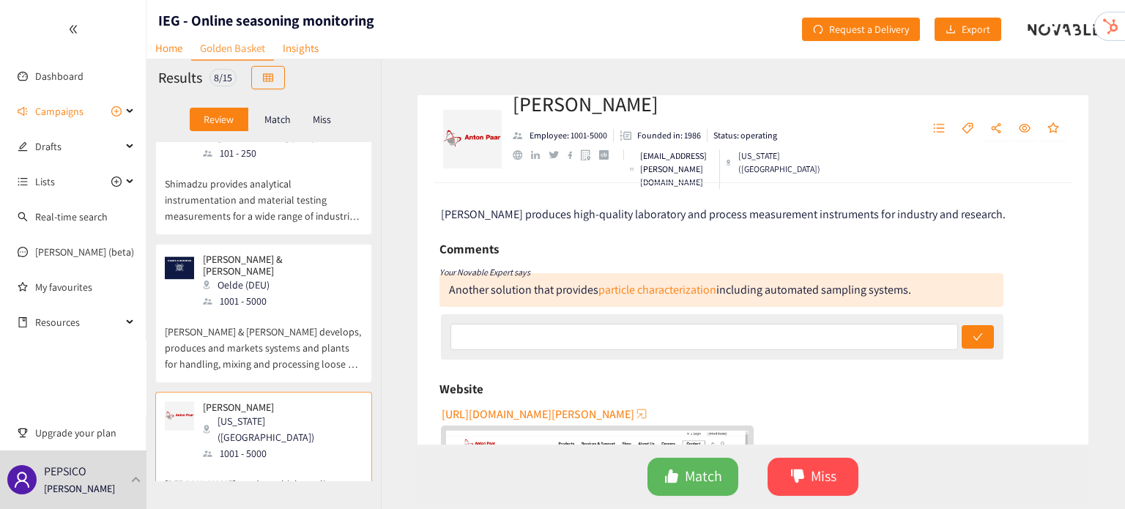
click at [279, 309] on p "Haver & Boecker develops, produces and markets systems and plants for handling,…" at bounding box center [264, 340] width 198 height 63
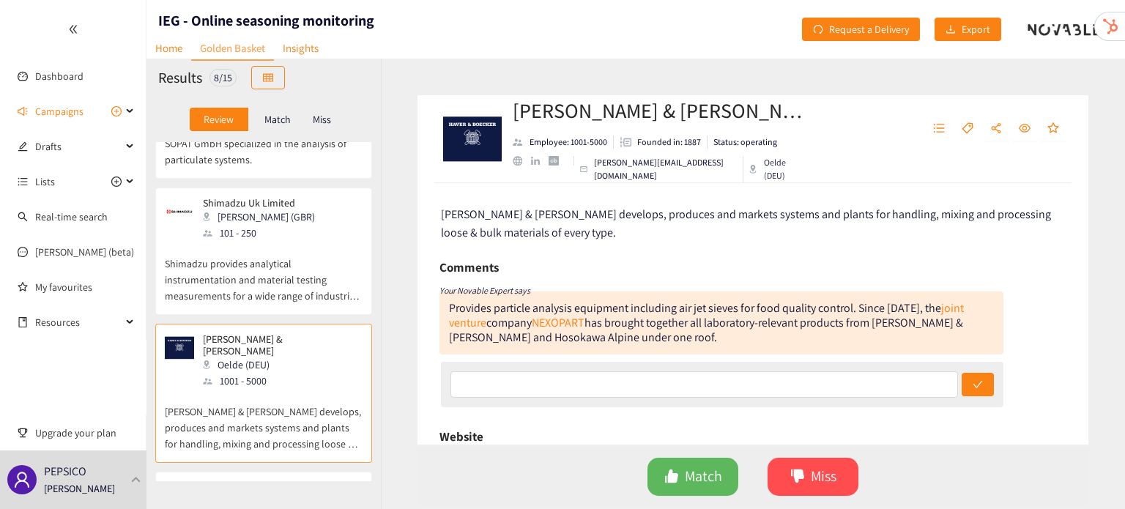
scroll to position [601, 0]
click at [279, 243] on p "Shimadzu provides analytical instrumentation and material testing measurements …" at bounding box center [264, 274] width 198 height 63
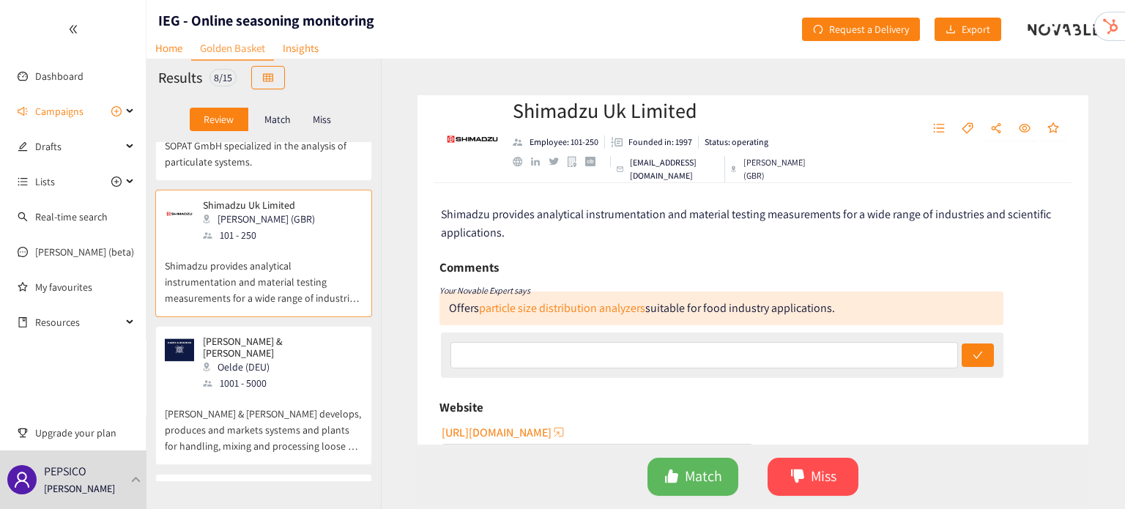
scroll to position [569, 0]
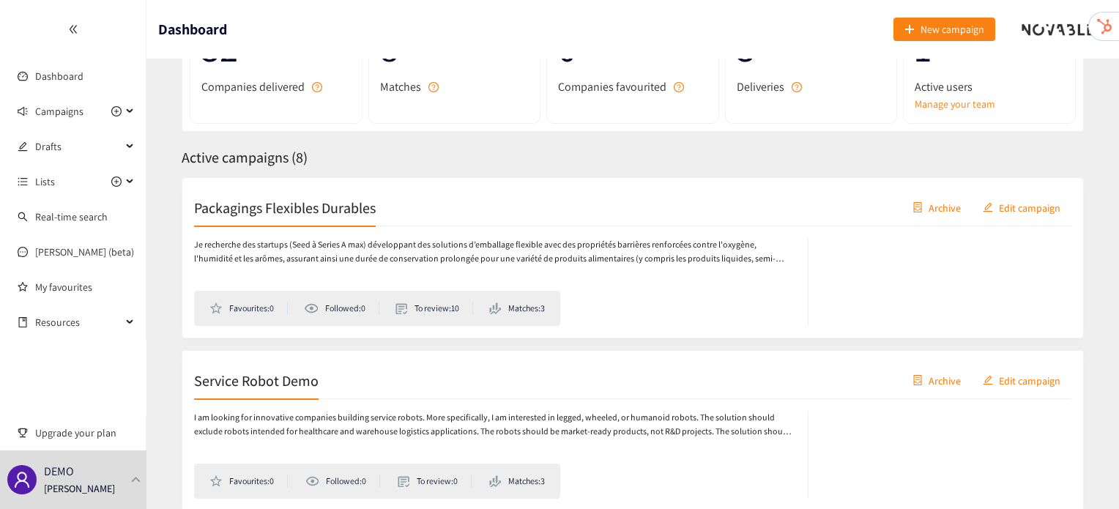
scroll to position [141, 0]
click at [120, 480] on div "DEMO [PERSON_NAME]" at bounding box center [73, 479] width 146 height 59
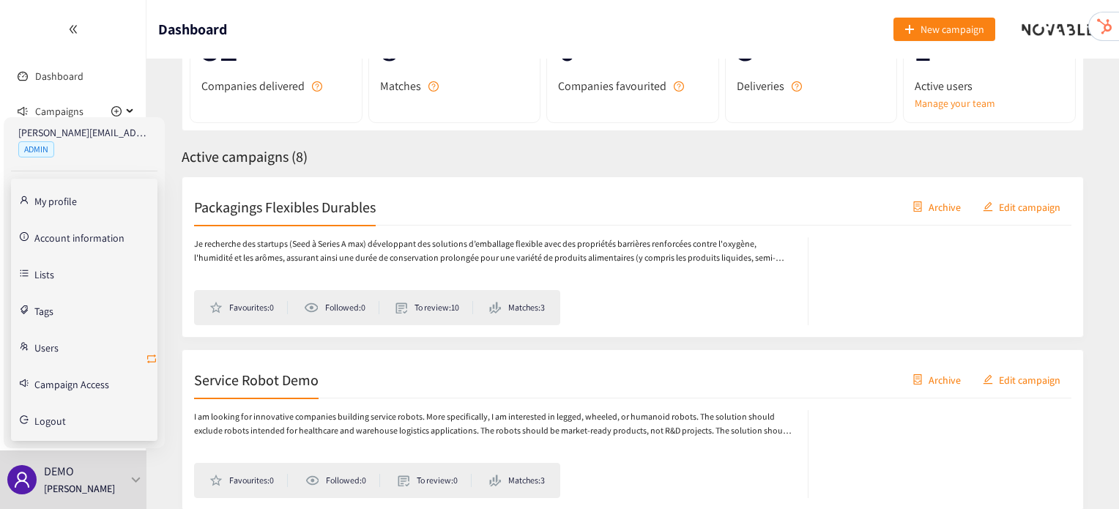
click at [151, 360] on icon "retweet" at bounding box center [152, 359] width 12 height 12
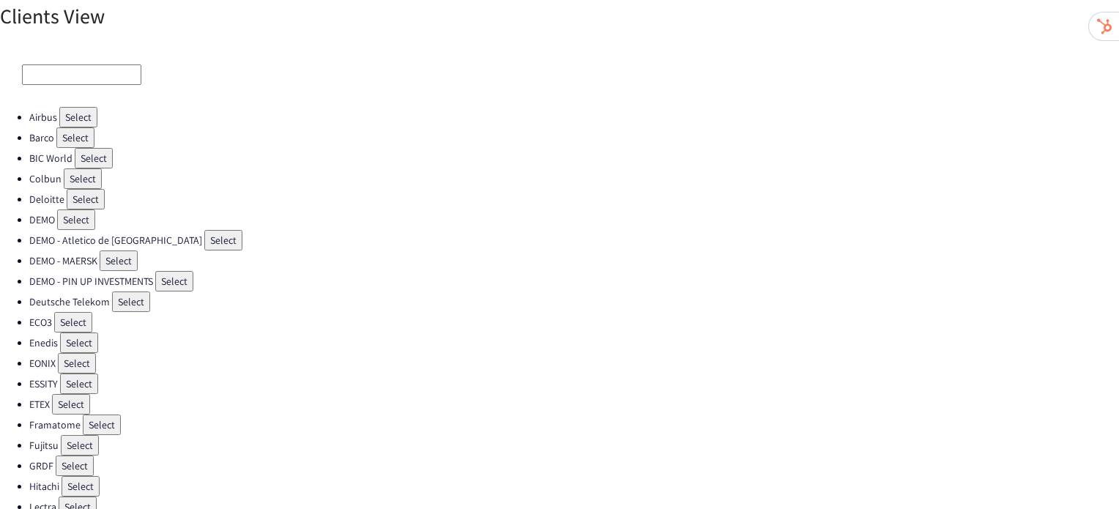
scroll to position [434, 0]
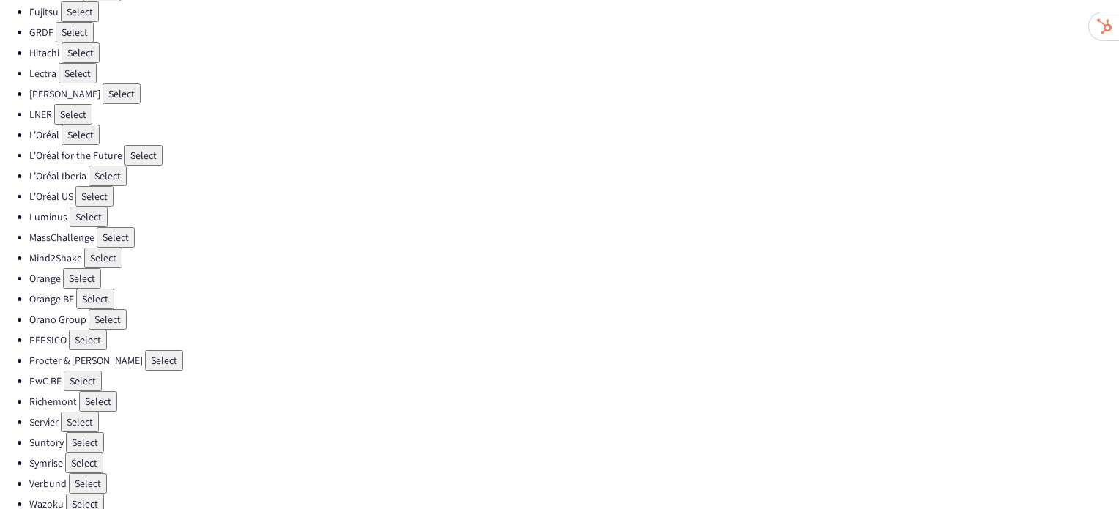
click at [81, 453] on button "Select" at bounding box center [84, 463] width 38 height 21
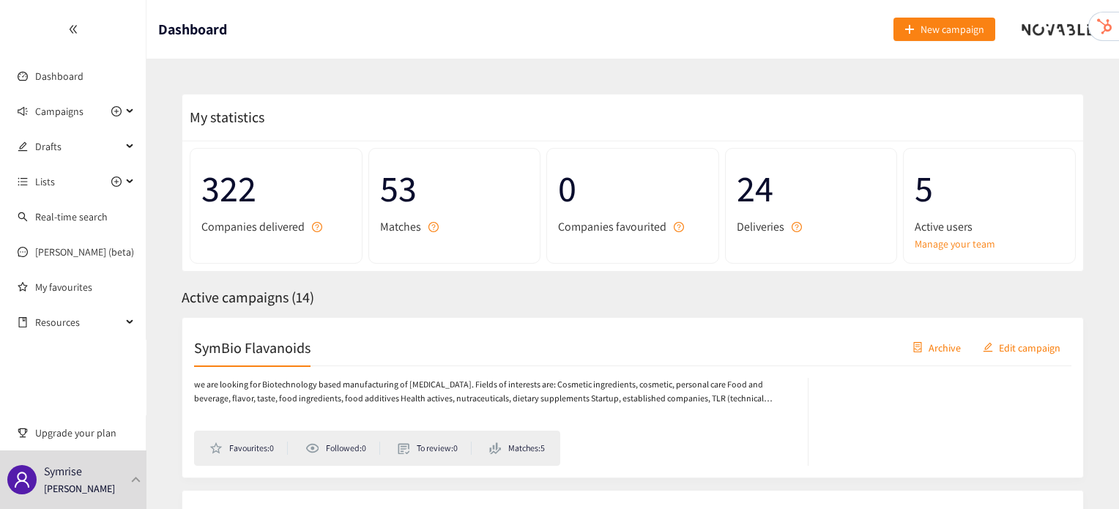
click at [295, 340] on h2 "SymBio Flavanoids" at bounding box center [252, 347] width 116 height 21
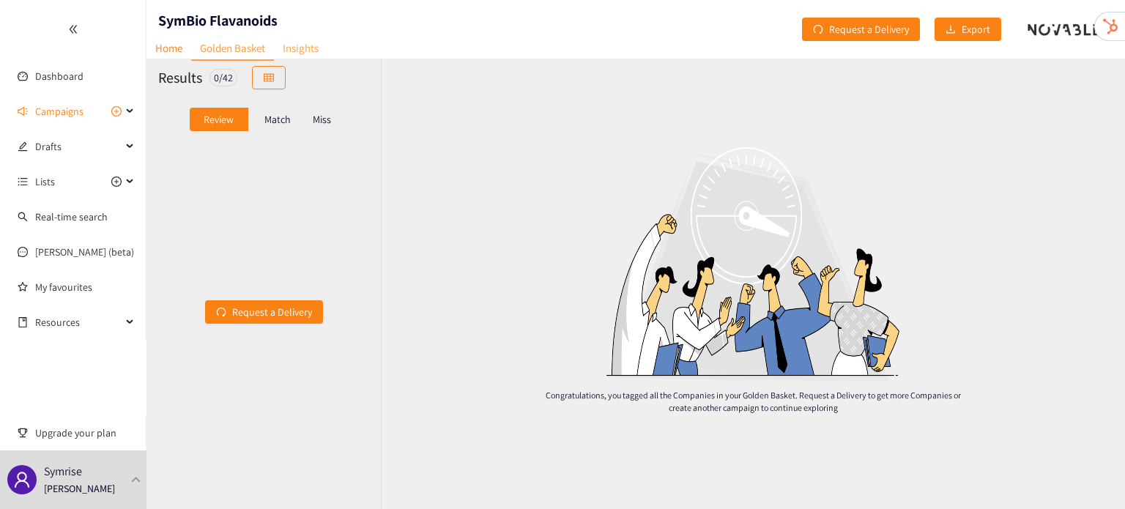
click at [316, 46] on link "Insights" at bounding box center [300, 48] width 53 height 23
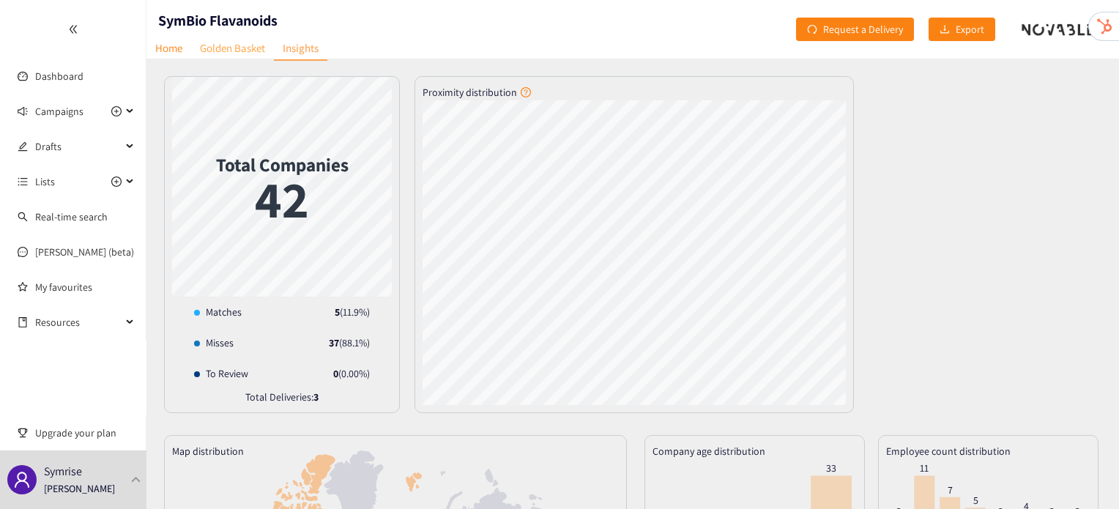
click at [207, 55] on link "Golden Basket" at bounding box center [232, 48] width 83 height 23
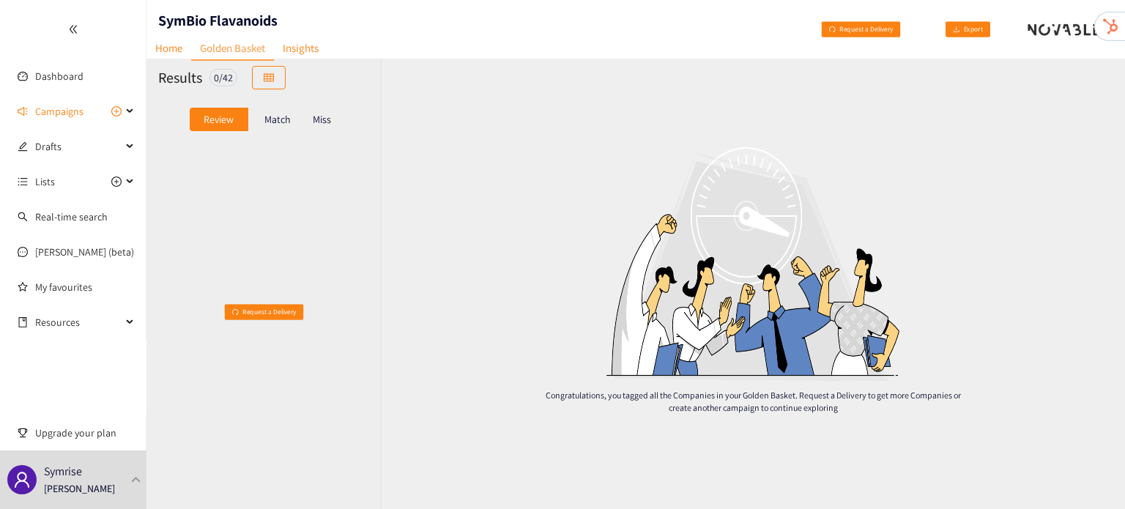
click at [285, 122] on p "Match" at bounding box center [277, 120] width 26 height 12
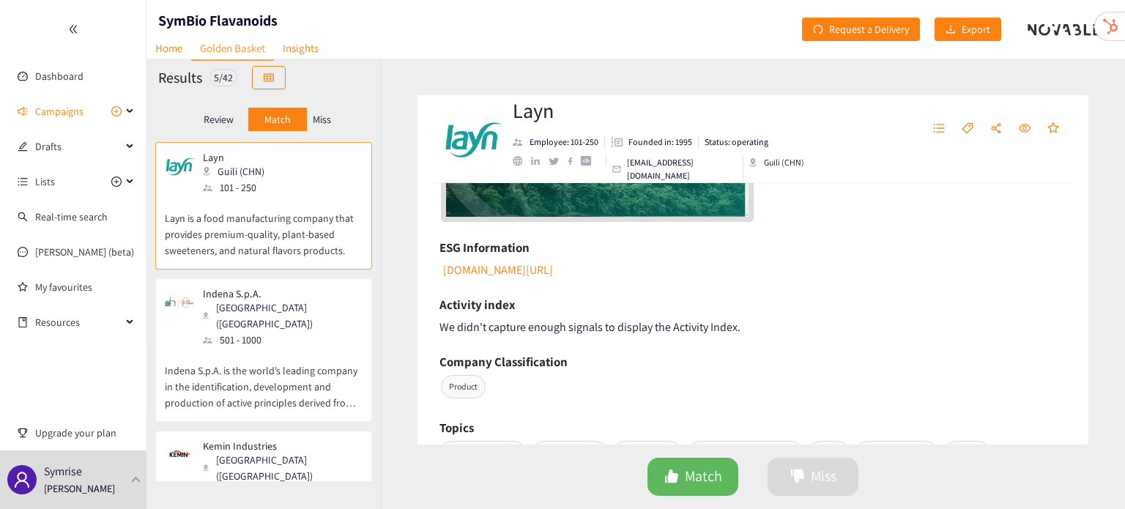
scroll to position [441, 0]
click at [239, 332] on div "501 - 1000" at bounding box center [282, 340] width 158 height 16
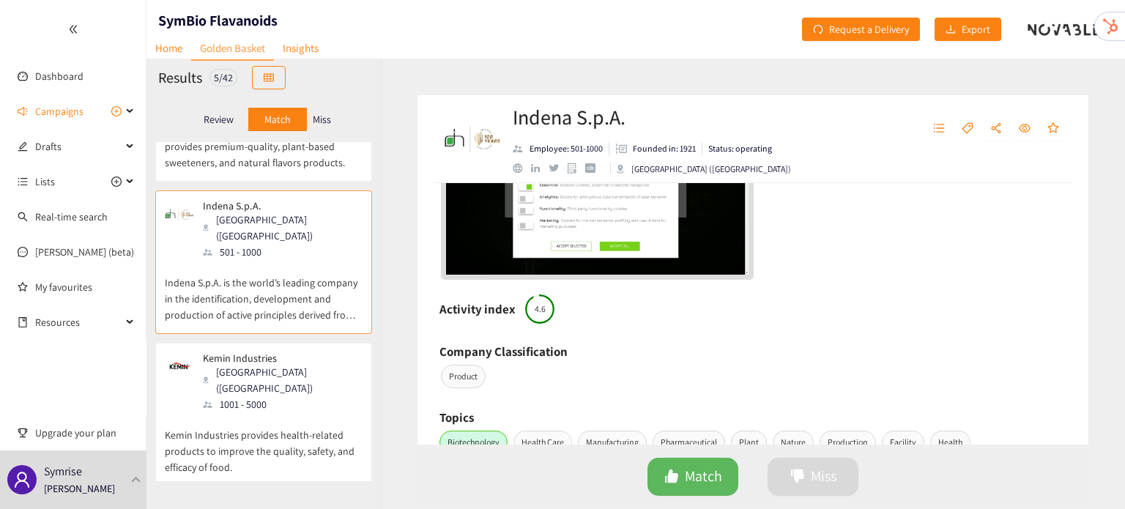
scroll to position [401, 0]
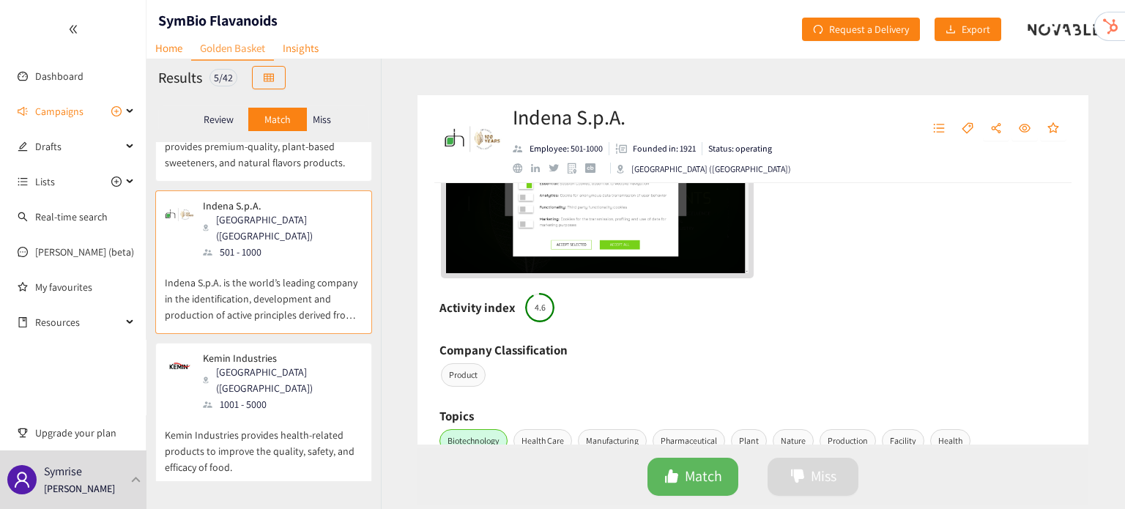
click at [235, 412] on p "Kemin Industries provides health-related products to improve the quality, safet…" at bounding box center [264, 443] width 198 height 63
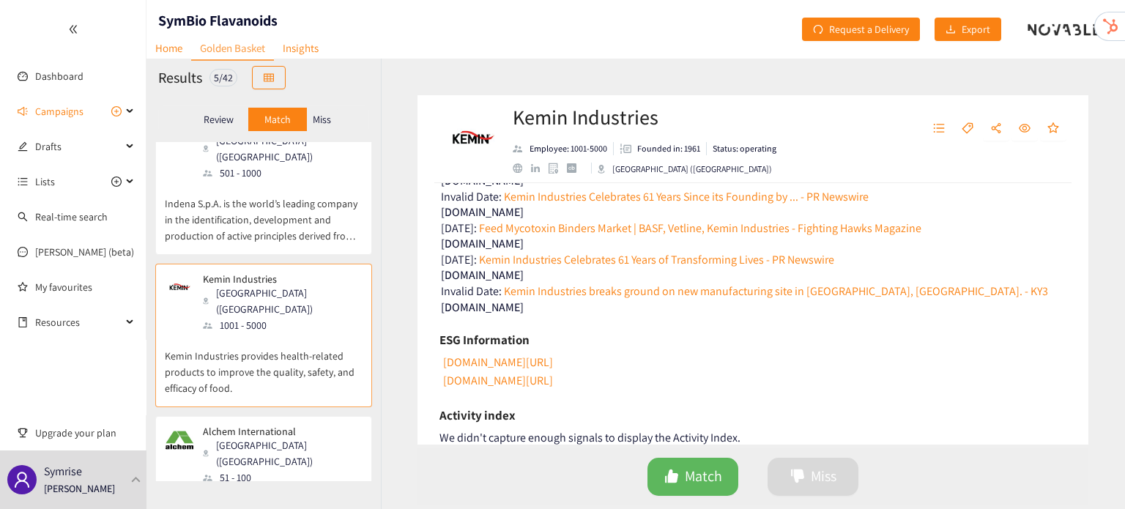
scroll to position [661, 0]
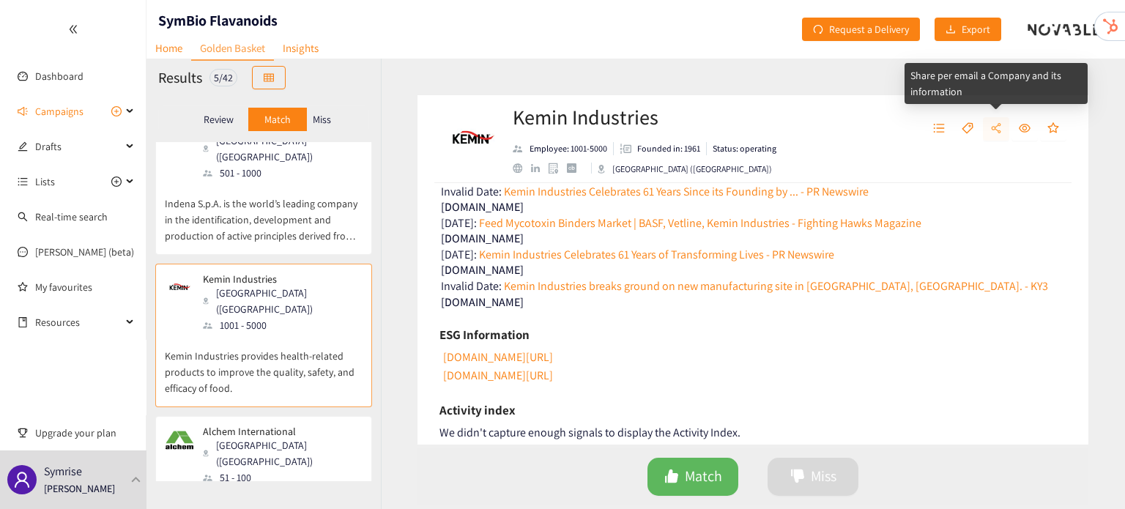
click at [1002, 137] on button "button" at bounding box center [996, 128] width 26 height 23
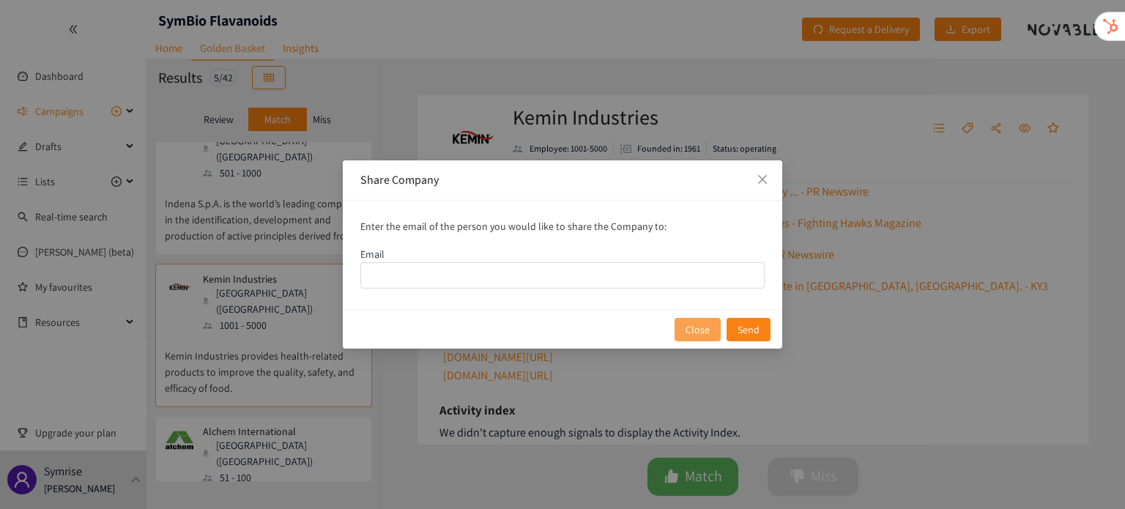
click at [688, 335] on span "Close" at bounding box center [697, 329] width 24 height 16
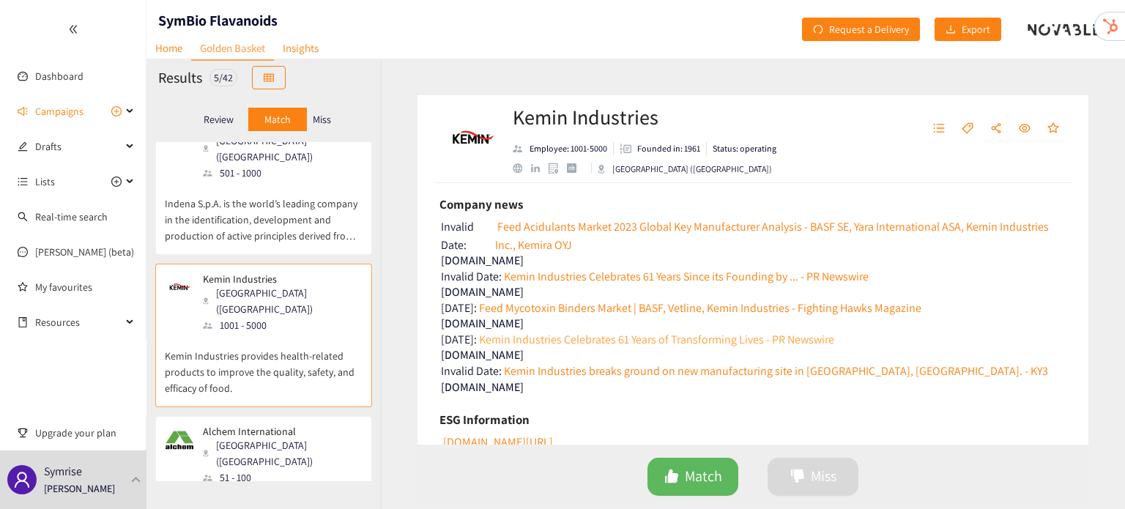
scroll to position [557, 0]
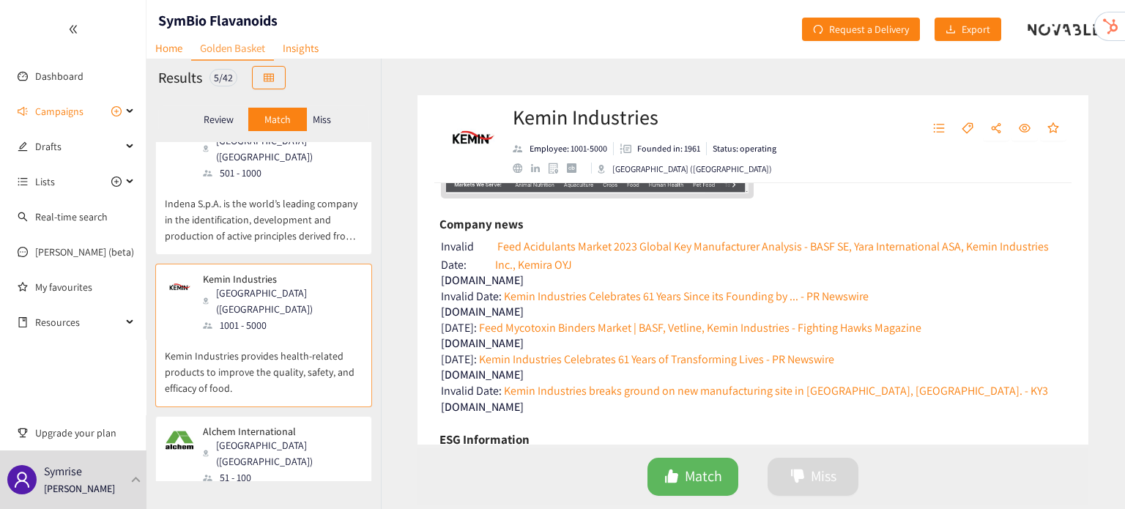
drag, startPoint x: 592, startPoint y: 245, endPoint x: 281, endPoint y: 204, distance: 313.2
click at [281, 204] on p "Indena S.p.A. is the world’s leading company in the identification, development…" at bounding box center [264, 212] width 198 height 63
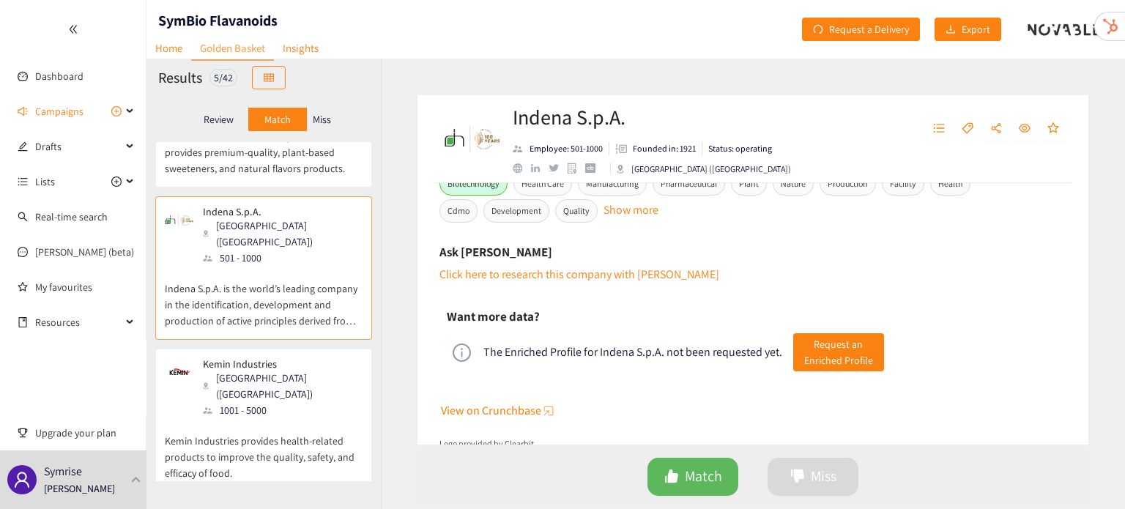
scroll to position [81, 0]
click at [286, 170] on p "Layn is a food manufacturing company that provides premium-quality, plant-based…" at bounding box center [264, 145] width 198 height 63
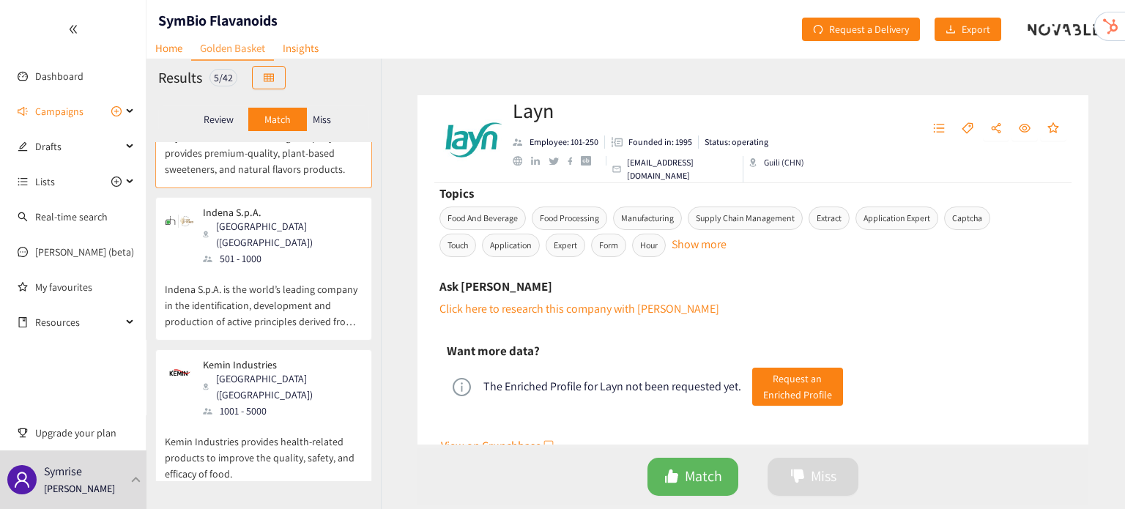
scroll to position [734, 0]
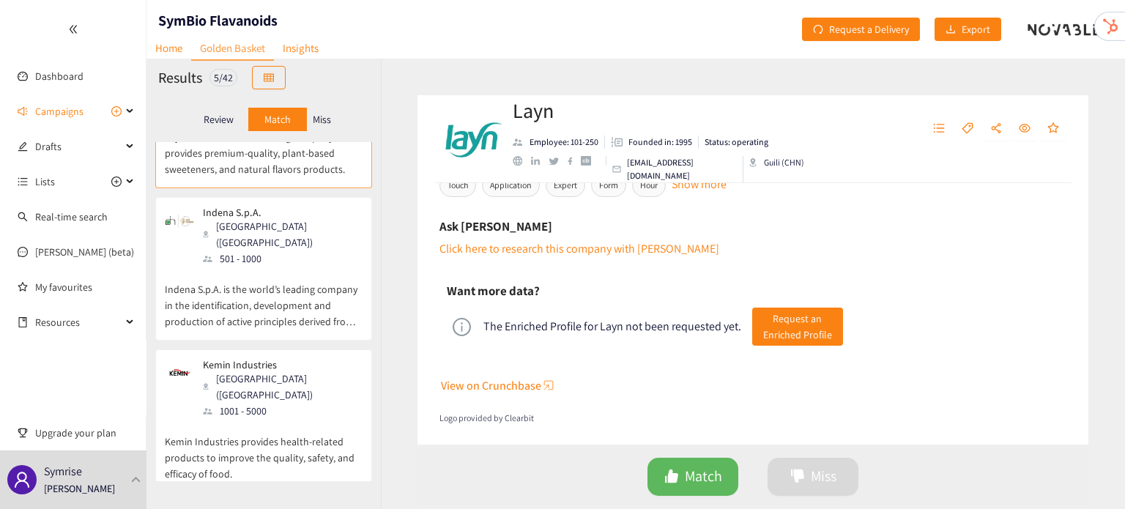
click at [199, 377] on div "Kemin Industries Des Moines (USA) 1001 - 5000" at bounding box center [273, 389] width 158 height 60
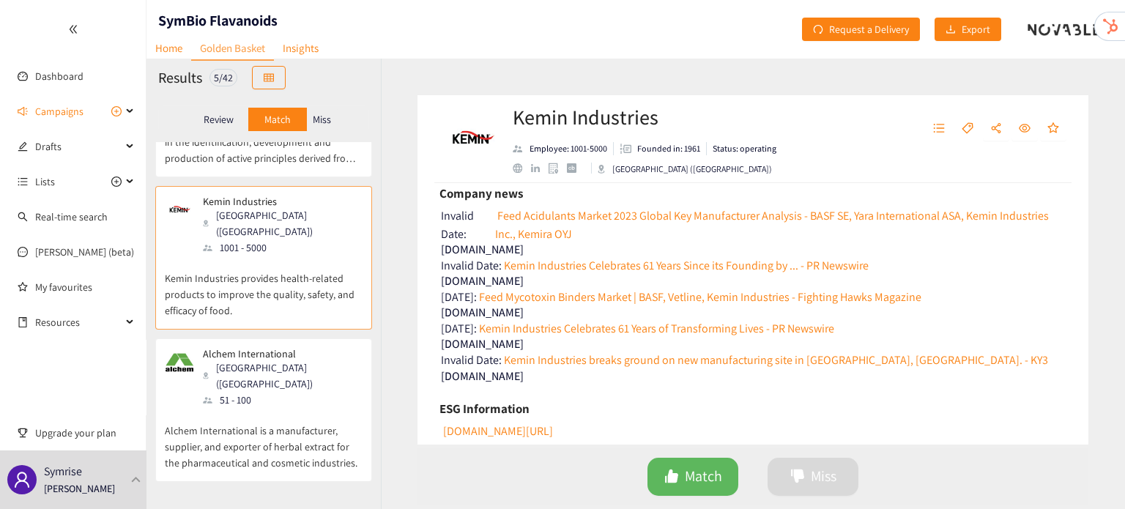
scroll to position [589, 0]
click at [584, 213] on link "Feed Acidulants Market 2023 Global Key Manufacturer Analysis - BASF SE, Yara In…" at bounding box center [780, 223] width 571 height 37
click at [639, 264] on link "Kemin Industries Celebrates 61 Years Since its Founding by ... - PR Newswire" at bounding box center [685, 264] width 367 height 18
click at [621, 322] on link "Kemin Industries Celebrates 61 Years of Transforming Lives - PR Newswire" at bounding box center [655, 327] width 357 height 18
click at [640, 359] on link "Kemin Industries breaks ground on new manufacturing site in Verona, Mo. - KY3" at bounding box center [775, 358] width 546 height 18
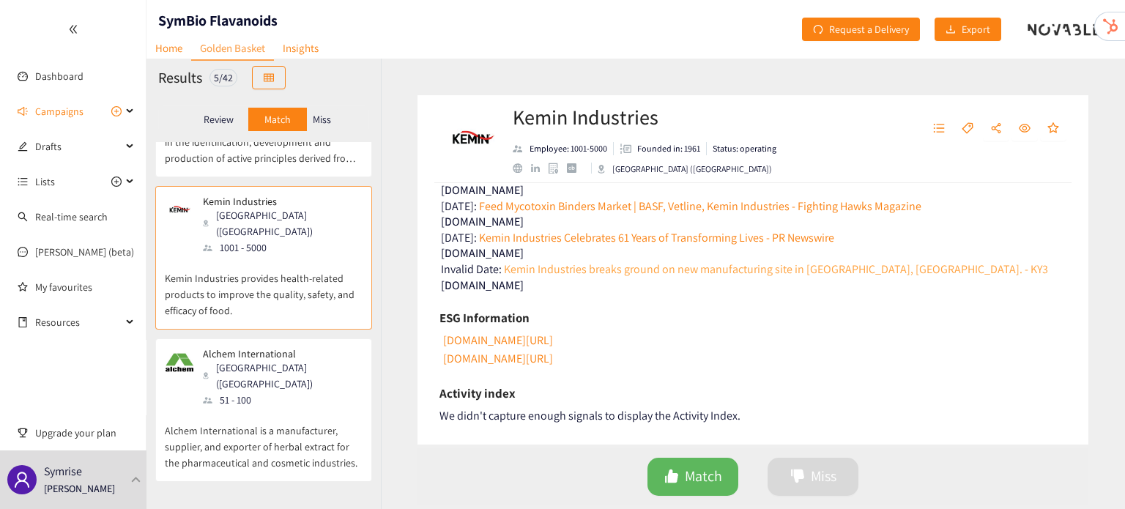
scroll to position [680, 0]
click at [553, 335] on link "www.kemin.com/na/en-us/company/social-responsibility" at bounding box center [497, 338] width 112 height 15
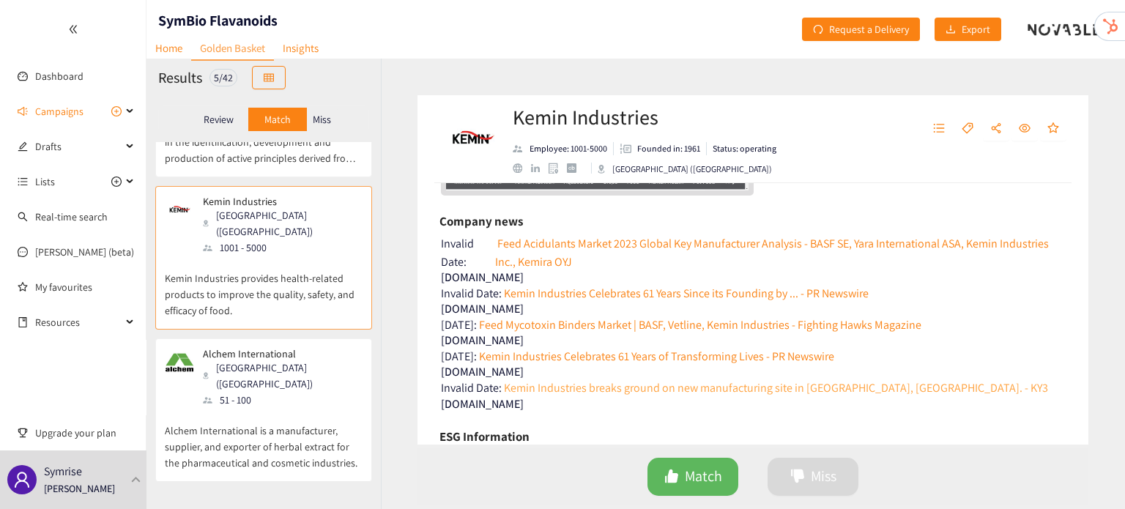
scroll to position [559, 0]
click at [579, 237] on link "Feed Acidulants Market 2023 Global Key Manufacturer Analysis - BASF SE, Yara In…" at bounding box center [780, 253] width 571 height 37
click at [557, 260] on link "Feed Acidulants Market 2023 Global Key Manufacturer Analysis - BASF SE, Yara In…" at bounding box center [780, 253] width 571 height 37
click at [584, 295] on link "Kemin Industries Celebrates 61 Years Since its Founding by ... - PR Newswire" at bounding box center [685, 294] width 367 height 18
click at [549, 236] on link "Feed Acidulants Market 2023 Global Key Manufacturer Analysis - BASF SE, Yara In…" at bounding box center [780, 253] width 571 height 37
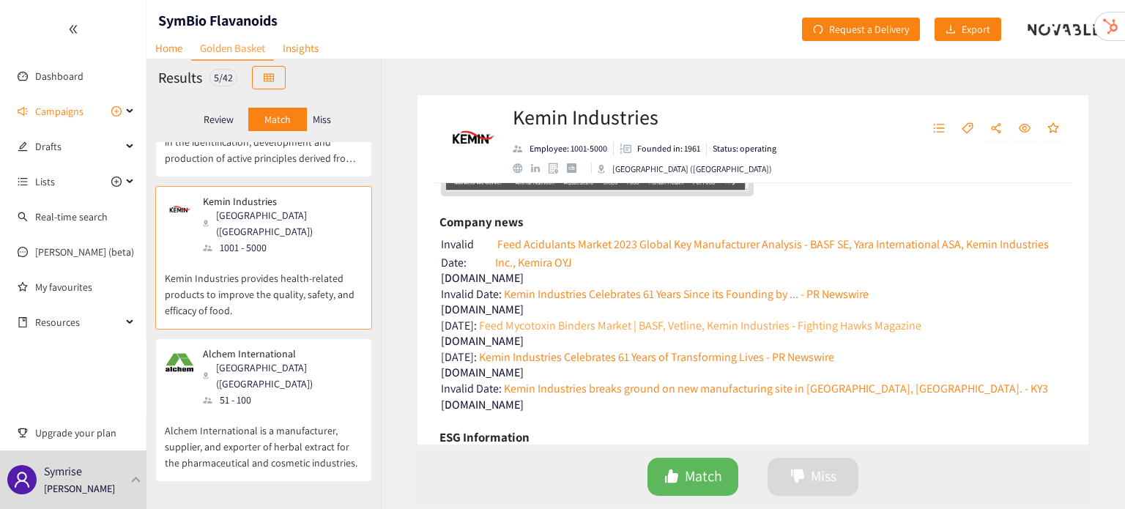
click at [543, 327] on link "Feed Mycotoxin Binders Market | BASF, Vetline, Kemin Industries - Fighting Hawk…" at bounding box center [699, 325] width 445 height 18
click at [611, 352] on link "Kemin Industries Celebrates 61 Years of Transforming Lives - PR Newswire" at bounding box center [655, 357] width 357 height 18
click at [590, 384] on link "Kemin Industries breaks ground on new manufacturing site in Verona, Mo. - KY3" at bounding box center [775, 388] width 546 height 18
click at [299, 348] on div "Alchem International New Delhi (IND) 51 - 100" at bounding box center [264, 378] width 198 height 60
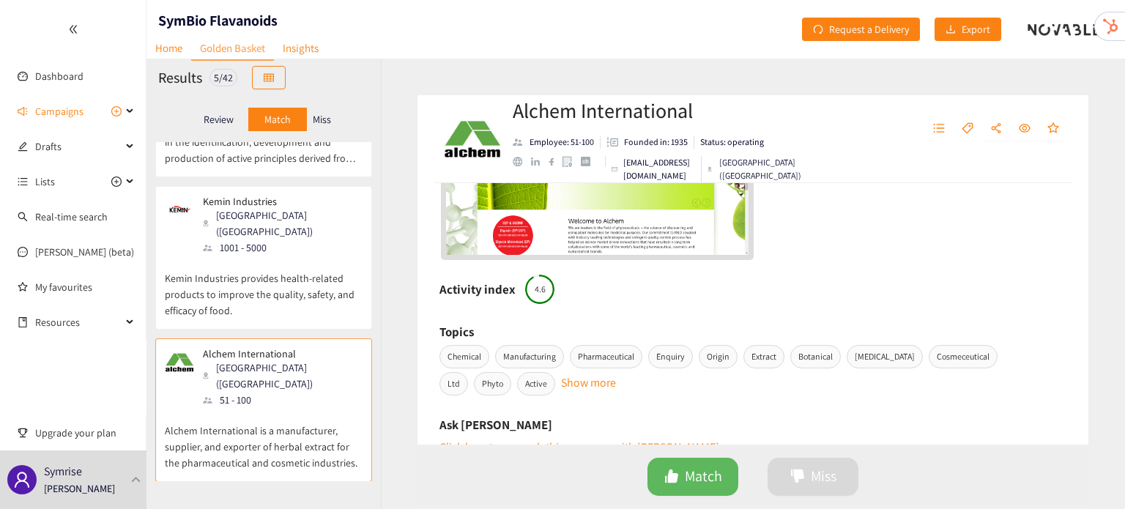
scroll to position [340, 0]
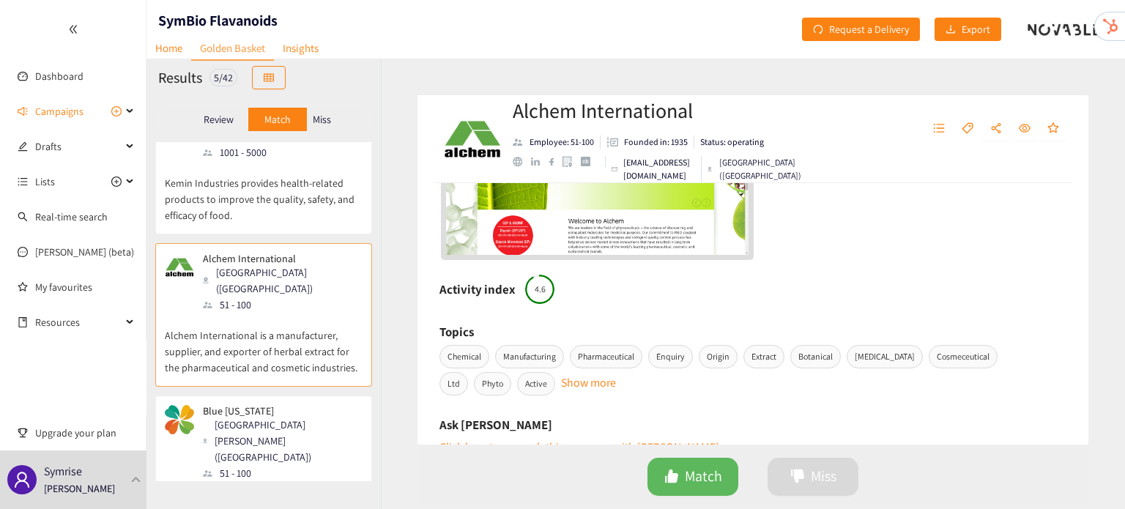
click at [307, 465] on div "51 - 100" at bounding box center [282, 473] width 158 height 16
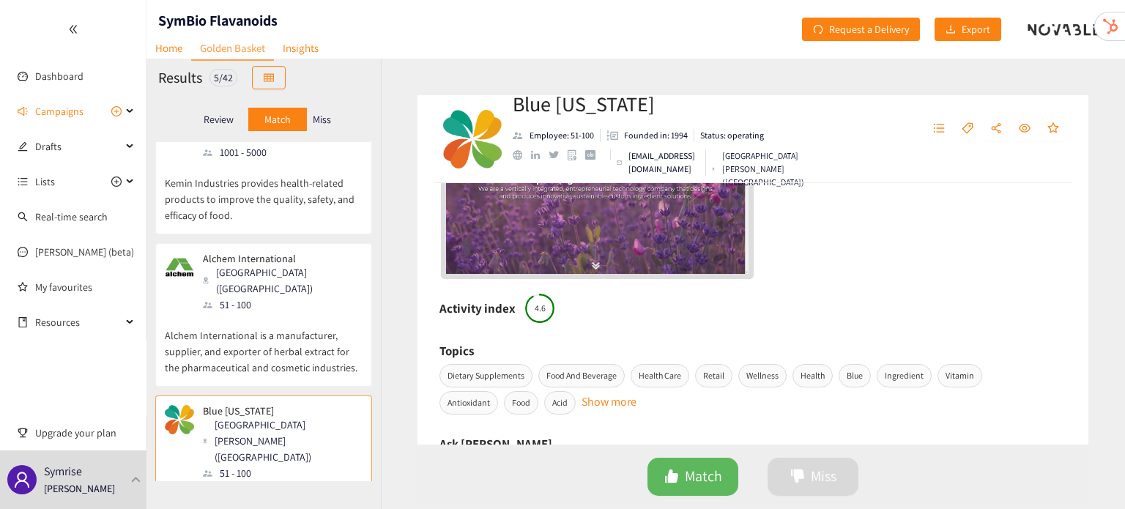
scroll to position [0, 0]
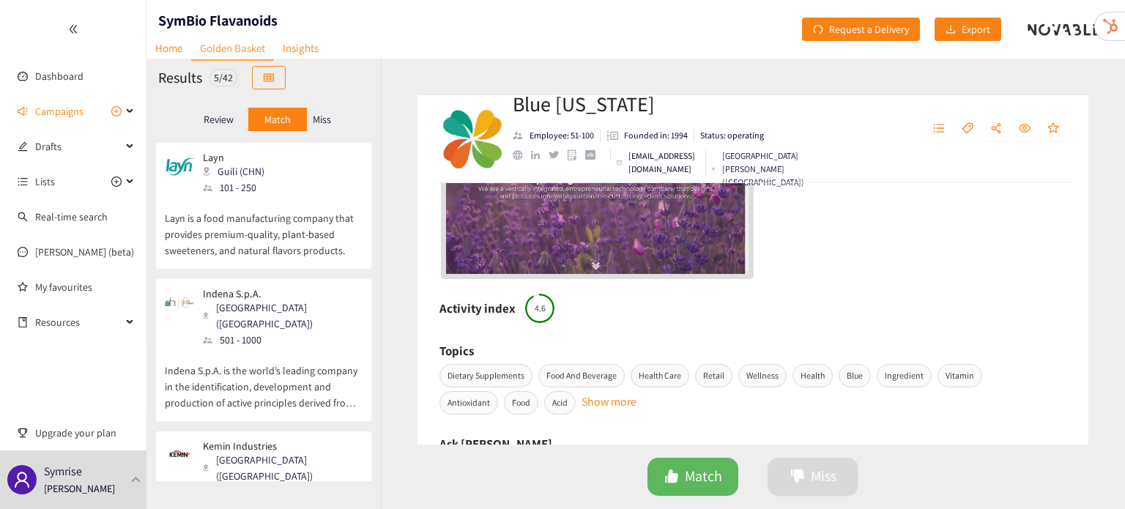
click at [272, 247] on p "Layn is a food manufacturing company that provides premium-quality, plant-based…" at bounding box center [264, 227] width 198 height 63
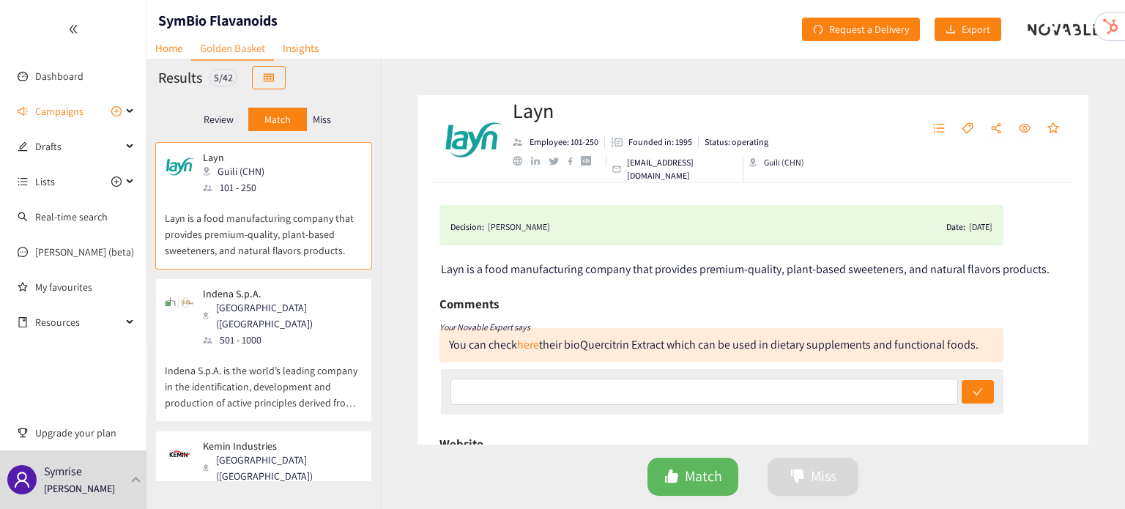
click at [519, 166] on div "website" at bounding box center [518, 161] width 10 height 10
click at [291, 368] on p "Indena S.p.A. is the world’s leading company in the identification, development…" at bounding box center [264, 379] width 198 height 63
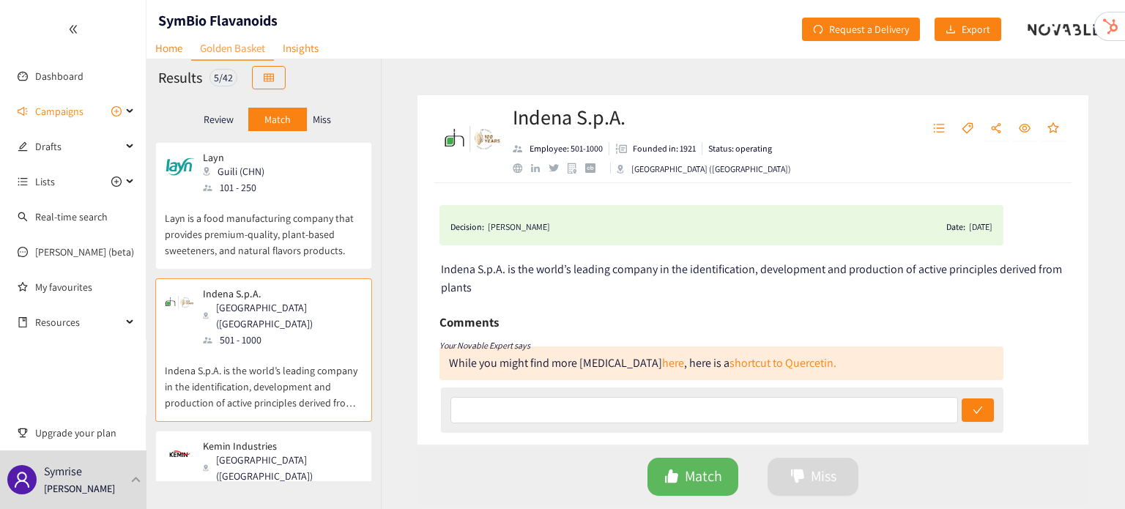
click at [520, 172] on div "website" at bounding box center [518, 168] width 10 height 10
click at [236, 484] on div "1001 - 5000" at bounding box center [282, 492] width 158 height 16
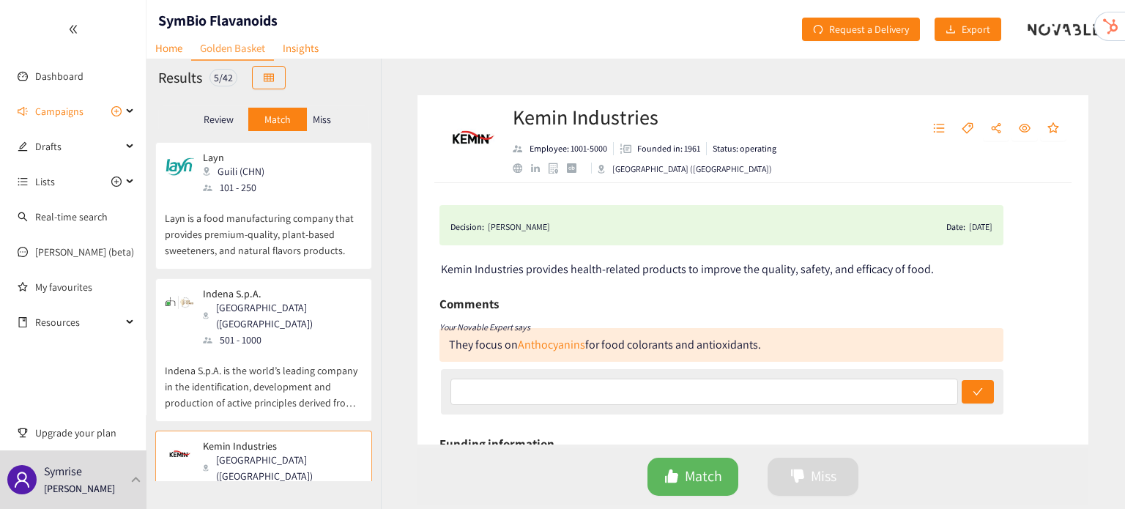
click at [521, 172] on div "website" at bounding box center [518, 168] width 10 height 10
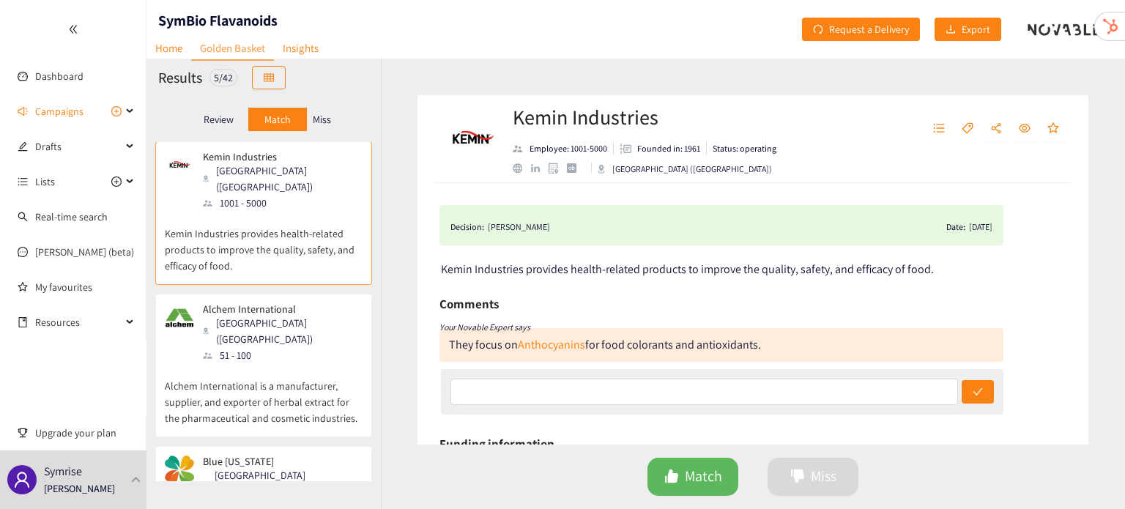
scroll to position [291, 0]
click at [302, 361] on p "Alchem International is a manufacturer, supplier, and exporter of herbal extrac…" at bounding box center [264, 392] width 198 height 63
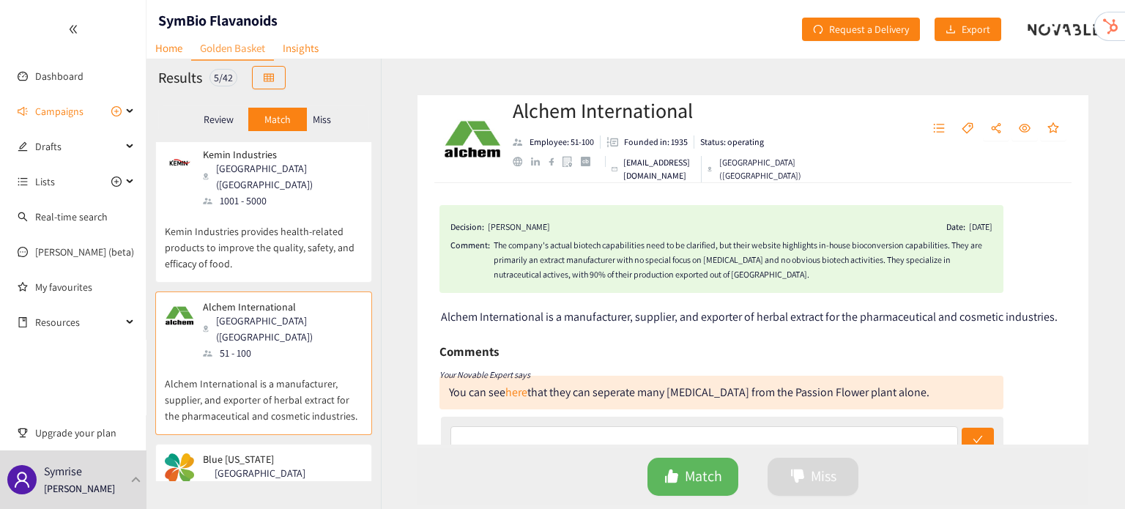
click at [522, 161] on link "website" at bounding box center [522, 162] width 18 height 10
click at [273, 465] on div "Rancho Santa Margarita (USA)" at bounding box center [282, 489] width 158 height 48
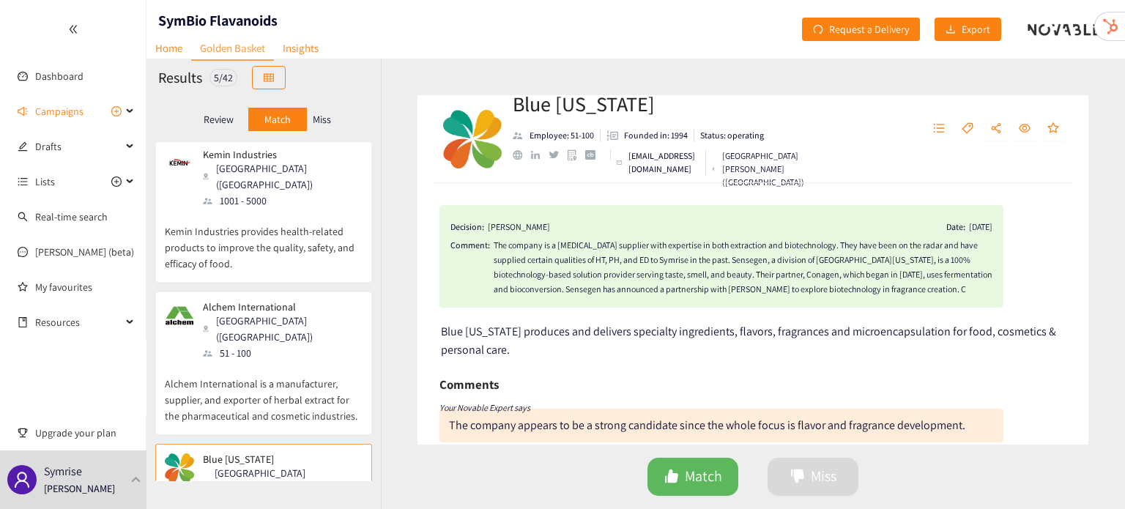
click at [523, 160] on link "website" at bounding box center [522, 155] width 18 height 10
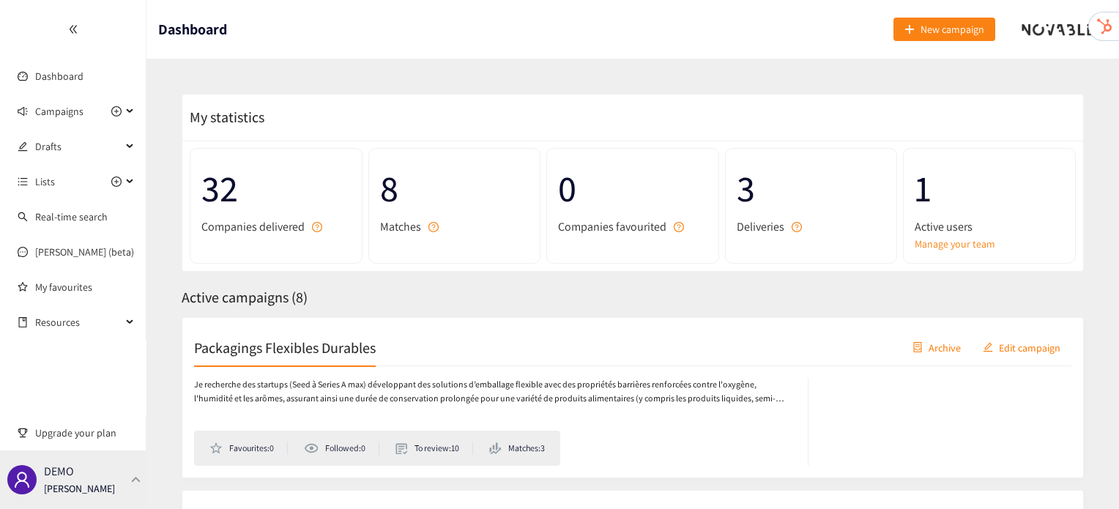
click at [129, 502] on div "DEMO [PERSON_NAME]" at bounding box center [73, 479] width 146 height 59
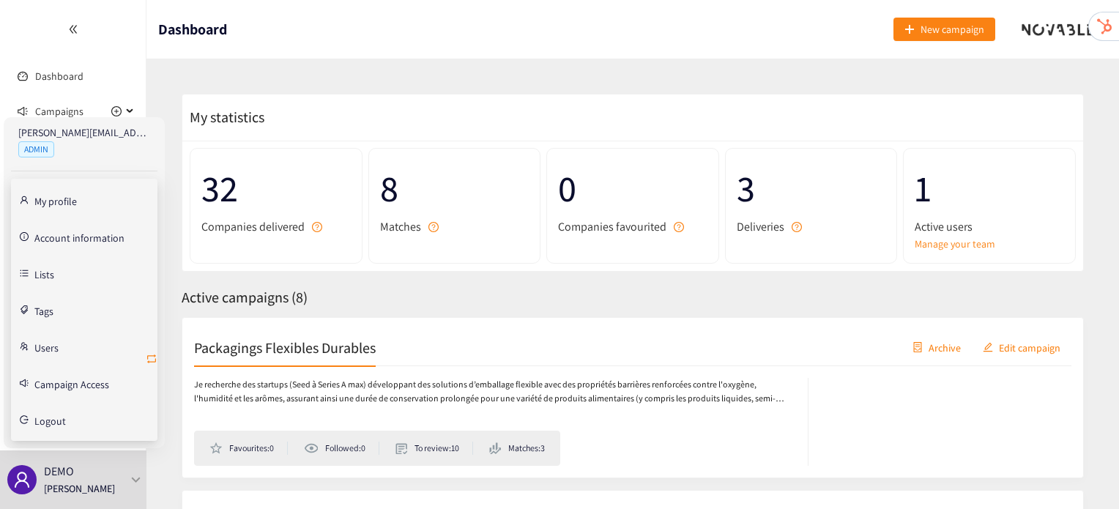
click at [155, 360] on icon "retweet" at bounding box center [152, 359] width 12 height 12
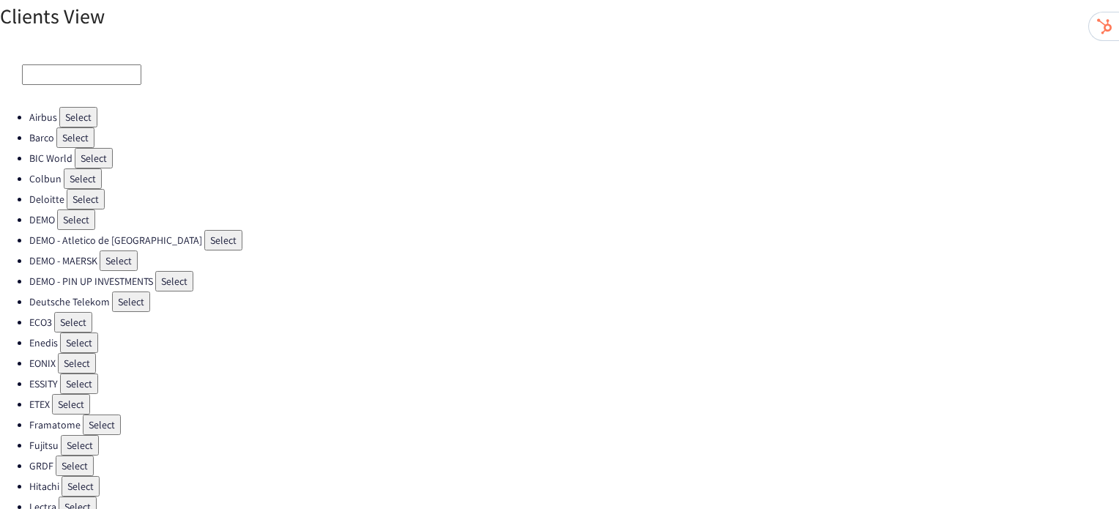
scroll to position [434, 0]
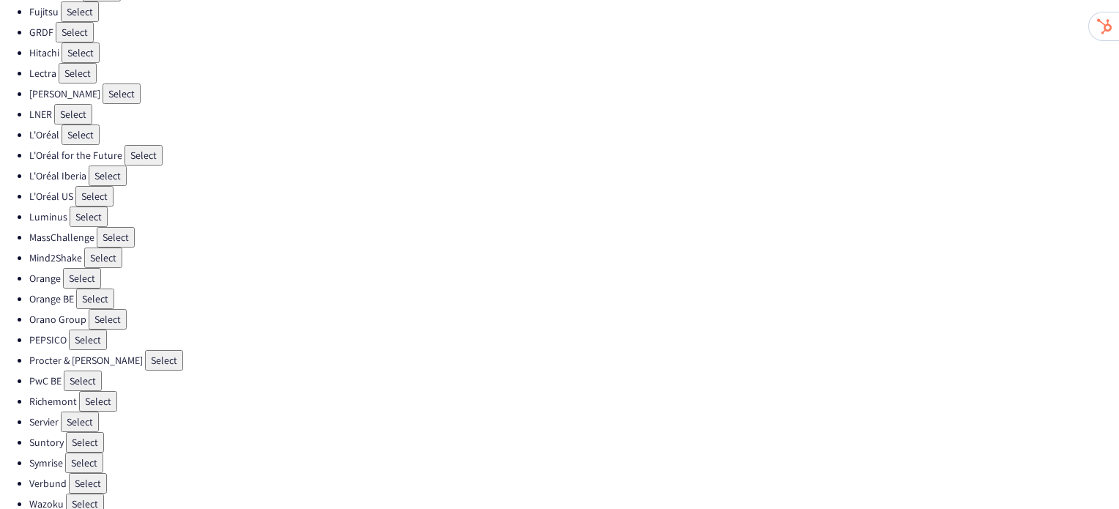
click at [86, 453] on button "Select" at bounding box center [84, 463] width 38 height 21
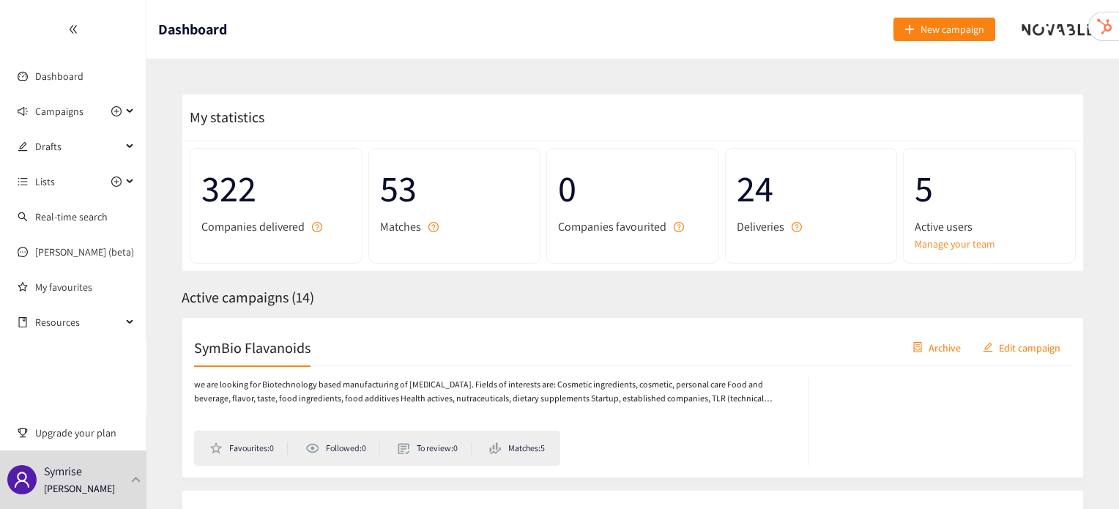
click at [283, 341] on h2 "SymBio Flavanoids" at bounding box center [252, 347] width 116 height 21
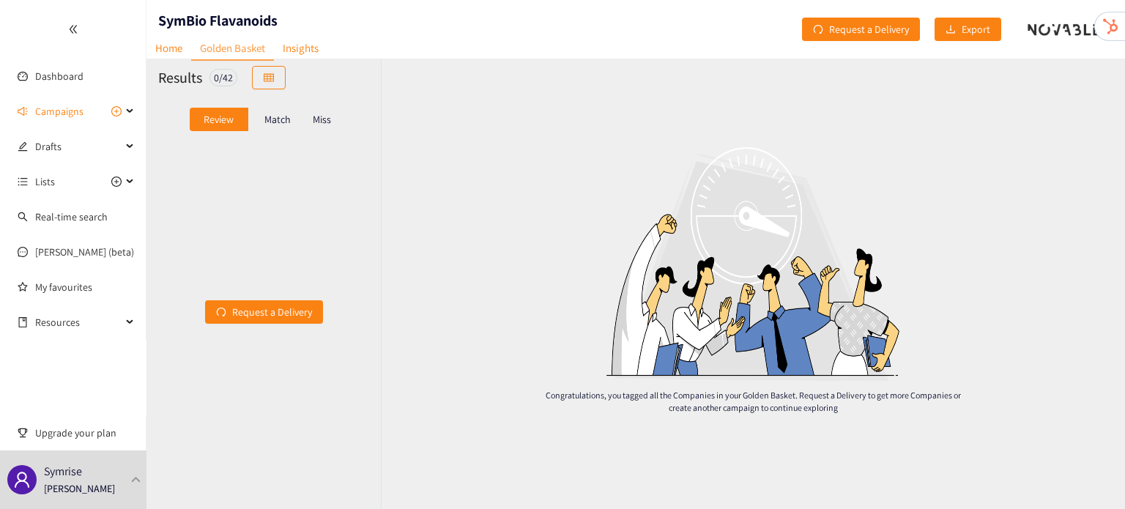
click at [278, 122] on p "Match" at bounding box center [277, 120] width 26 height 12
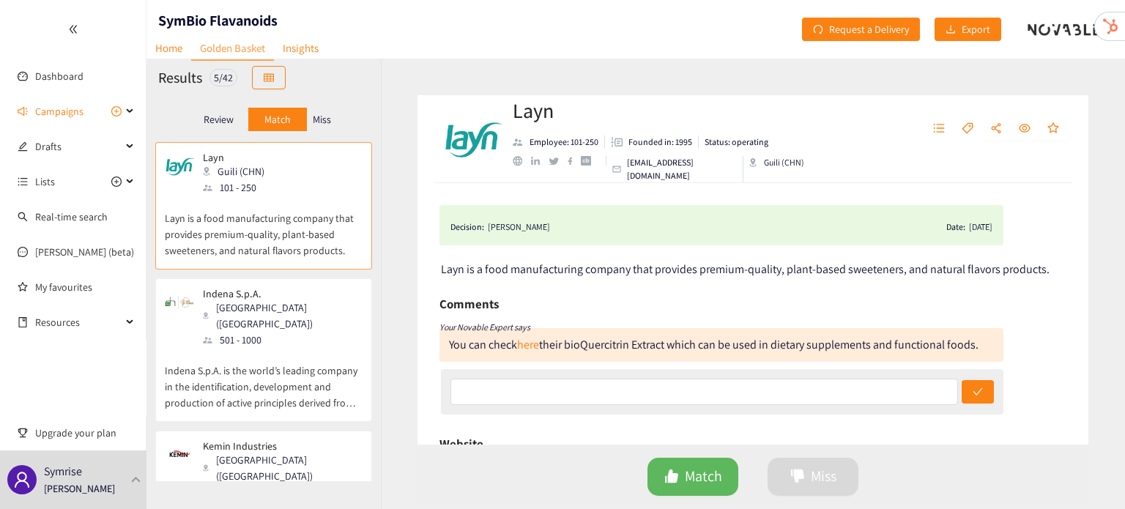
click at [272, 348] on p "Indena S.p.A. is the world’s leading company in the identification, development…" at bounding box center [264, 379] width 198 height 63
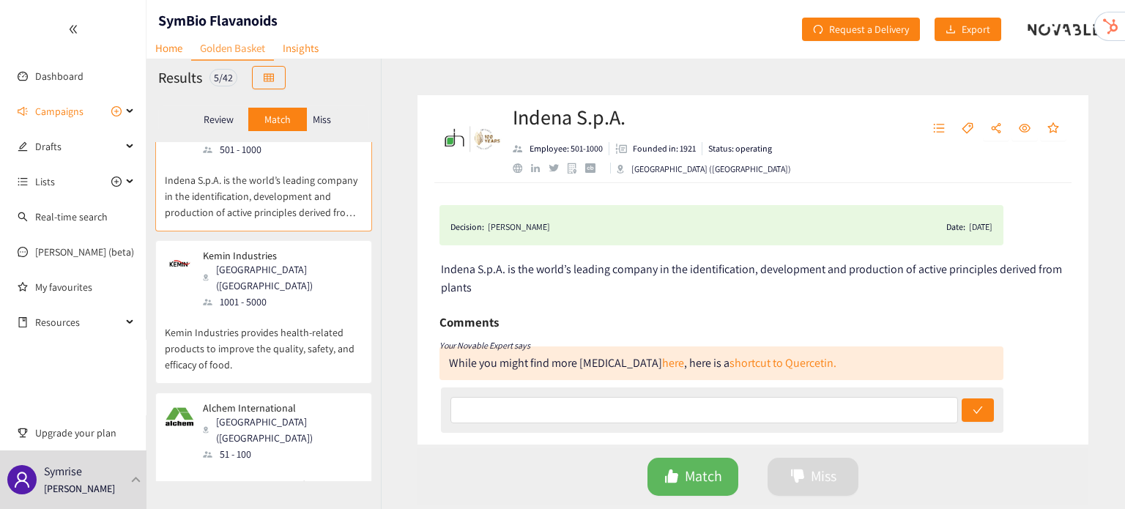
scroll to position [192, 0]
click at [272, 342] on div "Kemin Industries [GEOGRAPHIC_DATA] ([GEOGRAPHIC_DATA]) 1001 - 5000 Kemin Indust…" at bounding box center [264, 314] width 198 height 133
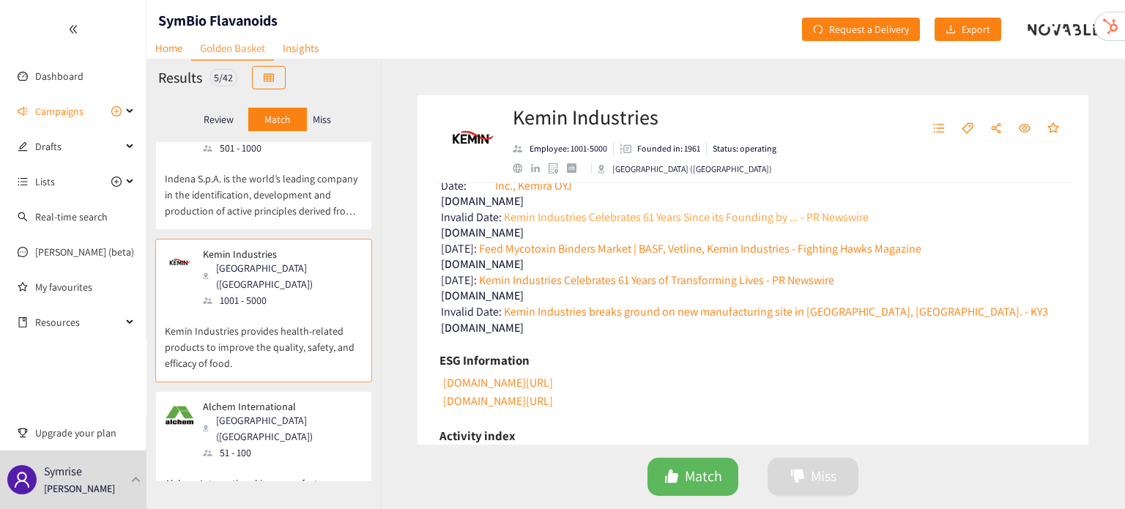
scroll to position [603, 0]
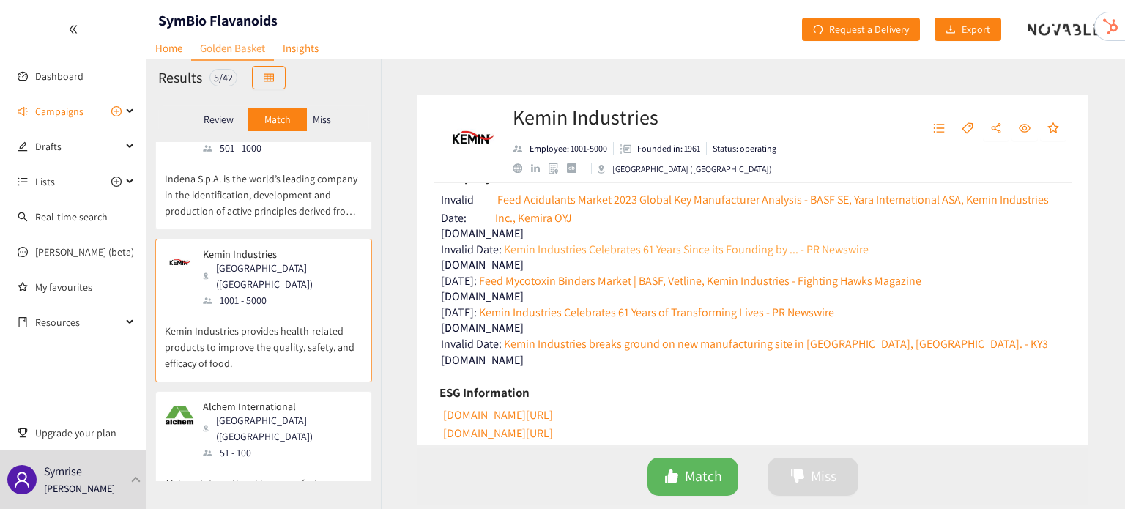
click at [637, 247] on link "Kemin Industries Celebrates 61 Years Since its Founding by ... - PR Newswire" at bounding box center [685, 249] width 367 height 18
click at [649, 277] on link "Feed Mycotoxin Binders Market | BASF, Vetline, Kemin Industries - Fighting Hawk…" at bounding box center [699, 281] width 445 height 18
click at [603, 311] on link "Kemin Industries Celebrates 61 Years of Transforming Lives - PR Newswire" at bounding box center [655, 312] width 357 height 18
click at [586, 338] on link "Kemin Industries breaks ground on new manufacturing site in [GEOGRAPHIC_DATA], …" at bounding box center [775, 344] width 546 height 18
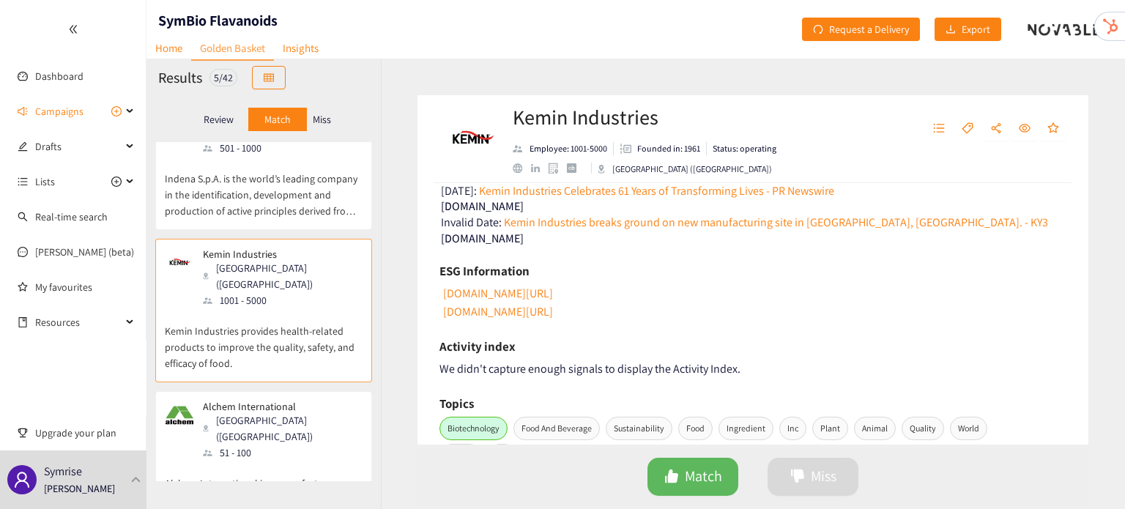
scroll to position [724, 0]
click at [546, 291] on link "[DOMAIN_NAME][URL]" at bounding box center [497, 294] width 112 height 15
click at [519, 308] on link "[DOMAIN_NAME][URL]" at bounding box center [497, 312] width 112 height 15
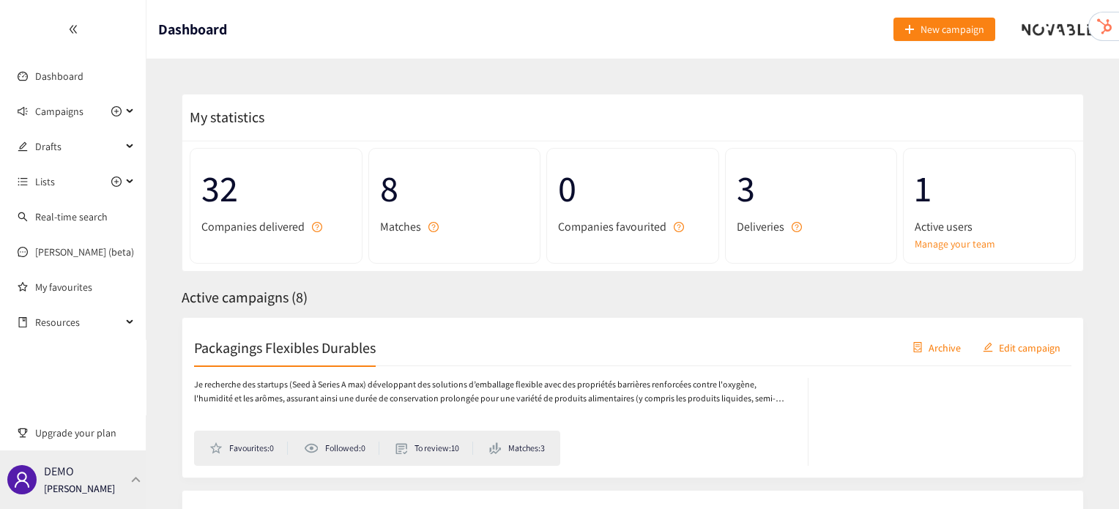
click at [137, 466] on div "DEMO [PERSON_NAME]" at bounding box center [73, 479] width 146 height 59
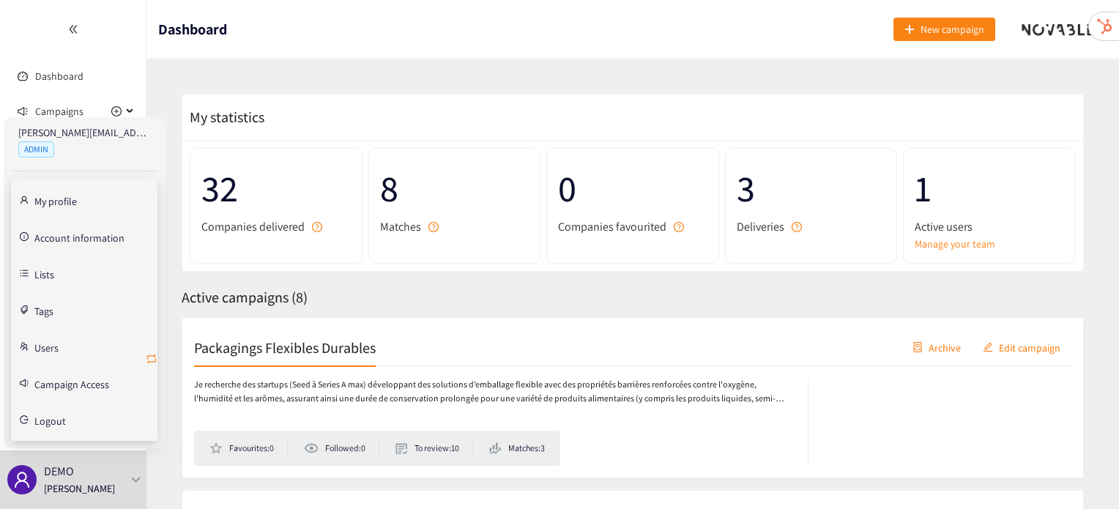
click at [152, 360] on icon "retweet" at bounding box center [152, 359] width 12 height 12
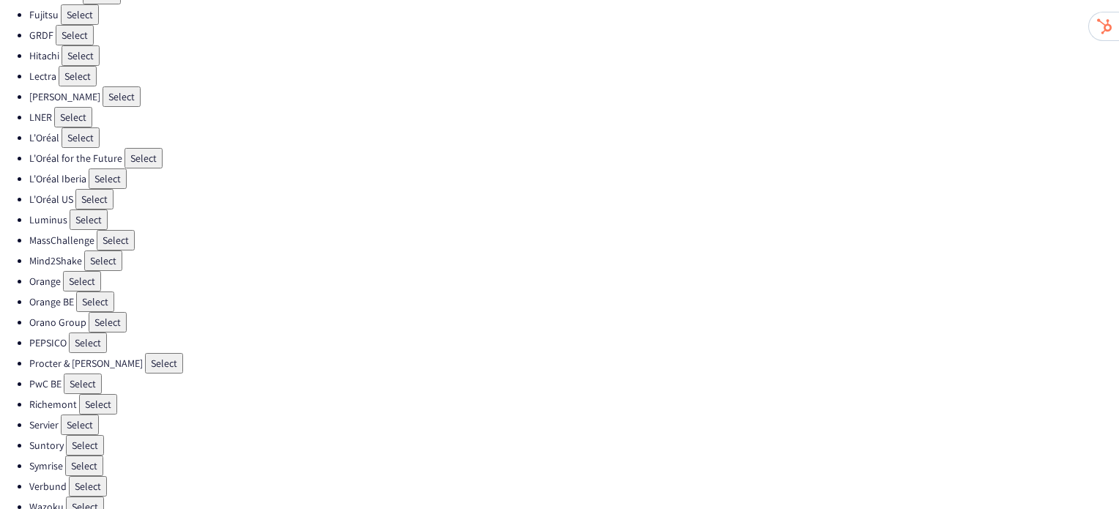
scroll to position [434, 0]
click at [81, 432] on button "Select" at bounding box center [85, 442] width 38 height 21
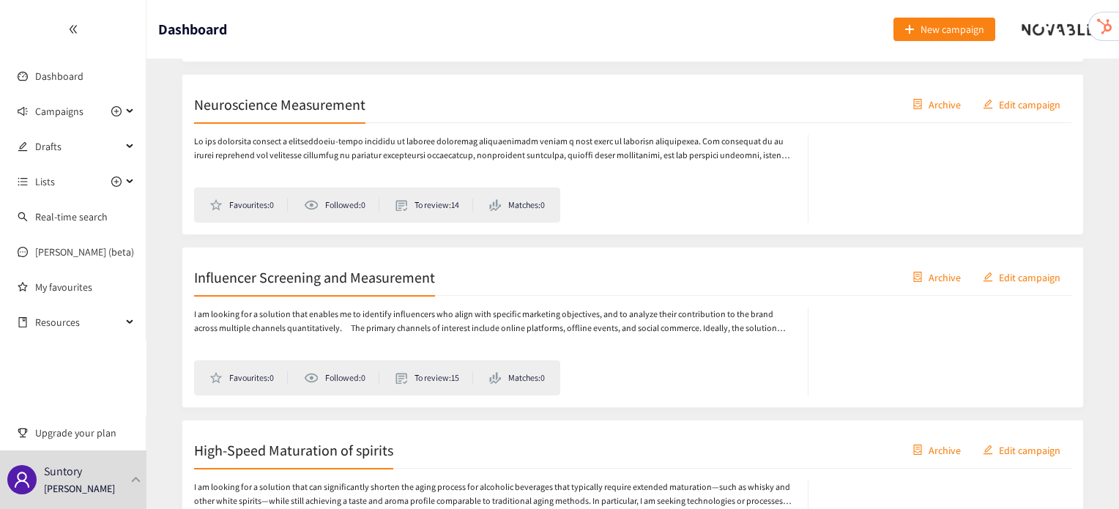
scroll to position [609, 0]
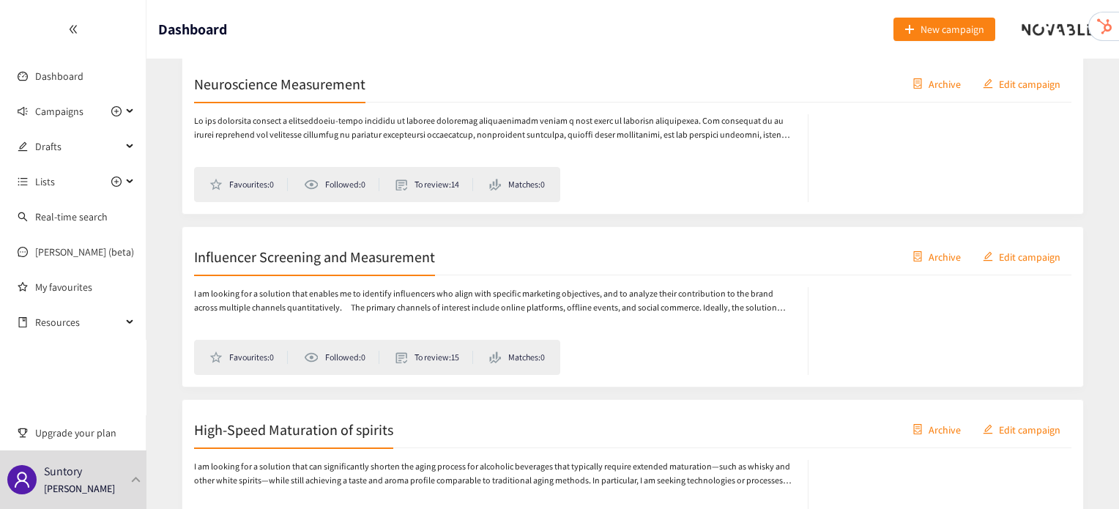
click at [305, 275] on div "I am looking for a solution that enables me to identify influencers who align w…" at bounding box center [632, 325] width 877 height 100
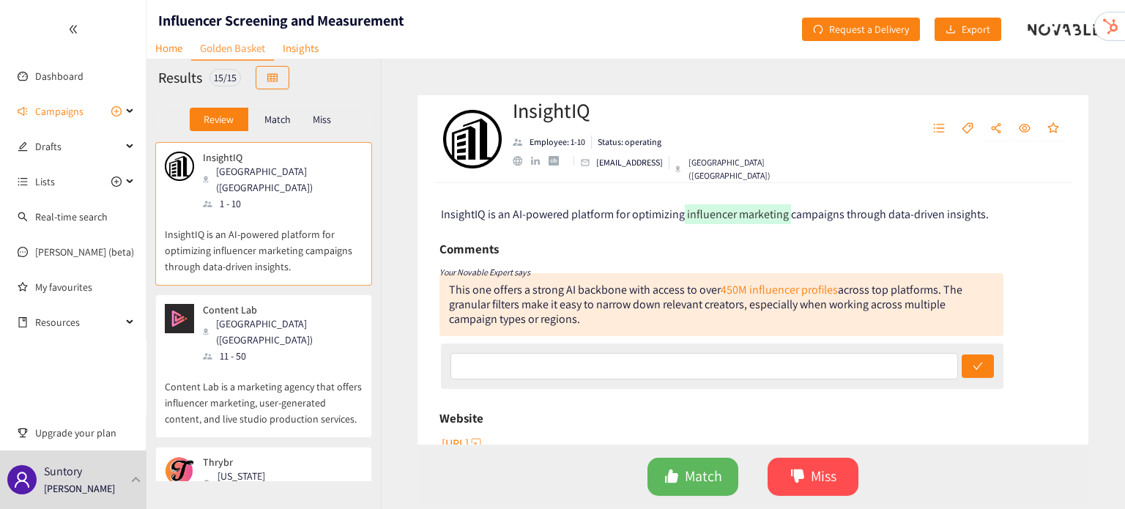
click at [249, 316] on div "Salt Lake City (USA)" at bounding box center [282, 332] width 158 height 32
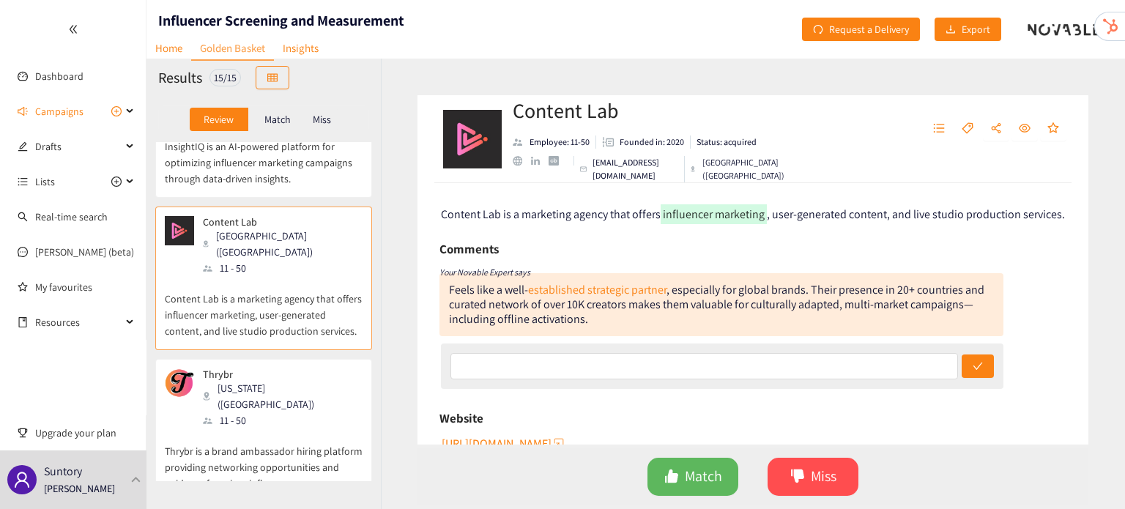
scroll to position [88, 0]
click at [282, 428] on p "Thrybr is a brand ambassador hiring platform providing networking opportunities…" at bounding box center [264, 459] width 198 height 63
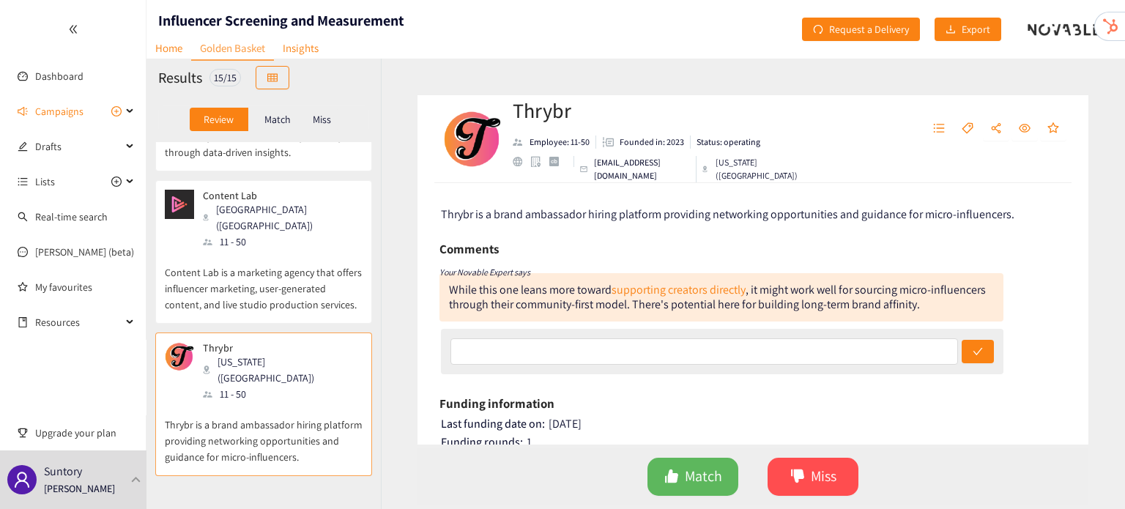
scroll to position [114, 0]
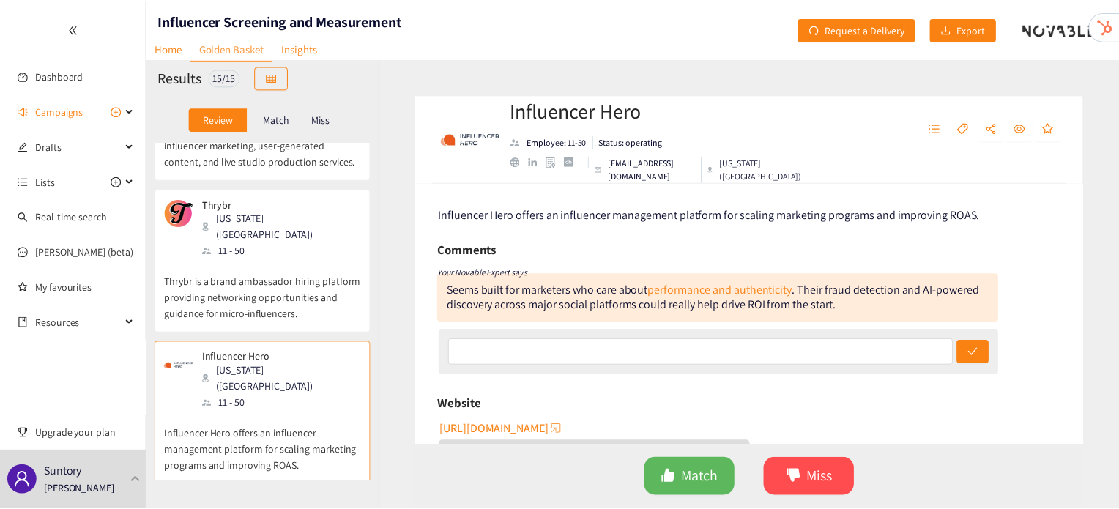
scroll to position [442, 0]
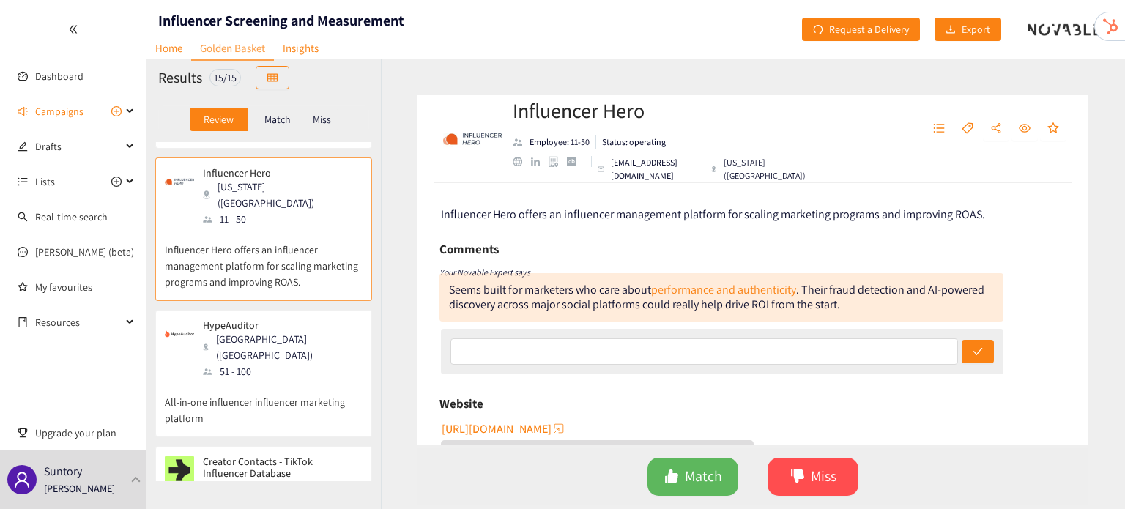
click at [224, 479] on div "New York (USA)" at bounding box center [282, 495] width 158 height 32
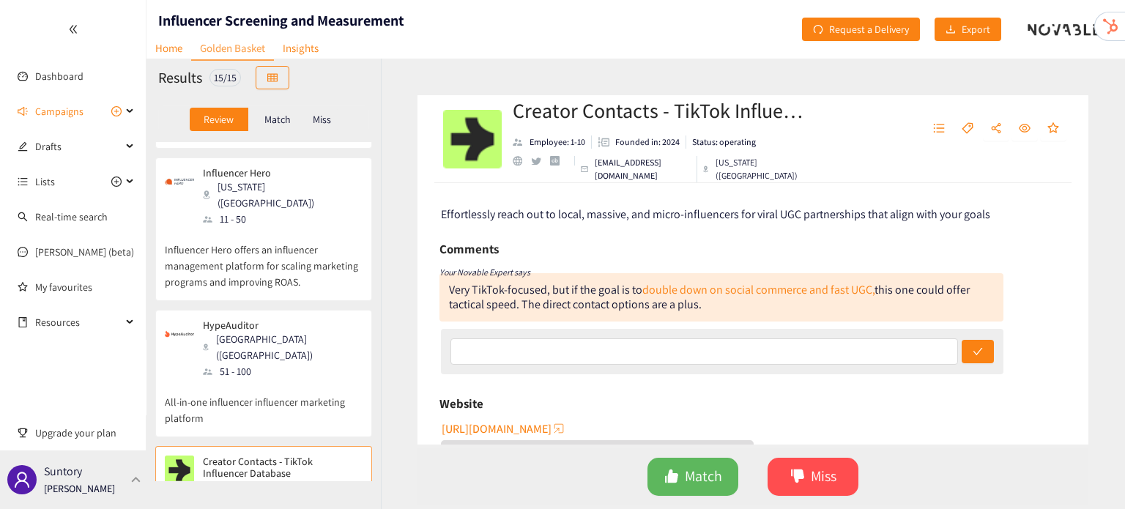
click at [127, 490] on div "Suntory Irene Violetta" at bounding box center [73, 479] width 146 height 59
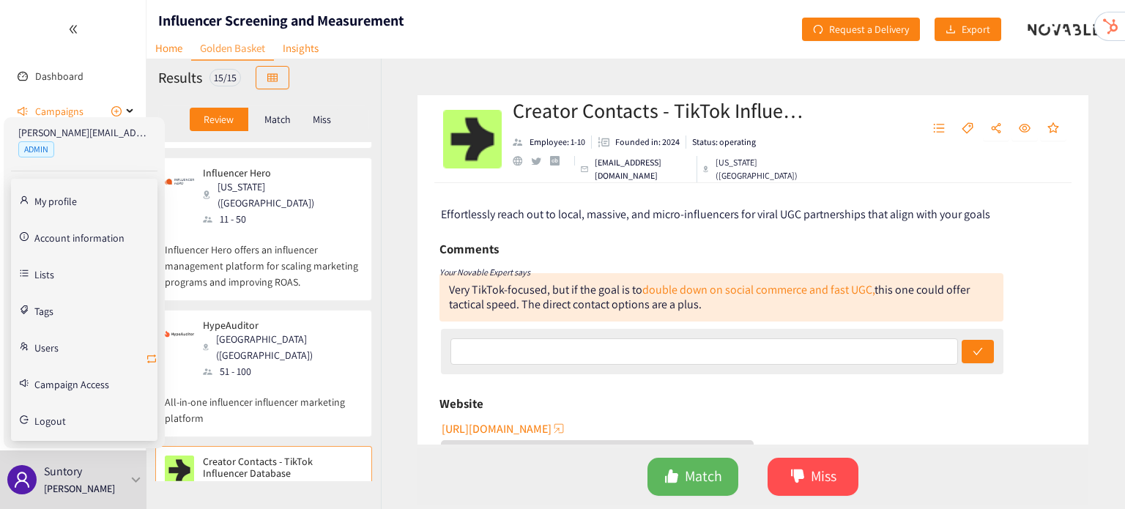
click at [152, 357] on icon "retweet" at bounding box center [152, 359] width 12 height 12
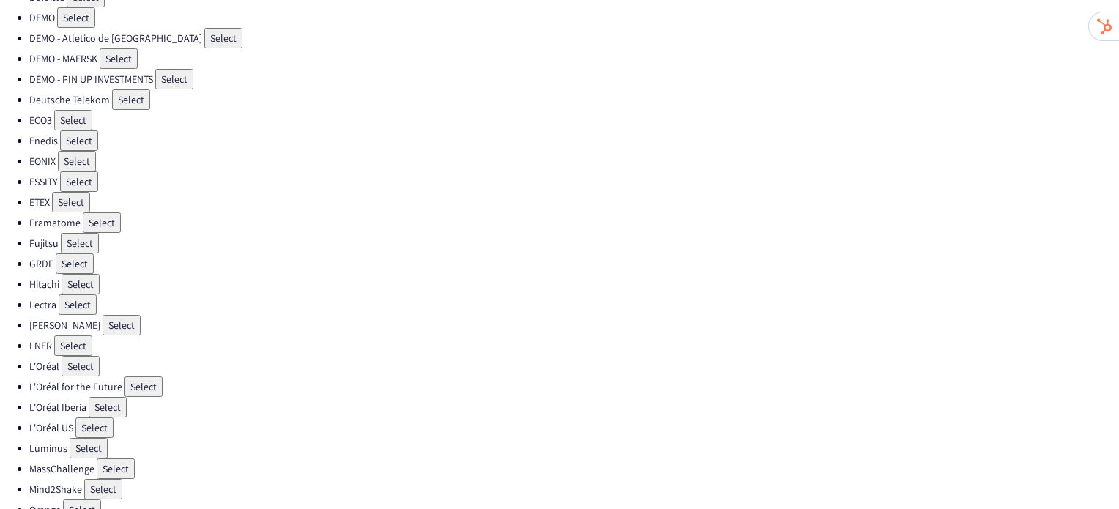
scroll to position [300, 0]
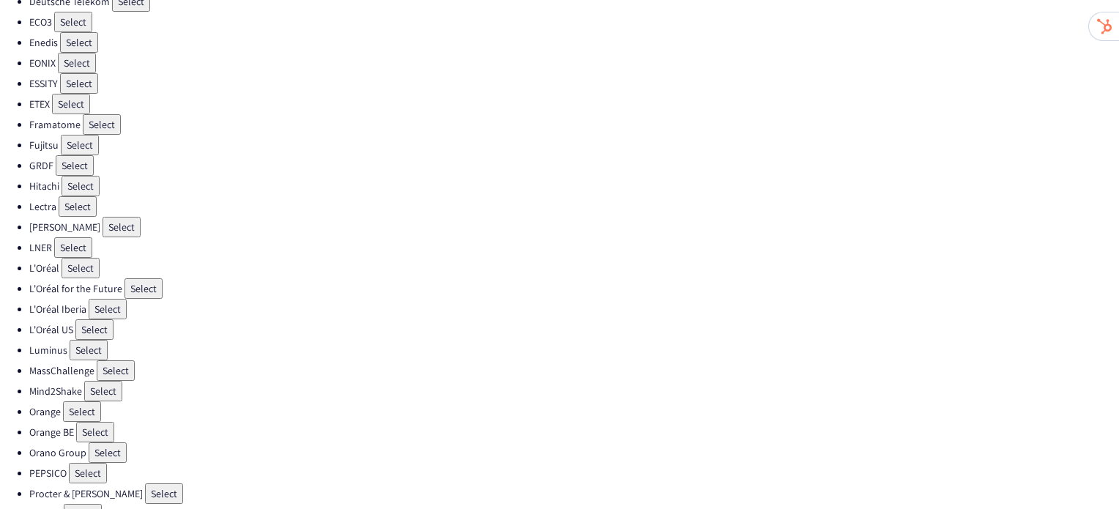
click at [98, 463] on button "Select" at bounding box center [88, 473] width 38 height 21
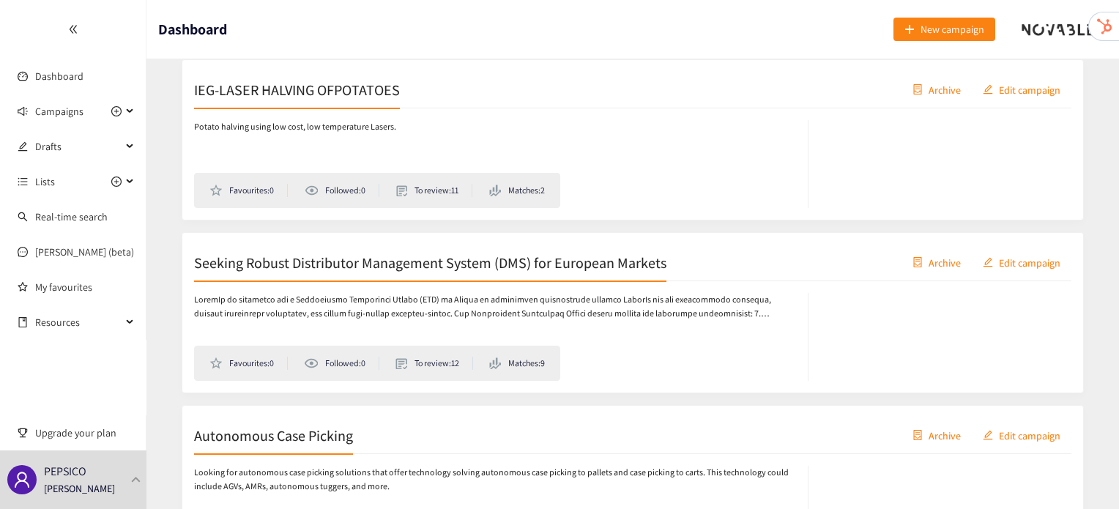
scroll to position [1639, 0]
click at [308, 95] on h2 "IEG-LASER HALVING OFPOTATOES" at bounding box center [297, 91] width 206 height 21
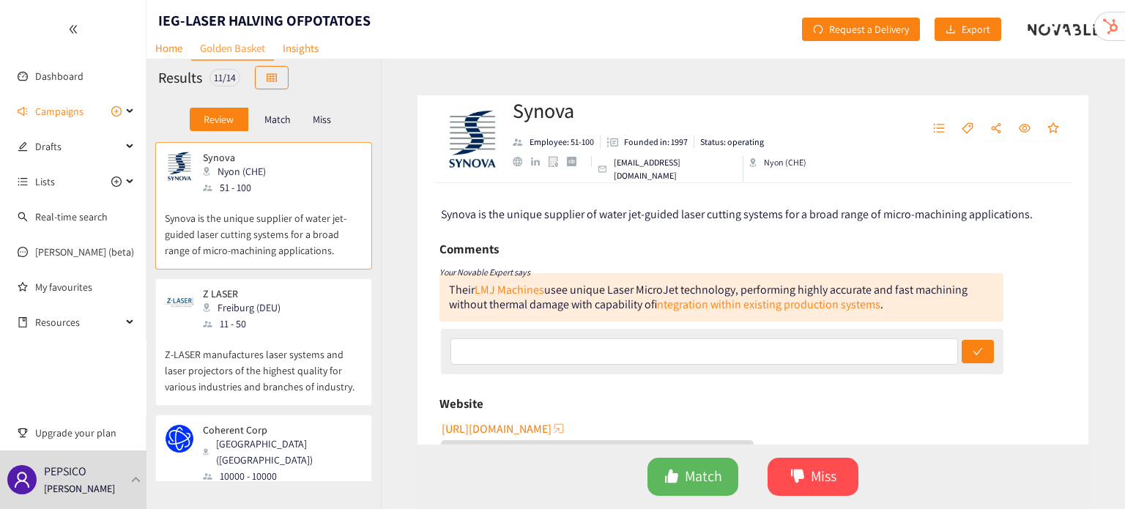
click at [291, 324] on div "Z LASER Freiburg (DEU) 11 - 50" at bounding box center [264, 310] width 198 height 44
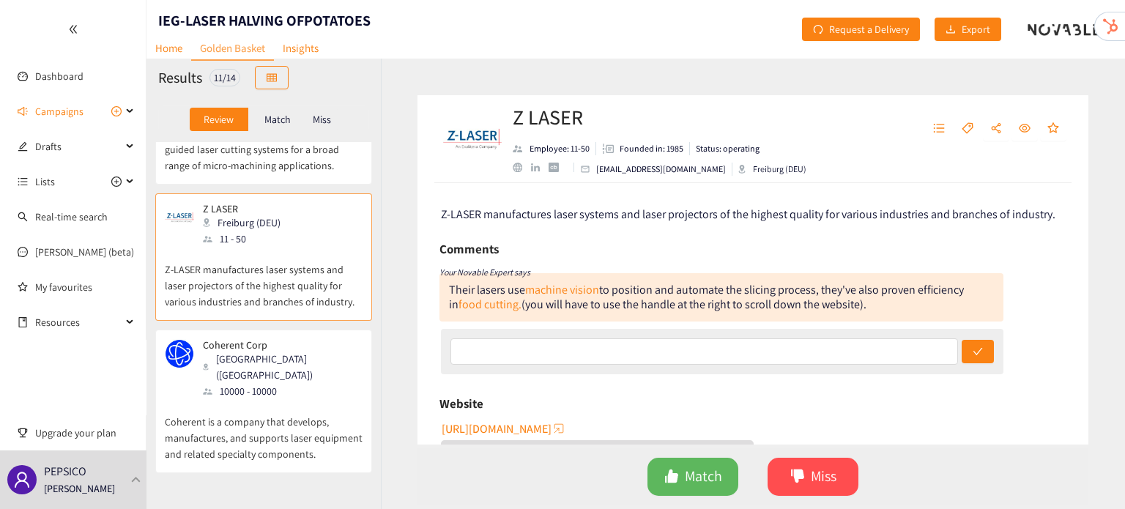
scroll to position [85, 0]
click at [291, 418] on p "Coherent is a company that develops, manufactures, and supports laser equipment…" at bounding box center [264, 430] width 198 height 63
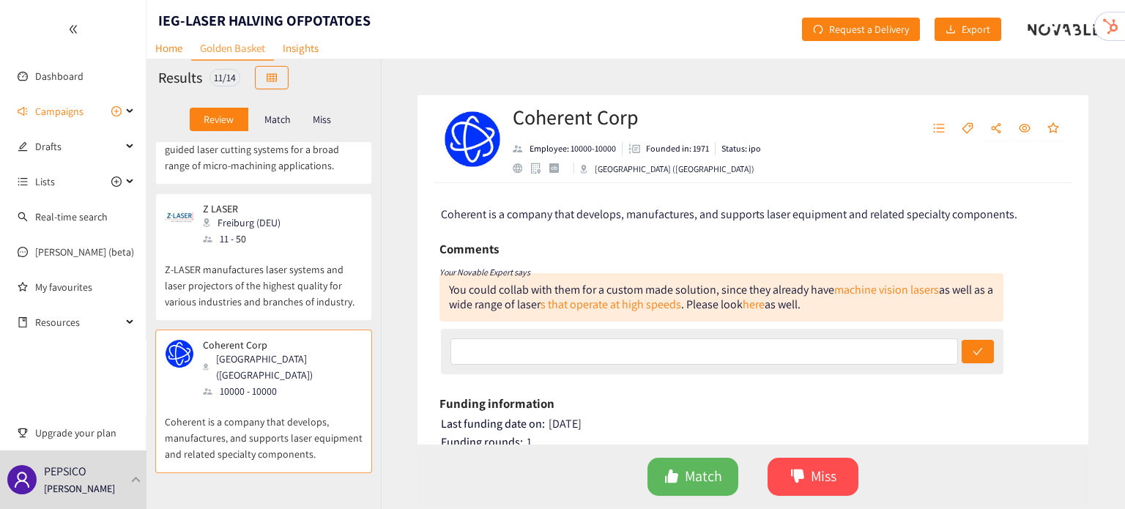
scroll to position [116, 0]
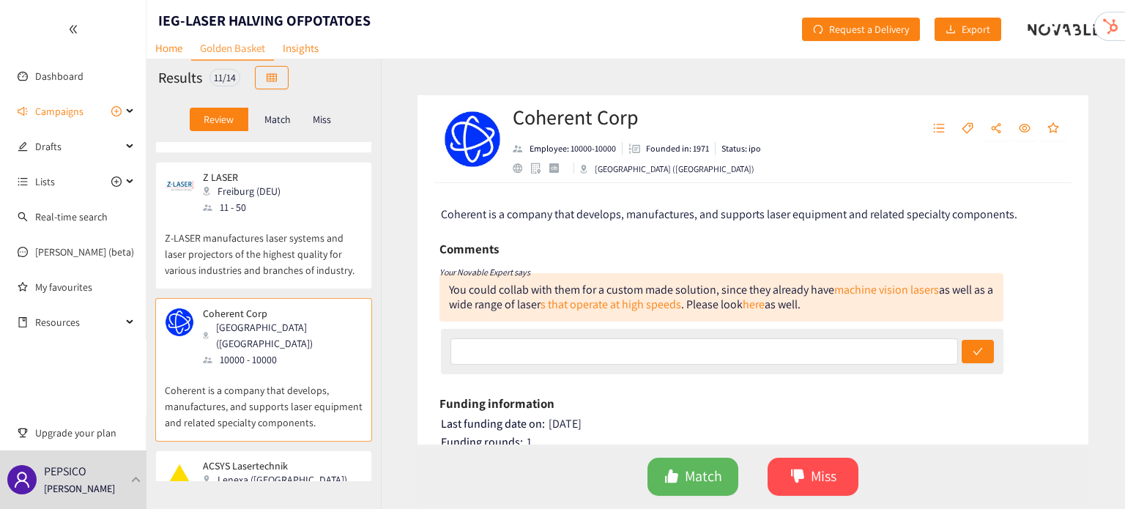
click at [284, 460] on p "ACSYS Lasertechnik" at bounding box center [275, 466] width 144 height 12
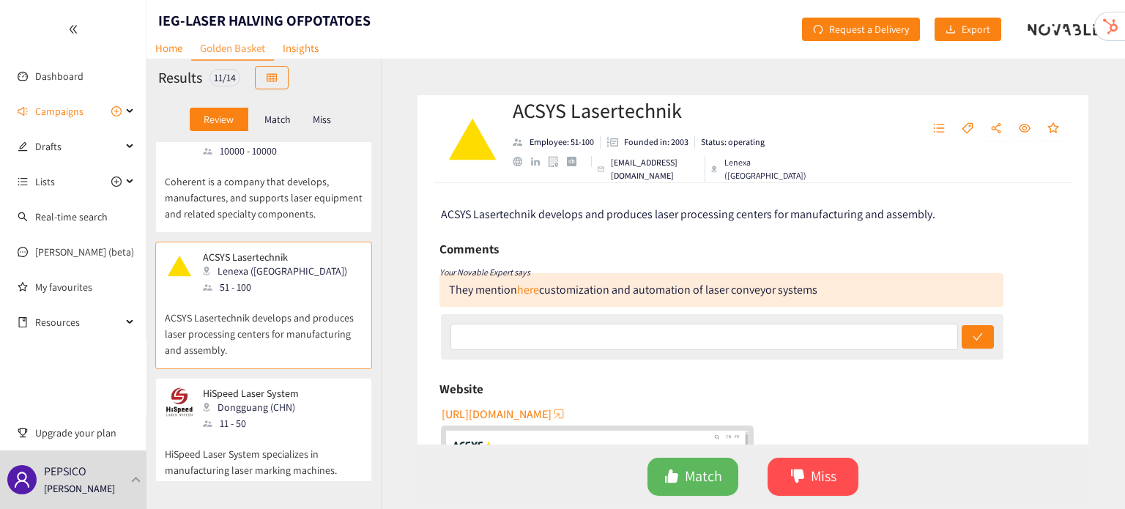
scroll to position [325, 0]
click at [284, 450] on p "HiSpeed Laser System specializes in manufacturing laser marking machines." at bounding box center [264, 454] width 198 height 47
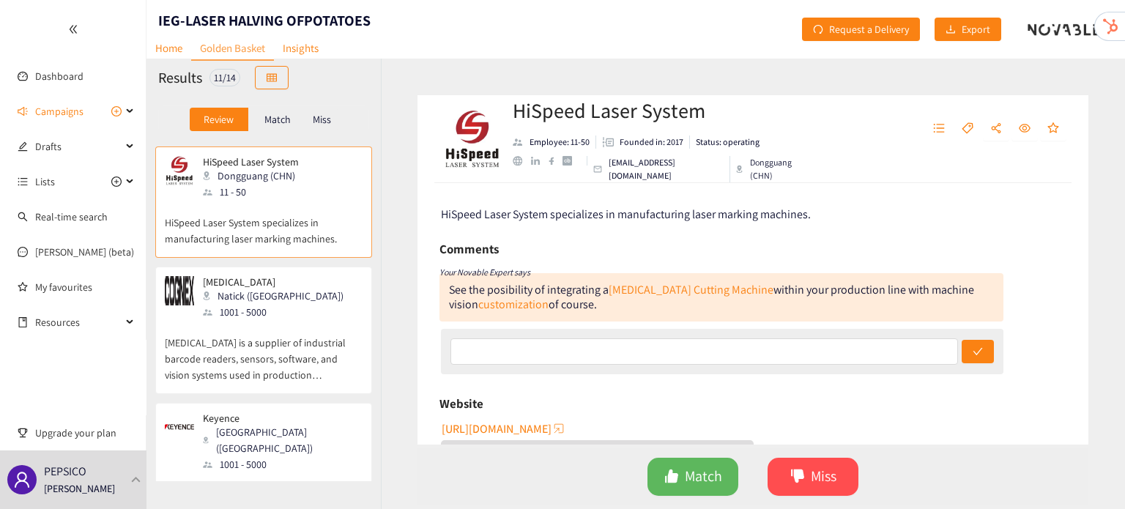
scroll to position [557, 0]
click at [248, 321] on p "Cognex is a supplier of industrial barcode readers, sensors, software, and visi…" at bounding box center [264, 351] width 198 height 63
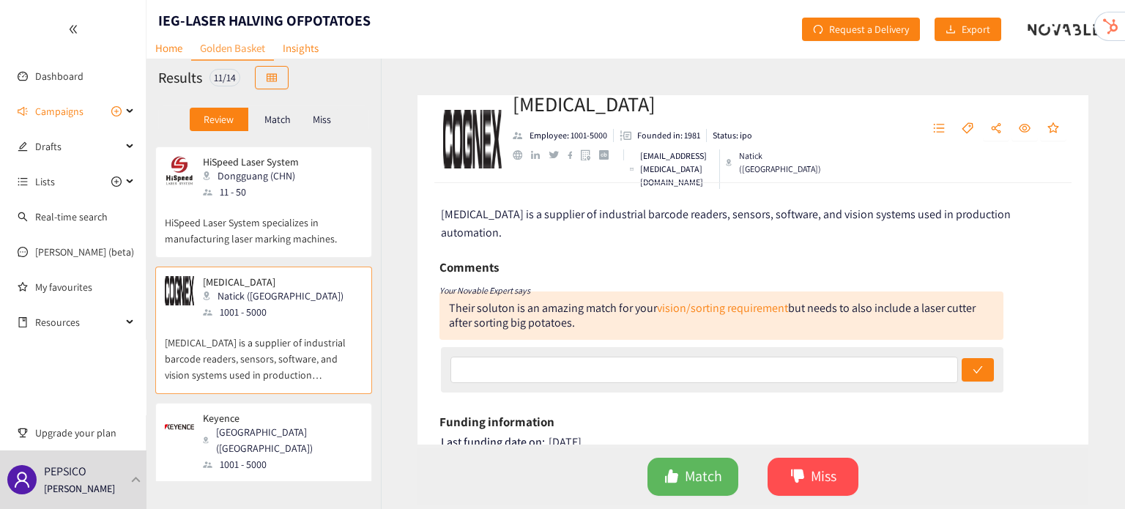
click at [314, 472] on p "Sensors, machine vision systems, measuring instruments, barcode readers, PLCs a…" at bounding box center [264, 503] width 198 height 63
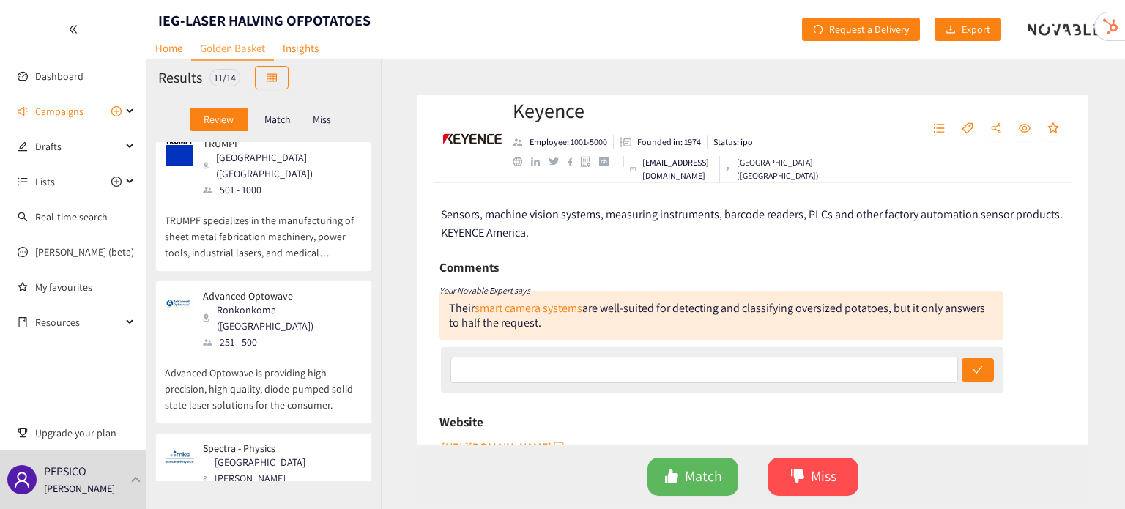
scroll to position [987, 0]
click at [72, 101] on span "Campaigns" at bounding box center [59, 111] width 48 height 29
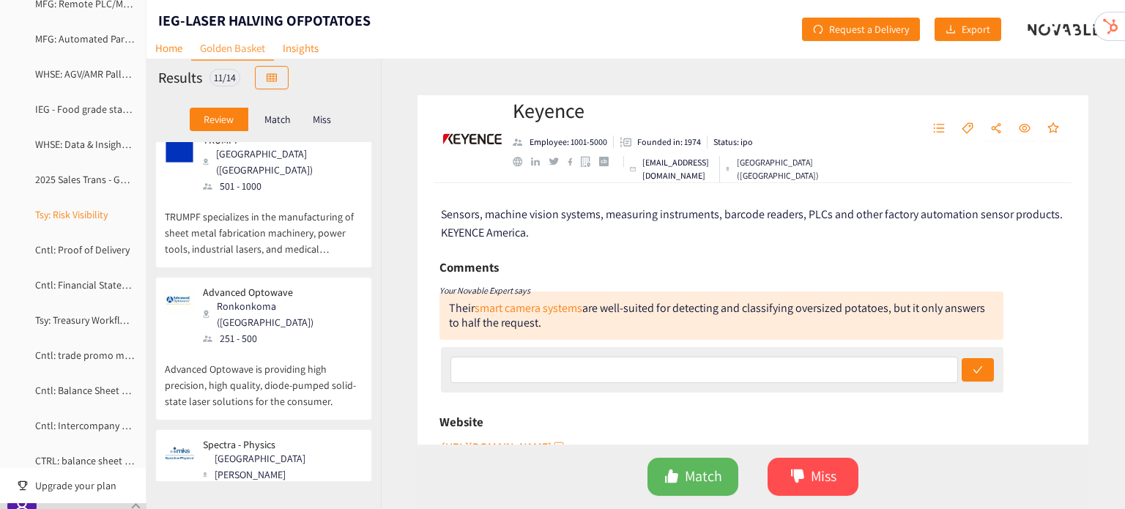
scroll to position [858, 0]
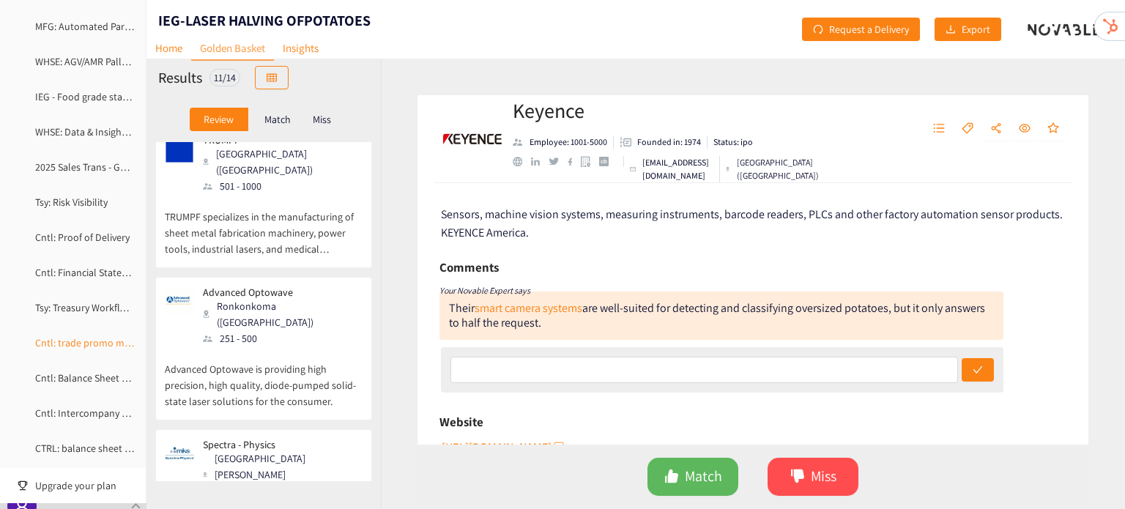
click at [61, 336] on link "Cntl: trade promo management" at bounding box center [104, 342] width 139 height 13
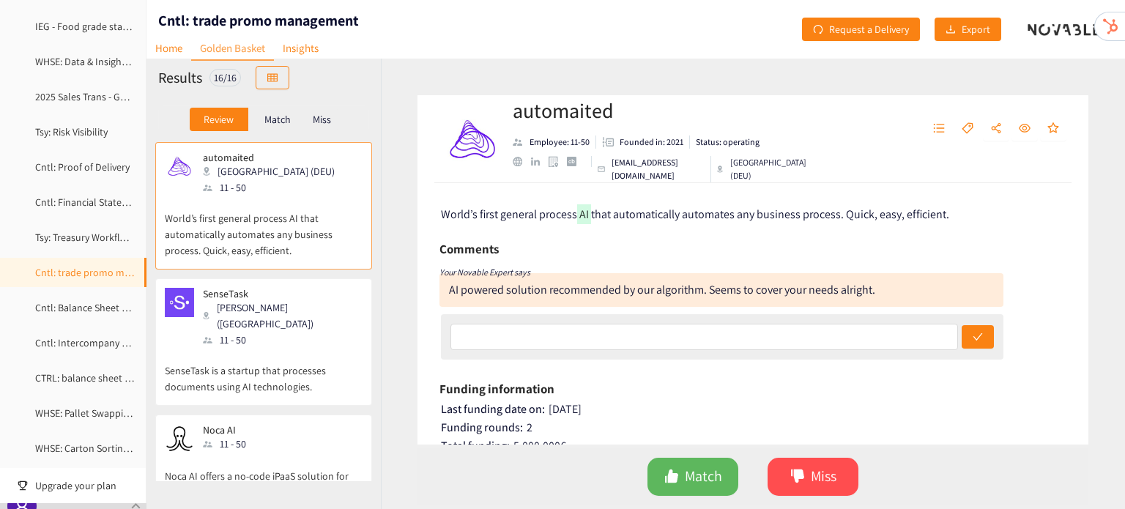
scroll to position [931, 0]
click at [280, 348] on p "SenseTask is a startup that processes documents using AI technologies." at bounding box center [264, 371] width 198 height 47
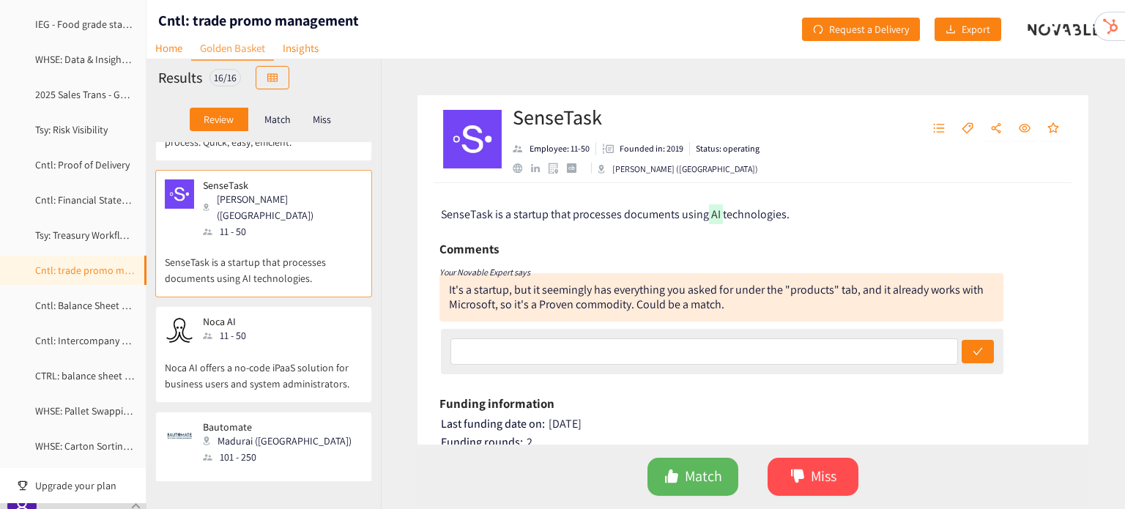
scroll to position [110, 0]
click at [254, 343] on p "Noca AI offers a no-code iPaaS solution for business users and system administr…" at bounding box center [264, 366] width 198 height 47
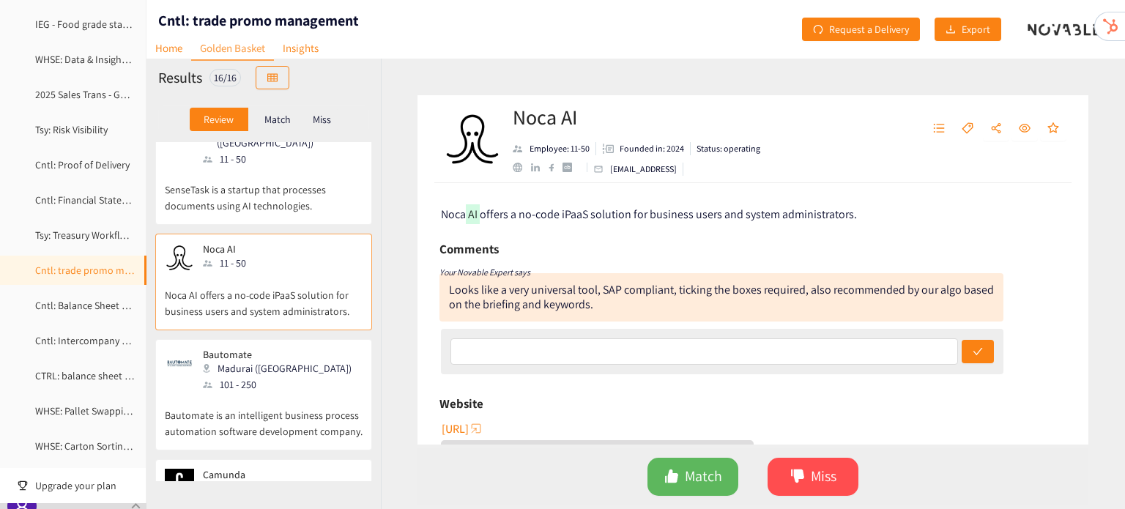
scroll to position [185, 0]
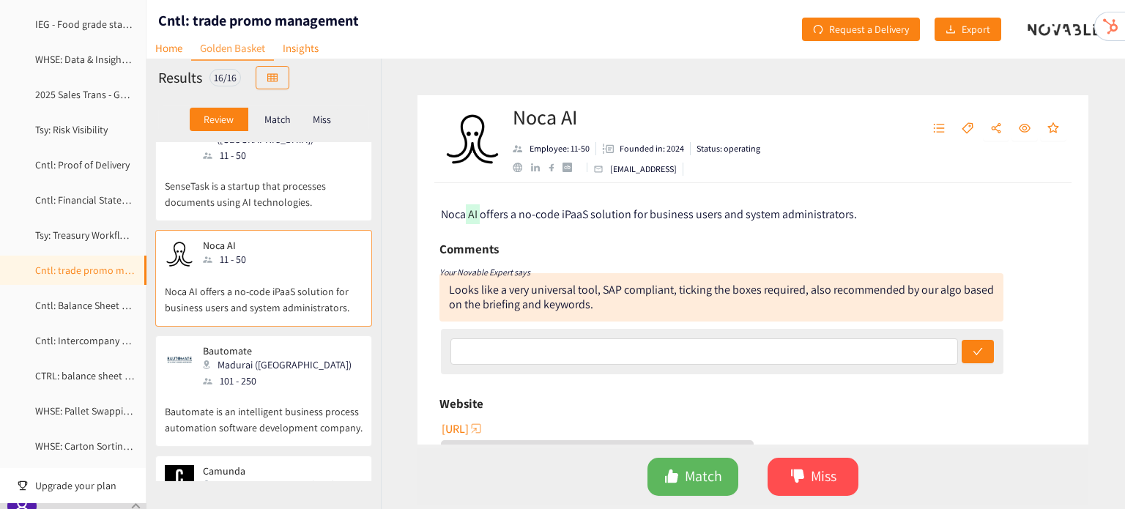
click at [257, 389] on p "Bautomate is an intelligent business process automation software development co…" at bounding box center [264, 412] width 198 height 47
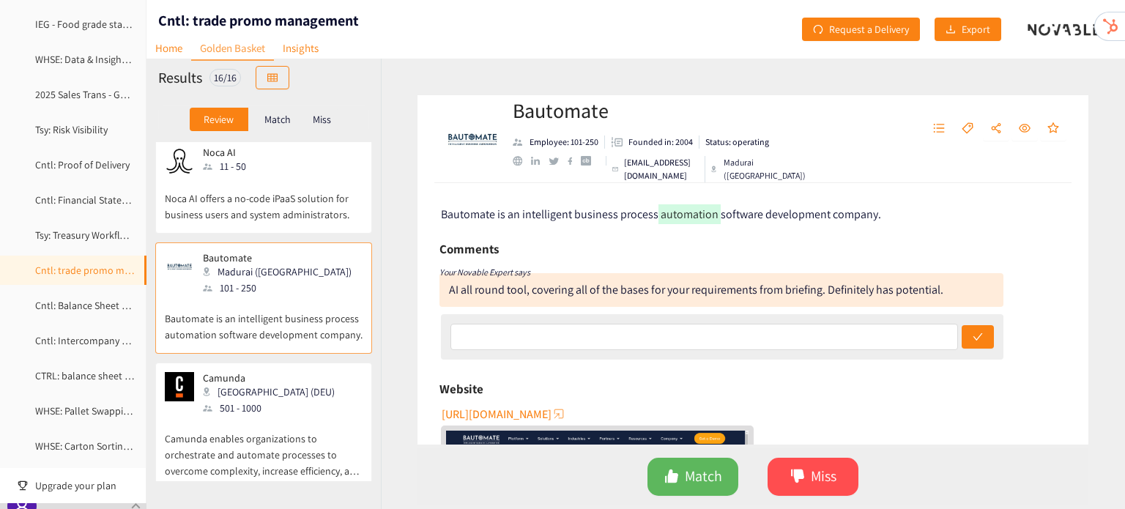
scroll to position [278, 0]
click at [257, 383] on div "Berlin (DEU)" at bounding box center [273, 391] width 141 height 16
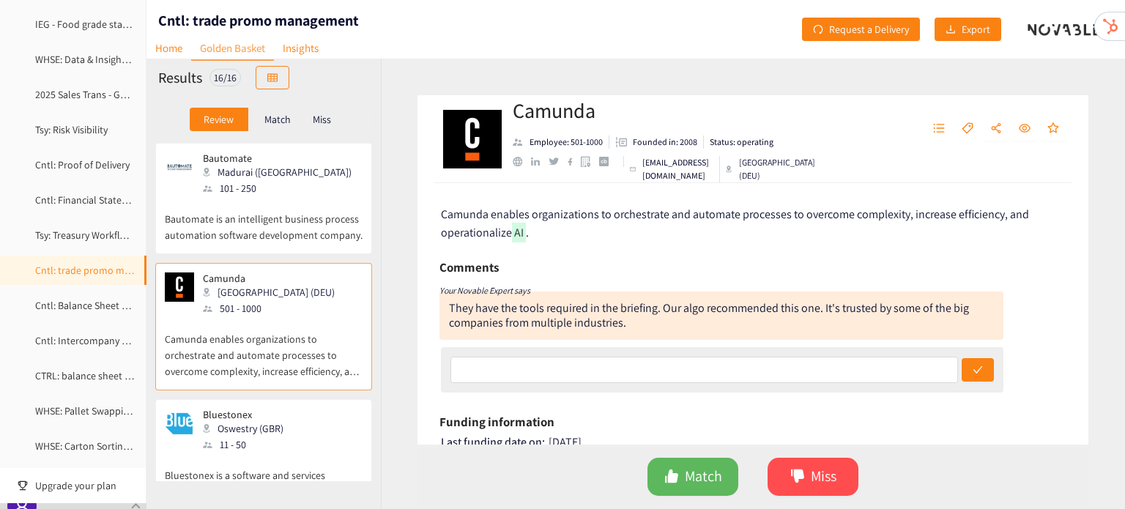
scroll to position [381, 0]
click at [257, 395] on div "Bluestonex Oswestry (GBR) 11 - 50 Bluestonex is a software and services company…" at bounding box center [263, 458] width 217 height 127
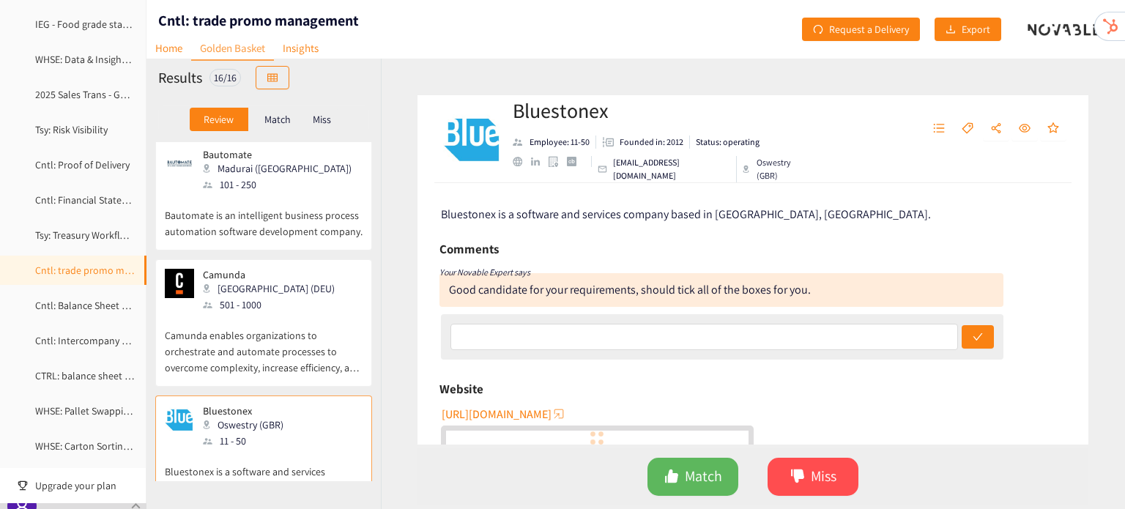
scroll to position [665, 0]
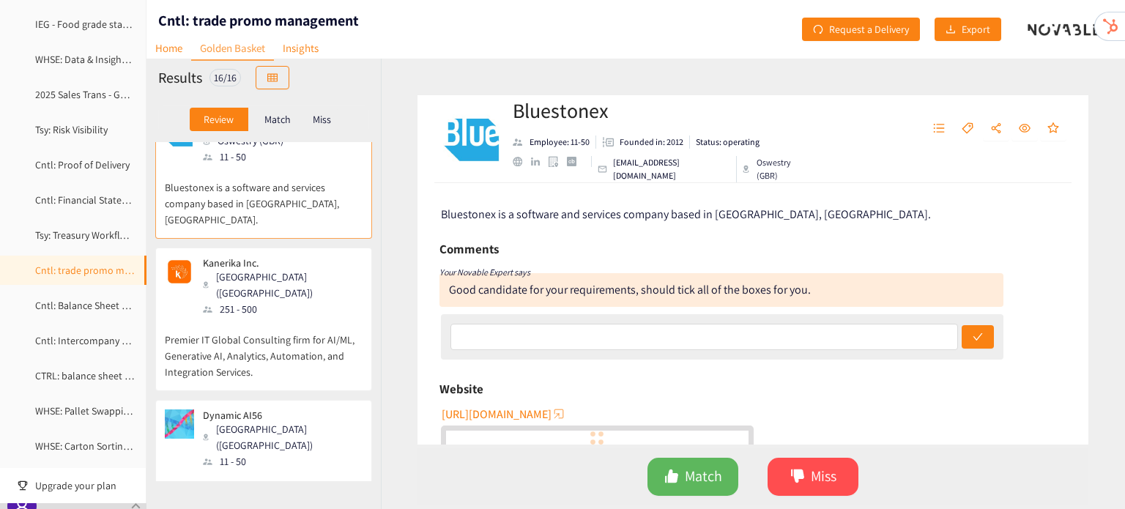
click at [257, 421] on div "Los Angeles (USA)" at bounding box center [282, 437] width 158 height 32
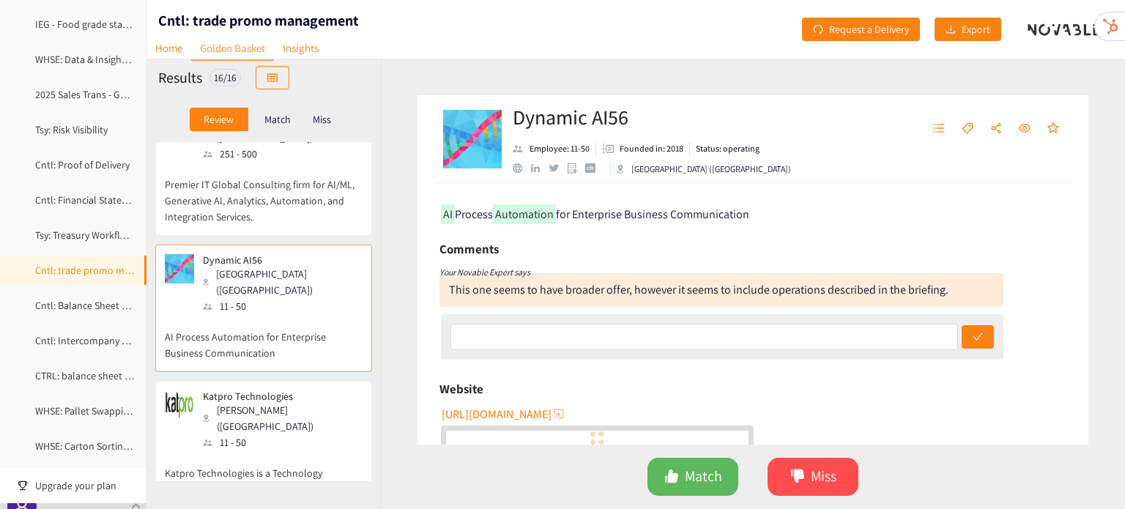
click at [257, 450] on p "Katpro Technologies is a Technology Solutions company located in Brandon." at bounding box center [264, 481] width 198 height 63
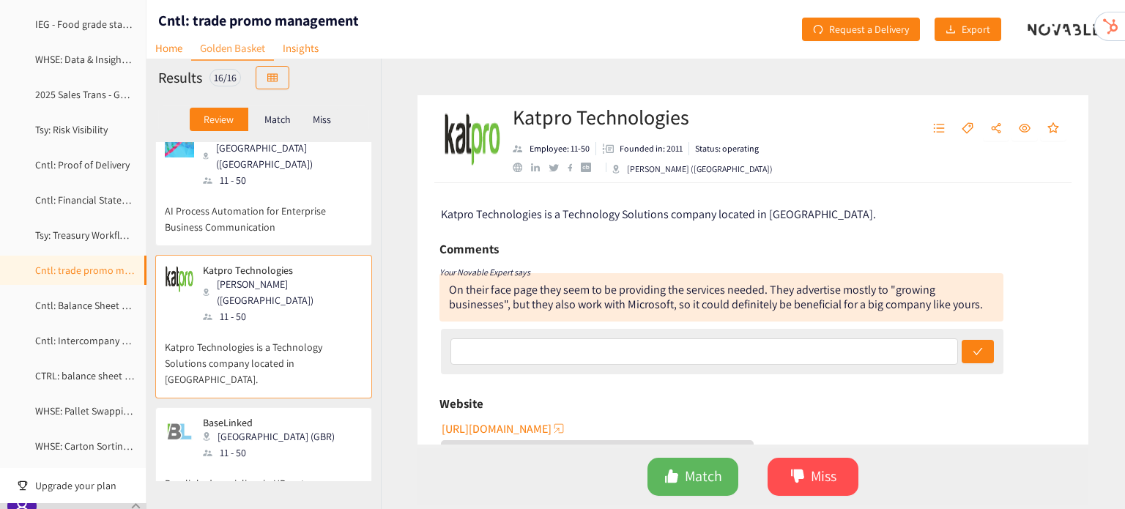
scroll to position [955, 0]
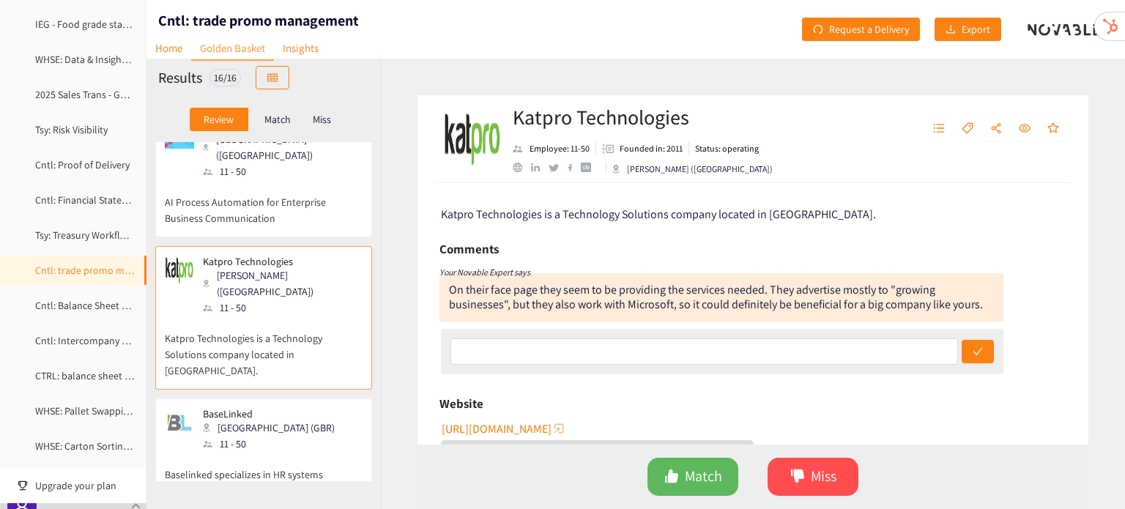
click at [257, 452] on p "Baselinked specializes in HR systems integration to enhance employee experience…" at bounding box center [264, 483] width 198 height 63
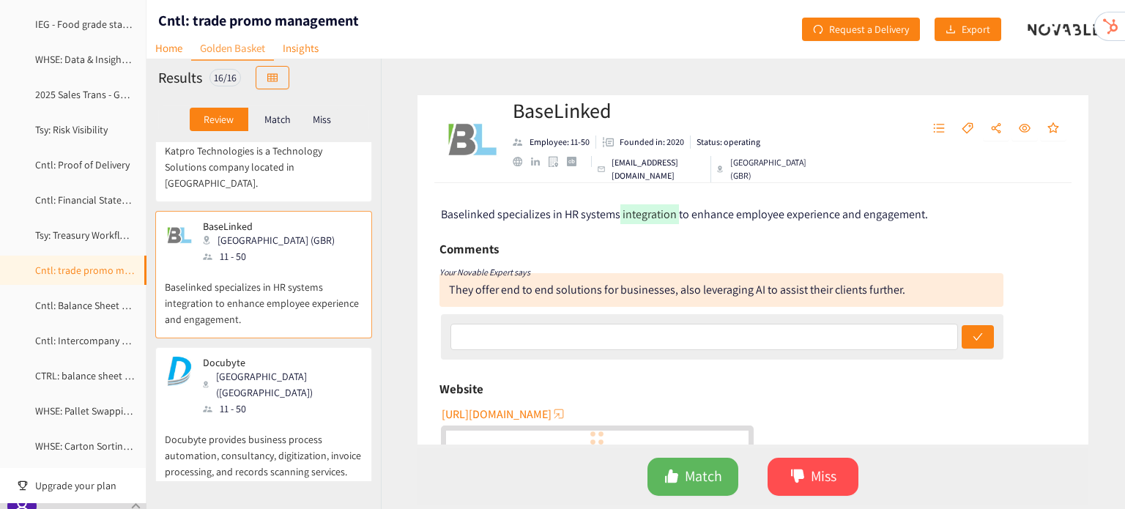
scroll to position [1148, 0]
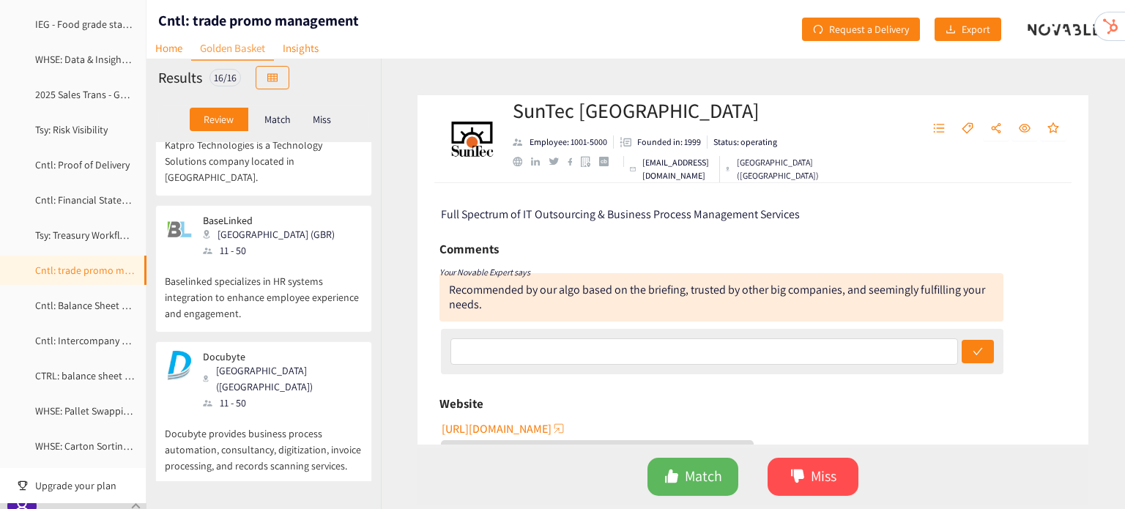
click at [297, 411] on p "Docubyte provides business process automation, consultancy, digitization, invoi…" at bounding box center [264, 442] width 198 height 63
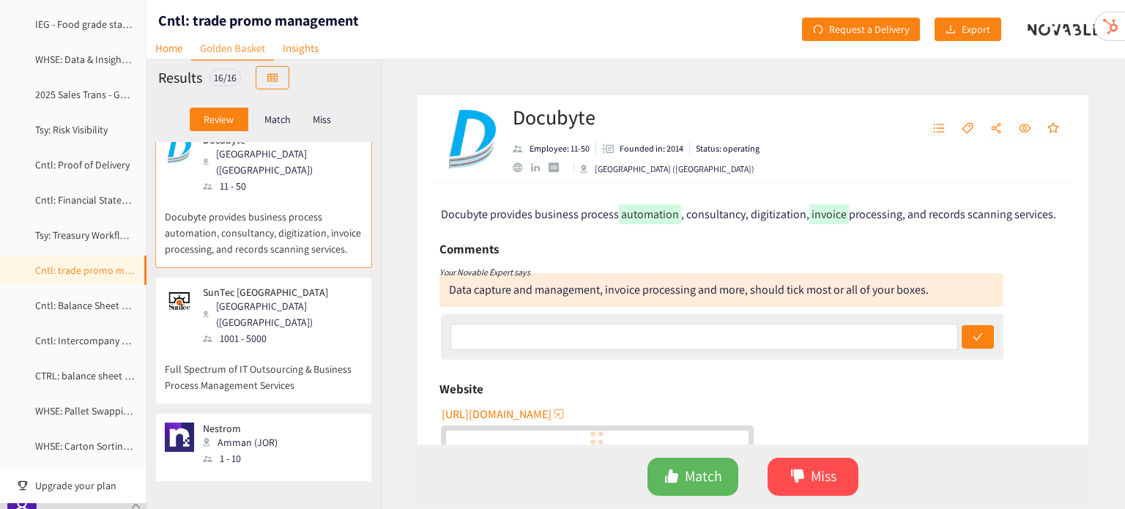
click at [297, 423] on div "Nestrom Amman (JOR) 1 - 10" at bounding box center [264, 445] width 198 height 44
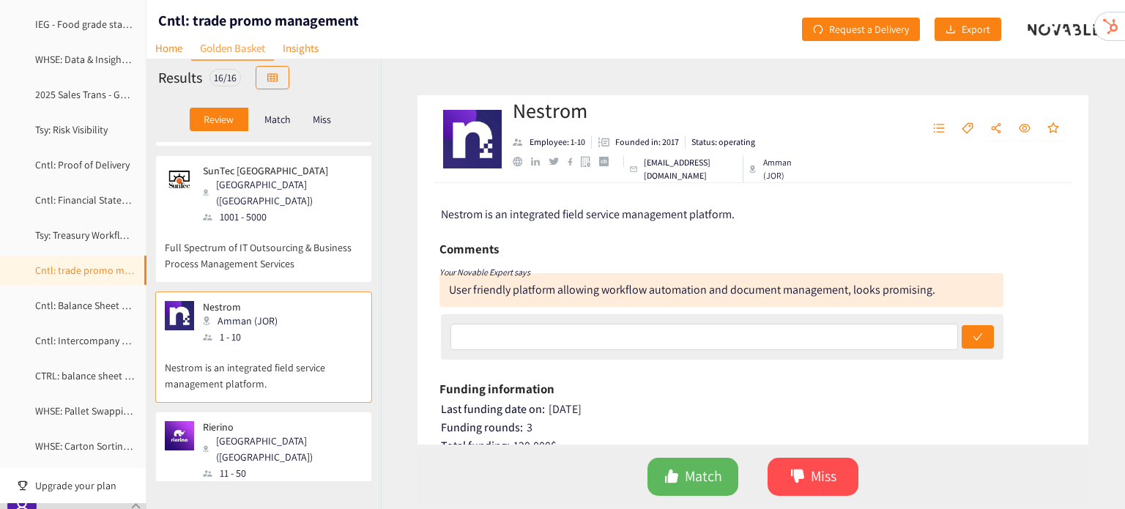
scroll to position [1512, 0]
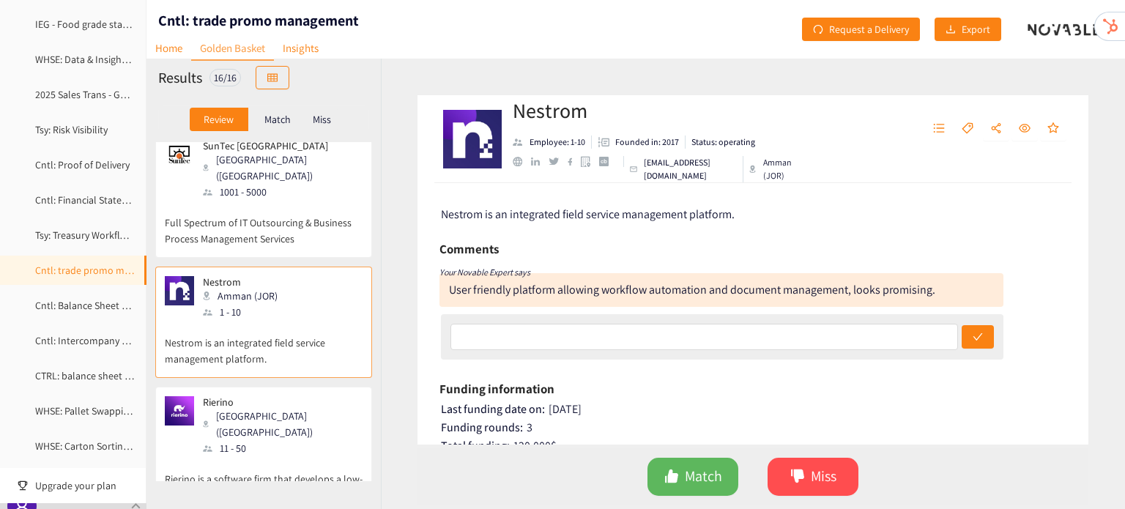
click at [297, 456] on p "Rierino is a software firm that develops a low-code microservice platform to ac…" at bounding box center [264, 487] width 198 height 63
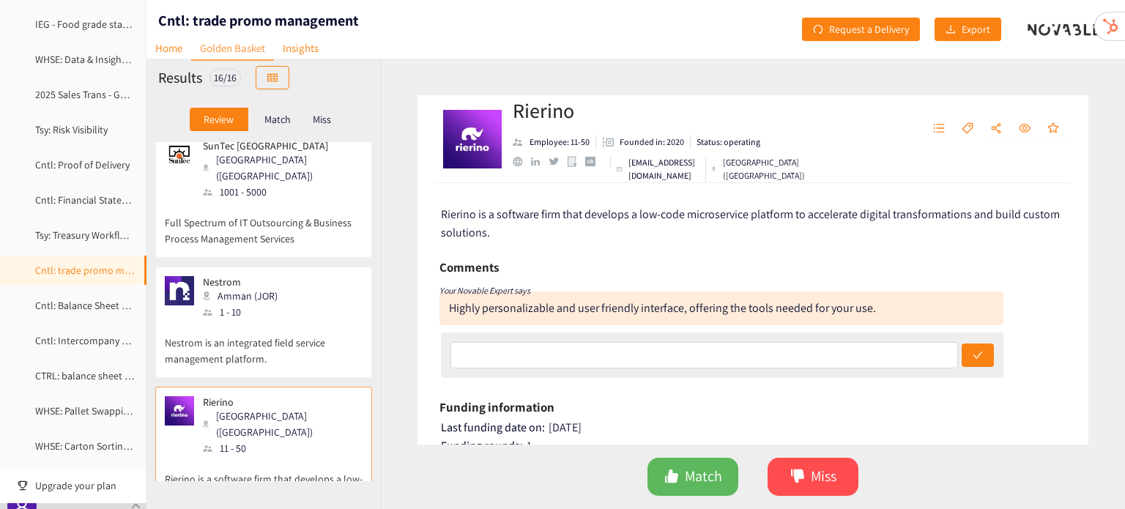
scroll to position [1676, 0]
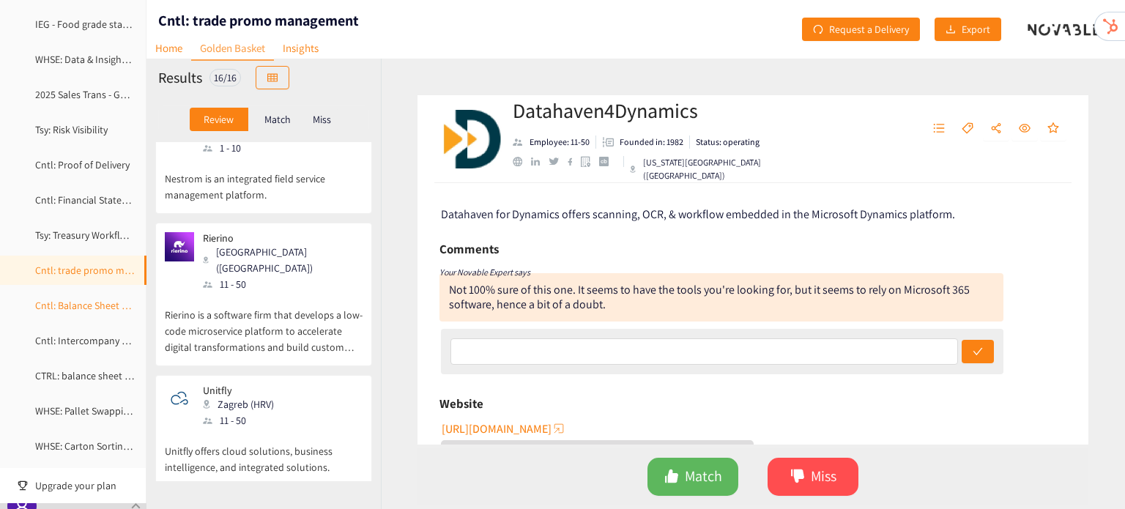
click at [92, 304] on link "Cntl: Balance Sheet Review" at bounding box center [93, 305] width 116 height 13
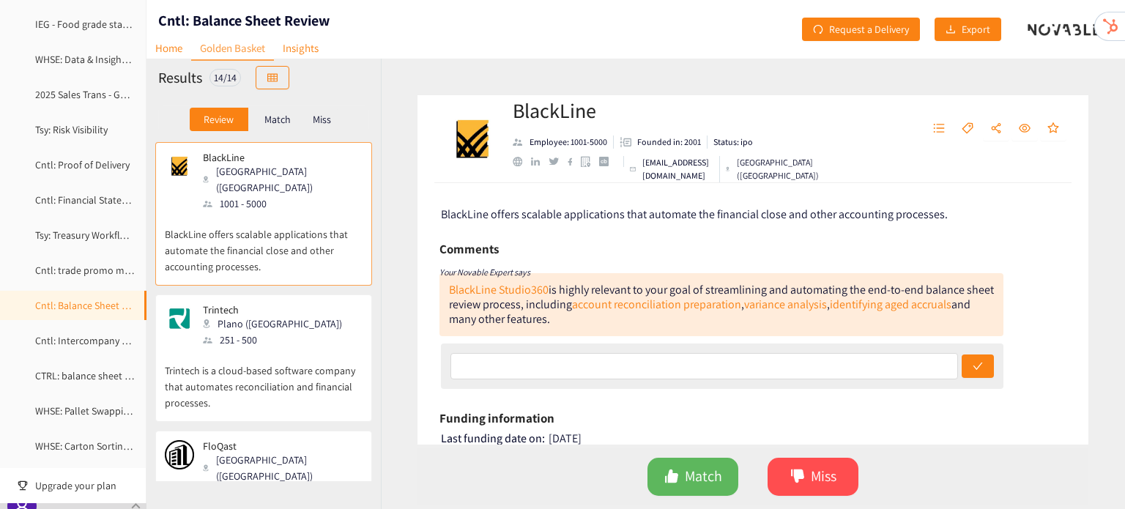
click at [234, 332] on div "251 - 500" at bounding box center [277, 340] width 148 height 16
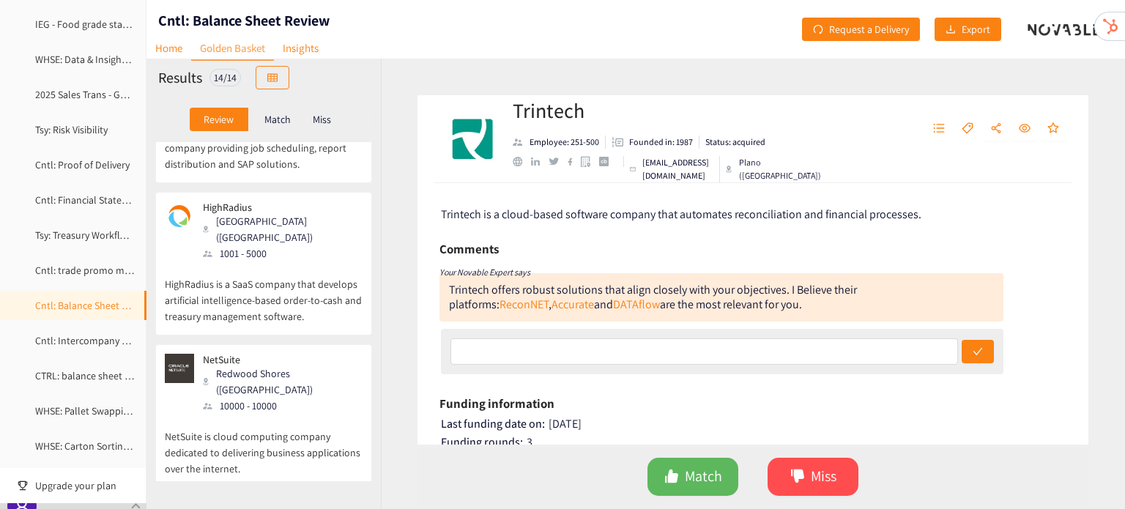
scroll to position [835, 0]
